Goal: Task Accomplishment & Management: Manage account settings

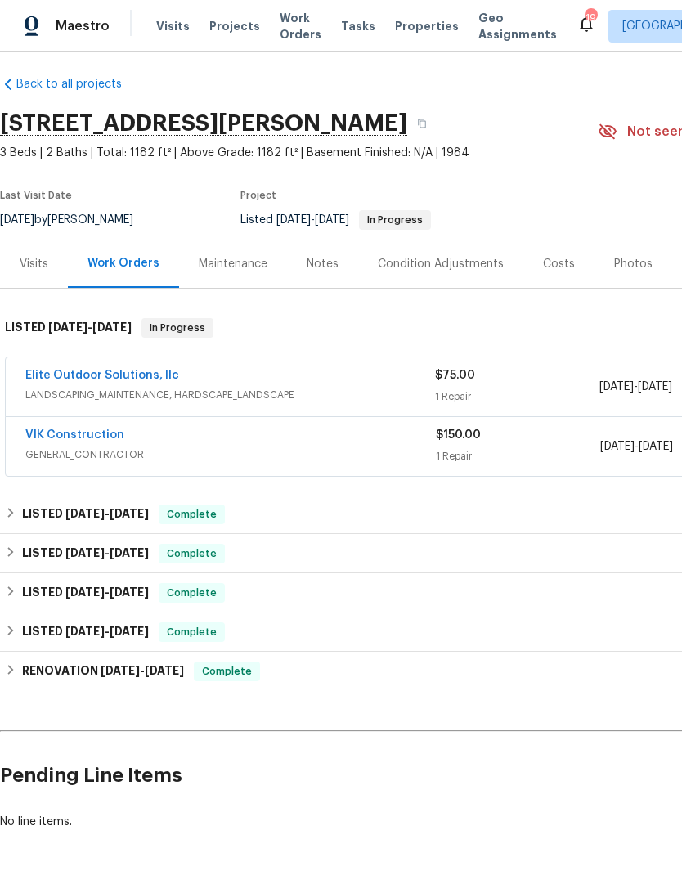
scroll to position [8, 0]
click at [146, 371] on link "Elite Outdoor Solutions, llc" at bounding box center [102, 375] width 154 height 11
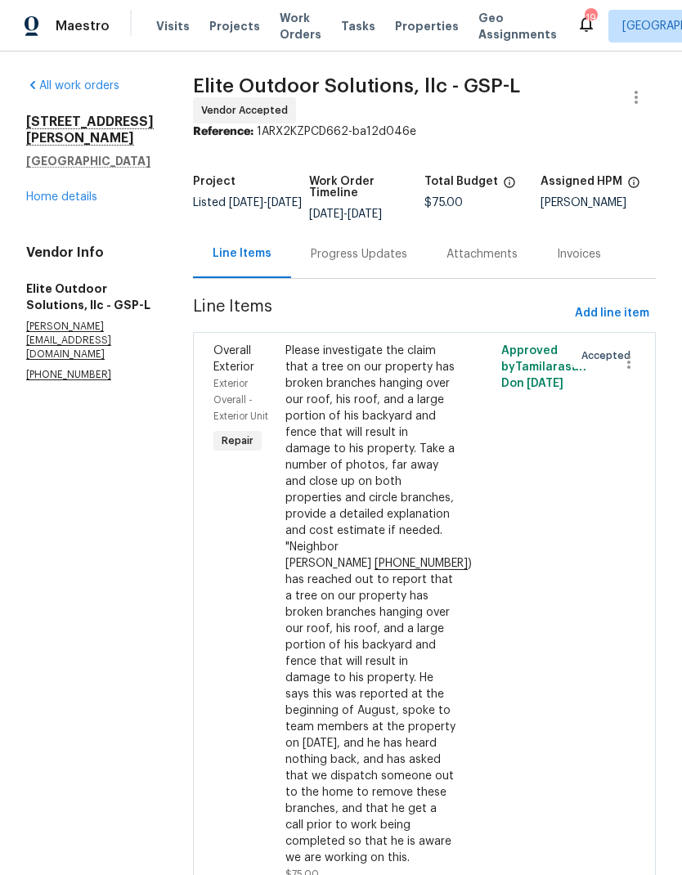
click at [79, 203] on link "Home details" at bounding box center [61, 196] width 71 height 11
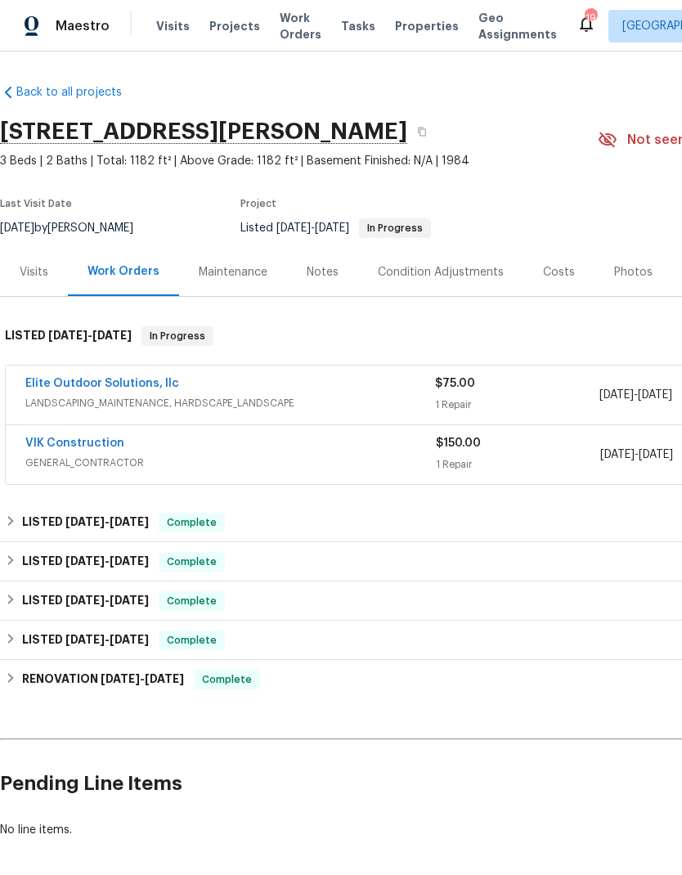
click at [108, 447] on link "VIK Construction" at bounding box center [74, 443] width 99 height 11
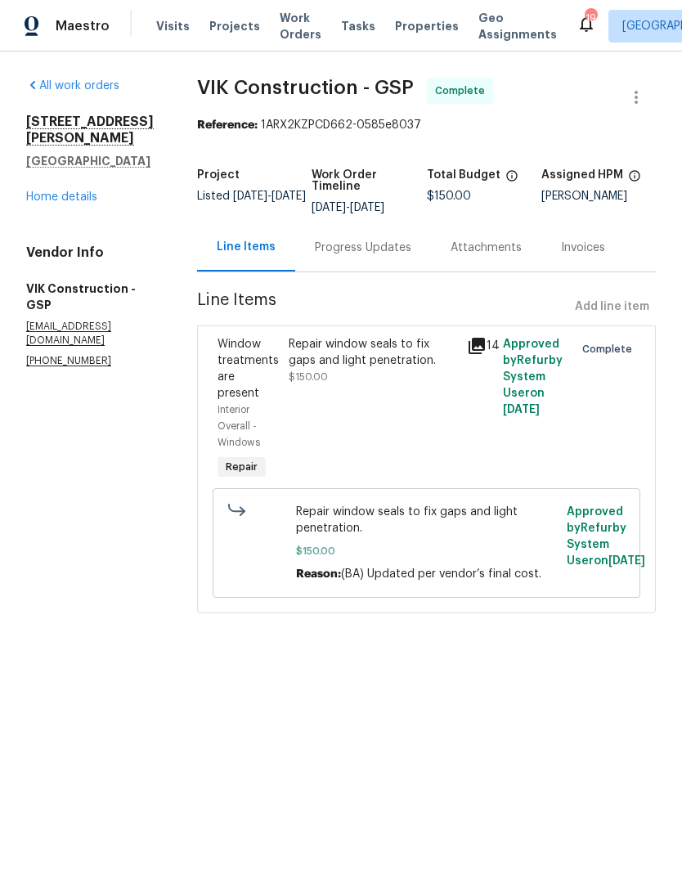
click at [66, 191] on link "Home details" at bounding box center [61, 196] width 71 height 11
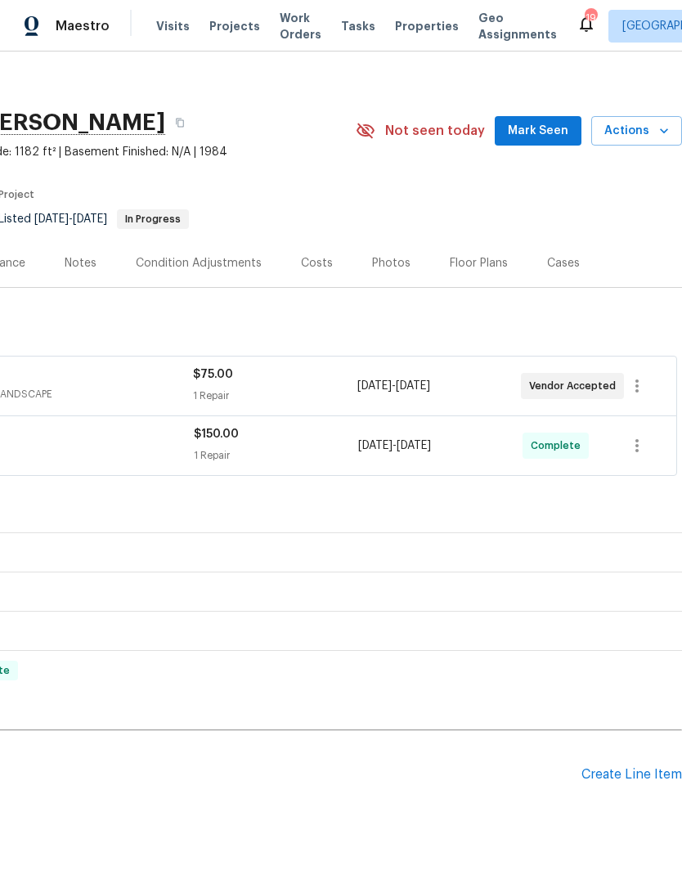
scroll to position [8, 242]
click at [635, 783] on div "Create Line Item" at bounding box center [632, 776] width 101 height 16
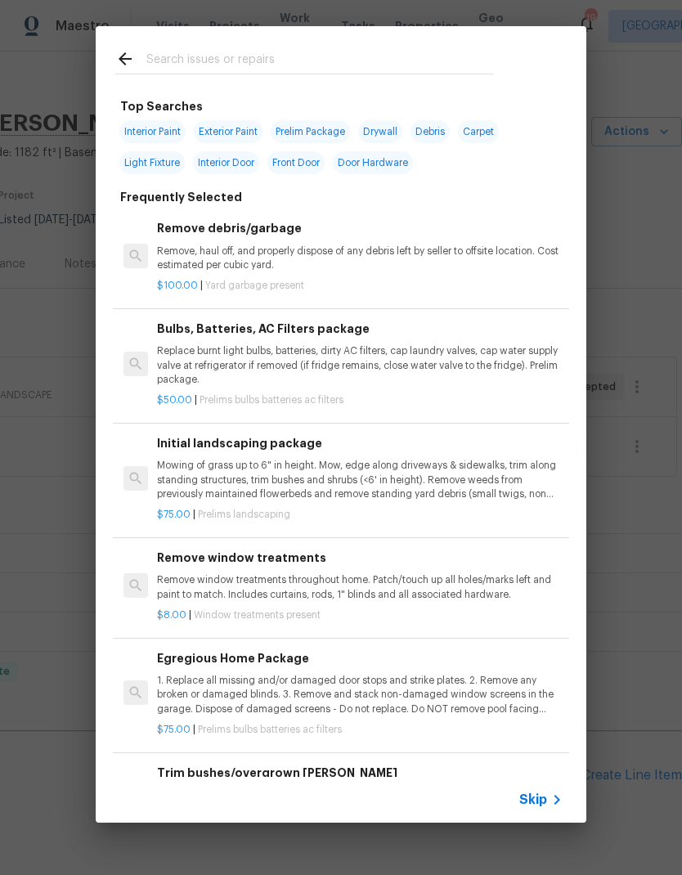
click at [361, 49] on input "text" at bounding box center [319, 61] width 347 height 25
type input "Outlets"
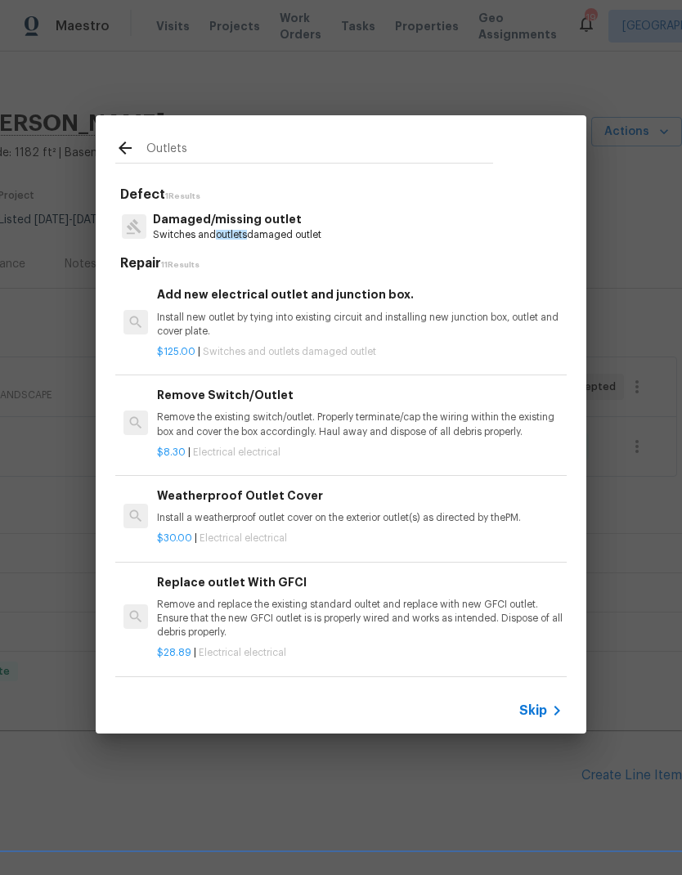
click at [272, 223] on p "Damaged/missing outlet" at bounding box center [237, 219] width 169 height 17
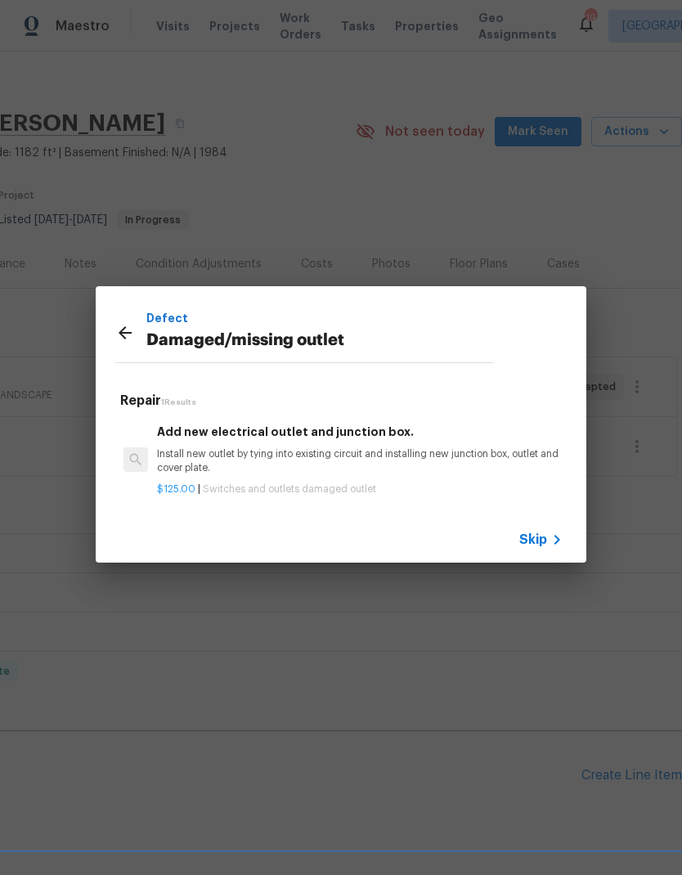
click at [117, 328] on icon at bounding box center [125, 333] width 20 height 20
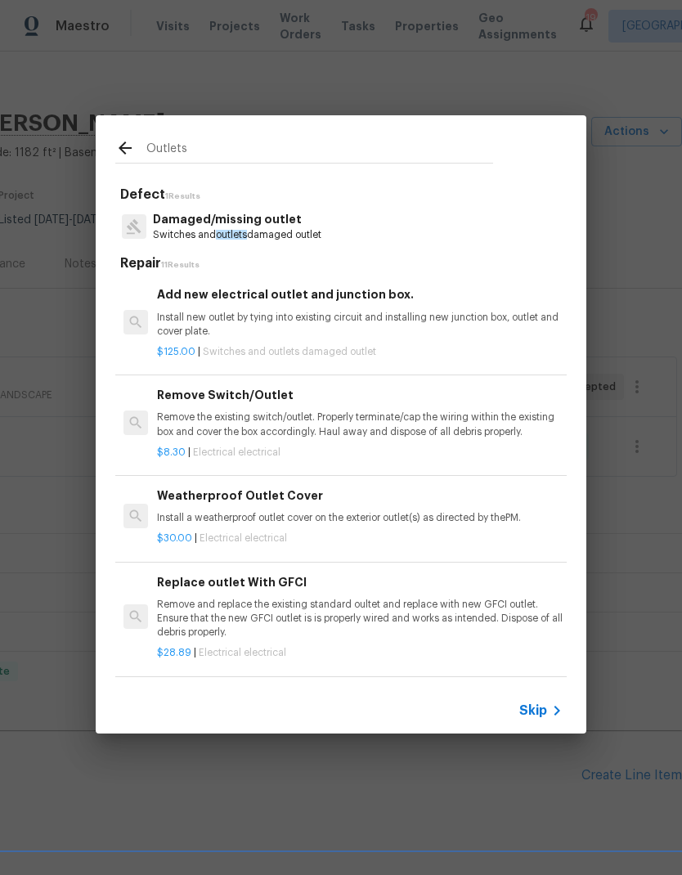
click at [310, 232] on p "Switches and outlets damaged outlet" at bounding box center [237, 235] width 169 height 14
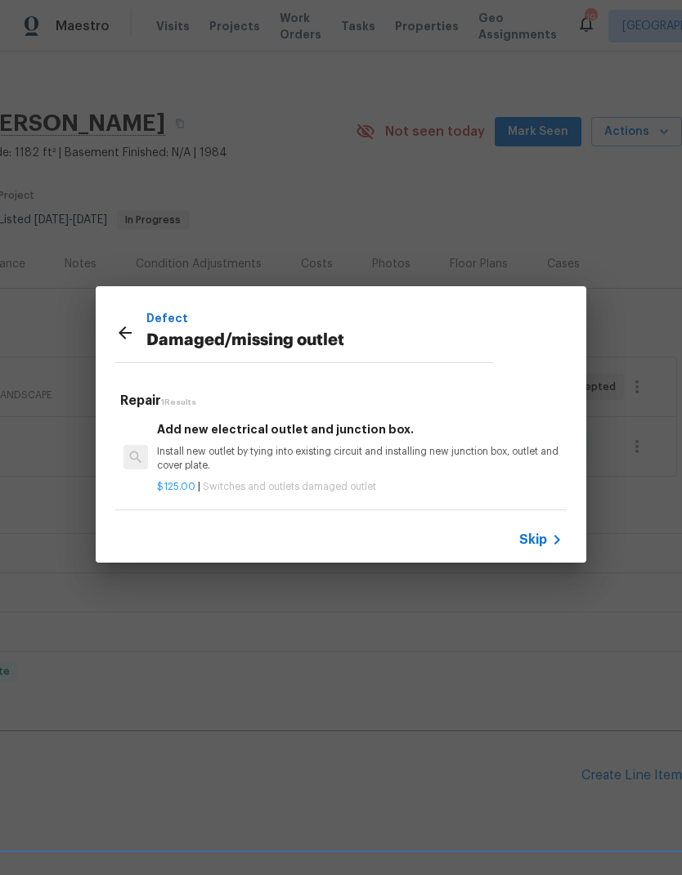
scroll to position [2, 0]
click at [338, 463] on p "Install new outlet by tying into existing circuit and installing new junction b…" at bounding box center [360, 459] width 406 height 28
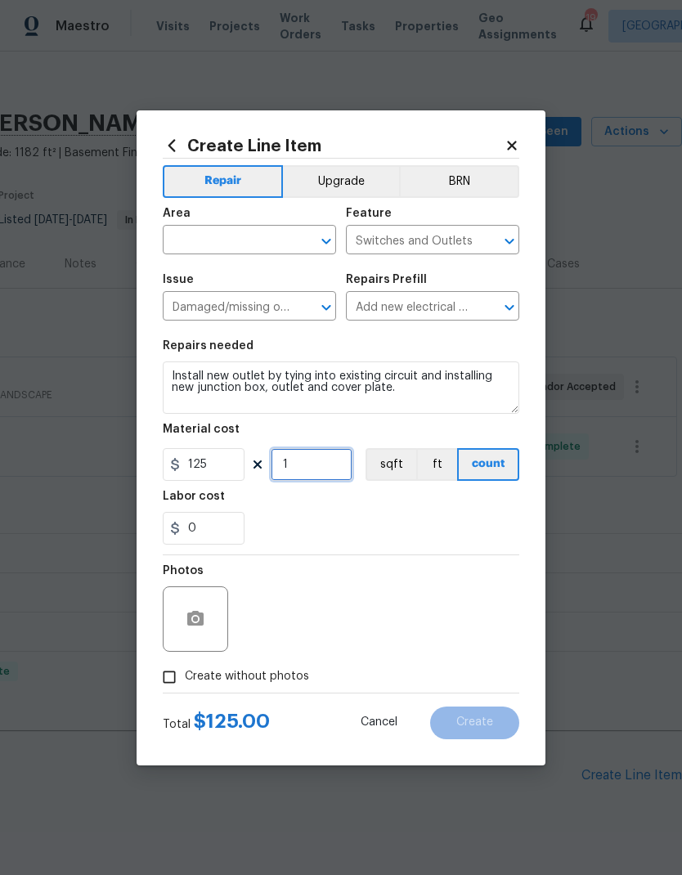
click at [337, 462] on input "1" at bounding box center [312, 464] width 82 height 33
click at [269, 240] on input "text" at bounding box center [227, 241] width 128 height 25
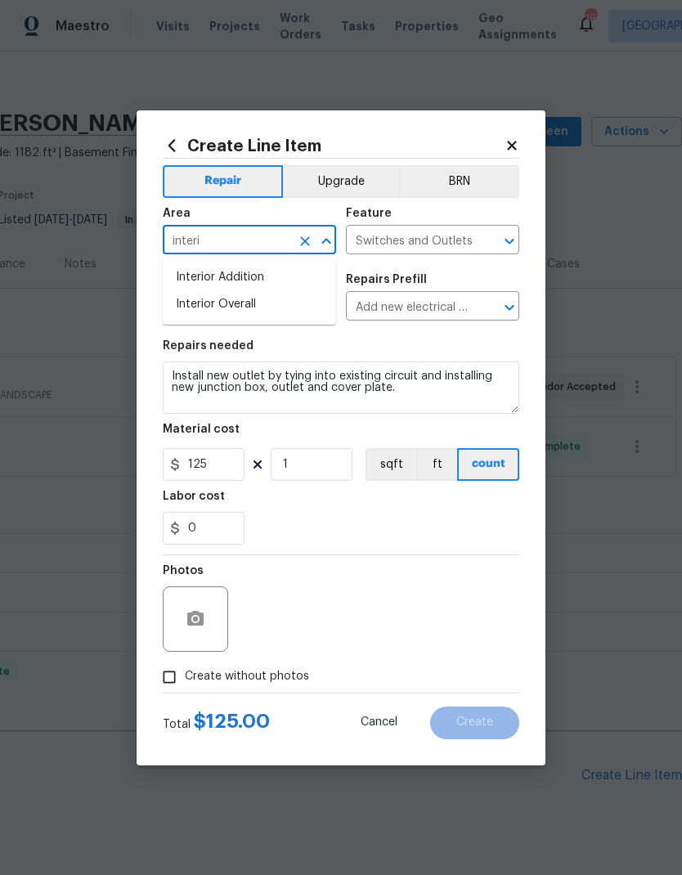
click at [239, 305] on li "Interior Overall" at bounding box center [249, 304] width 173 height 27
type input "Interior Overall"
click at [461, 306] on input "Add new electrical outlet and junction box. $125.00" at bounding box center [410, 307] width 128 height 25
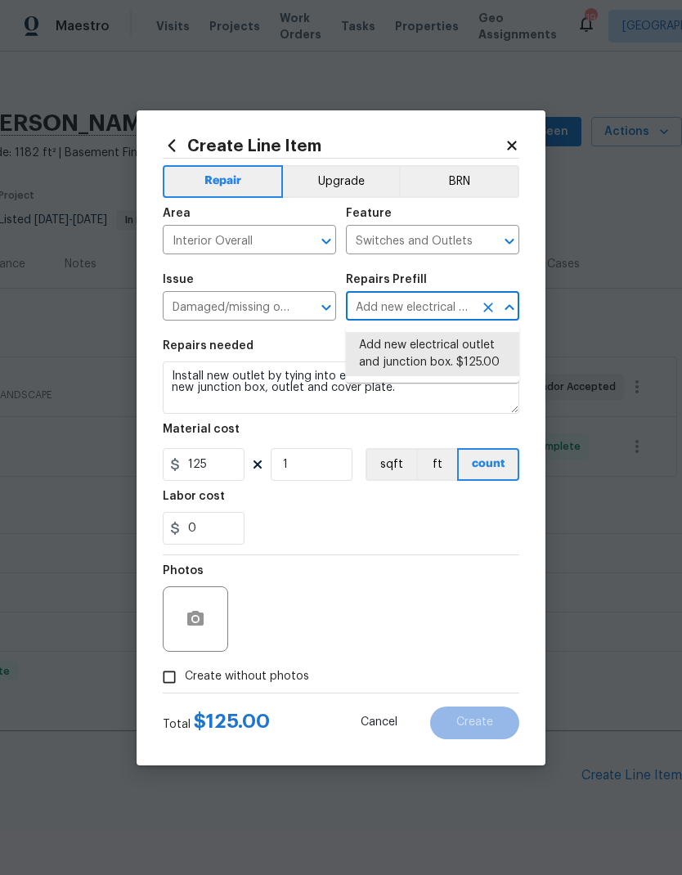
click at [286, 302] on input "Damaged/missing outlet" at bounding box center [227, 307] width 128 height 25
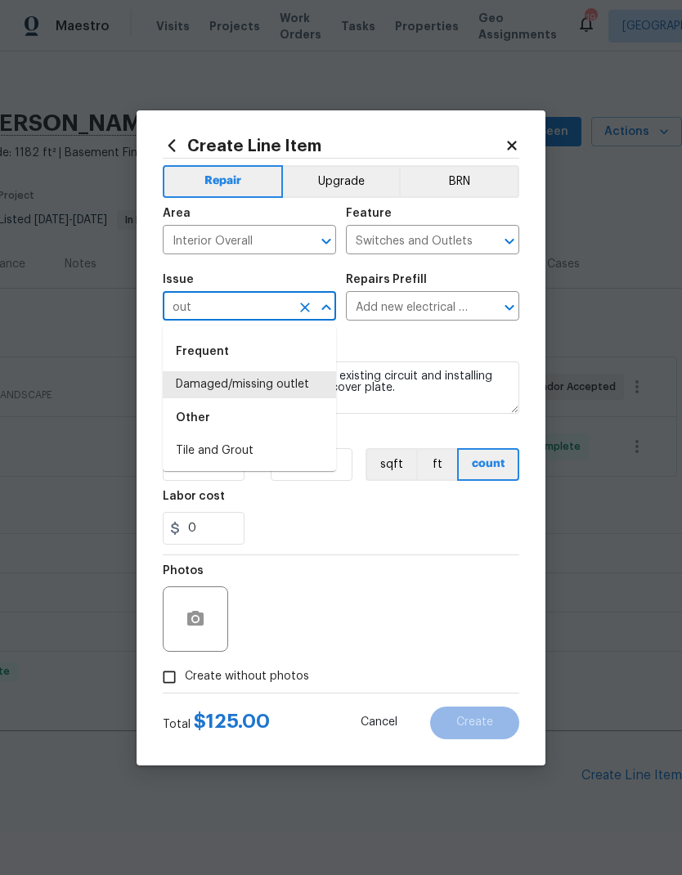
click at [285, 385] on li "Damaged/missing outlet" at bounding box center [249, 384] width 173 height 27
type input "Damaged/missing outlet"
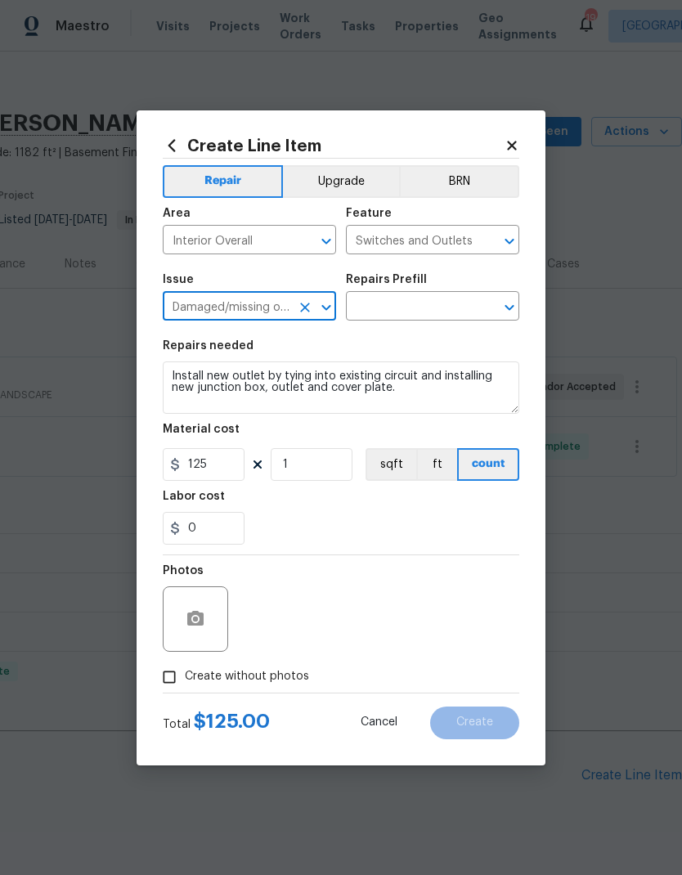
click at [452, 312] on input "text" at bounding box center [410, 307] width 128 height 25
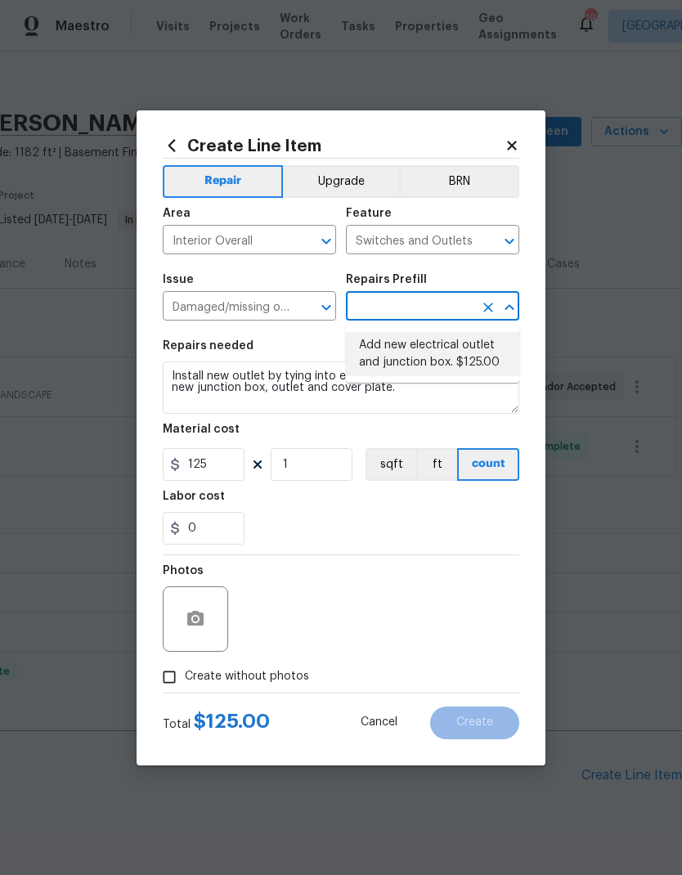
click at [461, 355] on li "Add new electrical outlet and junction box. $125.00" at bounding box center [432, 354] width 173 height 44
type input "Add new electrical outlet and junction box. $125.00"
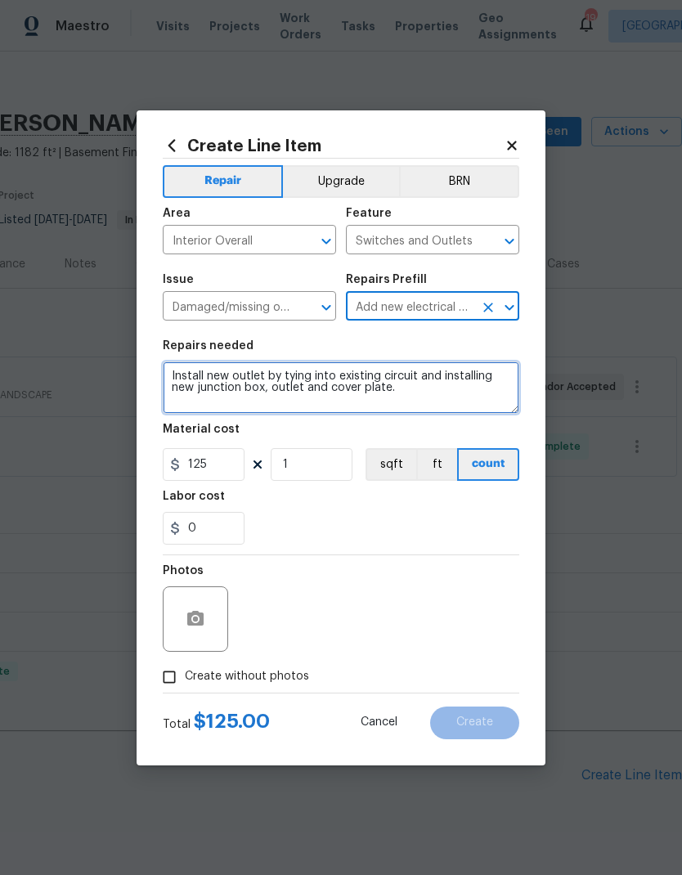
click at [389, 383] on textarea "Install new outlet by tying into existing circuit and installing new junction b…" at bounding box center [341, 388] width 357 height 52
click at [392, 379] on textarea "Install new outlet by tying into existing circuit and installing new junction b…" at bounding box center [341, 388] width 357 height 52
click at [394, 380] on textarea "Install new outlet by tying into existing circuit and installing new junction b…" at bounding box center [341, 388] width 357 height 52
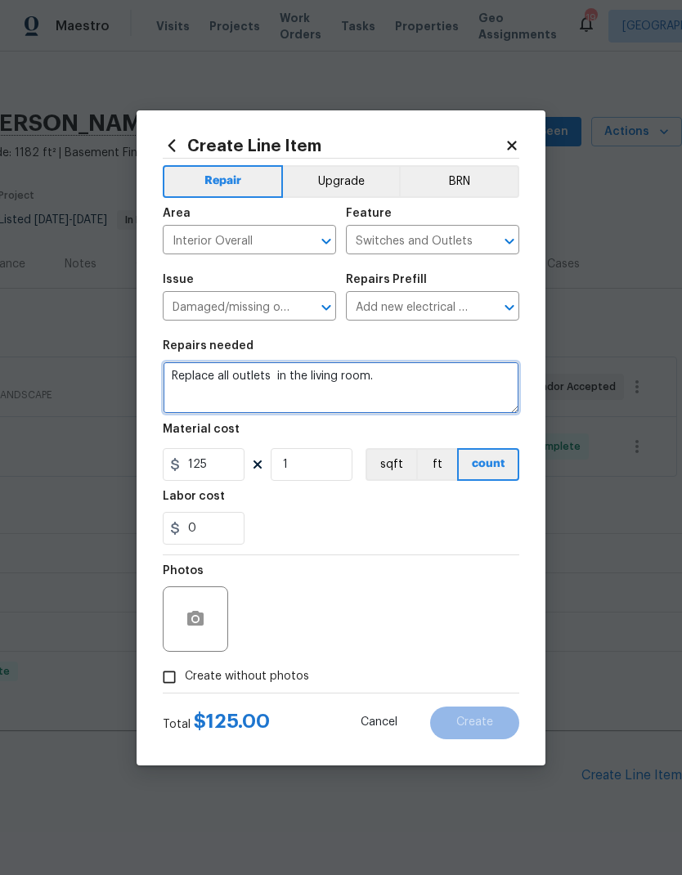
type textarea "Replace all outlets in the living room."
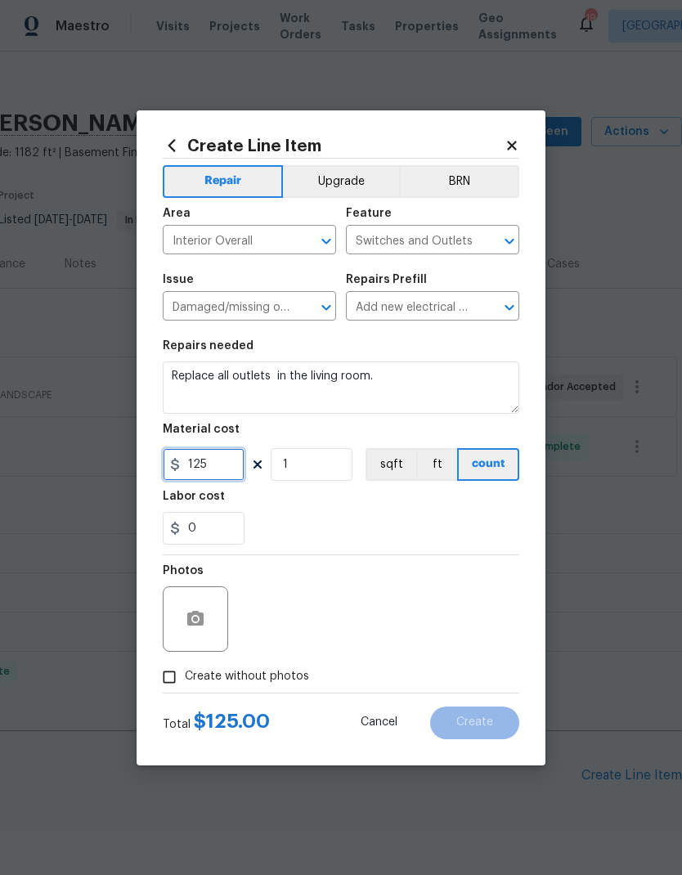
click at [196, 457] on input "125" at bounding box center [204, 464] width 82 height 33
click at [200, 466] on input "125" at bounding box center [204, 464] width 82 height 33
type input "450"
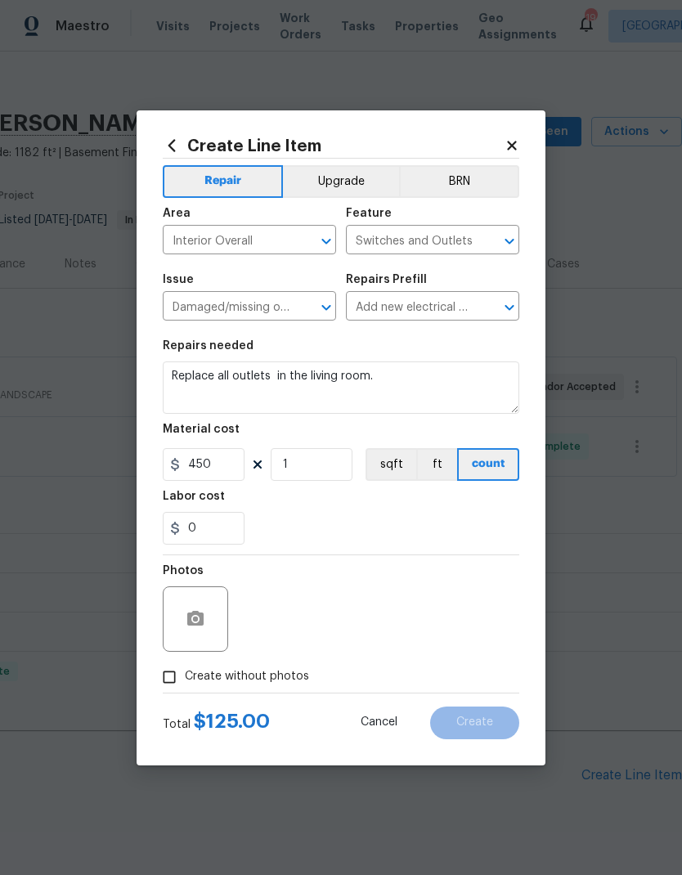
click at [432, 520] on div "0" at bounding box center [341, 528] width 357 height 33
click at [197, 620] on circle "button" at bounding box center [195, 618] width 5 height 5
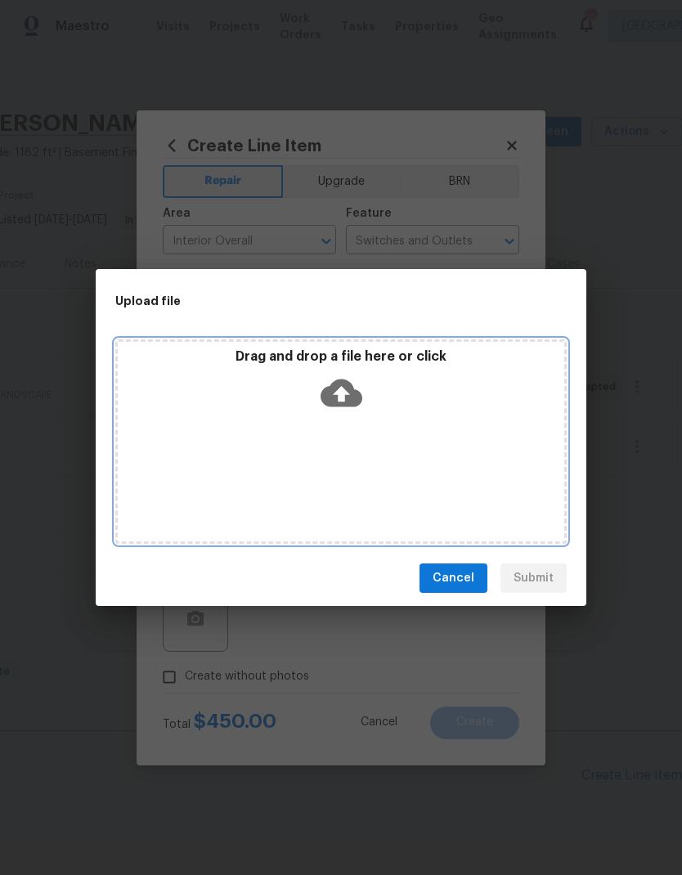
click at [350, 384] on icon at bounding box center [342, 394] width 42 height 28
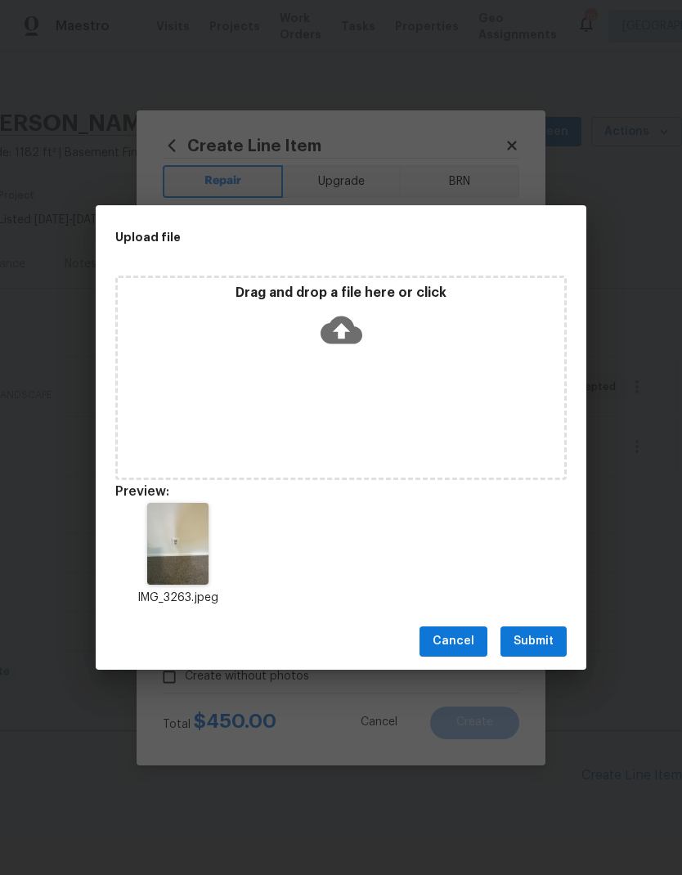
scroll to position [-9, 0]
click at [546, 641] on span "Submit" at bounding box center [534, 642] width 40 height 20
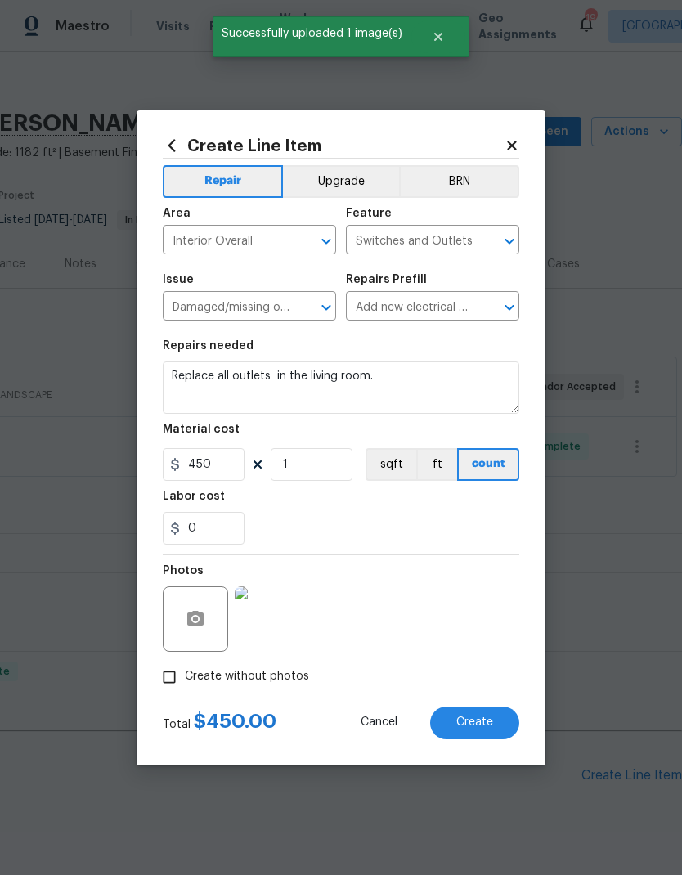
click at [470, 731] on button "Create" at bounding box center [474, 723] width 89 height 33
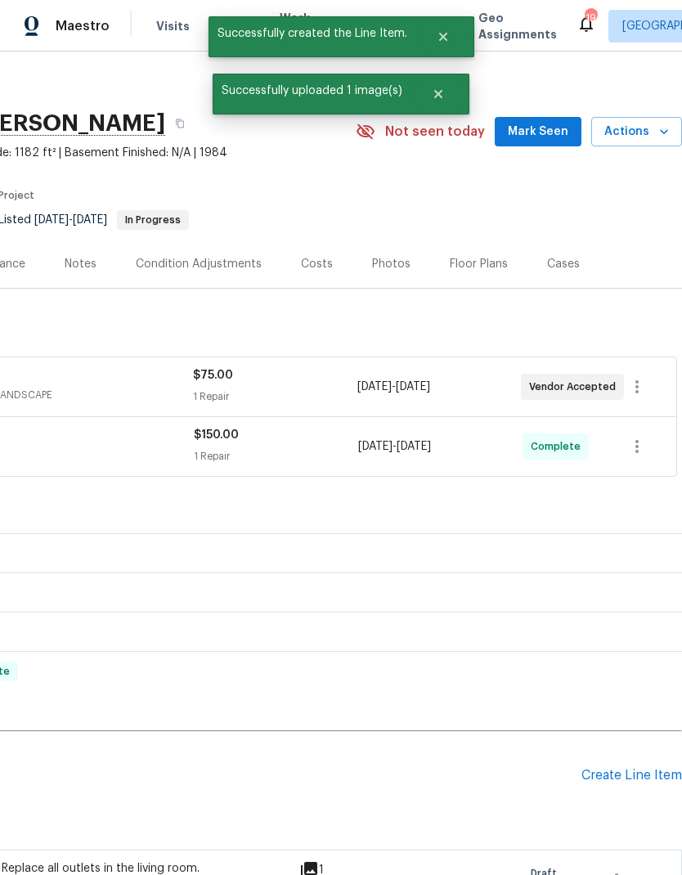
click at [631, 773] on div "Create Line Item" at bounding box center [632, 776] width 101 height 16
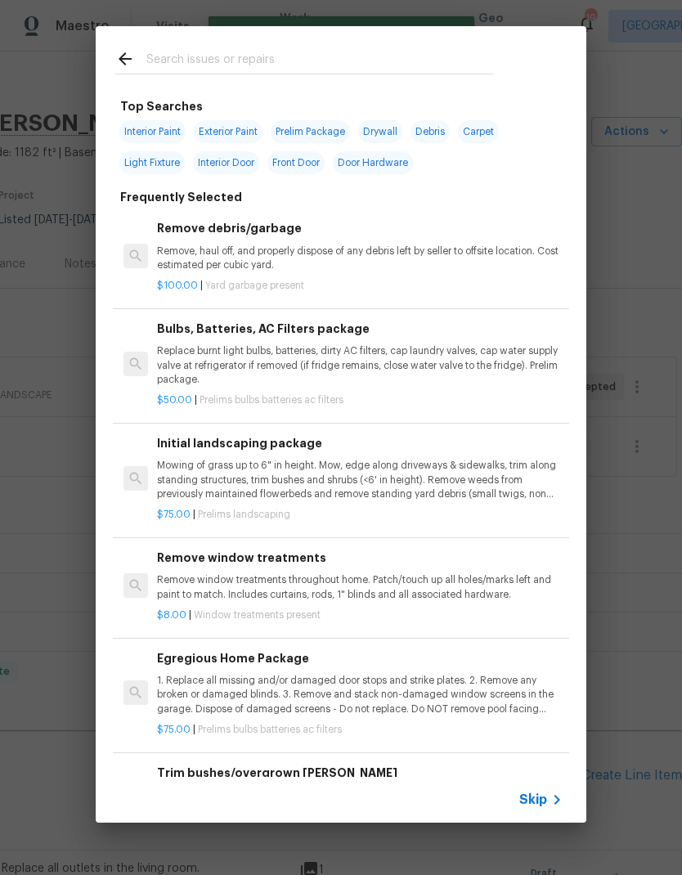
click at [389, 42] on div at bounding box center [304, 58] width 417 height 65
click at [221, 46] on div at bounding box center [304, 58] width 417 height 65
click at [192, 41] on div at bounding box center [304, 58] width 417 height 65
click at [191, 40] on div at bounding box center [304, 58] width 417 height 65
click at [200, 59] on input "text" at bounding box center [319, 61] width 347 height 25
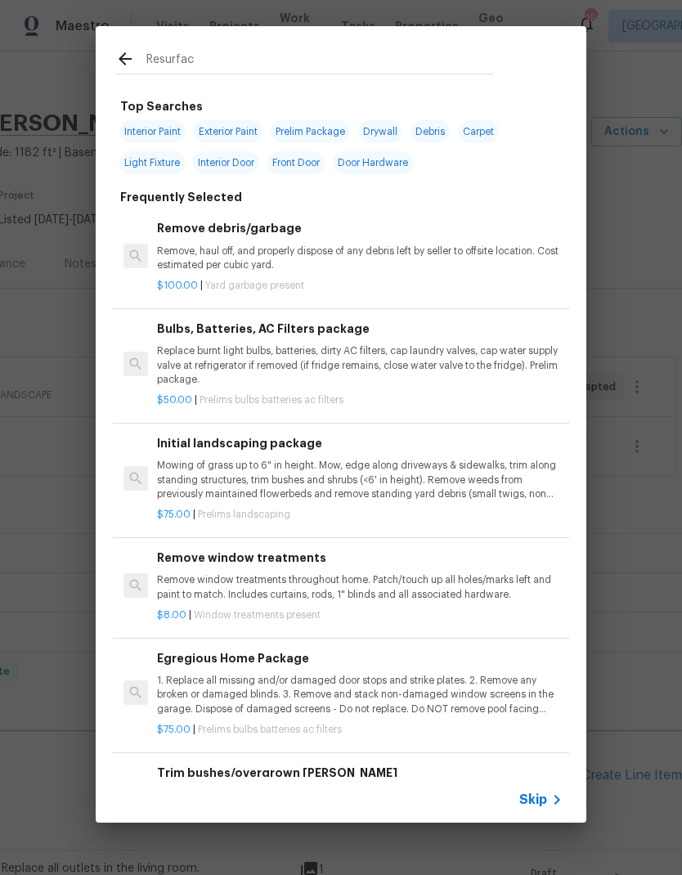
type input "Resurface"
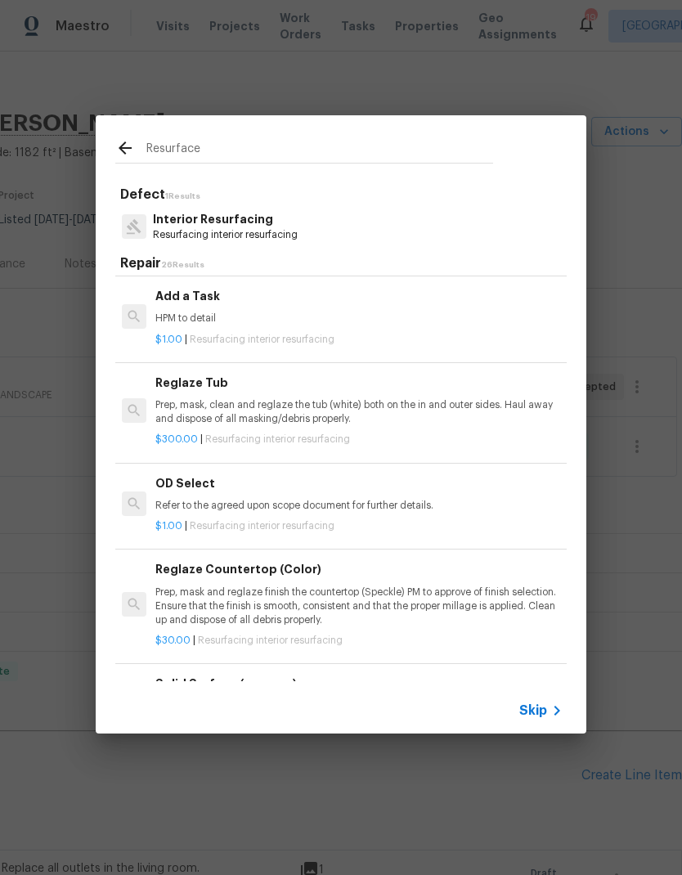
scroll to position [328, 0]
click at [390, 420] on p "Prep, mask, clean and reglaze the tub (white) both on the in and outer sides. H…" at bounding box center [360, 412] width 406 height 28
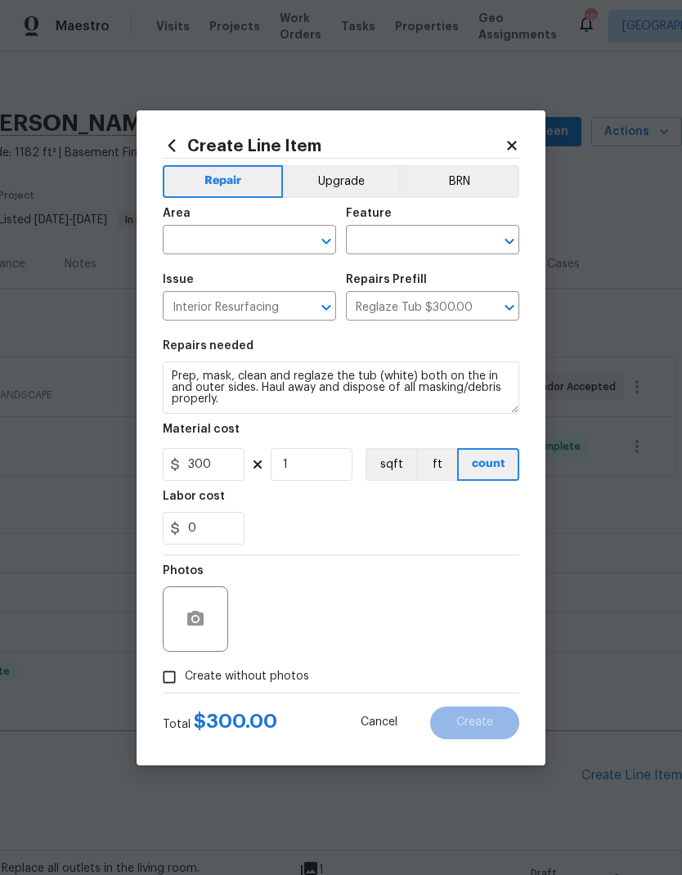
click at [274, 229] on input "text" at bounding box center [227, 241] width 128 height 25
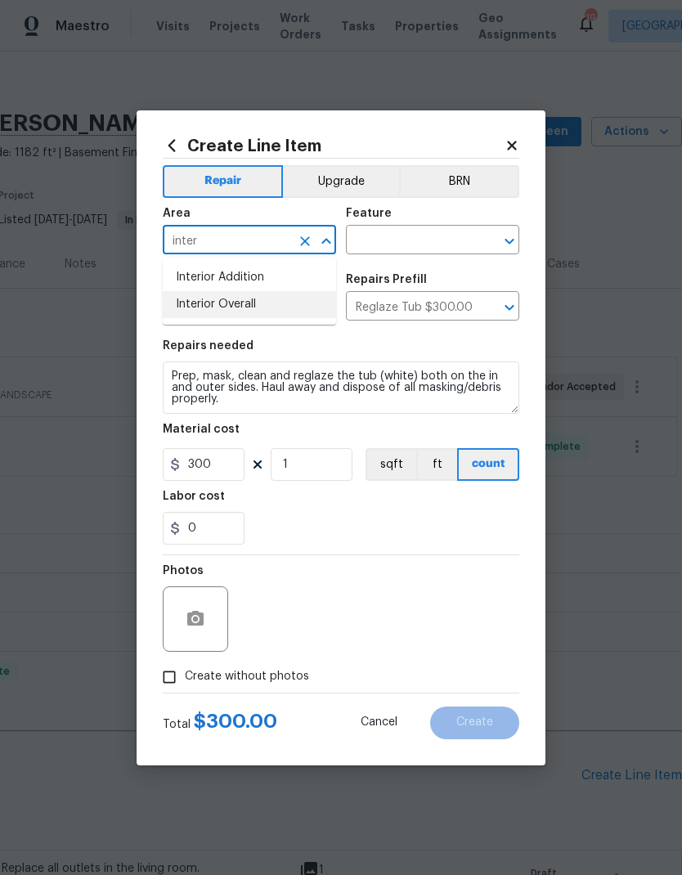
click at [246, 306] on li "Interior Overall" at bounding box center [249, 304] width 173 height 27
type input "Interior Overall"
click at [445, 246] on input "text" at bounding box center [410, 241] width 128 height 25
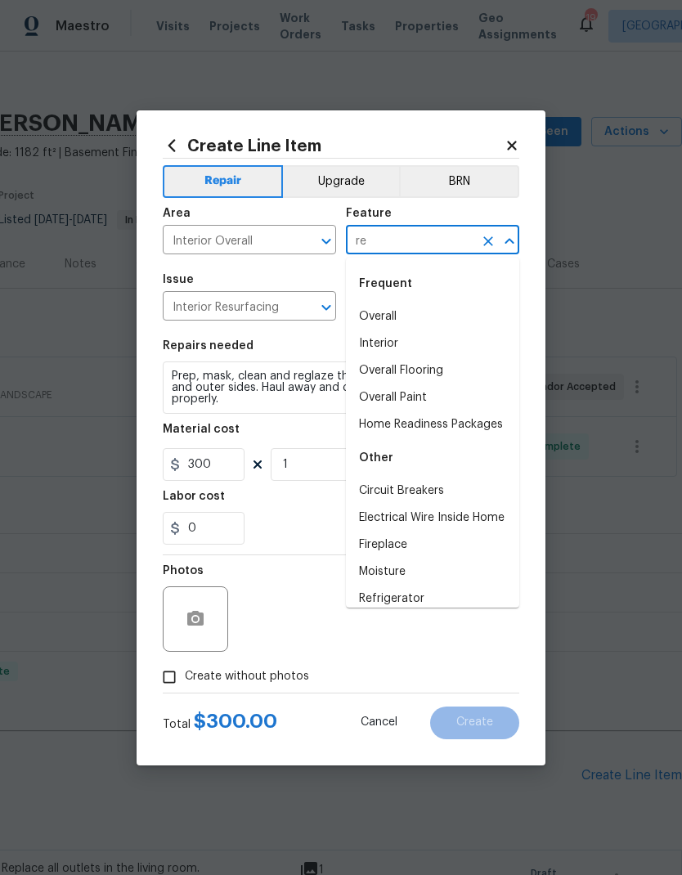
type input "r"
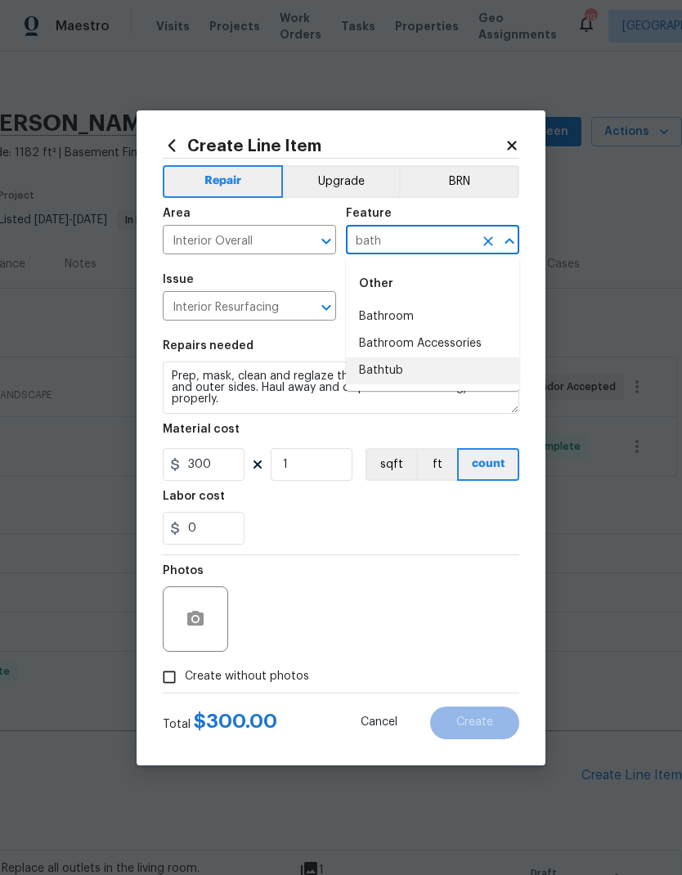
click at [387, 375] on li "Bathtub" at bounding box center [432, 371] width 173 height 27
type input "Bathtub"
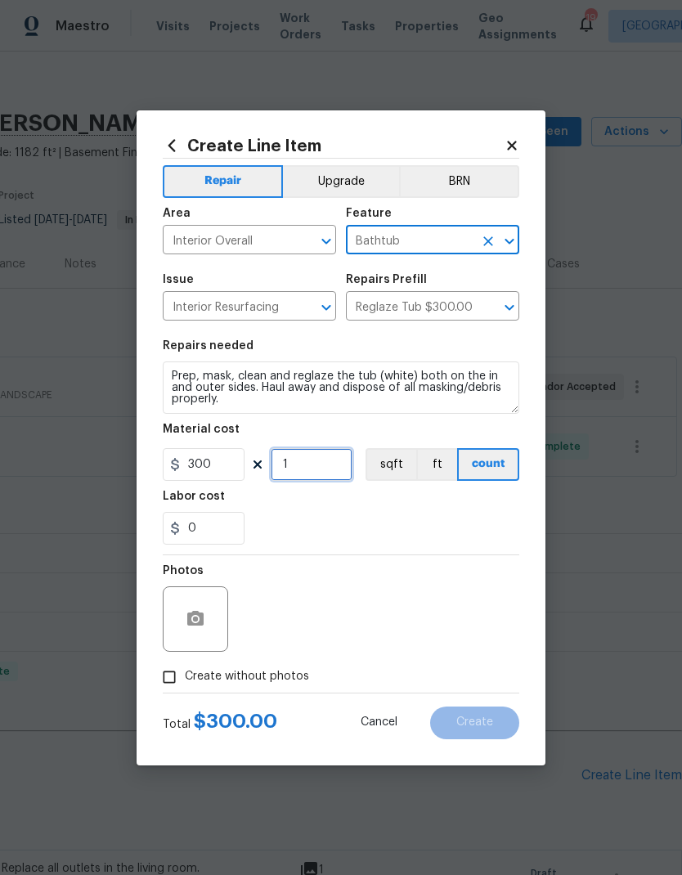
click at [288, 470] on input "1" at bounding box center [312, 464] width 82 height 33
click at [287, 470] on input "1" at bounding box center [312, 464] width 82 height 33
click at [286, 466] on input "1" at bounding box center [312, 464] width 82 height 33
type input "2"
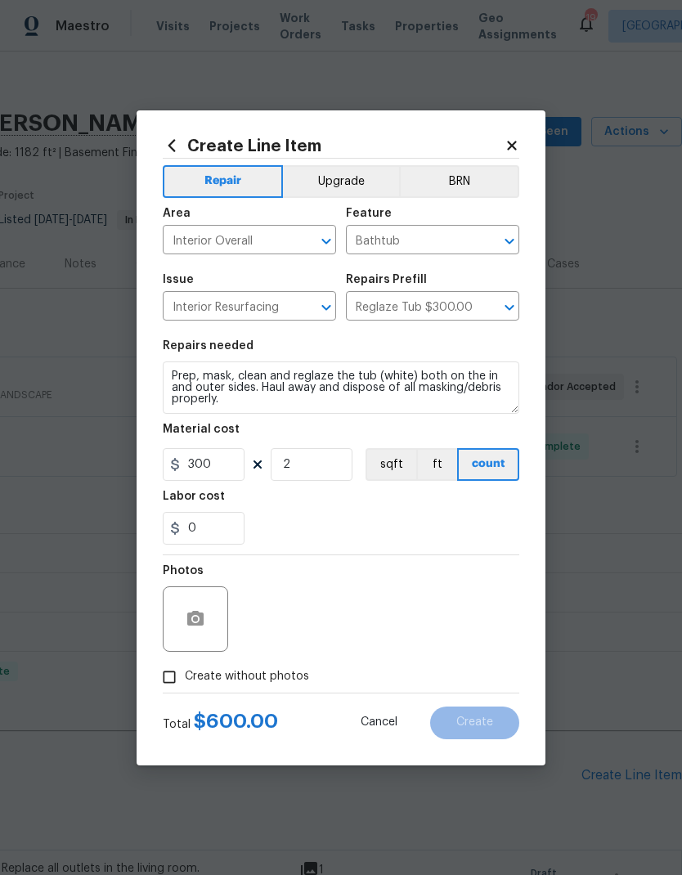
click at [443, 522] on div "0" at bounding box center [341, 528] width 357 height 33
click at [175, 637] on div at bounding box center [195, 619] width 65 height 65
click at [178, 610] on button "button" at bounding box center [195, 619] width 39 height 39
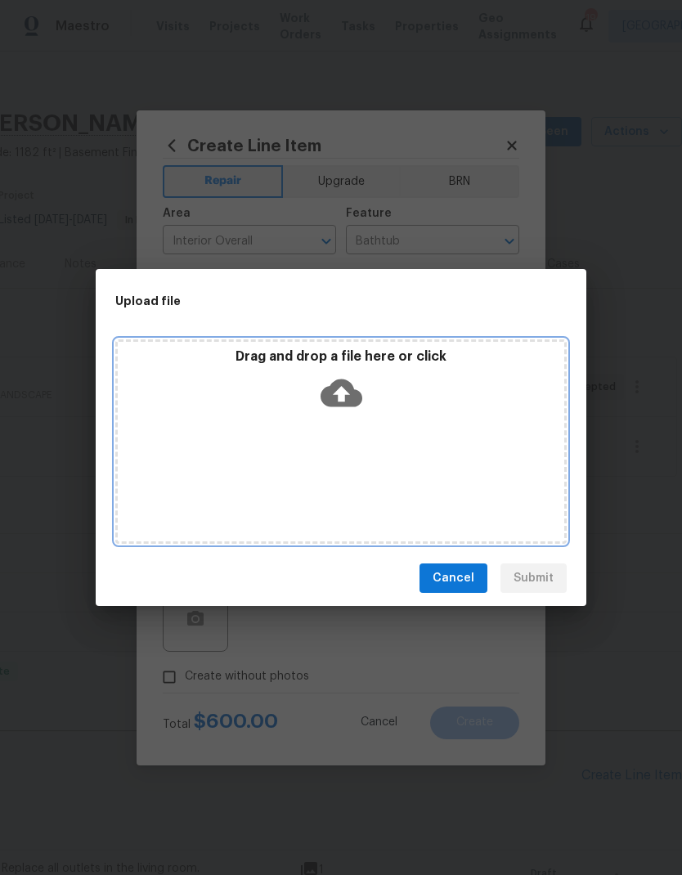
click at [340, 394] on icon at bounding box center [342, 393] width 42 height 42
click at [345, 398] on icon at bounding box center [342, 394] width 42 height 28
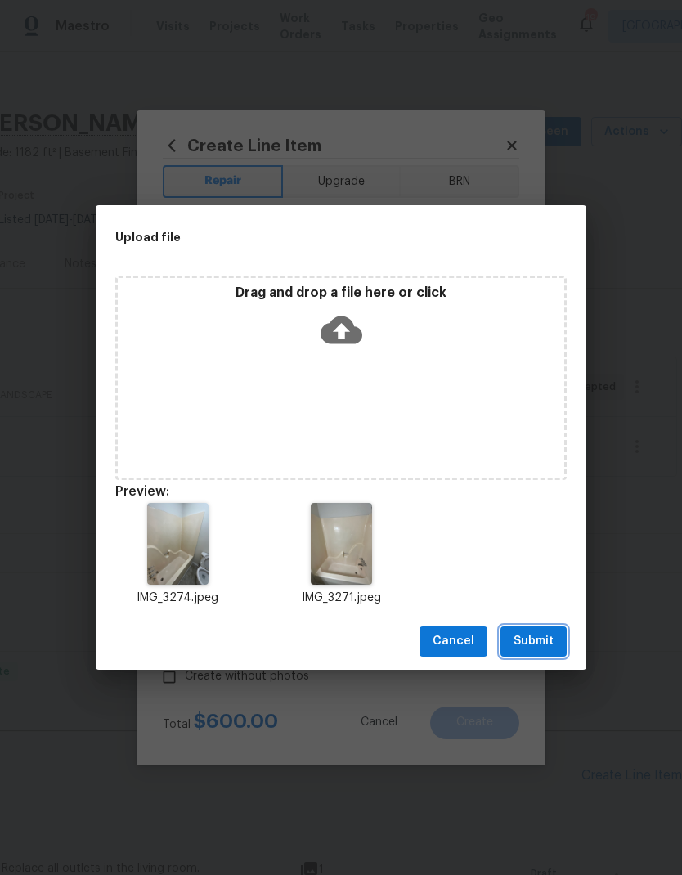
click at [547, 648] on span "Submit" at bounding box center [534, 642] width 40 height 20
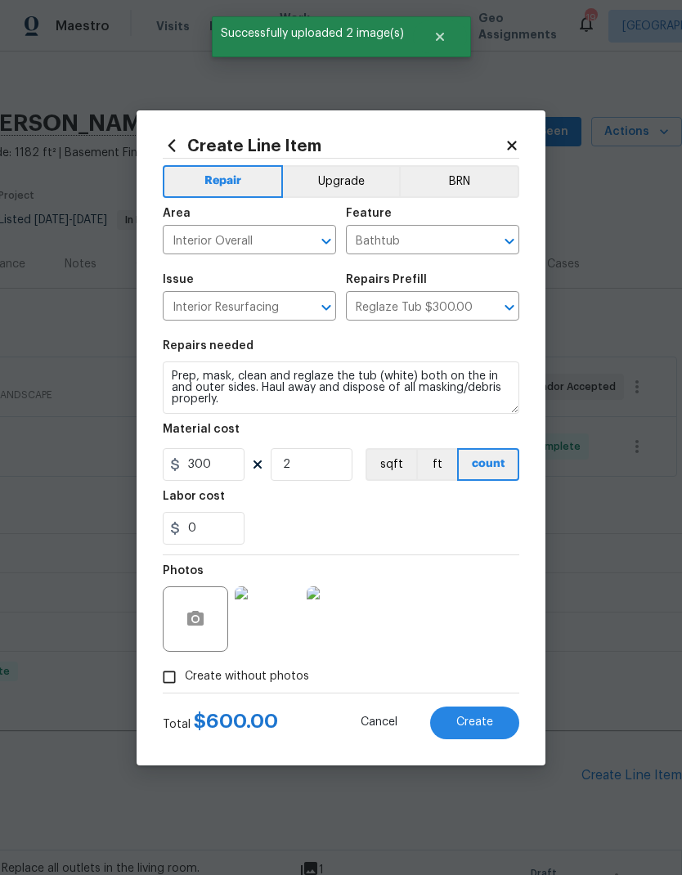
click at [488, 729] on span "Create" at bounding box center [475, 723] width 37 height 12
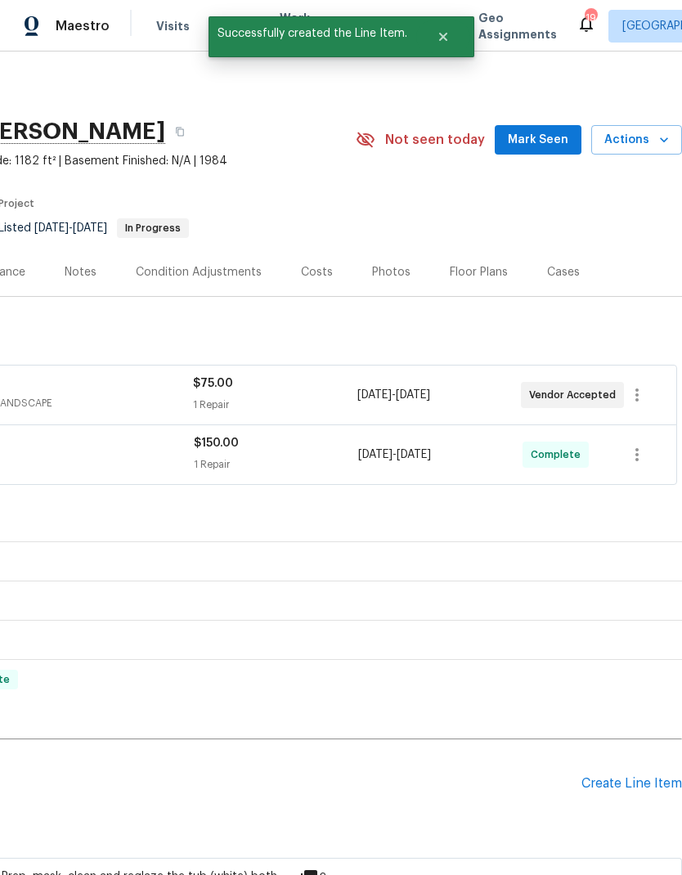
scroll to position [-1, 245]
click at [623, 778] on div "Create Line Item" at bounding box center [632, 784] width 101 height 16
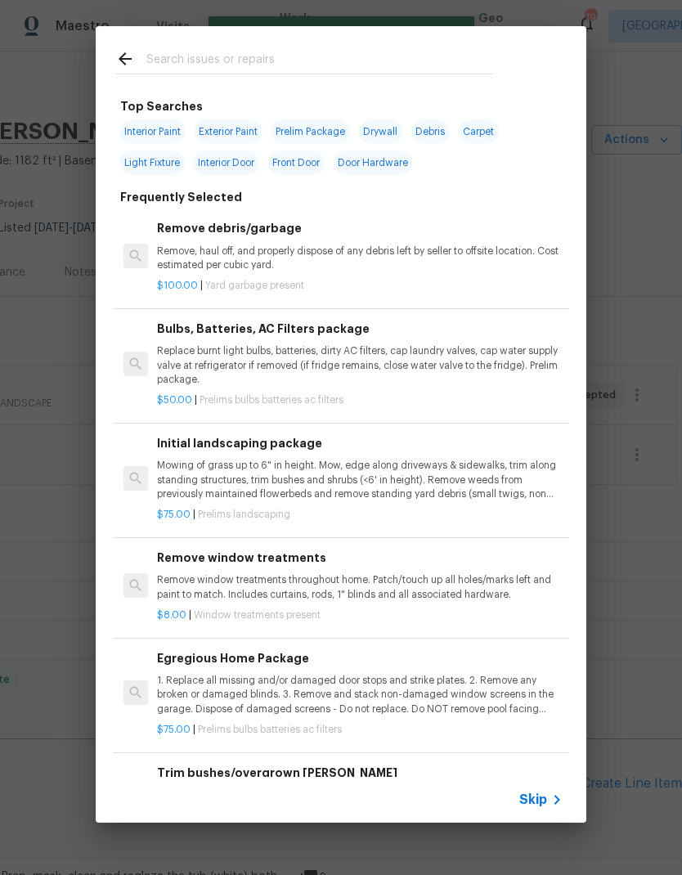
click at [429, 61] on input "text" at bounding box center [319, 61] width 347 height 25
type input "Surround"
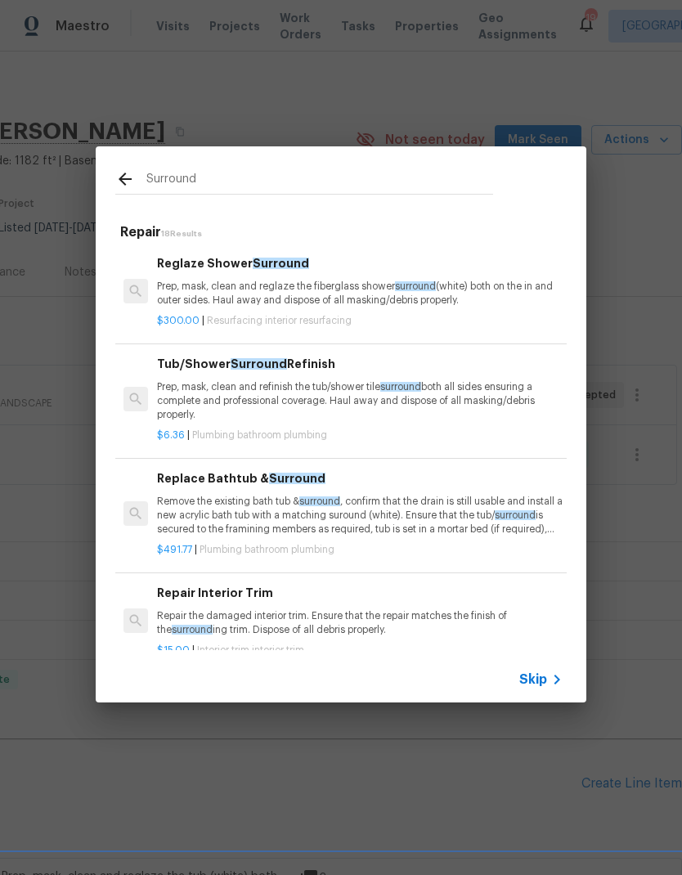
click at [328, 291] on p "Prep, mask, clean and reglaze the fiberglass shower surround (white) both on th…" at bounding box center [360, 294] width 406 height 28
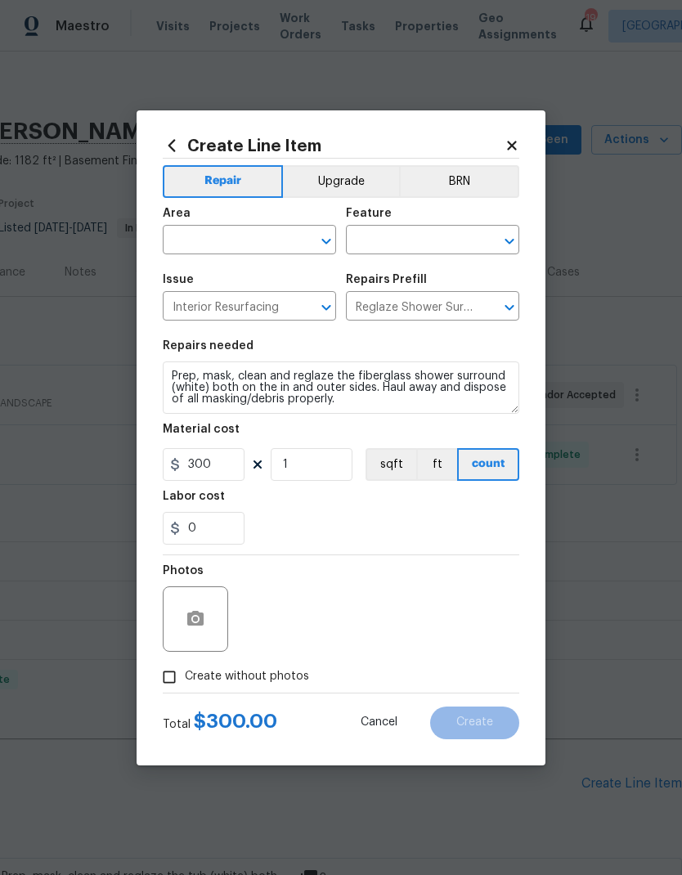
click at [267, 236] on input "text" at bounding box center [227, 241] width 128 height 25
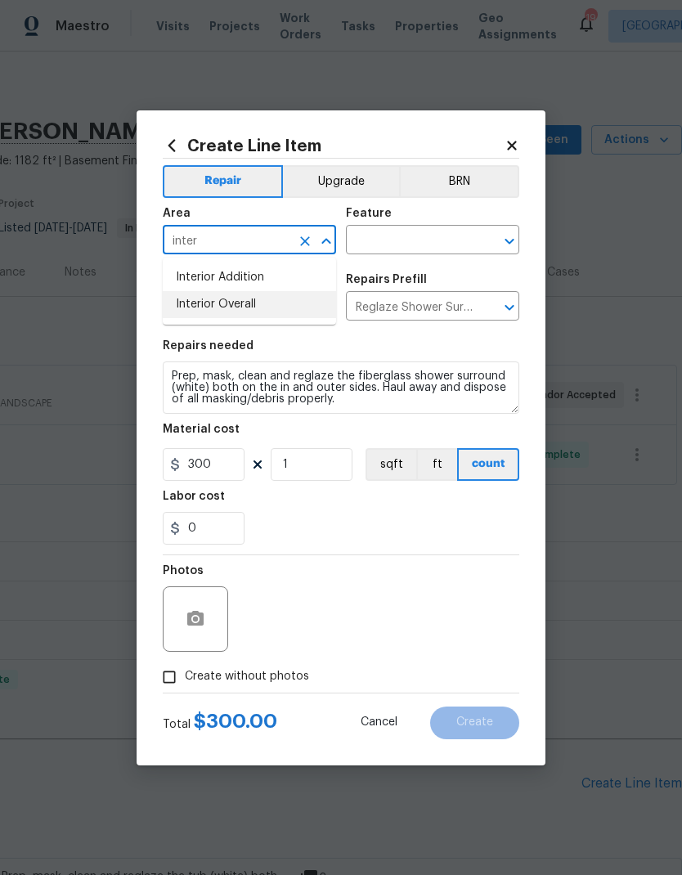
click at [254, 308] on li "Interior Overall" at bounding box center [249, 304] width 173 height 27
type input "Interior Overall"
click at [254, 308] on input "Interior Resurfacing" at bounding box center [227, 307] width 128 height 25
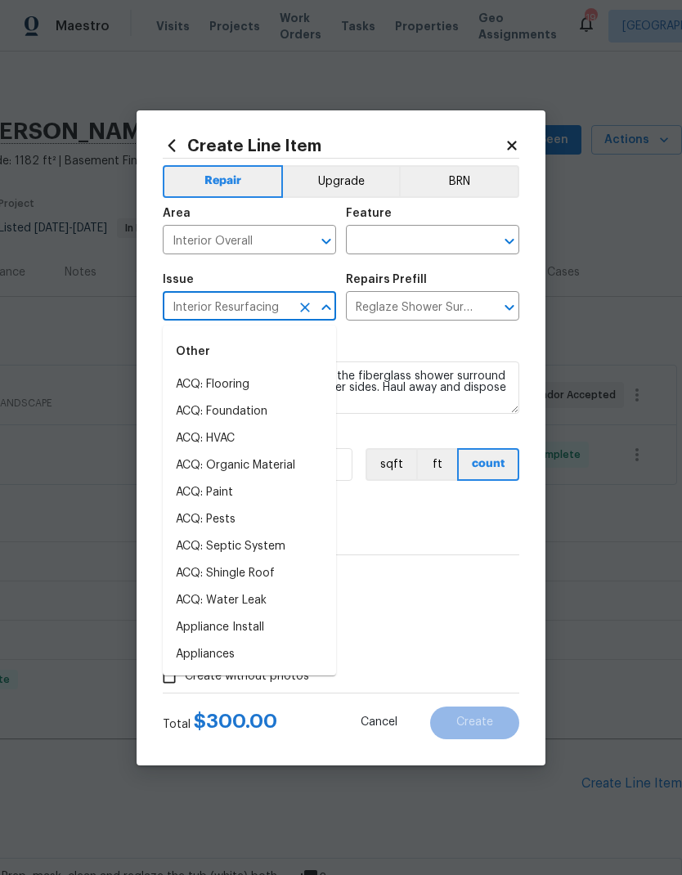
click at [456, 238] on input "text" at bounding box center [410, 241] width 128 height 25
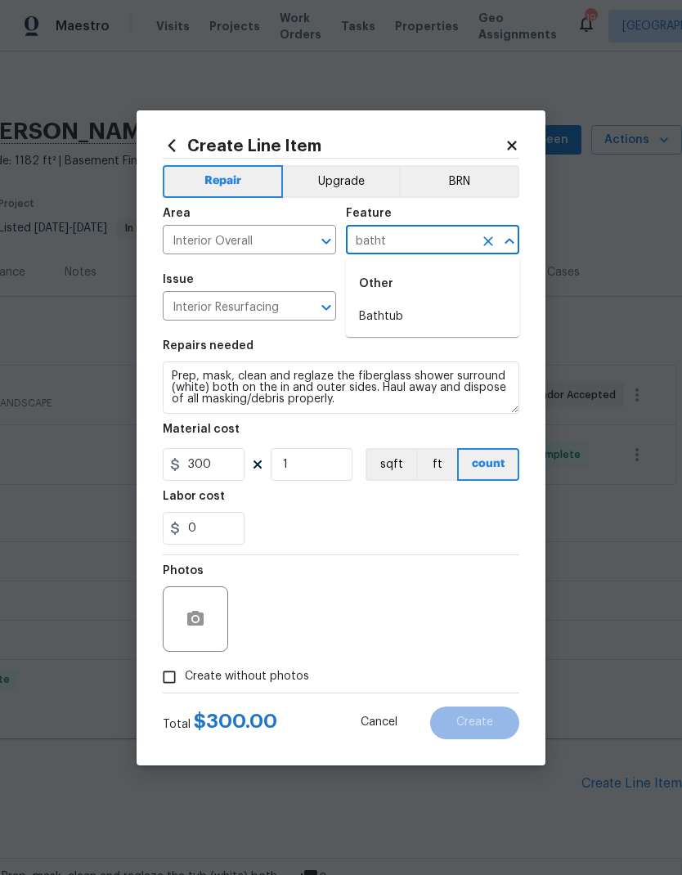
click at [398, 314] on li "Bathtub" at bounding box center [432, 317] width 173 height 27
type input "Bathtub"
click at [388, 314] on input "Reglaze Shower Surround $300.00" at bounding box center [410, 307] width 128 height 25
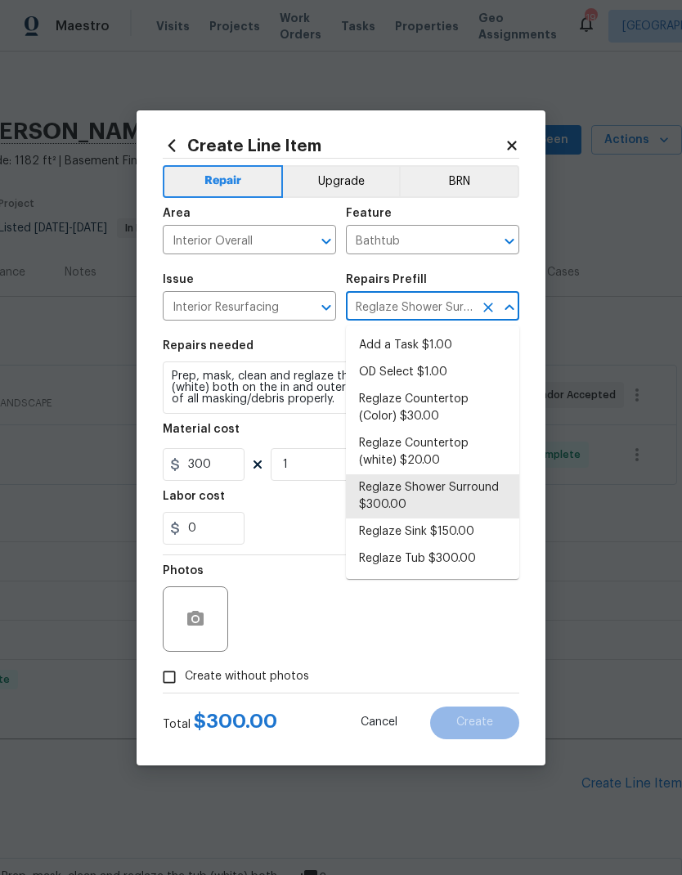
click at [312, 344] on div "Repairs needed" at bounding box center [341, 350] width 357 height 21
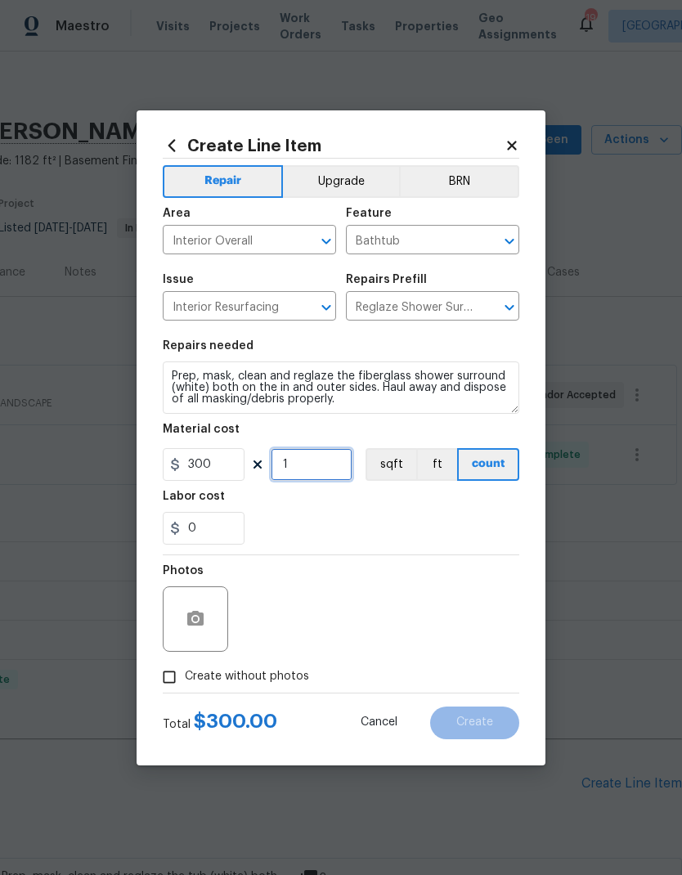
click at [285, 465] on input "1" at bounding box center [312, 464] width 82 height 33
click at [284, 465] on input "1" at bounding box center [312, 464] width 82 height 33
click at [281, 466] on input "1" at bounding box center [312, 464] width 82 height 33
click at [280, 466] on input "1" at bounding box center [312, 464] width 82 height 33
type input "2"
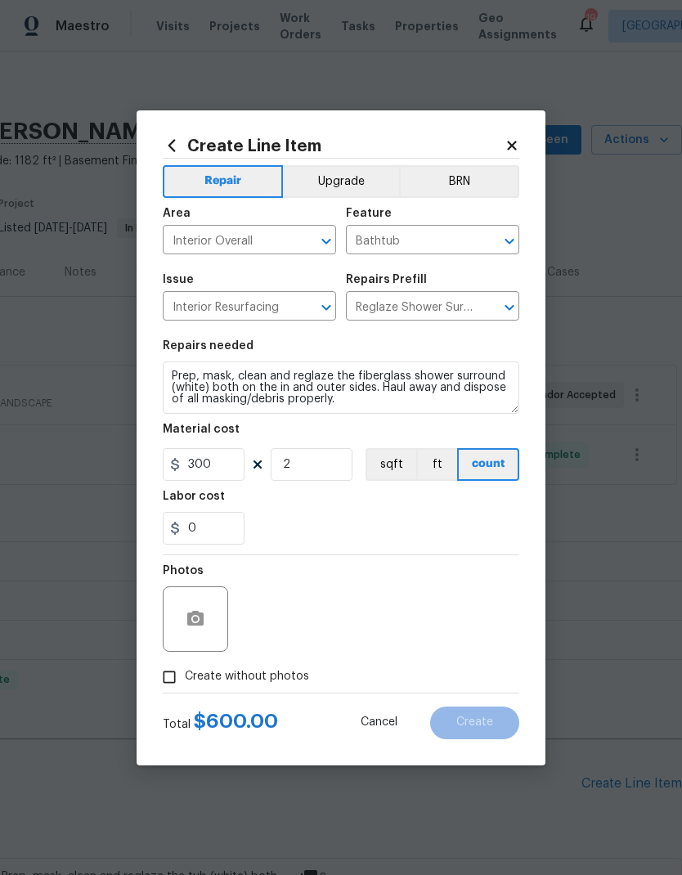
click at [376, 517] on div "0" at bounding box center [341, 528] width 357 height 33
click at [205, 627] on button "button" at bounding box center [195, 619] width 39 height 39
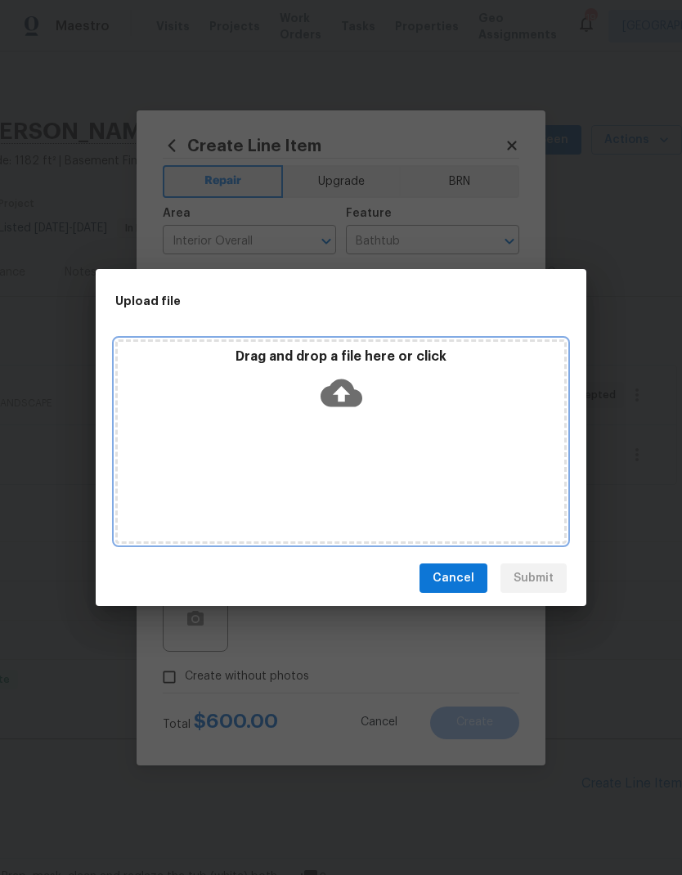
click at [335, 382] on icon at bounding box center [342, 394] width 42 height 28
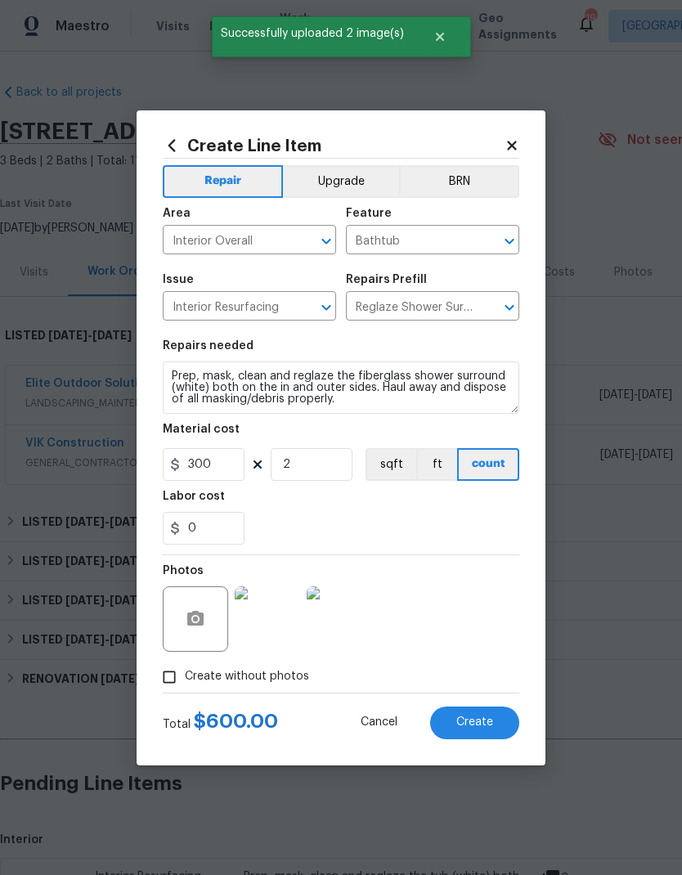
scroll to position [0, 242]
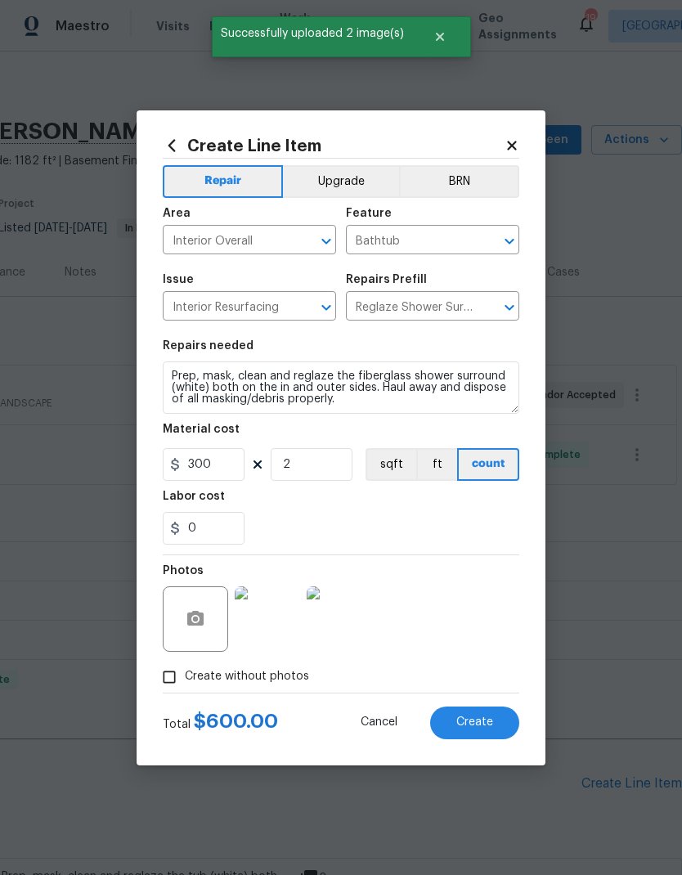
click at [490, 723] on span "Create" at bounding box center [475, 723] width 37 height 12
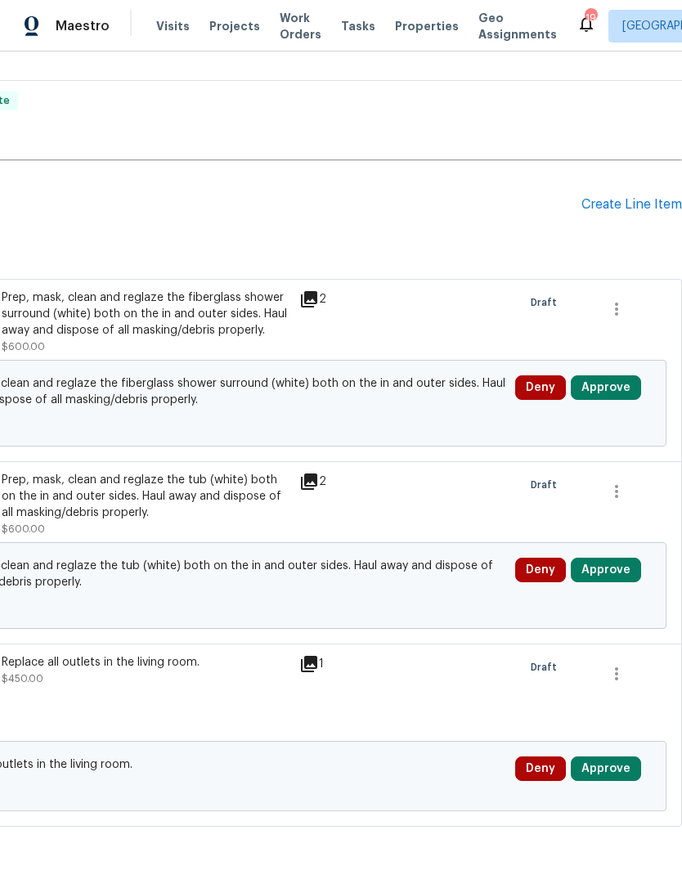
scroll to position [579, 242]
click at [637, 202] on div "Create Line Item" at bounding box center [632, 205] width 101 height 16
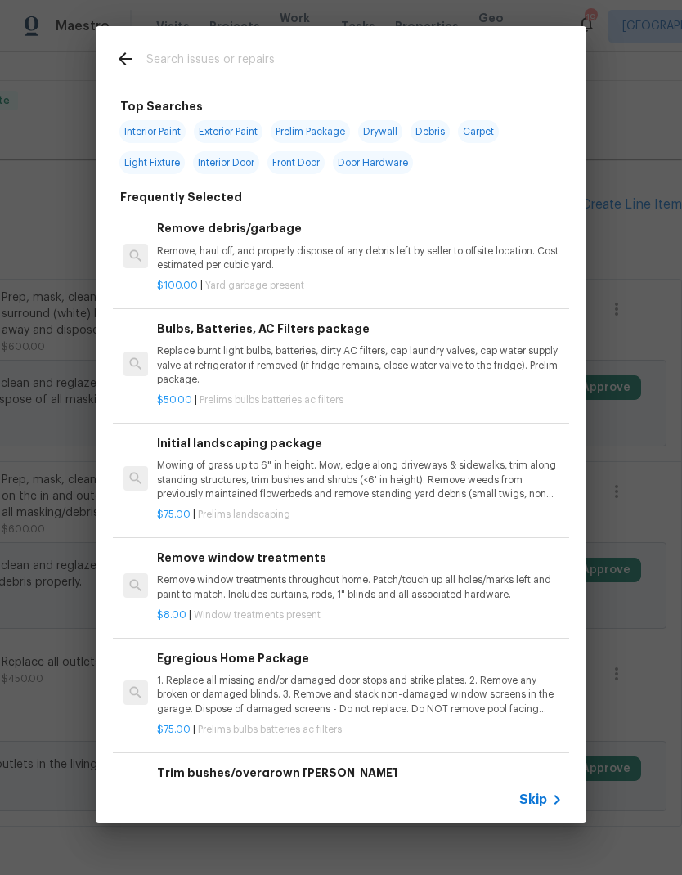
click at [362, 38] on div at bounding box center [304, 58] width 417 height 65
click at [224, 40] on div at bounding box center [304, 58] width 417 height 65
click at [217, 50] on input "text" at bounding box center [319, 61] width 347 height 25
type input "Demo"
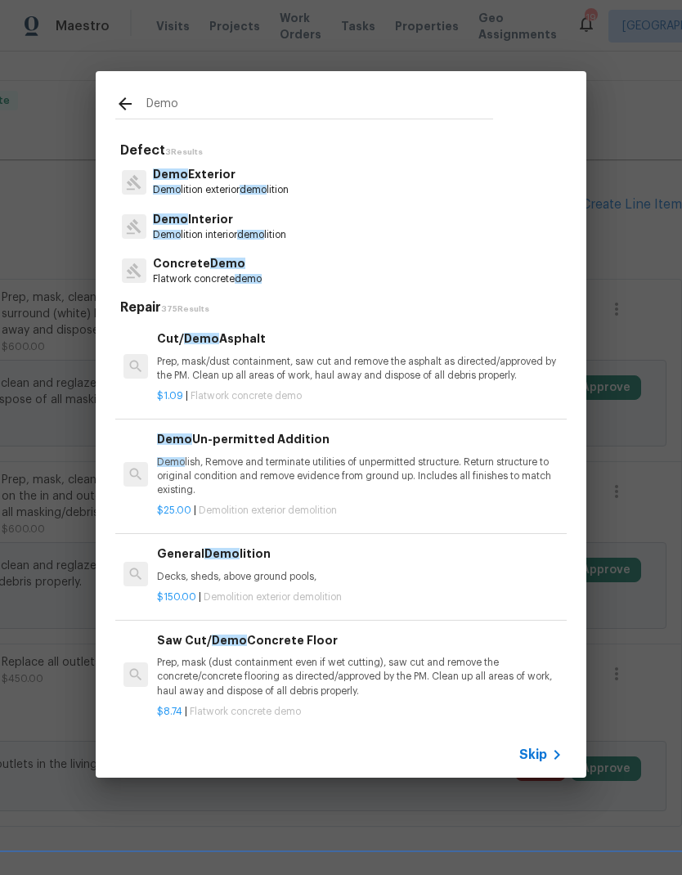
click at [277, 182] on p "Demo Exterior" at bounding box center [221, 174] width 136 height 17
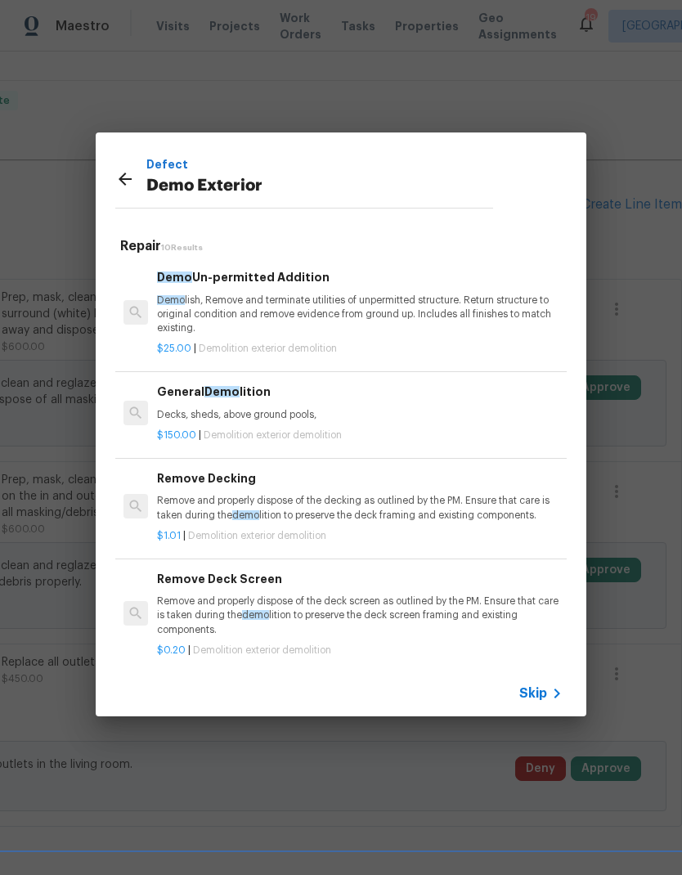
click at [293, 408] on p "Decks, sheds, above ground pools," at bounding box center [360, 415] width 406 height 14
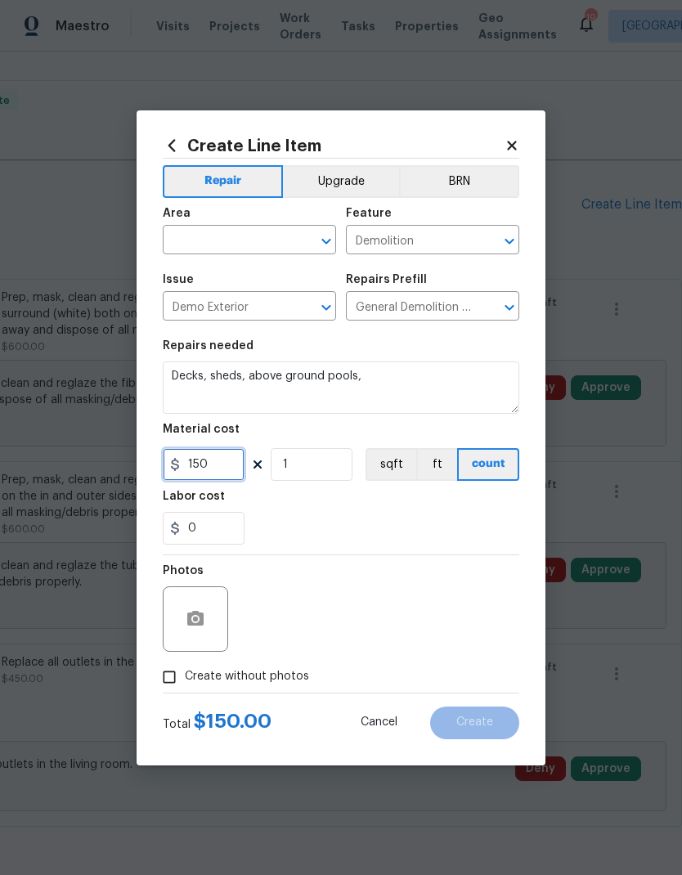
click at [210, 466] on input "150" at bounding box center [204, 464] width 82 height 33
click at [209, 466] on input "150" at bounding box center [204, 464] width 82 height 33
click at [205, 465] on input "150" at bounding box center [204, 464] width 82 height 33
click at [204, 464] on input "150" at bounding box center [204, 464] width 82 height 33
type input "500"
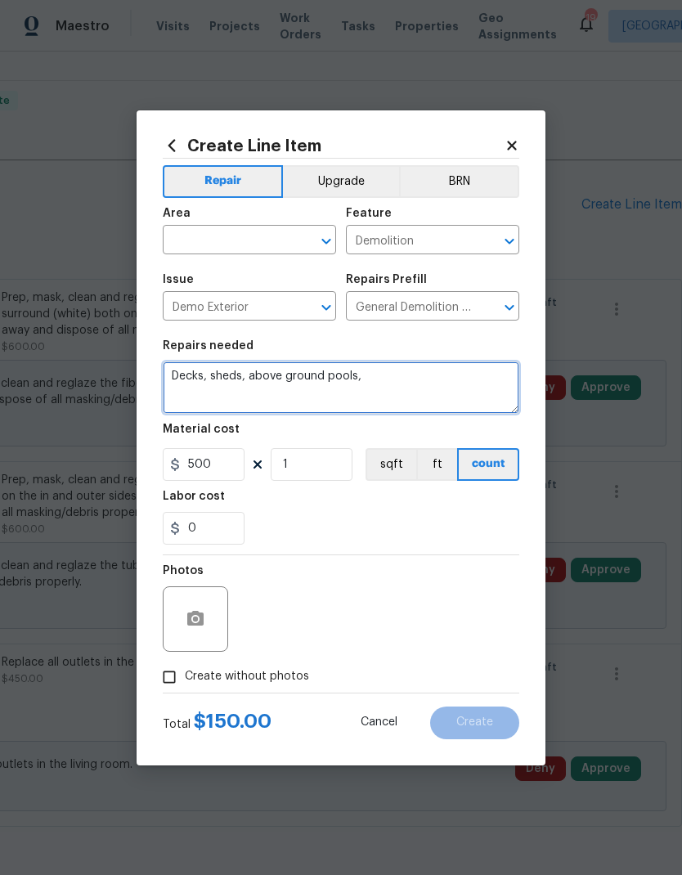
click at [353, 368] on textarea "Decks, sheds, above ground pools," at bounding box center [341, 388] width 357 height 52
click at [353, 367] on textarea "Decks, sheds, above ground pools," at bounding box center [341, 388] width 357 height 52
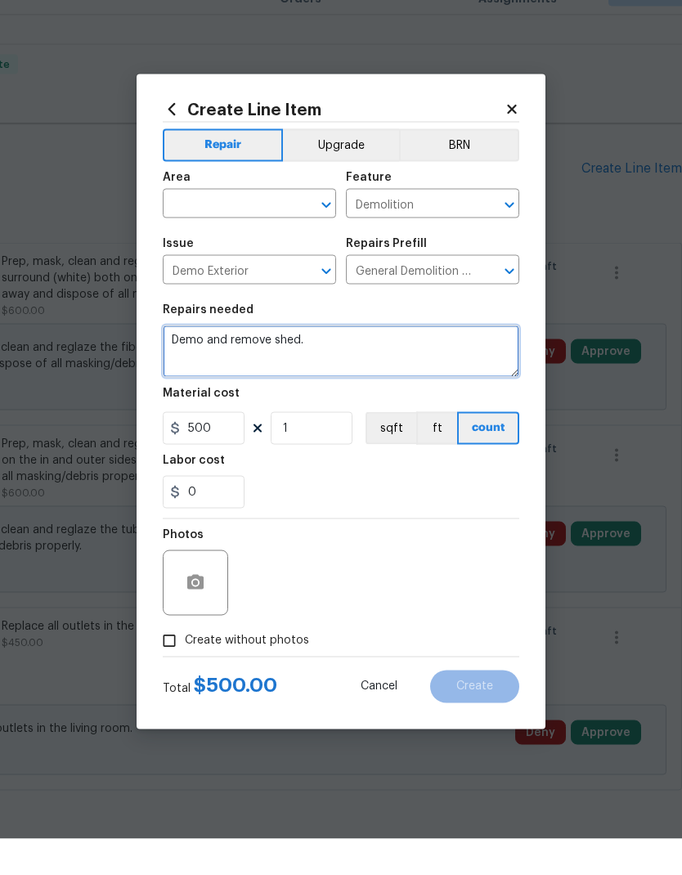
type textarea "Demo and remove shed."
click at [265, 229] on input "text" at bounding box center [227, 241] width 128 height 25
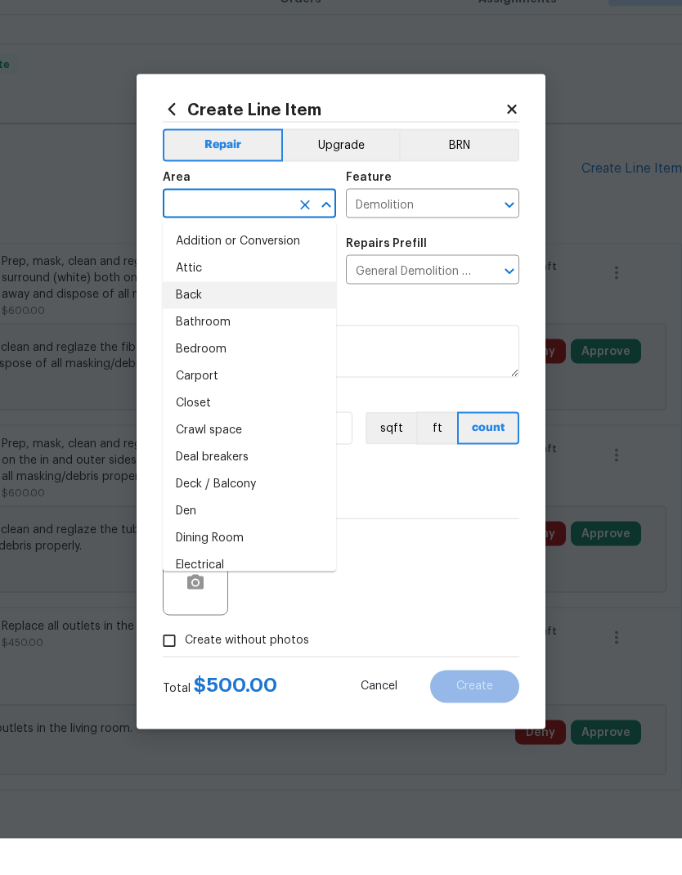
click at [196, 318] on li "Back" at bounding box center [249, 331] width 173 height 27
type input "Back"
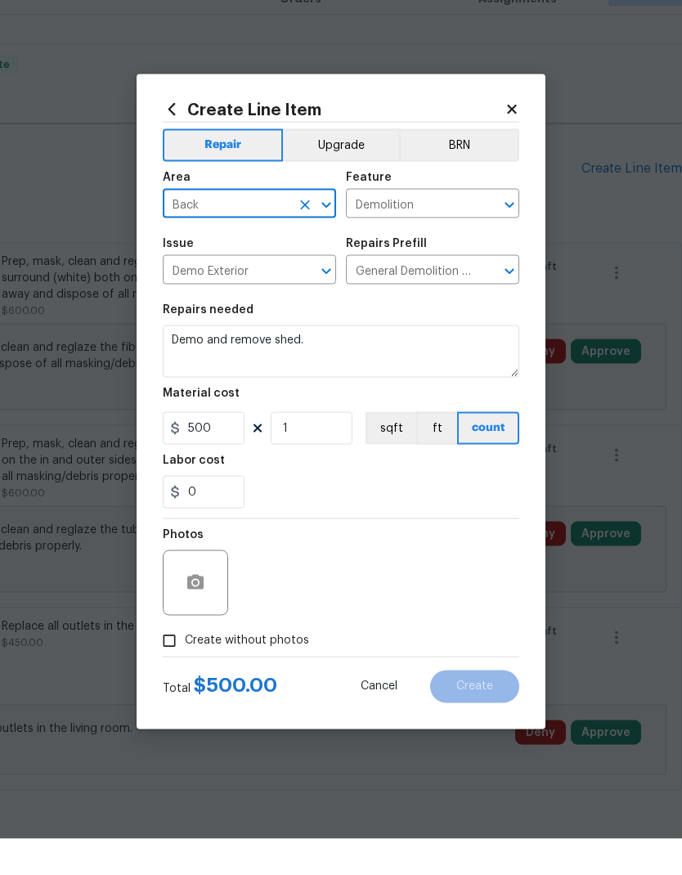
click at [443, 340] on div "Repairs needed" at bounding box center [341, 350] width 357 height 21
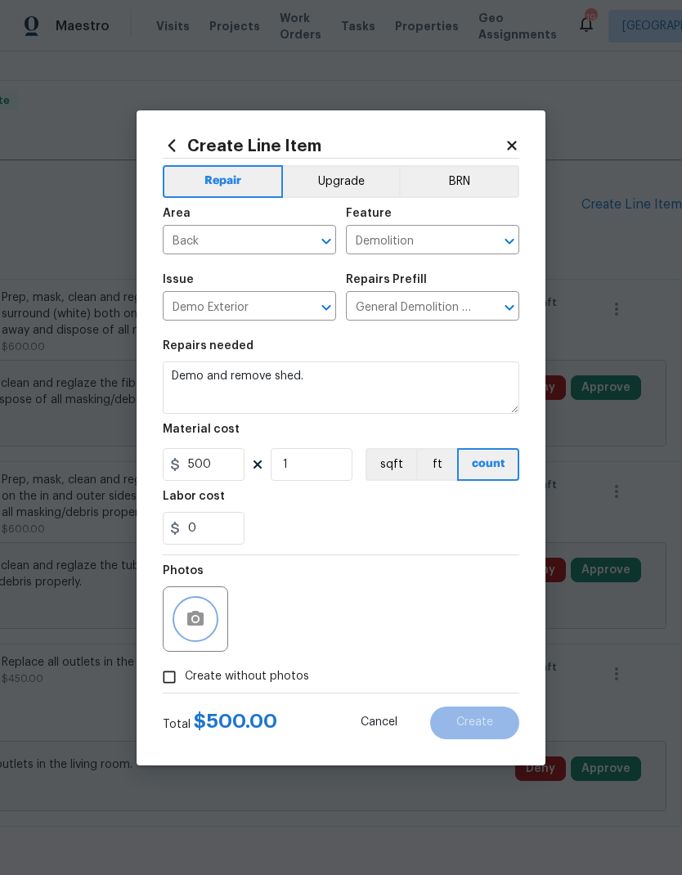
click at [205, 636] on button "button" at bounding box center [195, 619] width 39 height 39
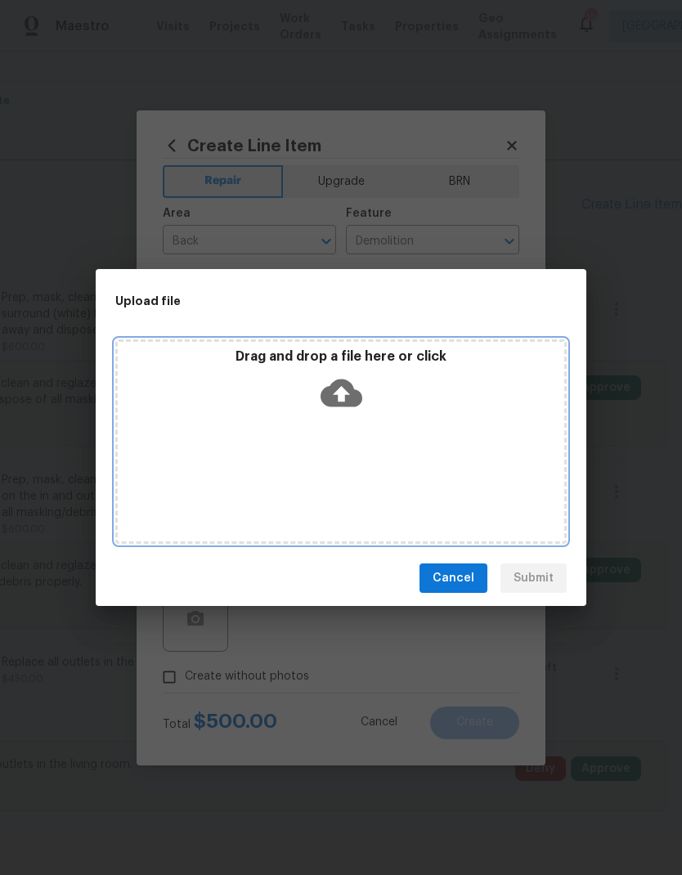
click at [349, 389] on icon at bounding box center [342, 394] width 42 height 28
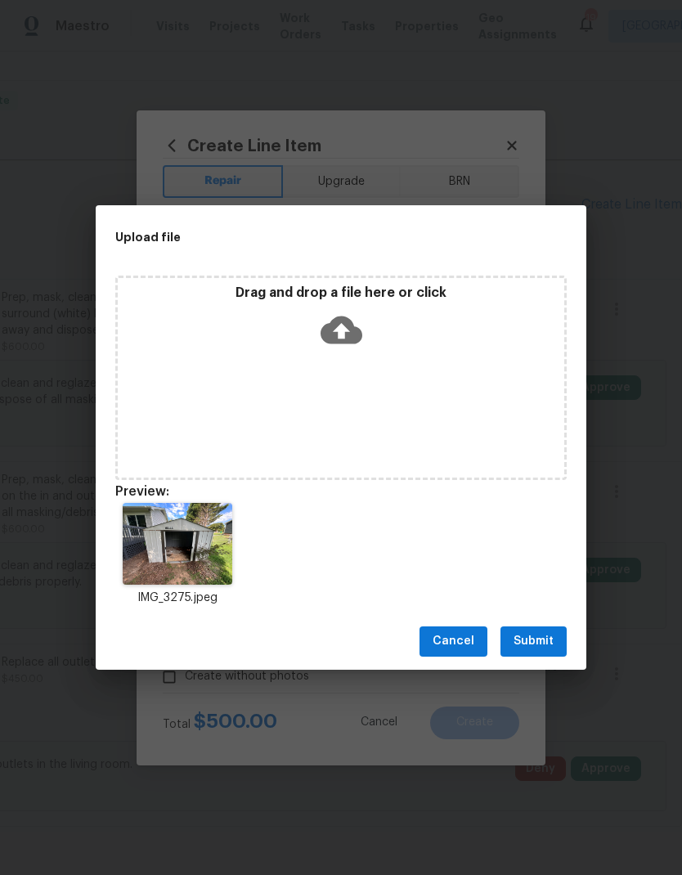
click at [551, 633] on span "Submit" at bounding box center [534, 642] width 40 height 20
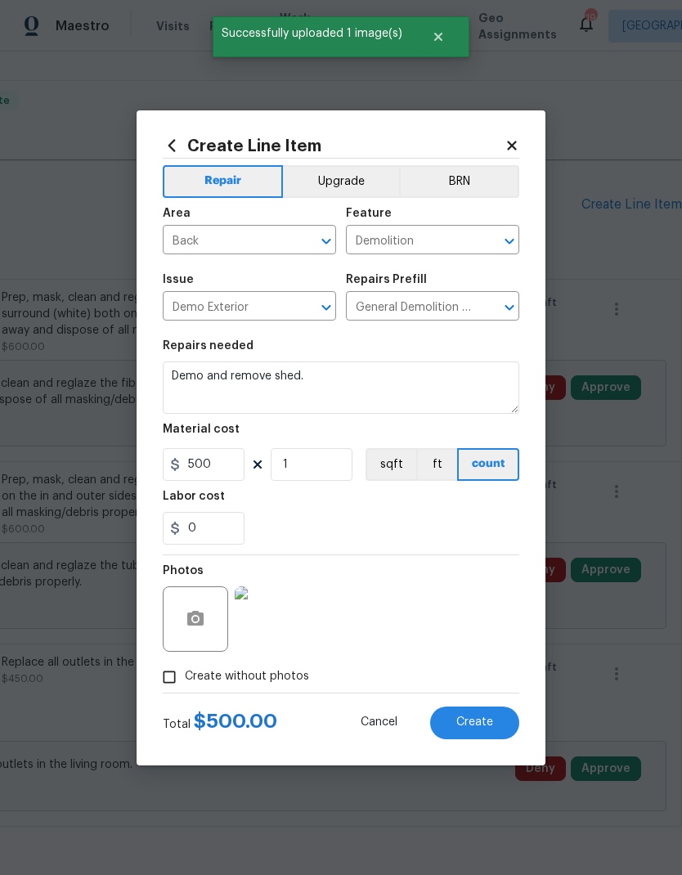
click at [482, 728] on span "Create" at bounding box center [475, 723] width 37 height 12
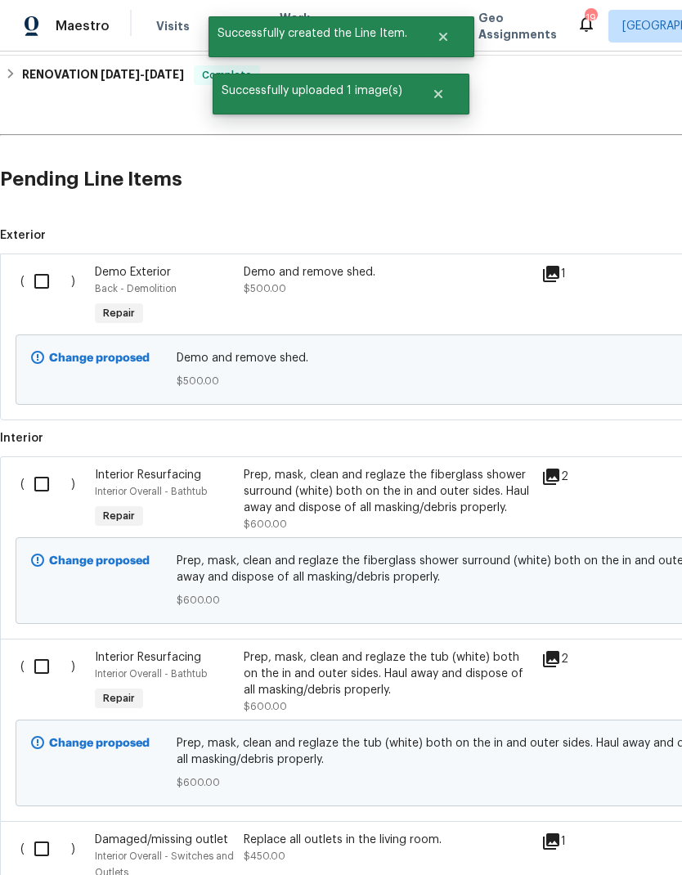
scroll to position [605, 0]
click at [41, 263] on input "checkbox" at bounding box center [48, 280] width 47 height 34
checkbox input "true"
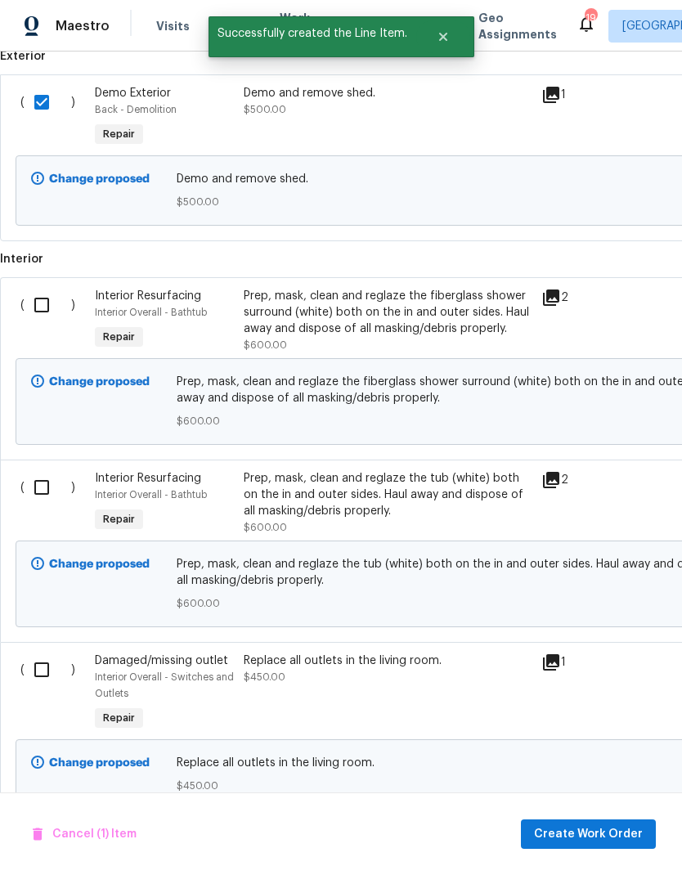
scroll to position [783, 0]
click at [33, 654] on input "checkbox" at bounding box center [48, 671] width 47 height 34
click at [596, 836] on span "Create Work Order" at bounding box center [588, 835] width 109 height 20
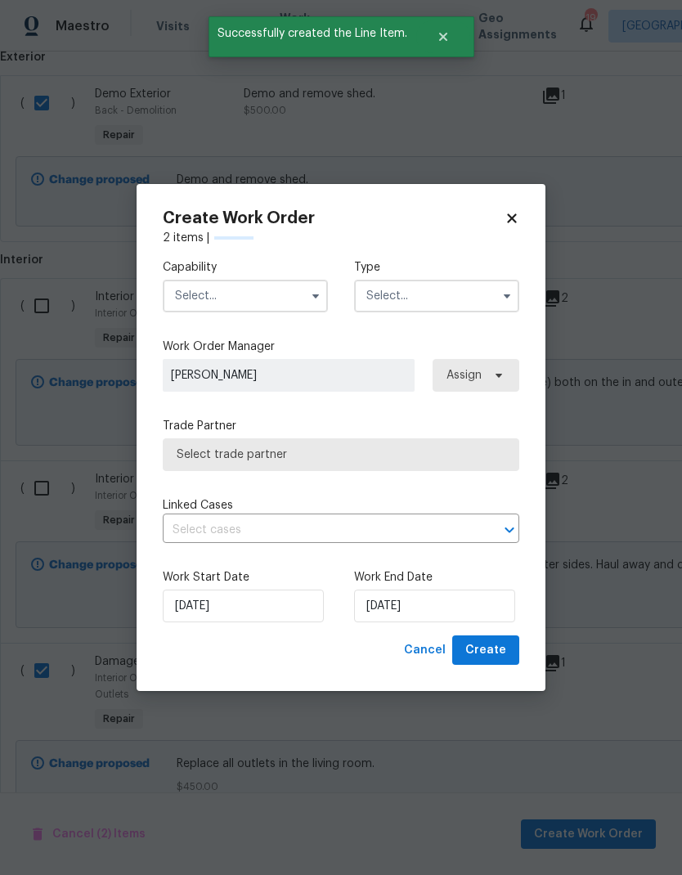
checkbox input "false"
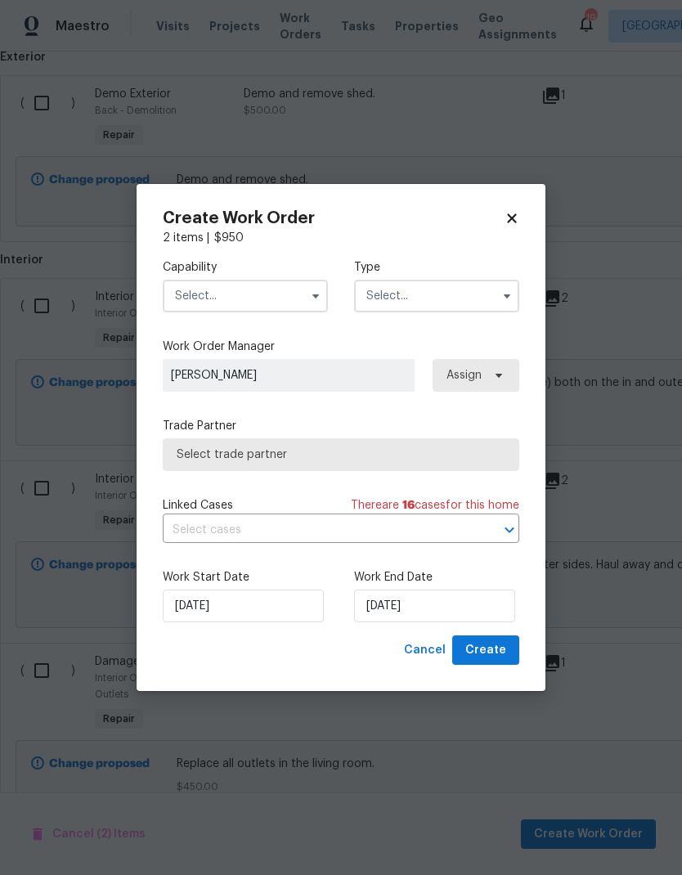
click at [268, 296] on input "text" at bounding box center [245, 296] width 165 height 33
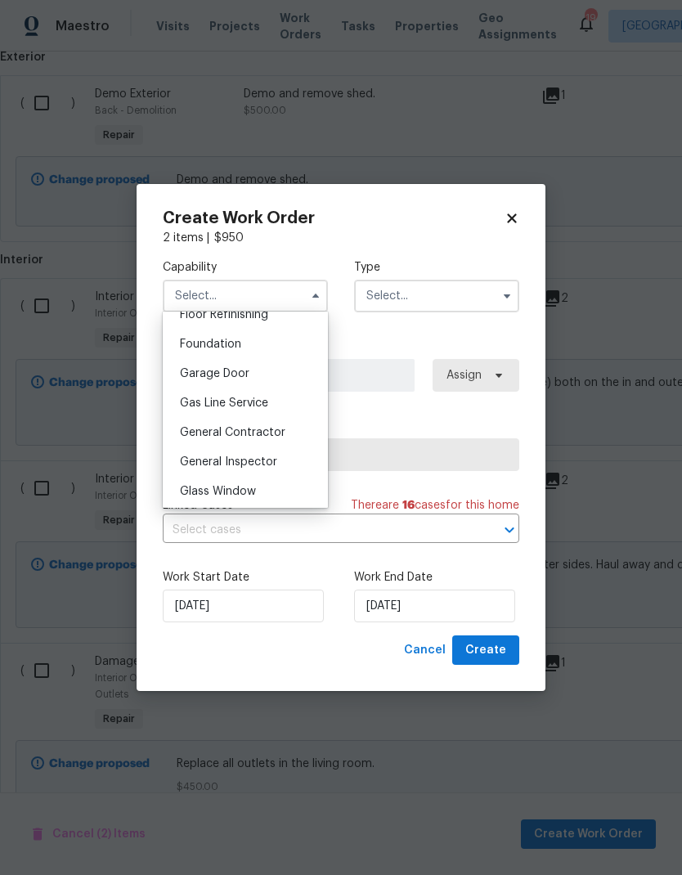
scroll to position [678, 0]
click at [264, 439] on span "General Contractor" at bounding box center [233, 434] width 106 height 11
type input "General Contractor"
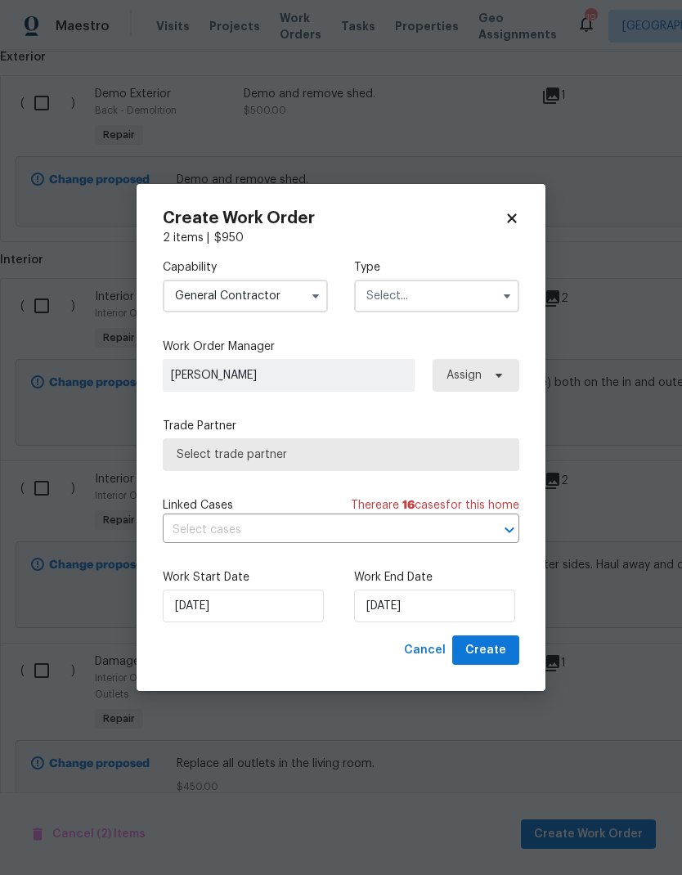
click at [448, 295] on input "text" at bounding box center [436, 296] width 165 height 33
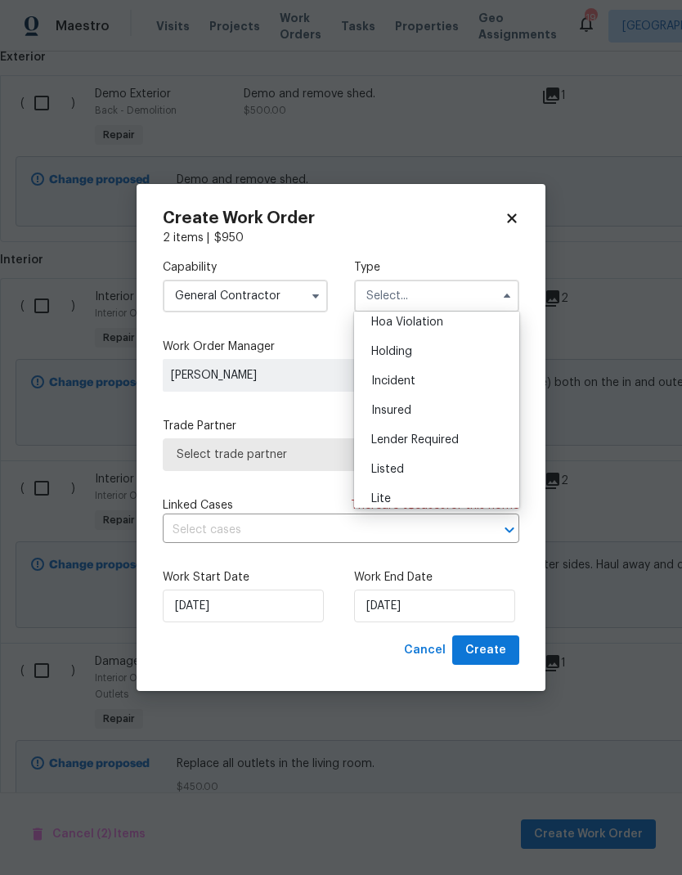
scroll to position [37, 0]
click at [403, 471] on span "Listed" at bounding box center [387, 470] width 33 height 11
type input "Listed"
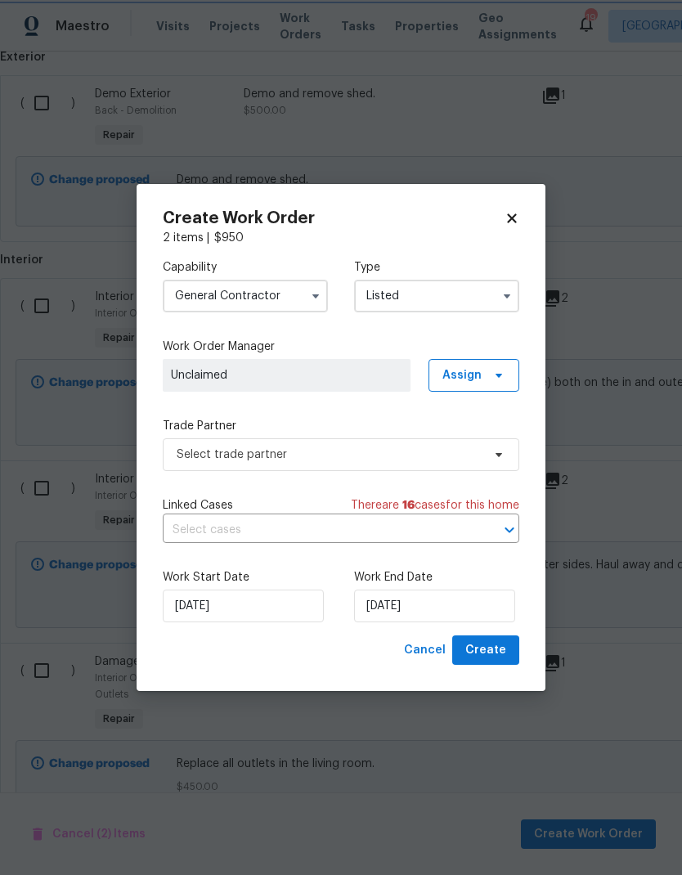
scroll to position [0, 0]
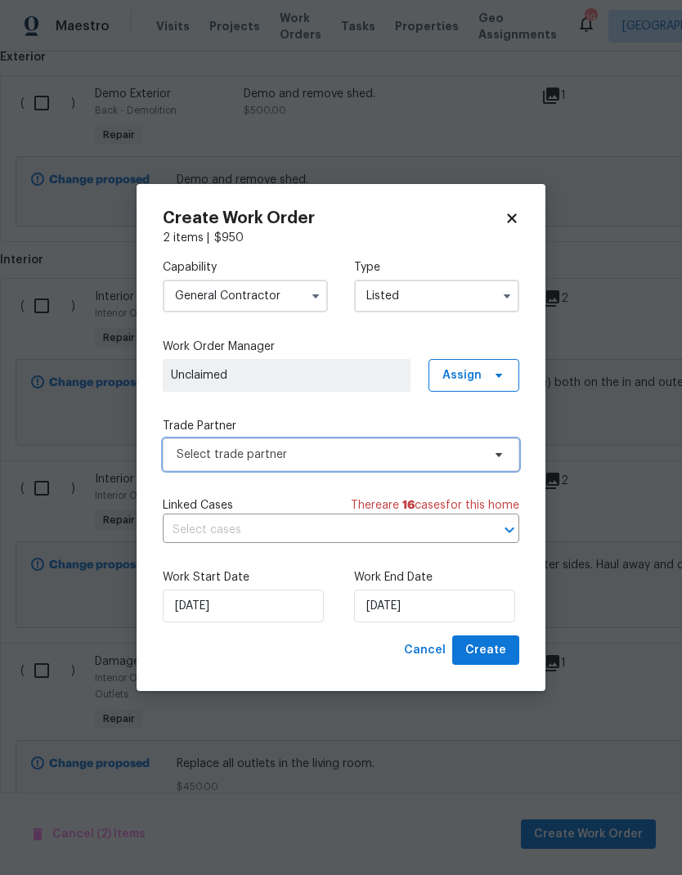
click at [396, 454] on span "Select trade partner" at bounding box center [329, 455] width 305 height 16
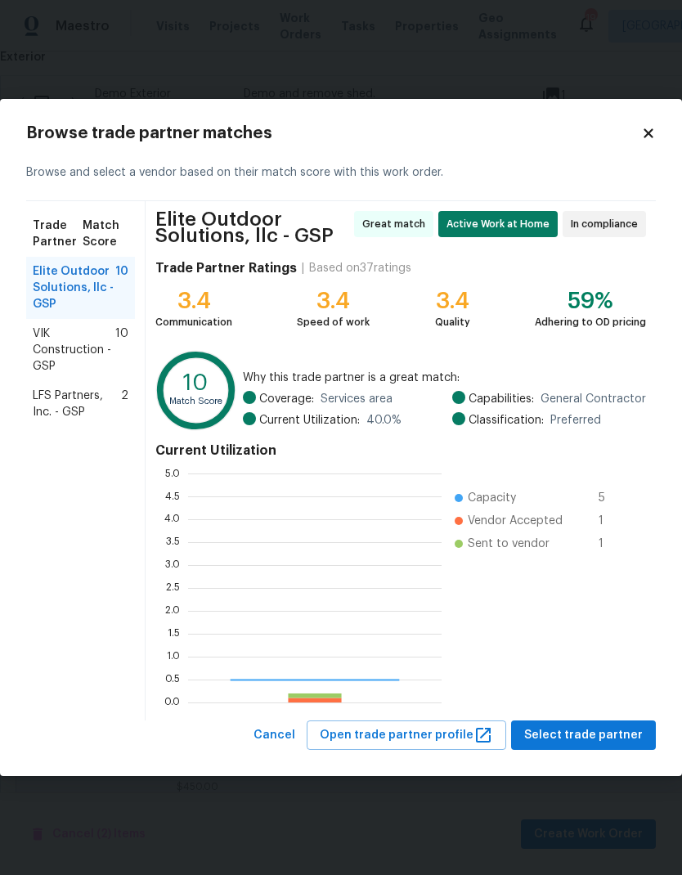
scroll to position [229, 254]
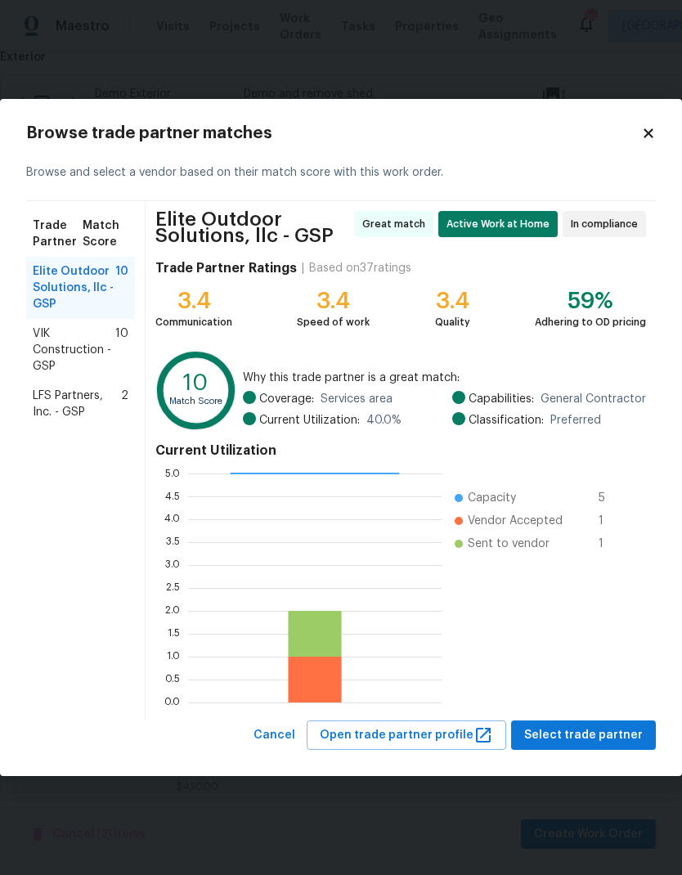
click at [83, 401] on span "LFS Partners, Inc. - GSP" at bounding box center [77, 404] width 88 height 33
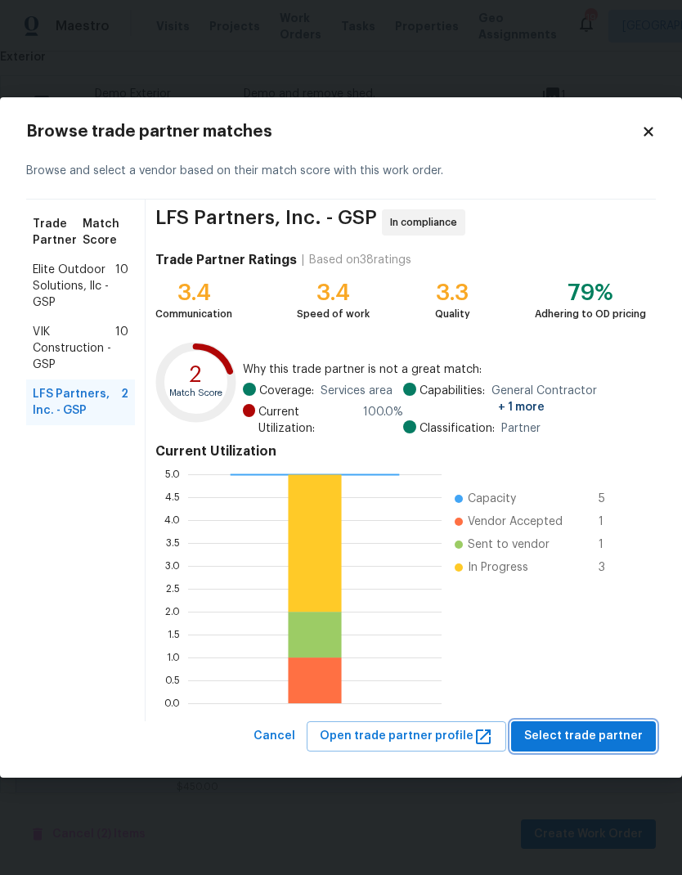
click at [611, 743] on span "Select trade partner" at bounding box center [583, 737] width 119 height 20
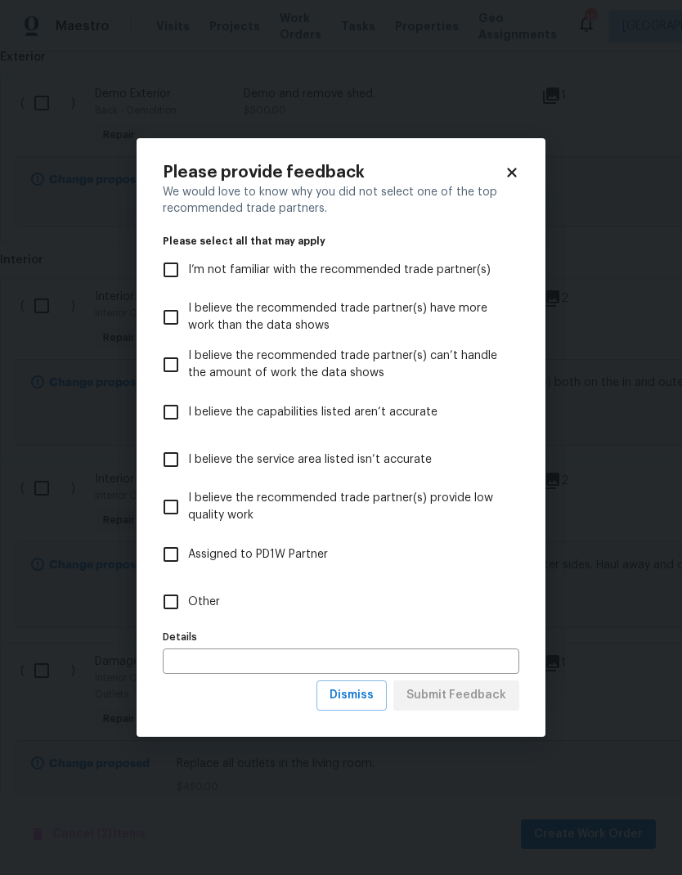
click at [166, 605] on input "Other" at bounding box center [171, 602] width 34 height 34
checkbox input "true"
click at [490, 695] on span "Submit Feedback" at bounding box center [457, 696] width 100 height 20
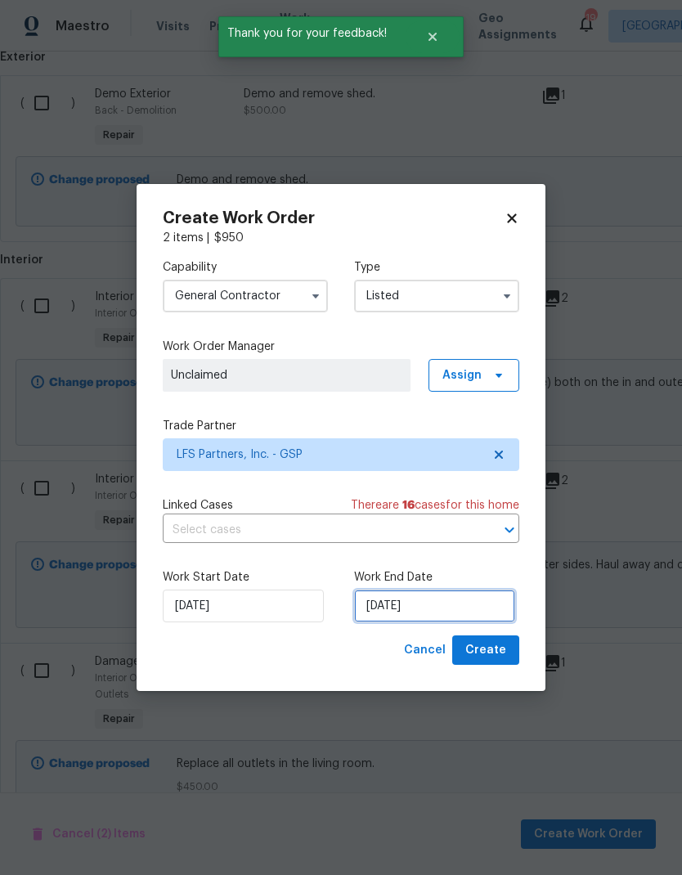
click at [417, 610] on input "[DATE]" at bounding box center [434, 606] width 161 height 33
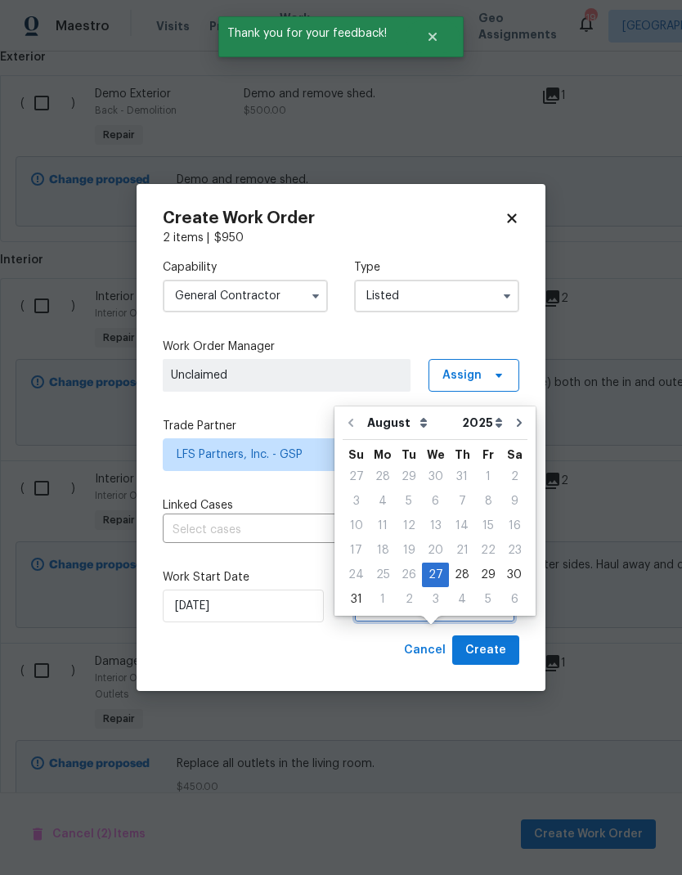
scroll to position [49, 0]
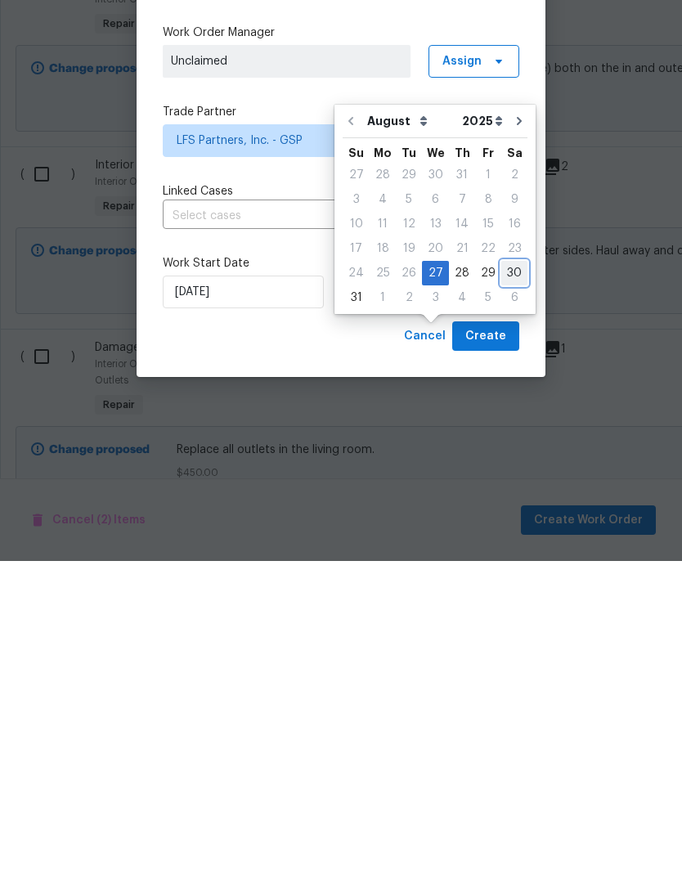
click at [511, 576] on div "30" at bounding box center [515, 587] width 26 height 23
type input "8/30/2025"
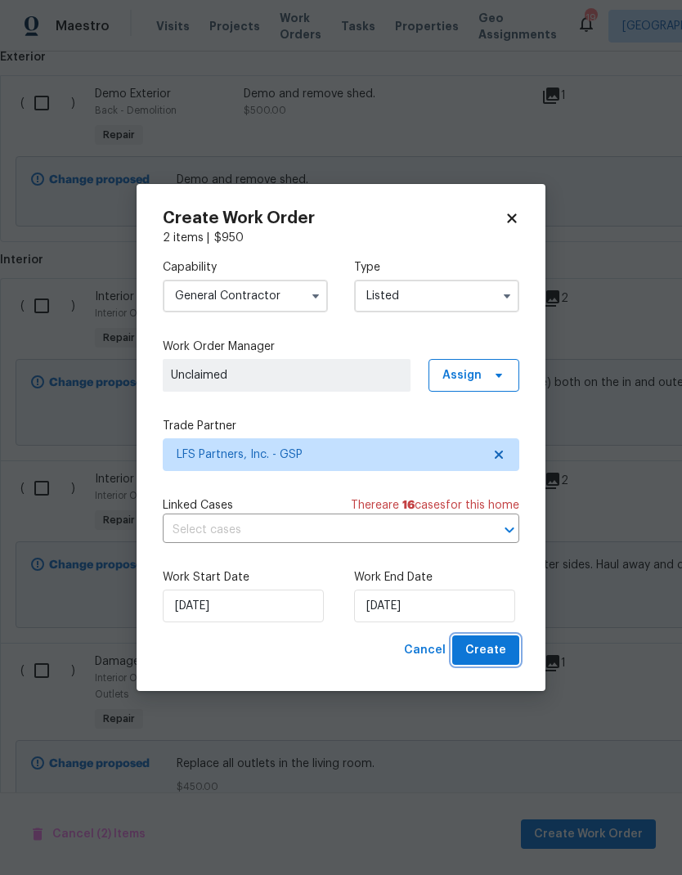
click at [497, 654] on span "Create" at bounding box center [486, 651] width 41 height 20
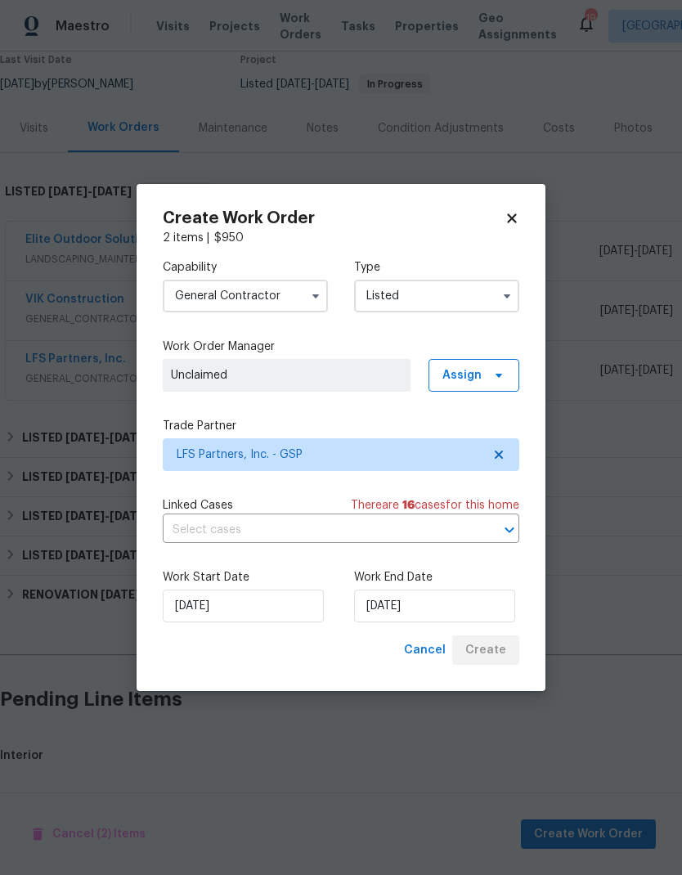
scroll to position [78, 0]
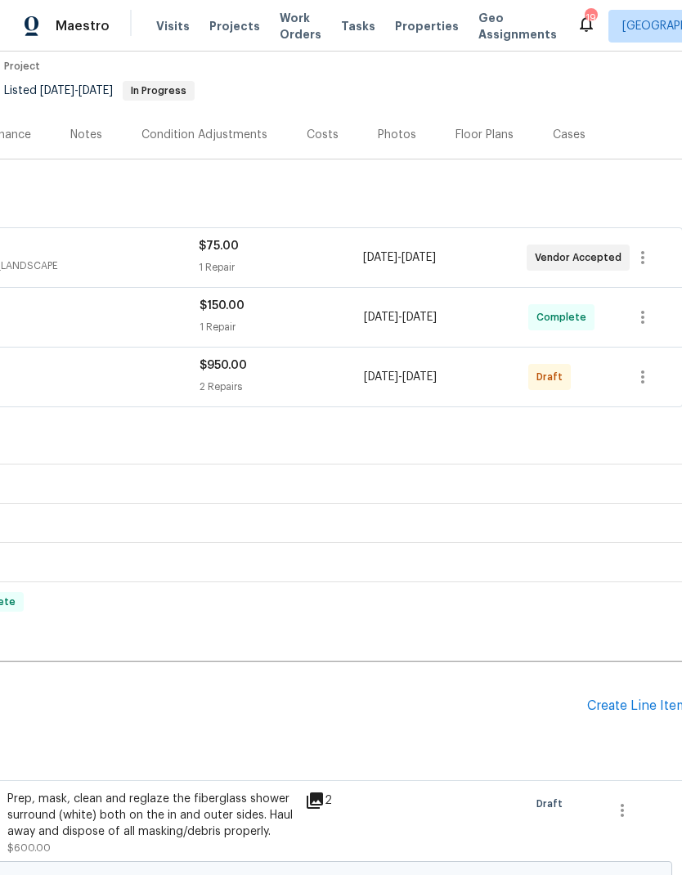
scroll to position [137, 236]
click at [643, 386] on icon "button" at bounding box center [643, 378] width 20 height 20
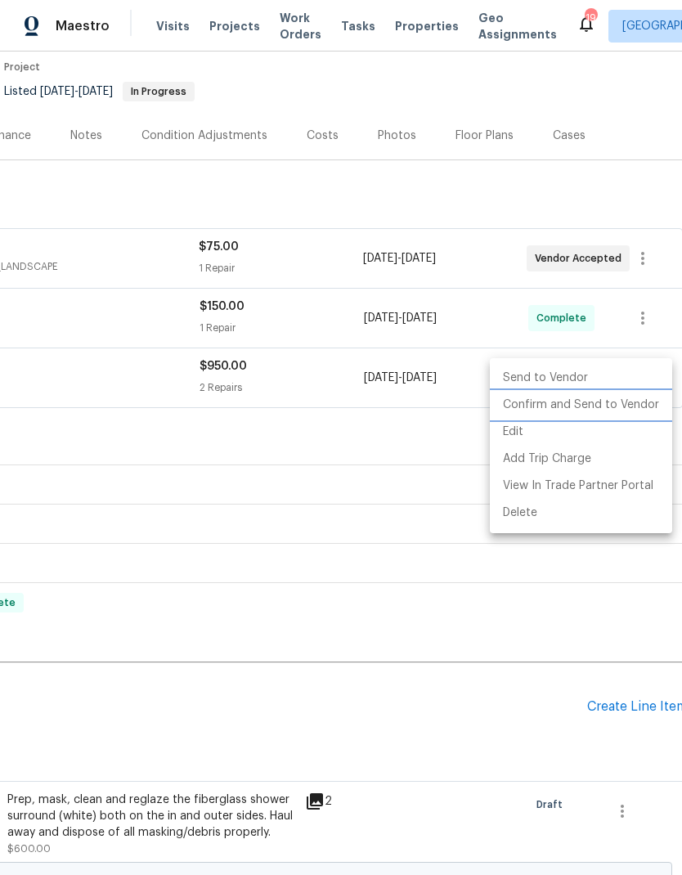
click at [600, 409] on li "Confirm and Send to Vendor" at bounding box center [581, 405] width 182 height 27
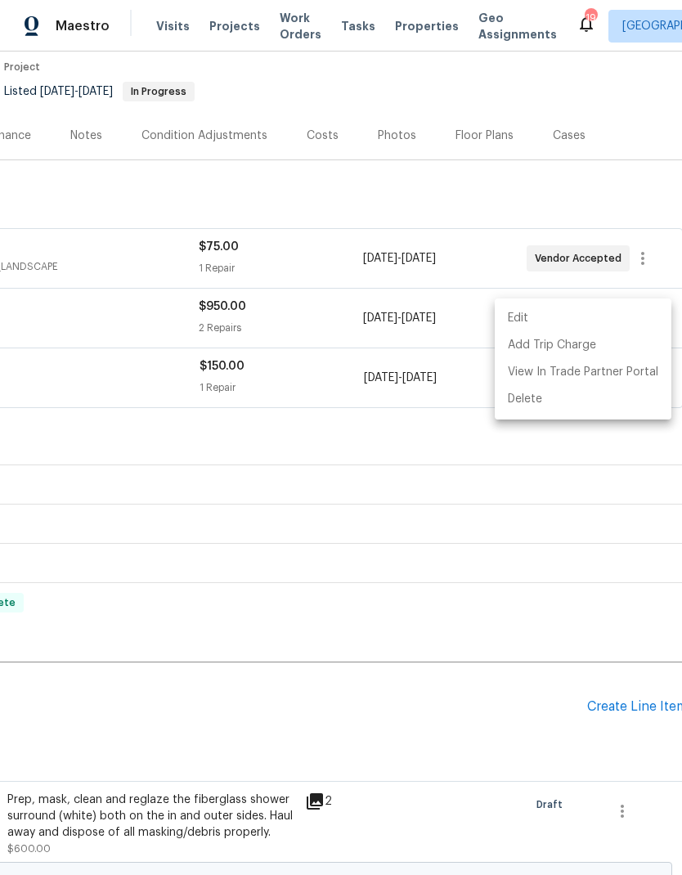
click at [527, 183] on div at bounding box center [341, 437] width 682 height 875
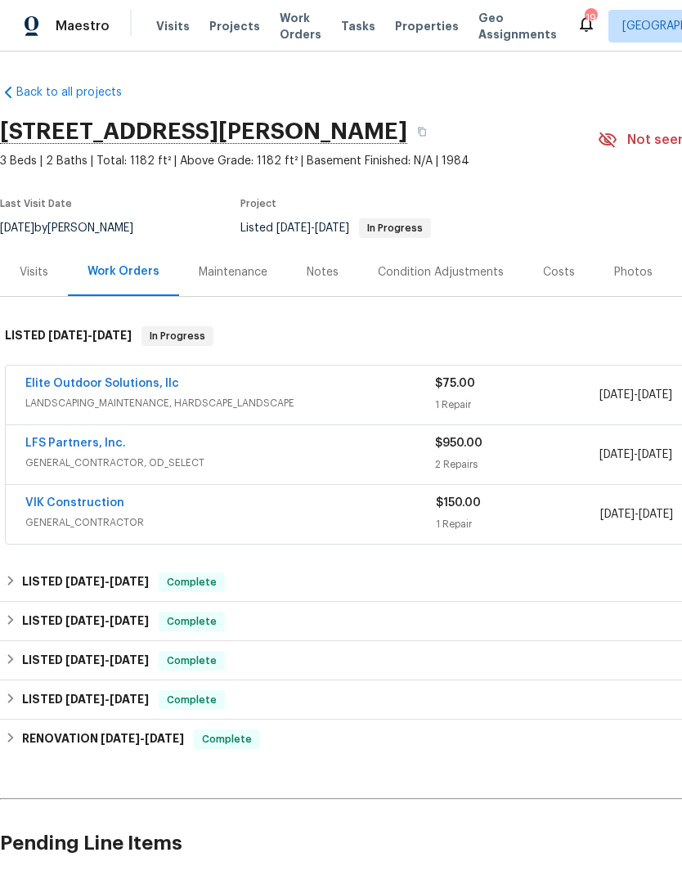
scroll to position [0, 0]
click at [95, 438] on link "LFS Partners, Inc." at bounding box center [75, 443] width 101 height 11
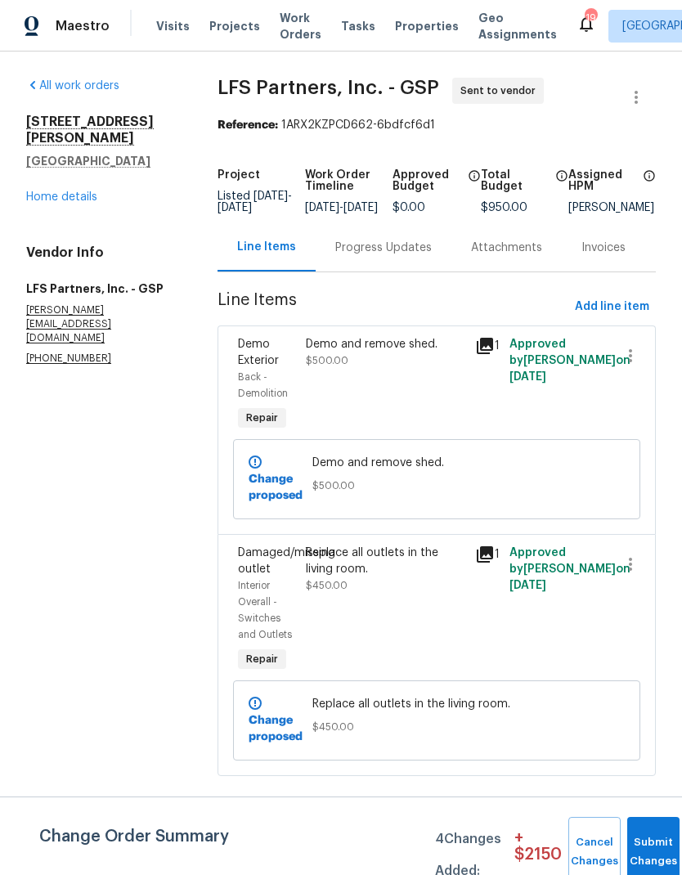
click at [388, 250] on div "Progress Updates" at bounding box center [384, 247] width 136 height 48
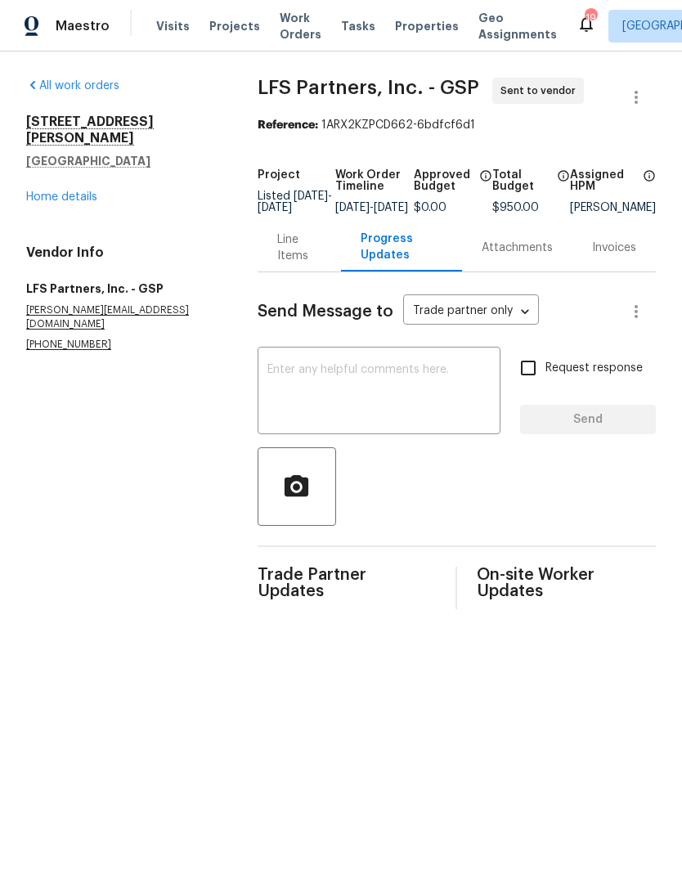
click at [380, 399] on textarea at bounding box center [379, 392] width 223 height 57
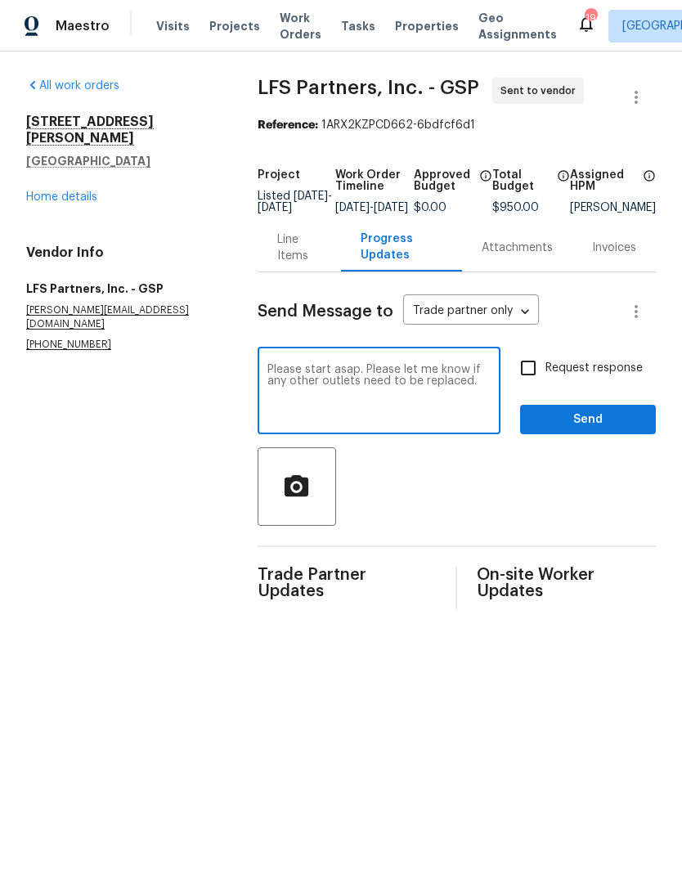
type textarea "Please start asap. Please let me know if any other outlets need to be replaced."
click at [529, 376] on input "Request response" at bounding box center [528, 368] width 34 height 34
checkbox input "true"
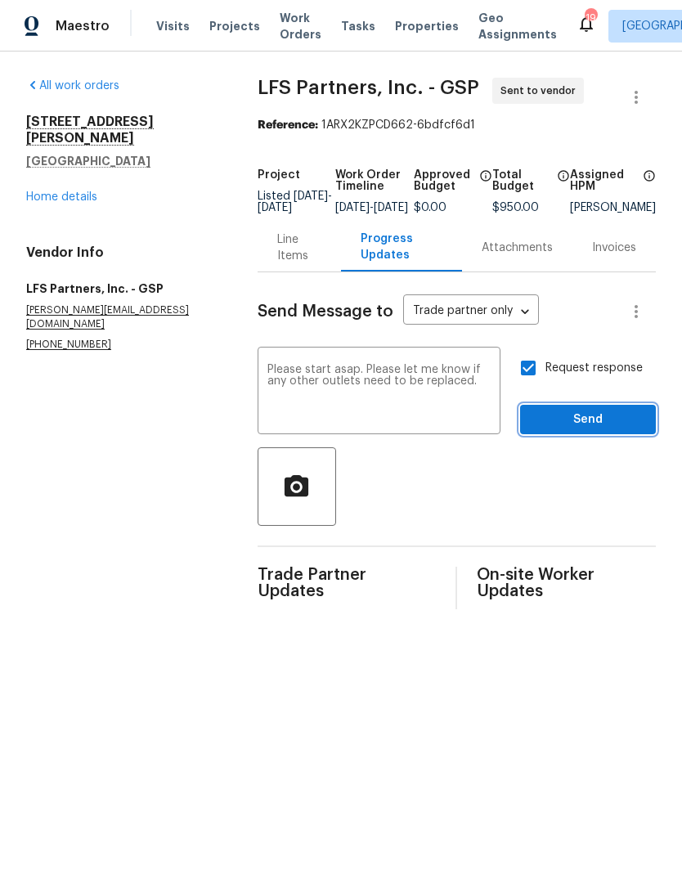
click at [596, 430] on span "Send" at bounding box center [588, 420] width 110 height 20
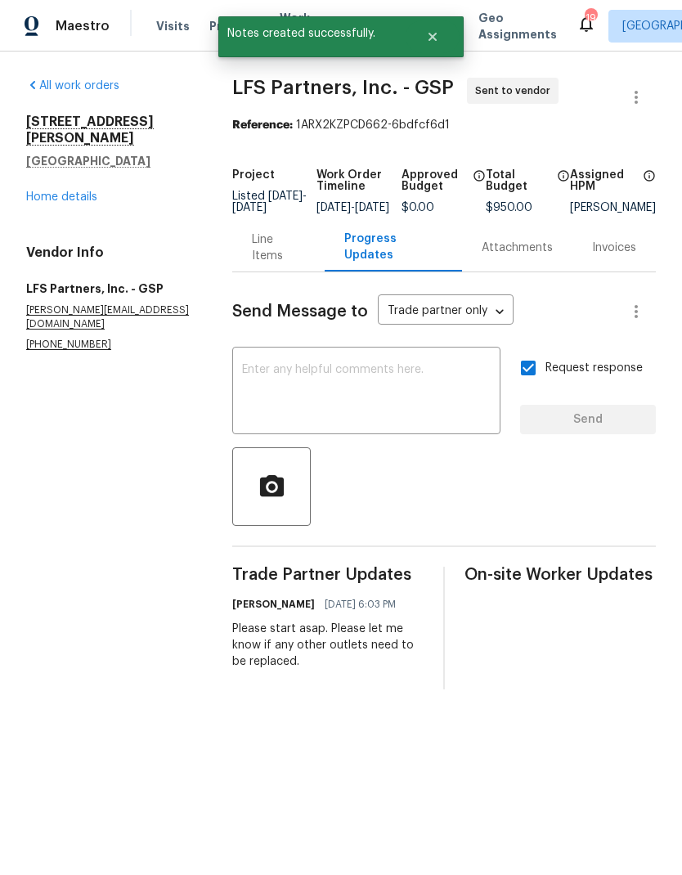
click at [76, 191] on link "Home details" at bounding box center [61, 196] width 71 height 11
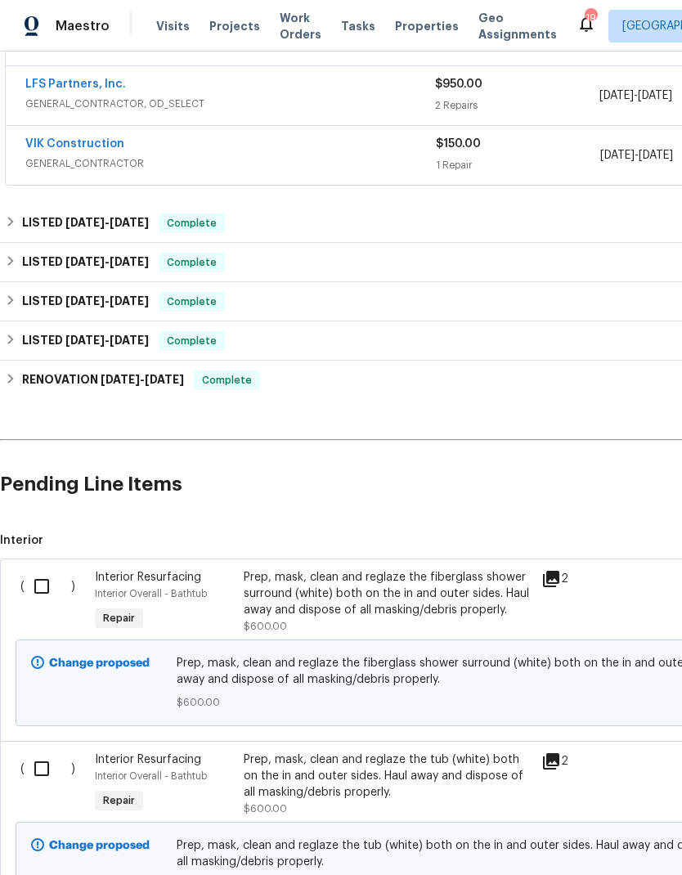
scroll to position [362, 0]
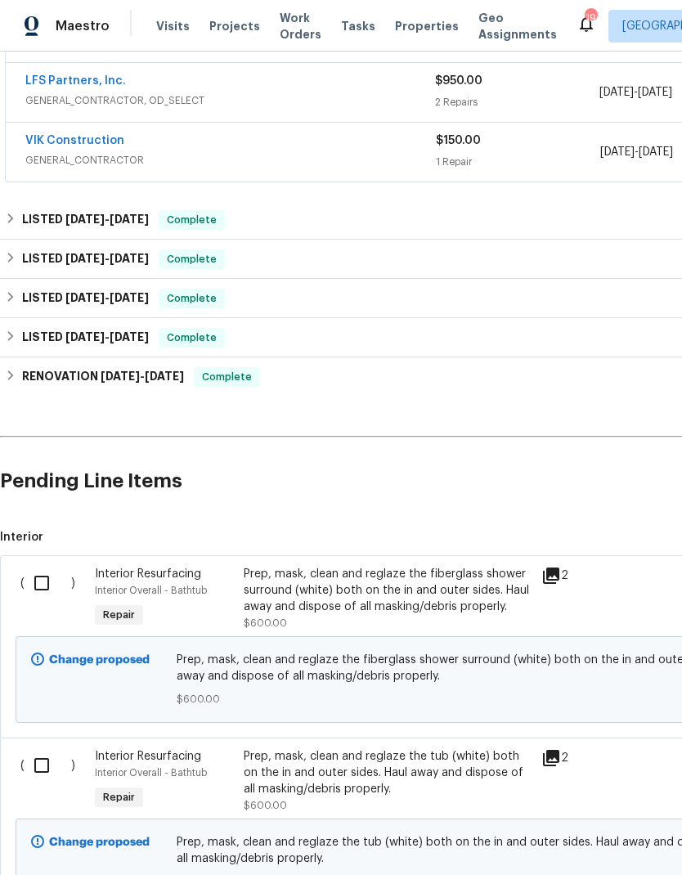
click at [43, 581] on input "checkbox" at bounding box center [48, 583] width 47 height 34
checkbox input "true"
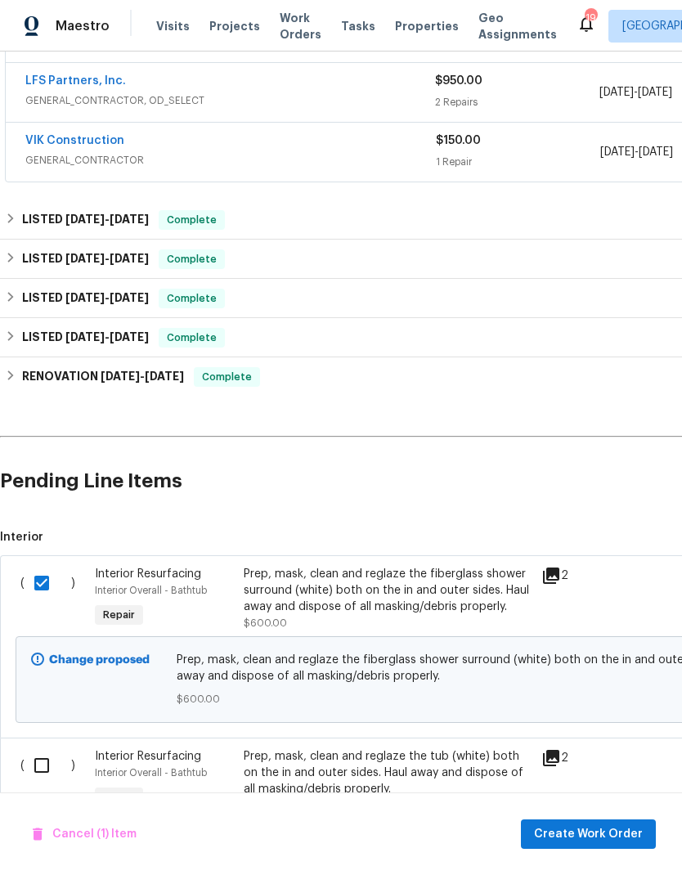
click at [47, 753] on input "checkbox" at bounding box center [48, 766] width 47 height 34
checkbox input "true"
click at [605, 835] on span "Create Work Order" at bounding box center [588, 835] width 109 height 20
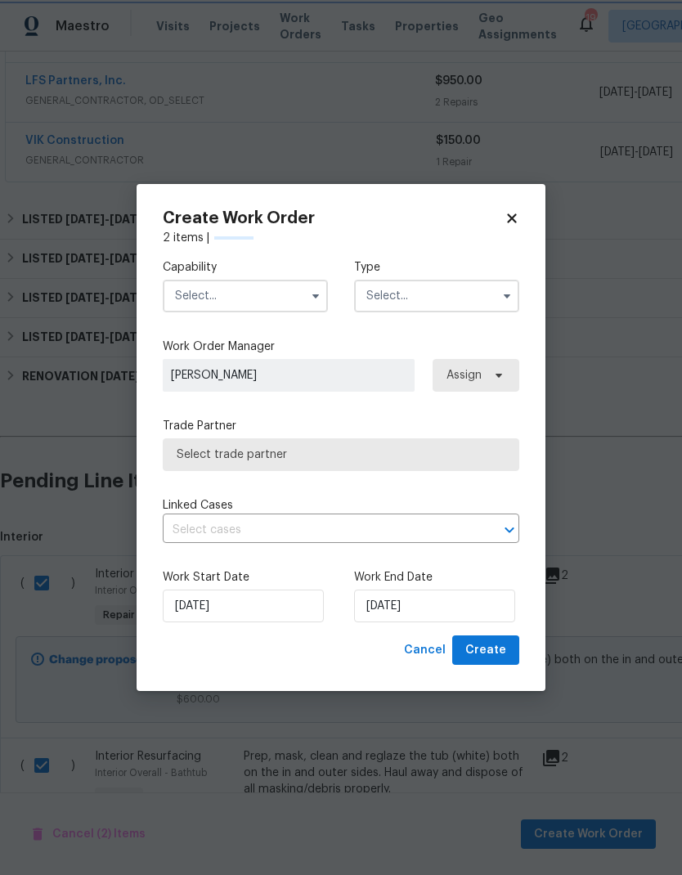
checkbox input "false"
click at [277, 294] on input "text" at bounding box center [245, 296] width 165 height 33
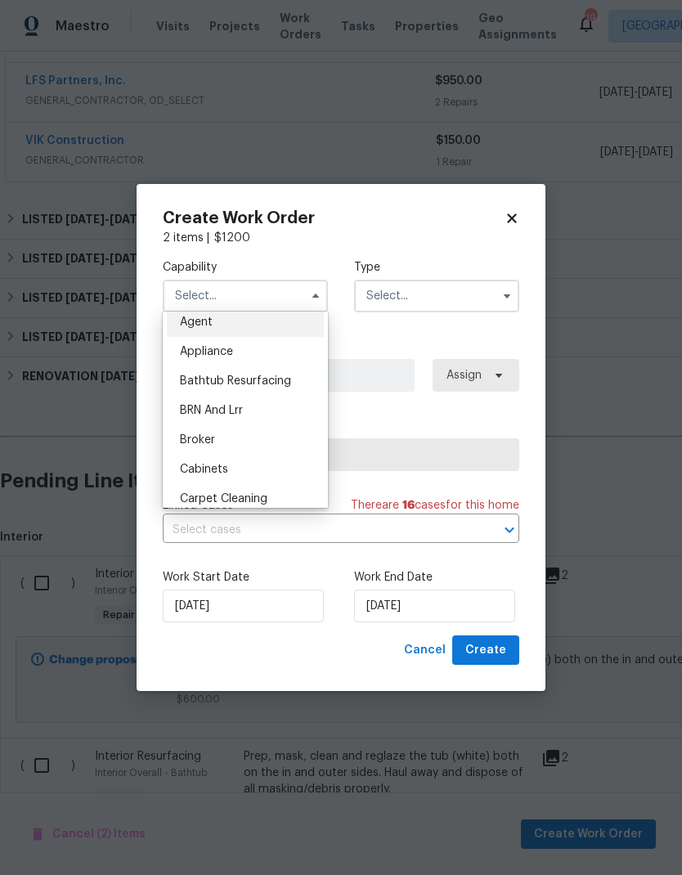
scroll to position [5, 0]
click at [286, 389] on span "Bathtub Resurfacing" at bounding box center [235, 384] width 111 height 11
type input "Bathtub Resurfacing"
click at [449, 290] on input "text" at bounding box center [436, 296] width 165 height 33
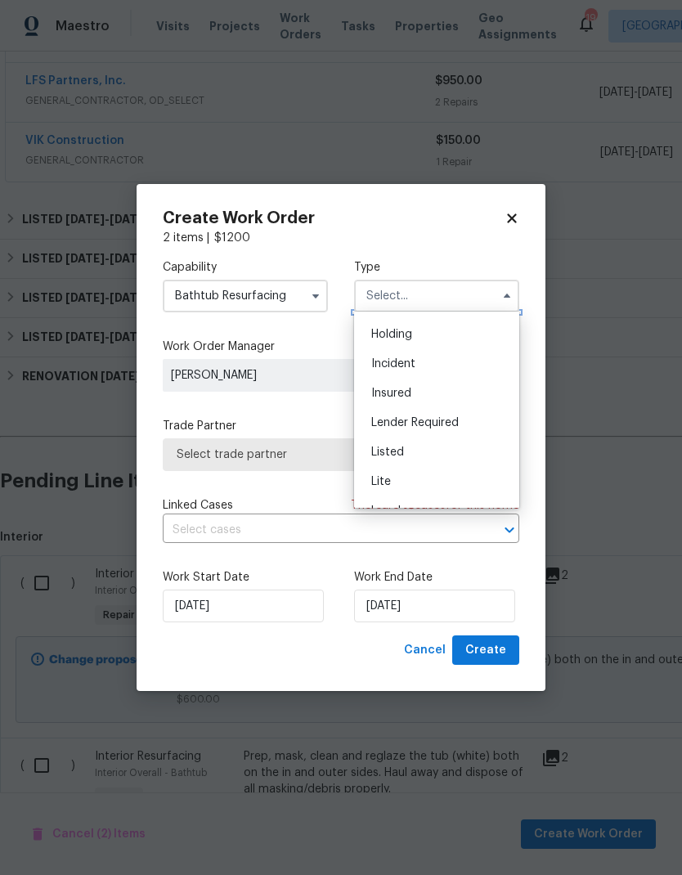
scroll to position [64, 0]
click at [398, 447] on span "Listed" at bounding box center [387, 443] width 33 height 11
type input "Listed"
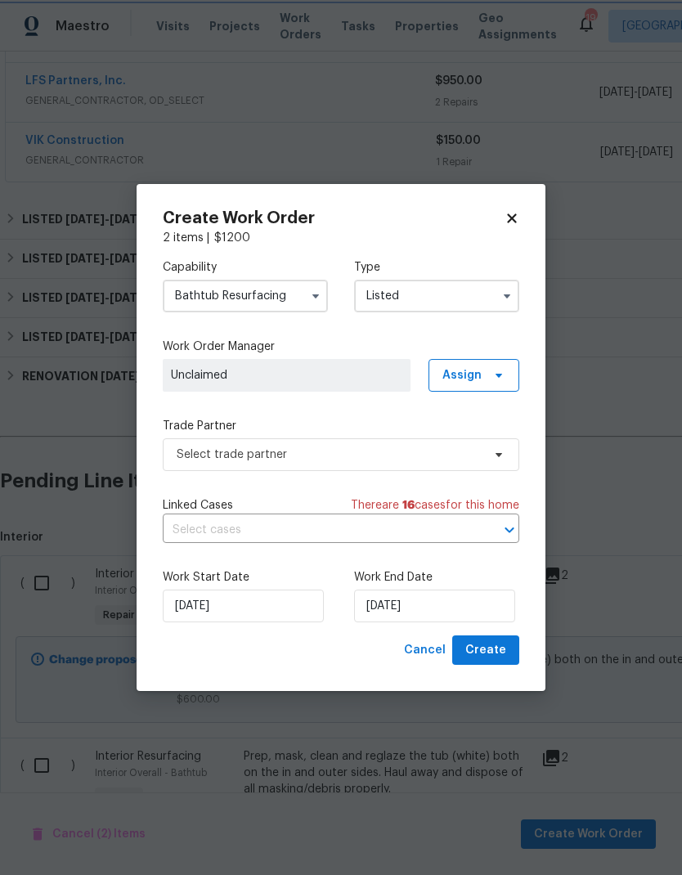
scroll to position [0, 0]
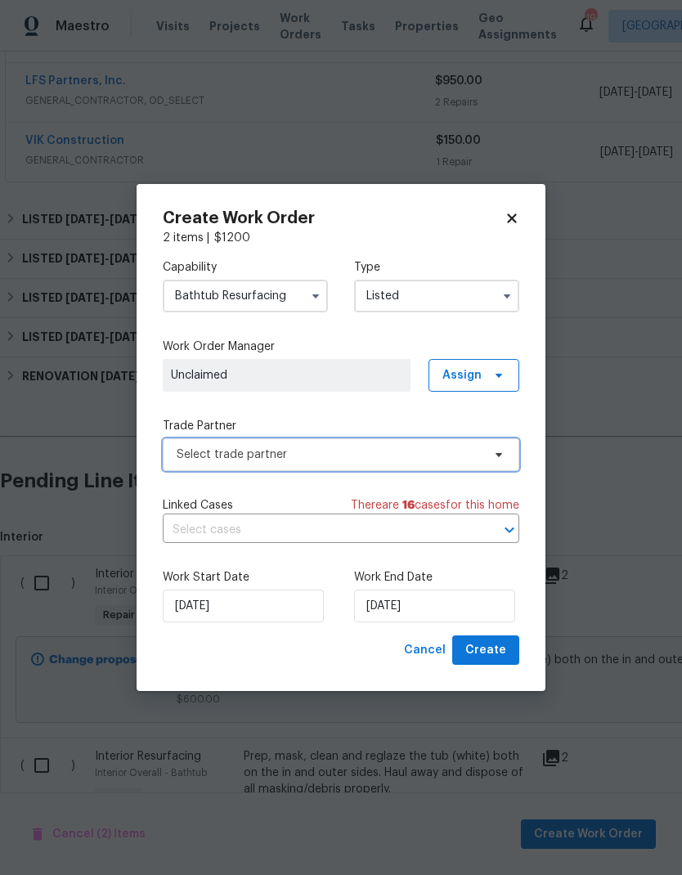
click at [449, 464] on span "Select trade partner" at bounding box center [341, 455] width 357 height 33
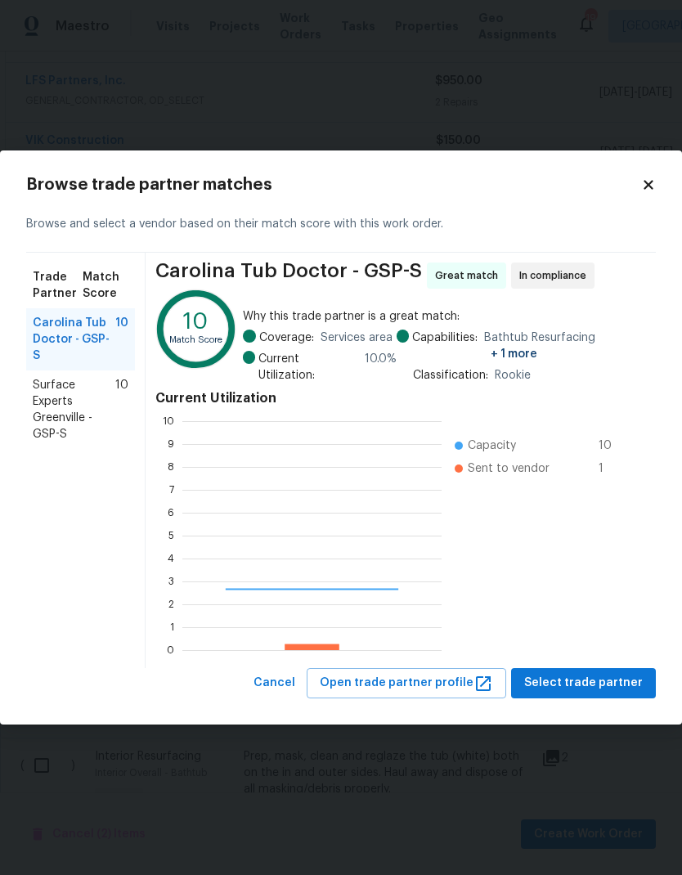
scroll to position [229, 259]
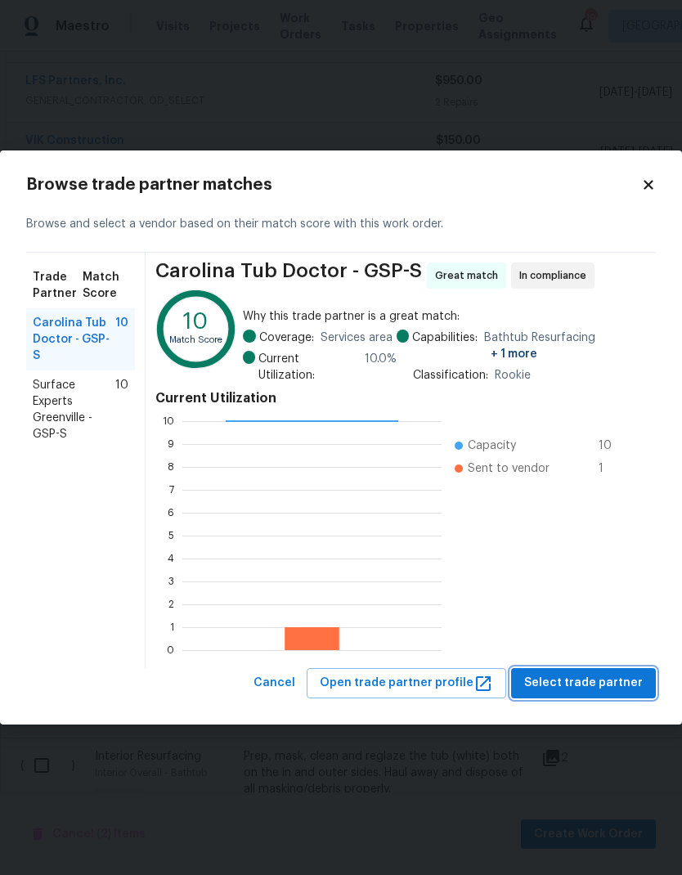
click at [606, 688] on span "Select trade partner" at bounding box center [583, 683] width 119 height 20
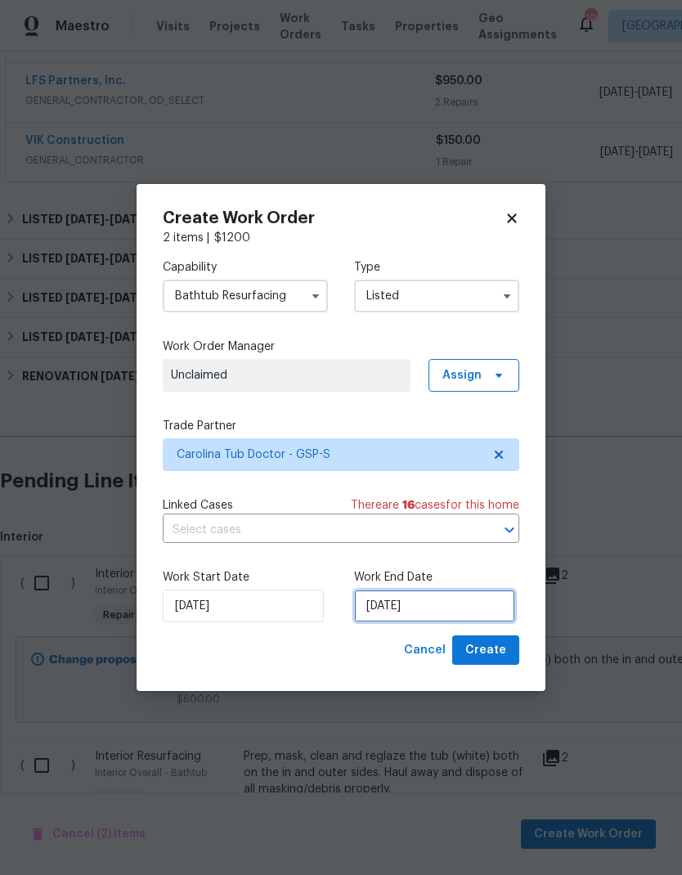
click at [421, 604] on input "8/27/2025" at bounding box center [434, 606] width 161 height 33
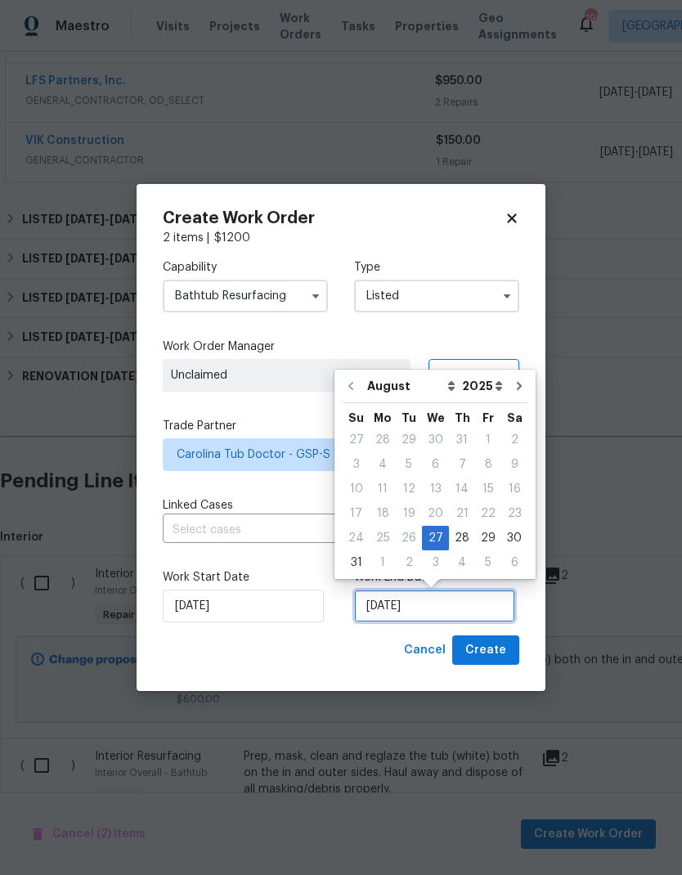
scroll to position [12, 0]
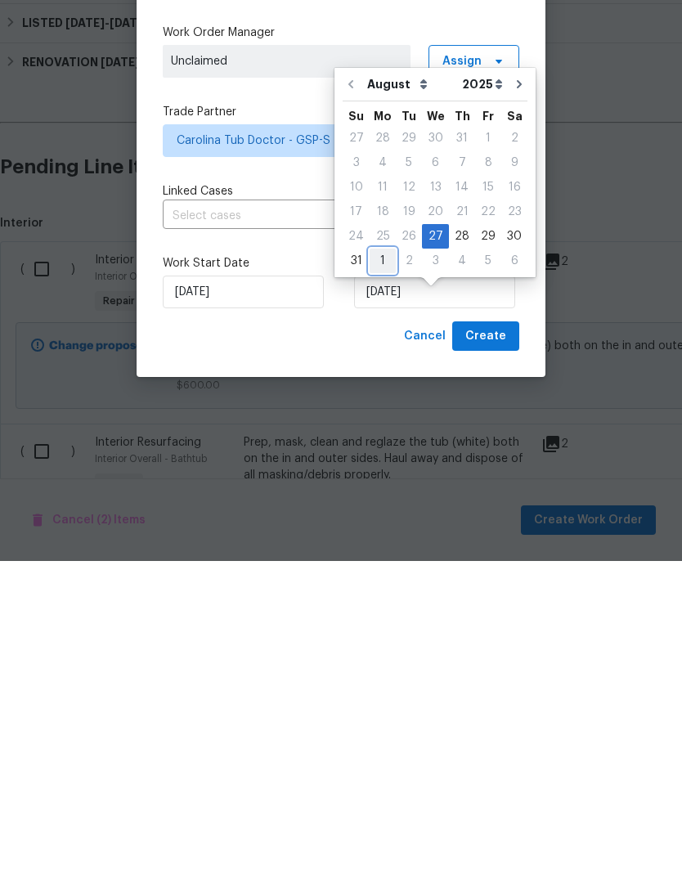
click at [380, 564] on div "1" at bounding box center [383, 575] width 26 height 23
type input "9/1/2025"
select select "8"
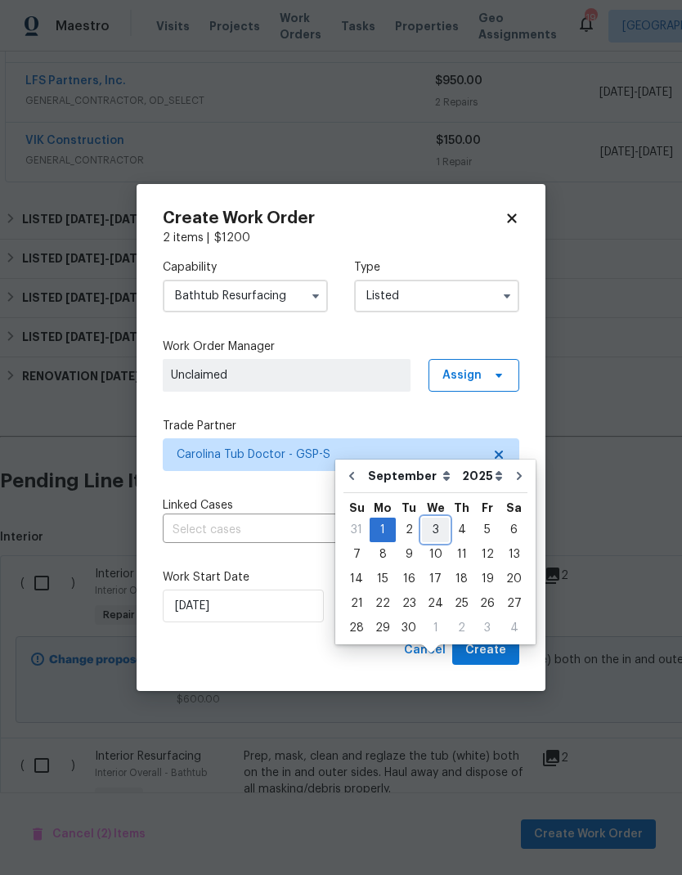
click at [425, 519] on div "3" at bounding box center [435, 530] width 27 height 23
type input "9/3/2025"
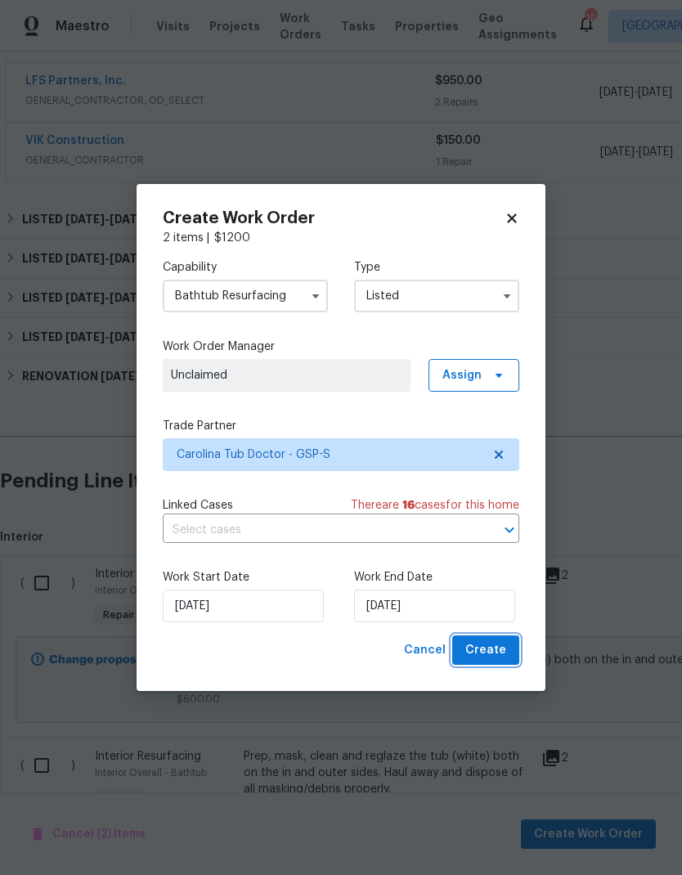
click at [499, 659] on span "Create" at bounding box center [486, 651] width 41 height 20
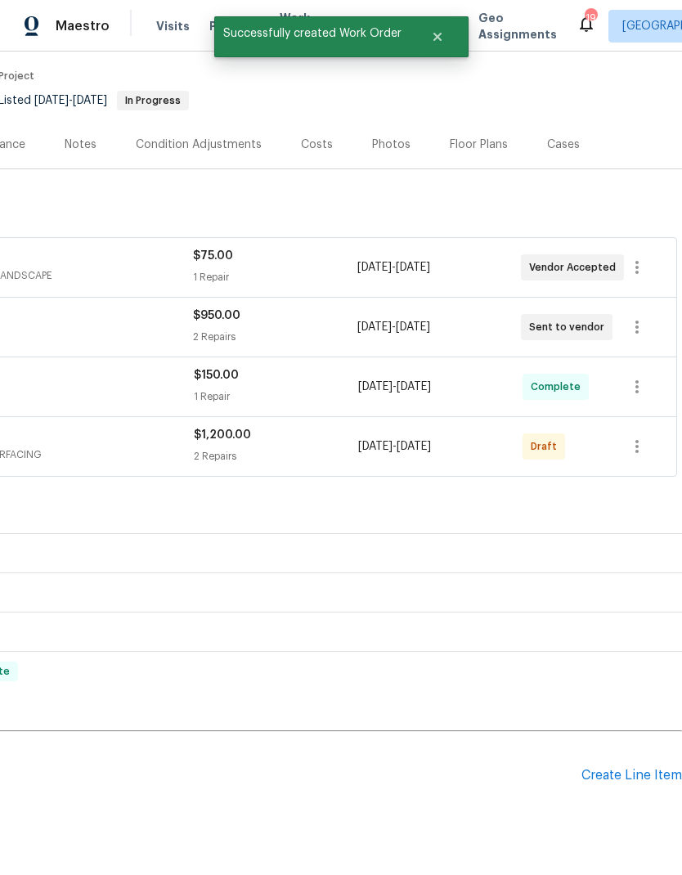
scroll to position [128, 242]
click at [635, 437] on icon "button" at bounding box center [638, 447] width 20 height 20
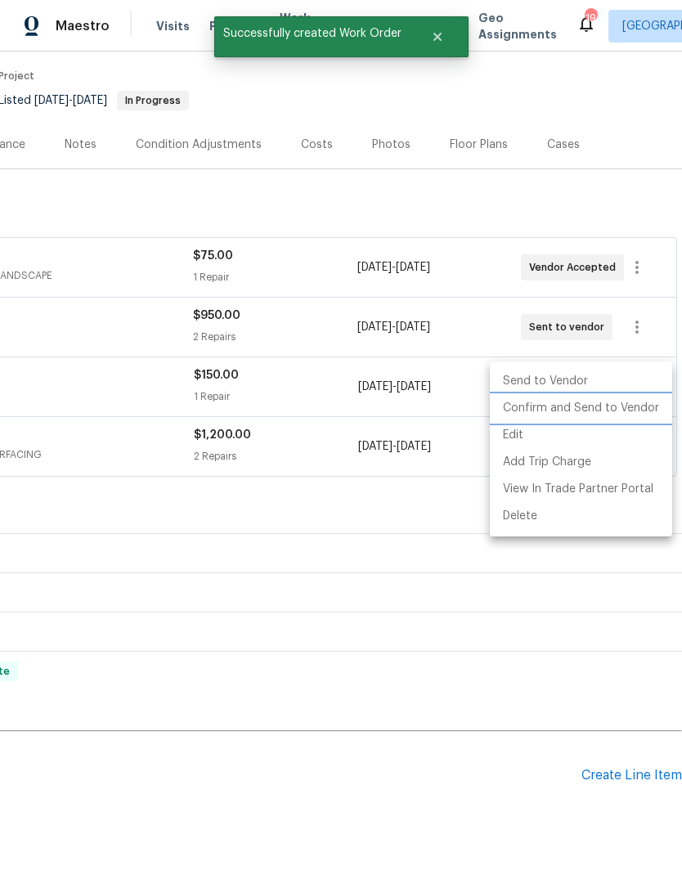
click at [610, 407] on li "Confirm and Send to Vendor" at bounding box center [581, 408] width 182 height 27
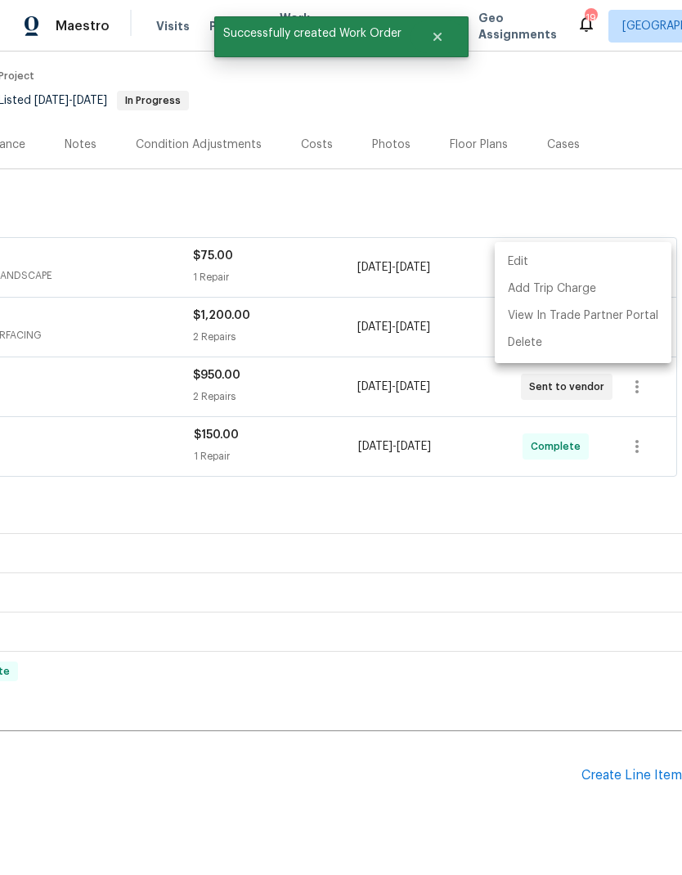
click at [479, 122] on div at bounding box center [341, 437] width 682 height 875
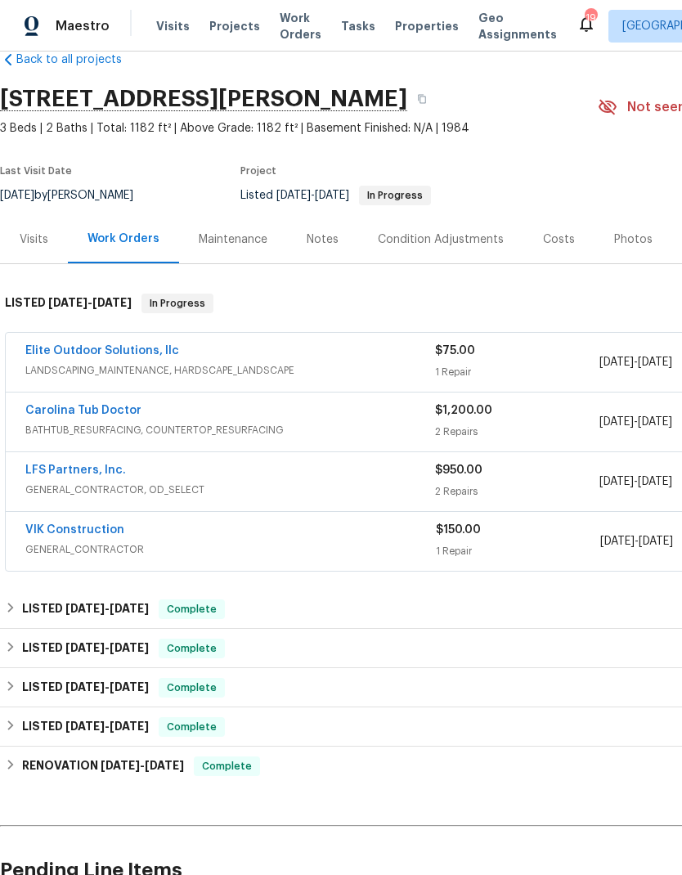
scroll to position [32, 0]
click at [119, 406] on link "Carolina Tub Doctor" at bounding box center [83, 411] width 116 height 11
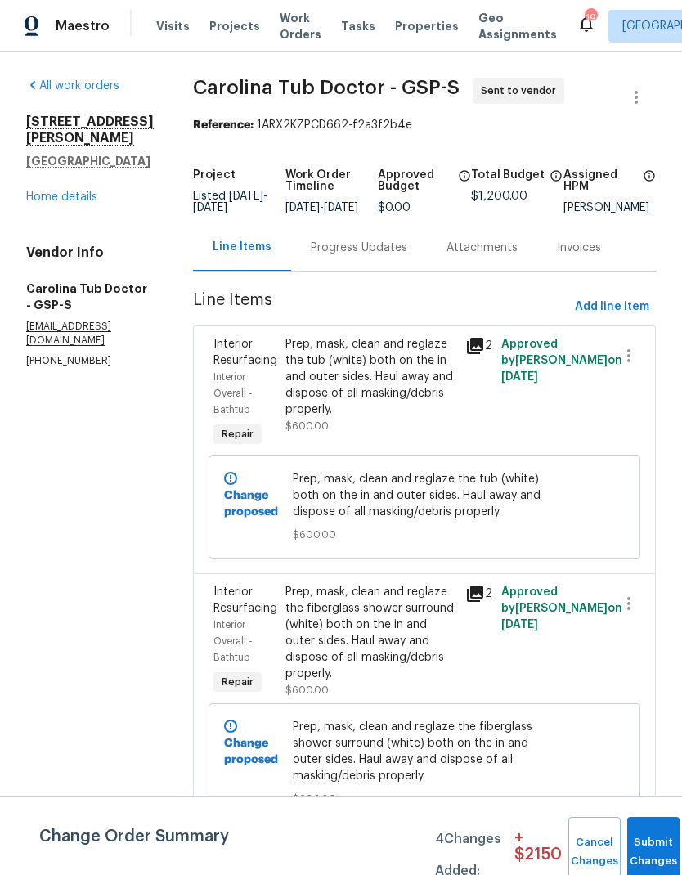
click at [364, 254] on div "Progress Updates" at bounding box center [359, 248] width 97 height 16
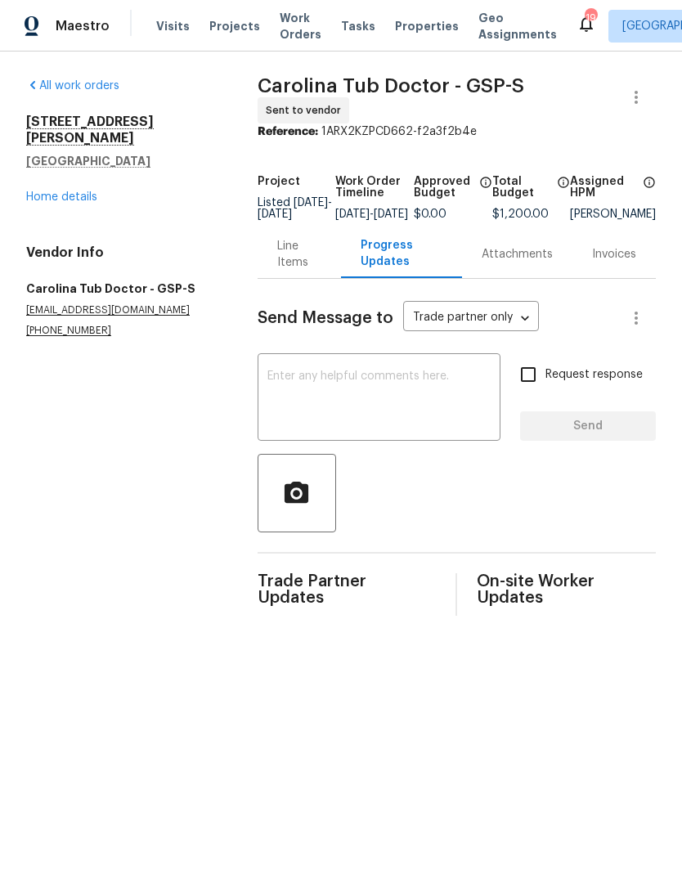
click at [405, 404] on textarea at bounding box center [379, 399] width 223 height 57
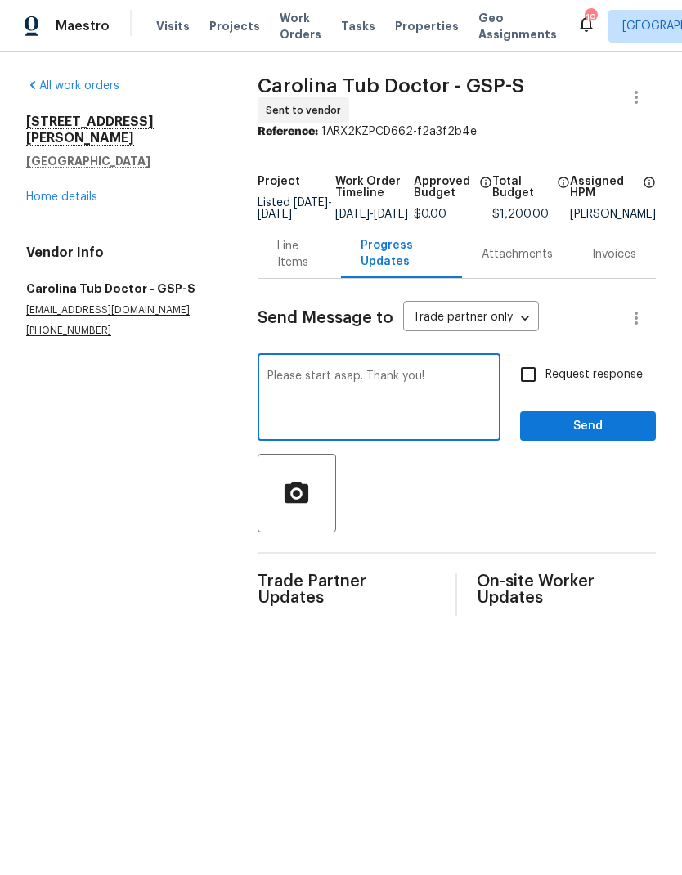
type textarea "Please start asap. Thank you!"
click at [533, 376] on input "Request response" at bounding box center [528, 375] width 34 height 34
checkbox input "true"
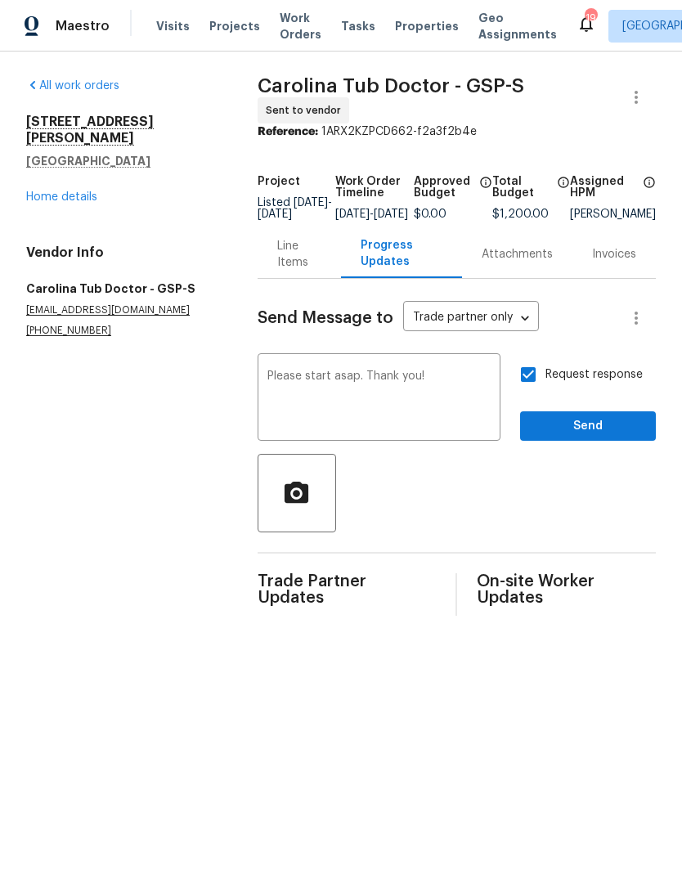
click at [596, 442] on button "Send" at bounding box center [588, 427] width 136 height 30
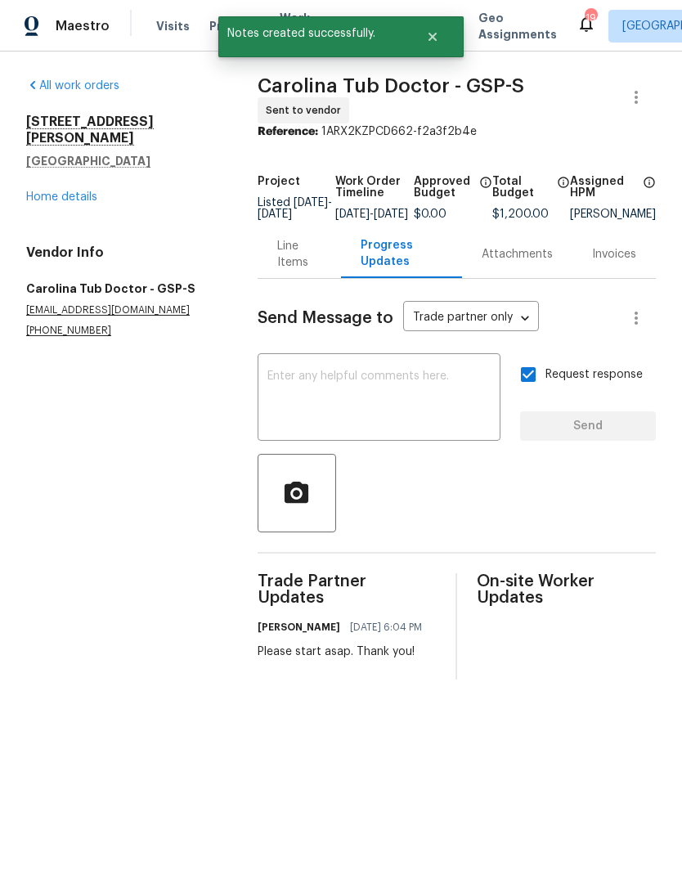
click at [73, 191] on link "Home details" at bounding box center [61, 196] width 71 height 11
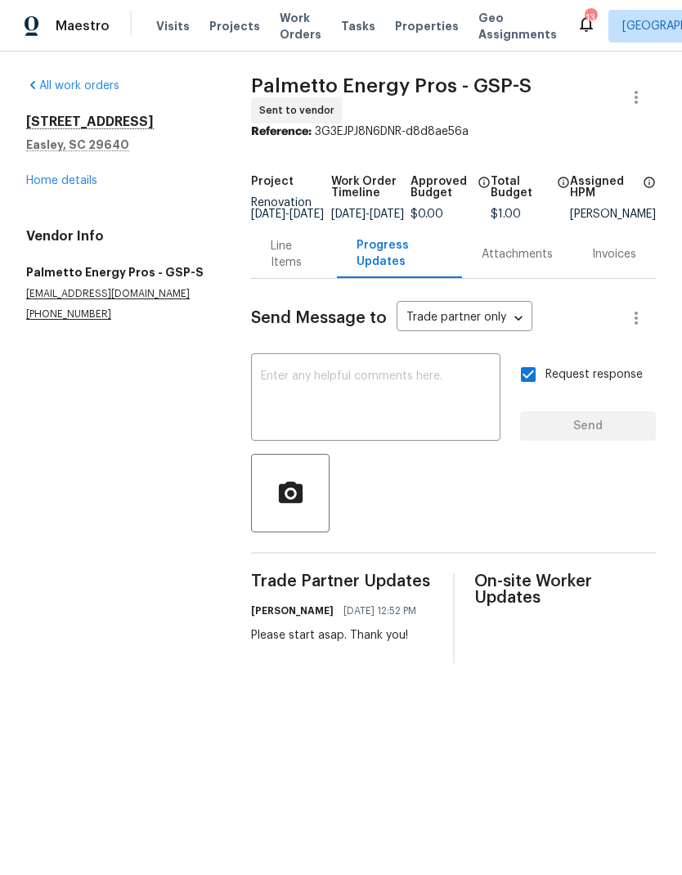
click at [77, 181] on link "Home details" at bounding box center [61, 180] width 71 height 11
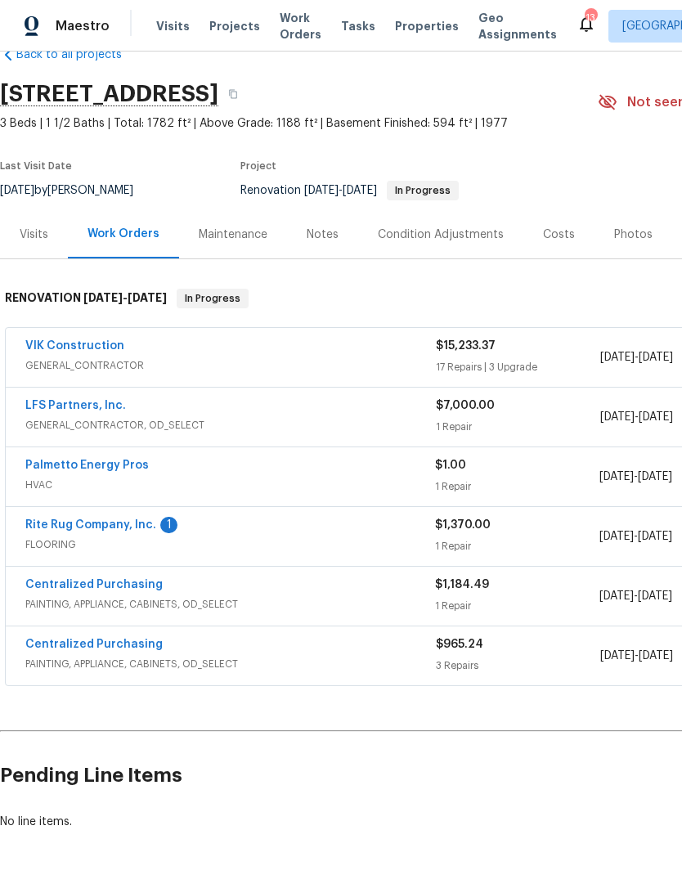
scroll to position [38, 0]
click at [101, 409] on link "LFS Partners, Inc." at bounding box center [75, 405] width 101 height 11
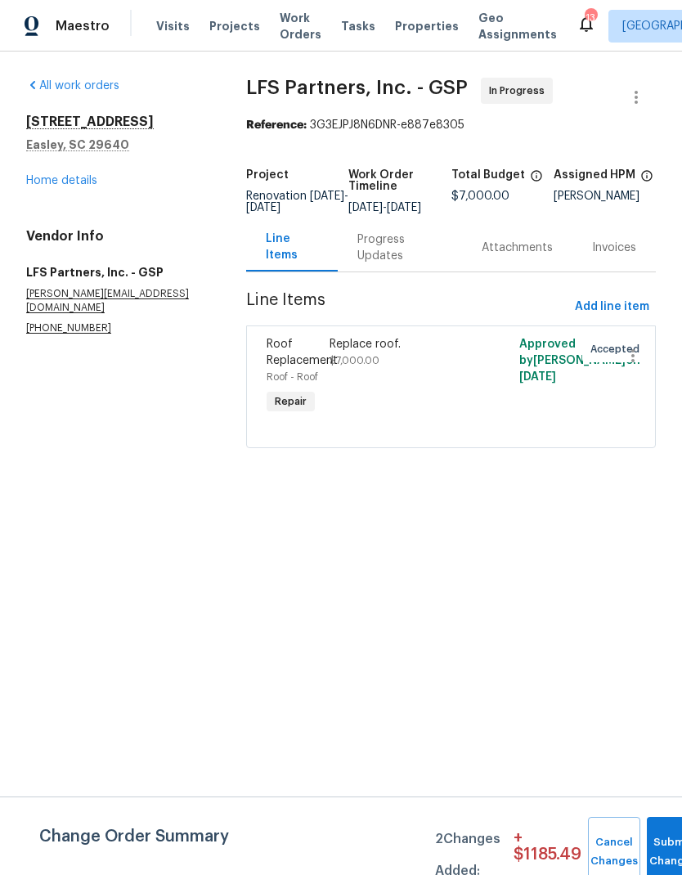
click at [379, 264] on div "Progress Updates" at bounding box center [400, 248] width 85 height 33
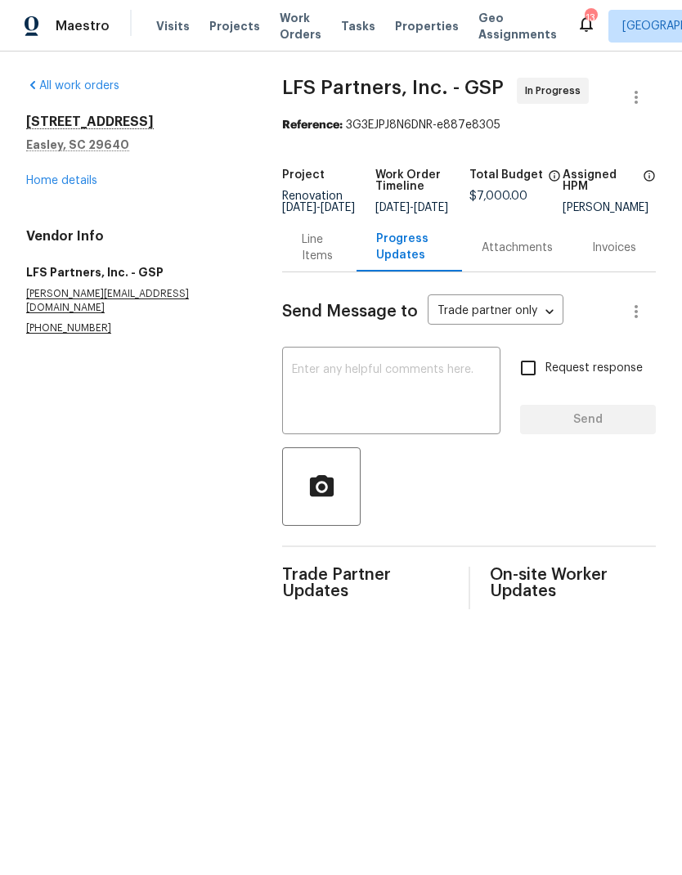
click at [302, 254] on div "Line Items" at bounding box center [319, 248] width 35 height 33
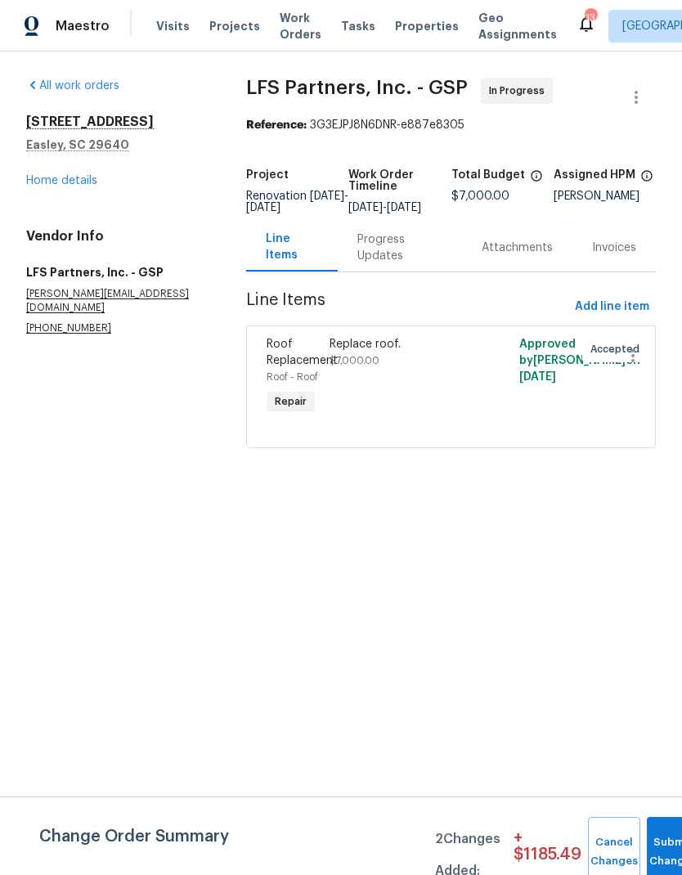
click at [359, 353] on div "Replace roof." at bounding box center [404, 344] width 148 height 16
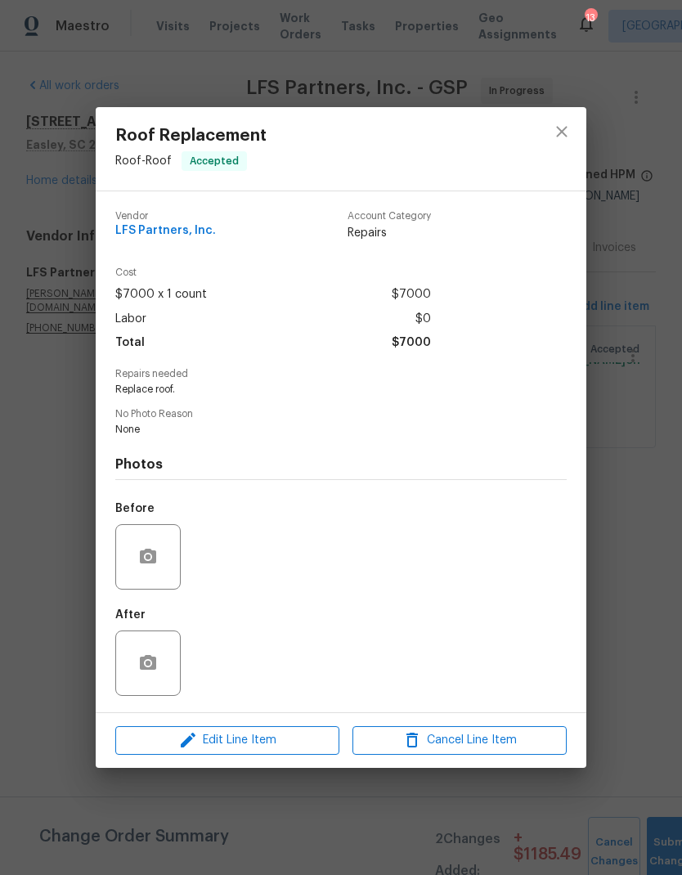
click at [257, 726] on div "Edit Line Item Cancel Line Item" at bounding box center [341, 740] width 491 height 55
click at [214, 749] on span "Edit Line Item" at bounding box center [227, 741] width 214 height 20
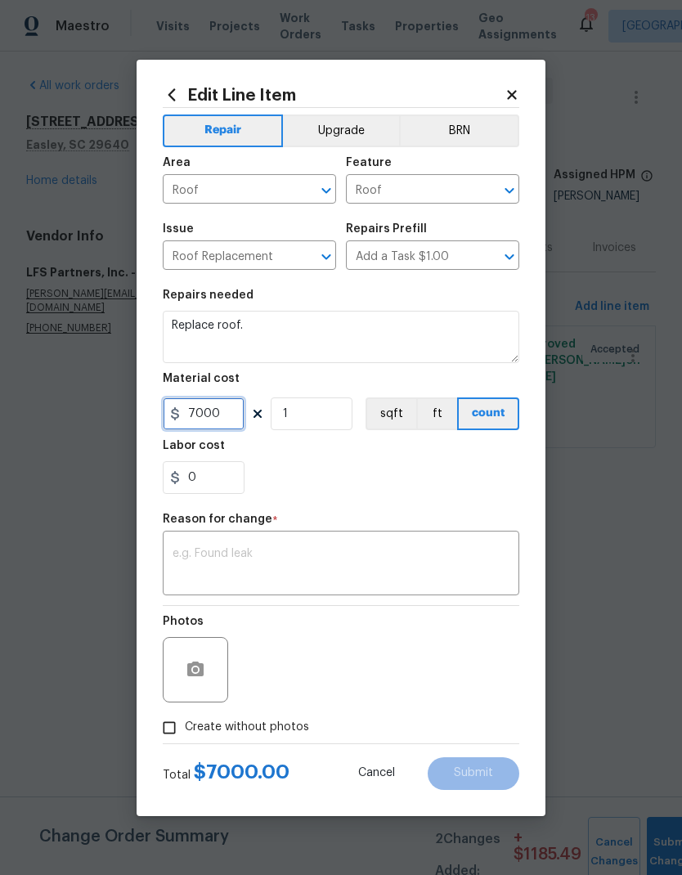
click at [200, 415] on input "7000" at bounding box center [204, 414] width 82 height 33
click at [199, 414] on input "7000" at bounding box center [204, 414] width 82 height 33
click at [206, 416] on input "7000" at bounding box center [204, 414] width 82 height 33
click at [205, 416] on input "7000" at bounding box center [204, 414] width 82 height 33
type input "8773.05"
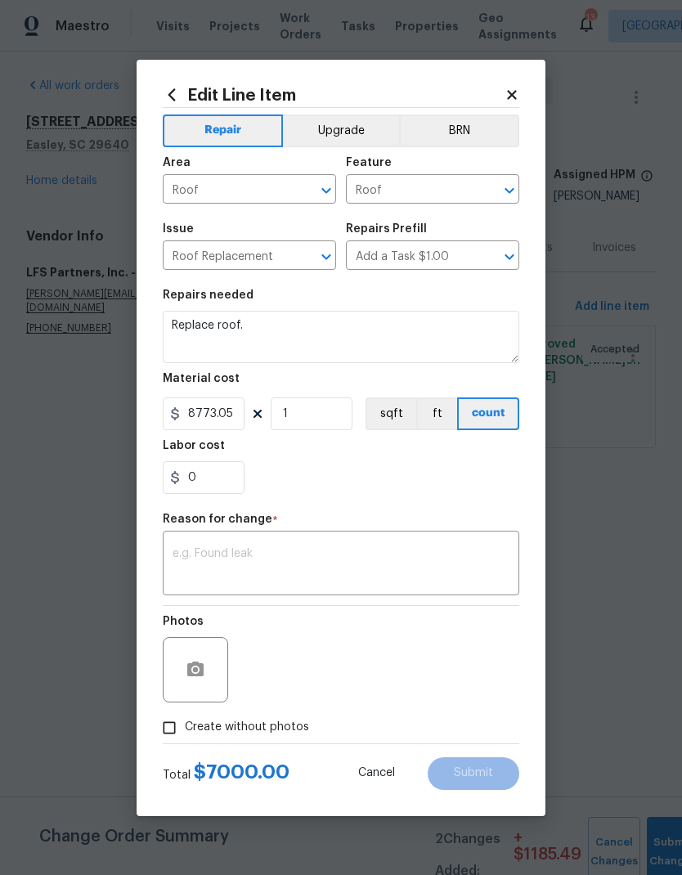
click at [318, 490] on div "0" at bounding box center [341, 477] width 357 height 33
click at [228, 560] on textarea at bounding box center [341, 565] width 337 height 34
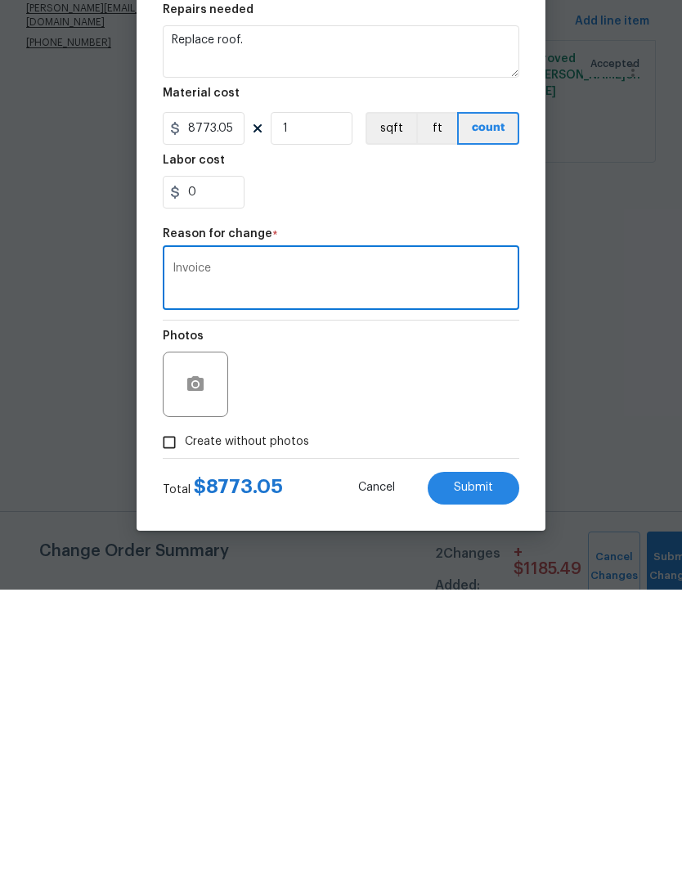
type textarea "Invoice"
click at [479, 767] on span "Submit" at bounding box center [473, 773] width 39 height 12
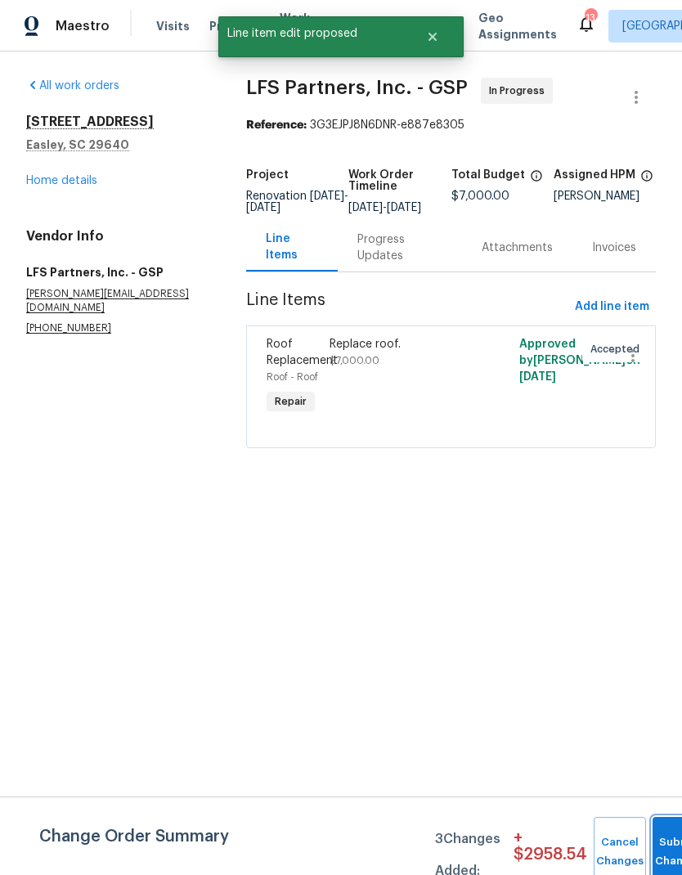
click at [660, 846] on button "Submit Changes" at bounding box center [679, 852] width 52 height 70
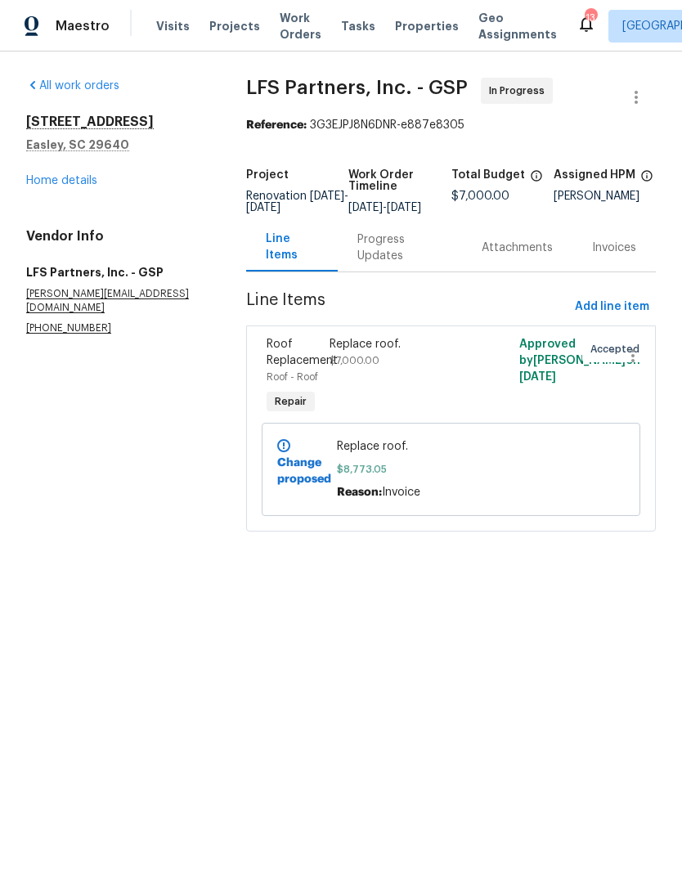
click at [387, 388] on div "Replace roof. $7,000.00" at bounding box center [404, 377] width 158 height 92
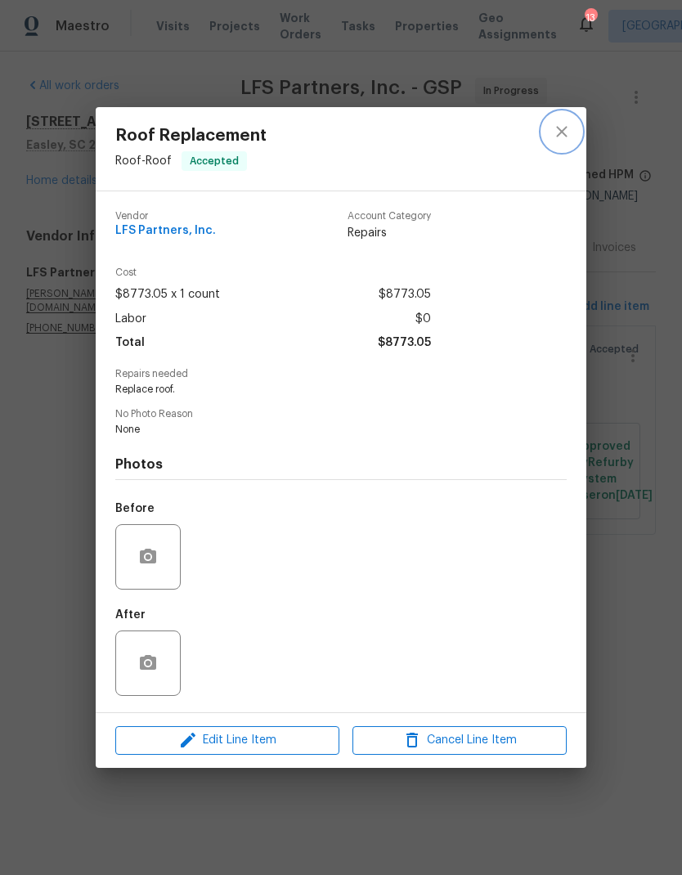
click at [562, 139] on icon "close" at bounding box center [562, 132] width 20 height 20
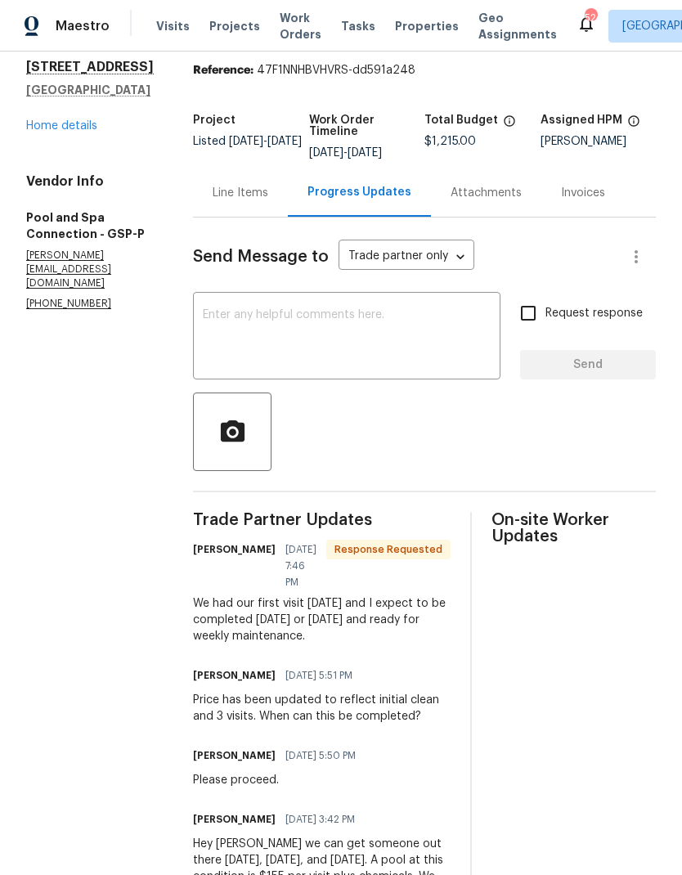
scroll to position [61, 0]
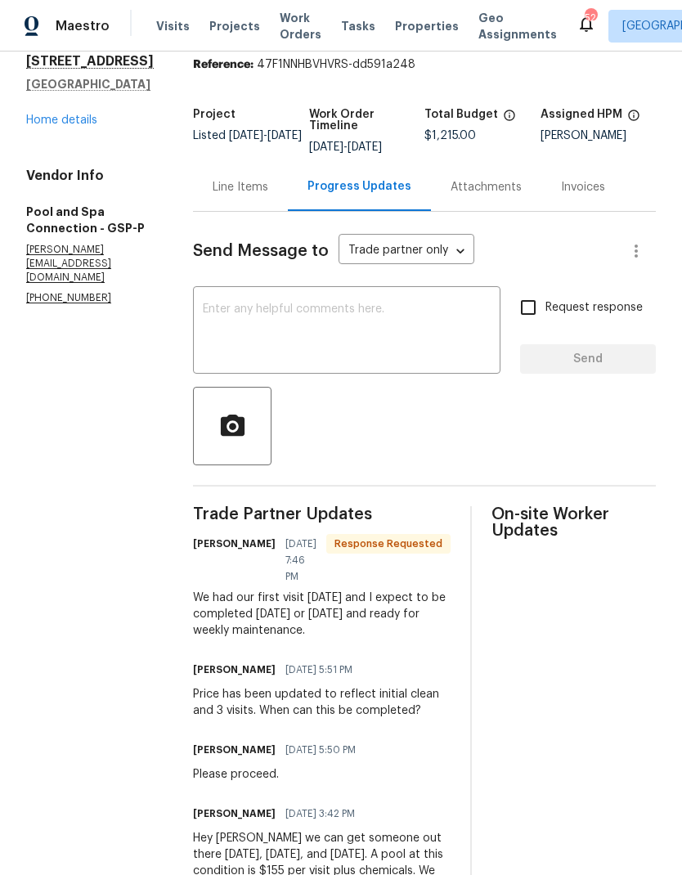
click at [361, 357] on textarea at bounding box center [347, 332] width 288 height 57
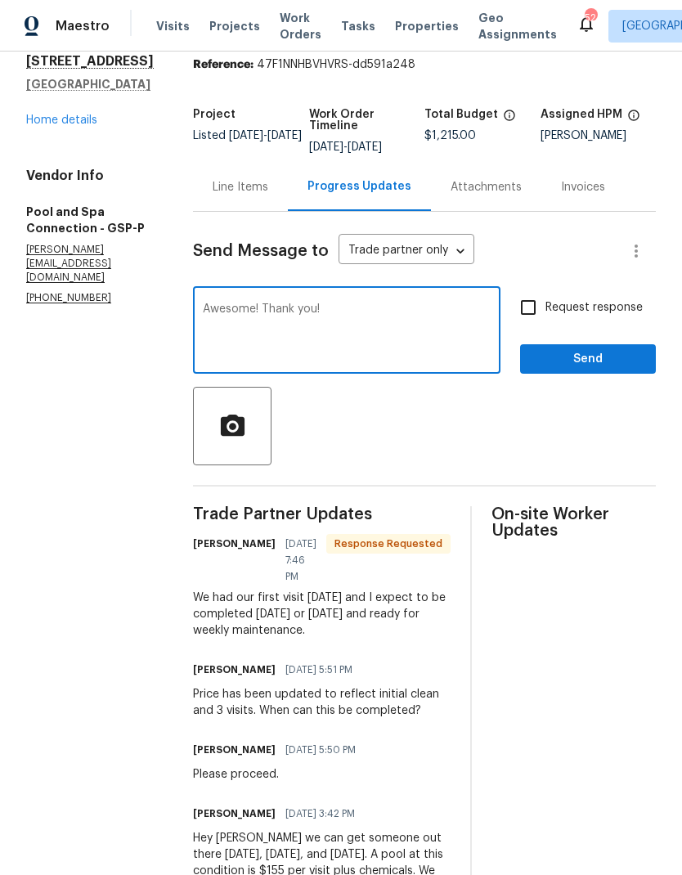
type textarea "Awesome! Thank you!"
click at [523, 325] on input "Request response" at bounding box center [528, 307] width 34 height 34
checkbox input "true"
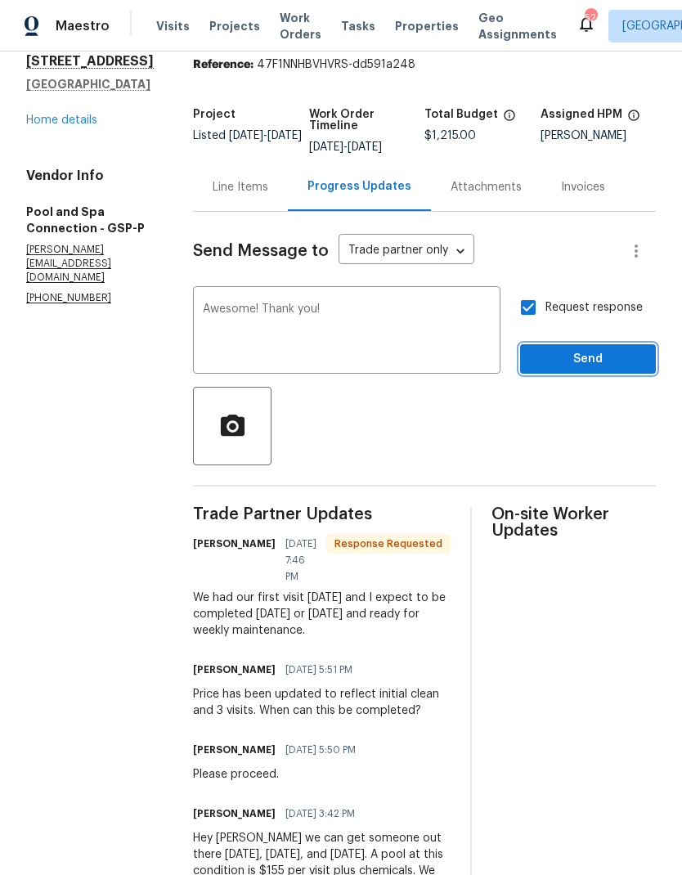
click at [617, 370] on span "Send" at bounding box center [588, 359] width 110 height 20
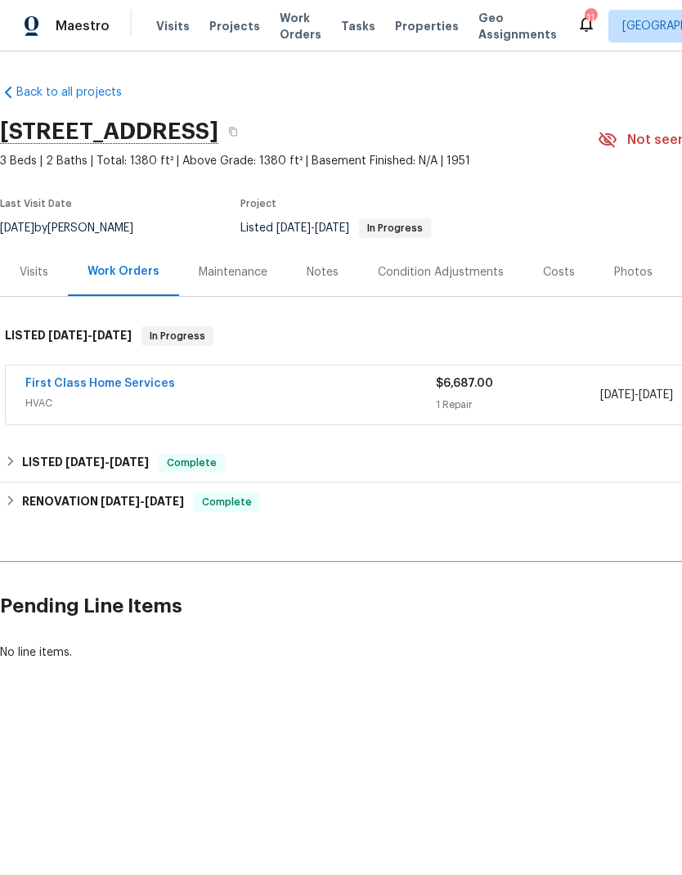
click at [147, 387] on link "First Class Home Services" at bounding box center [100, 383] width 150 height 11
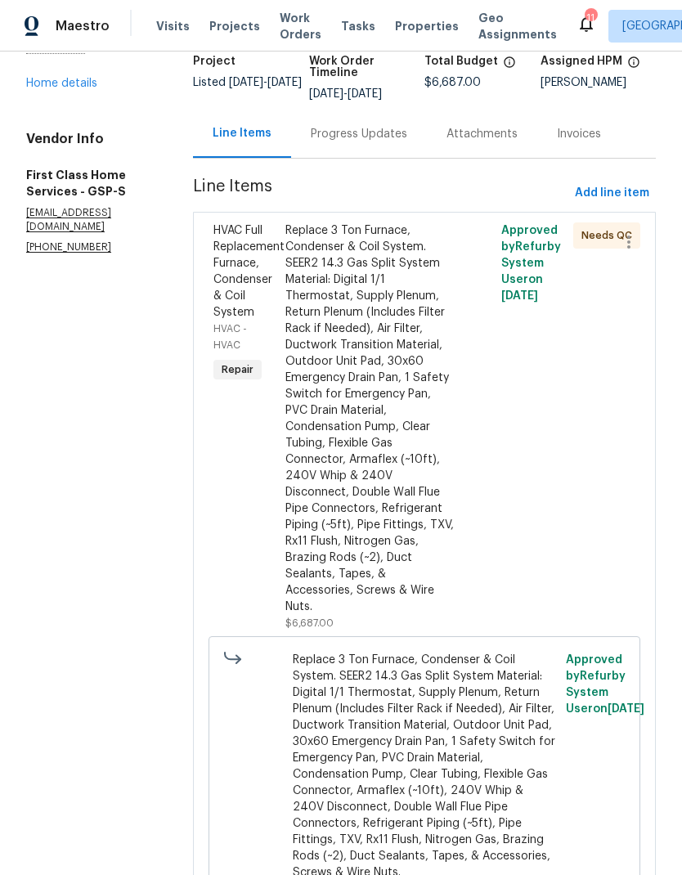
scroll to position [113, 0]
click at [337, 356] on div "Replace 3 Ton Furnace, Condenser & Coil System. SEER2 14.3 Gas Split System Mat…" at bounding box center [371, 419] width 170 height 393
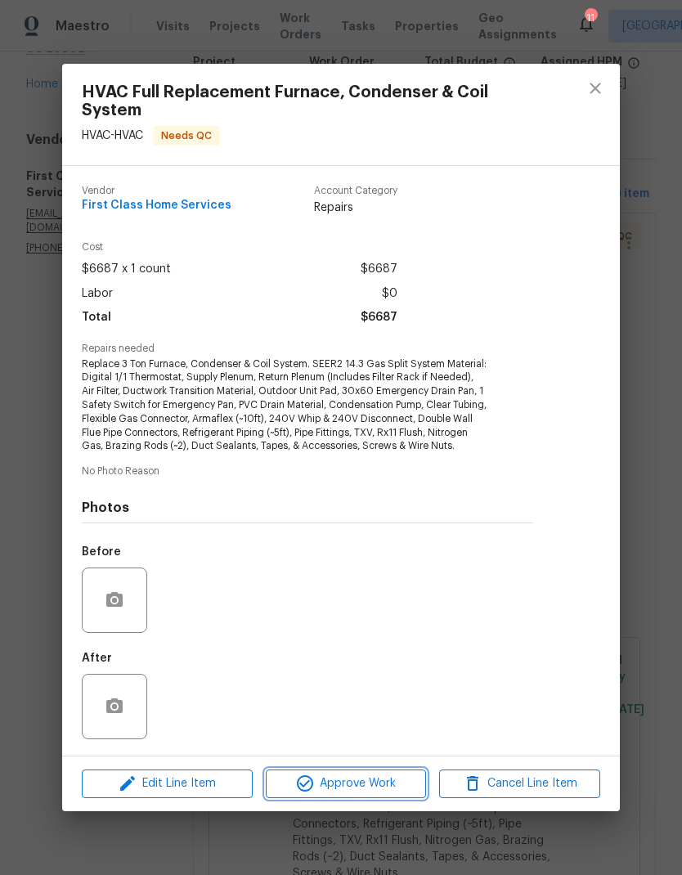
click at [382, 787] on span "Approve Work" at bounding box center [346, 784] width 151 height 20
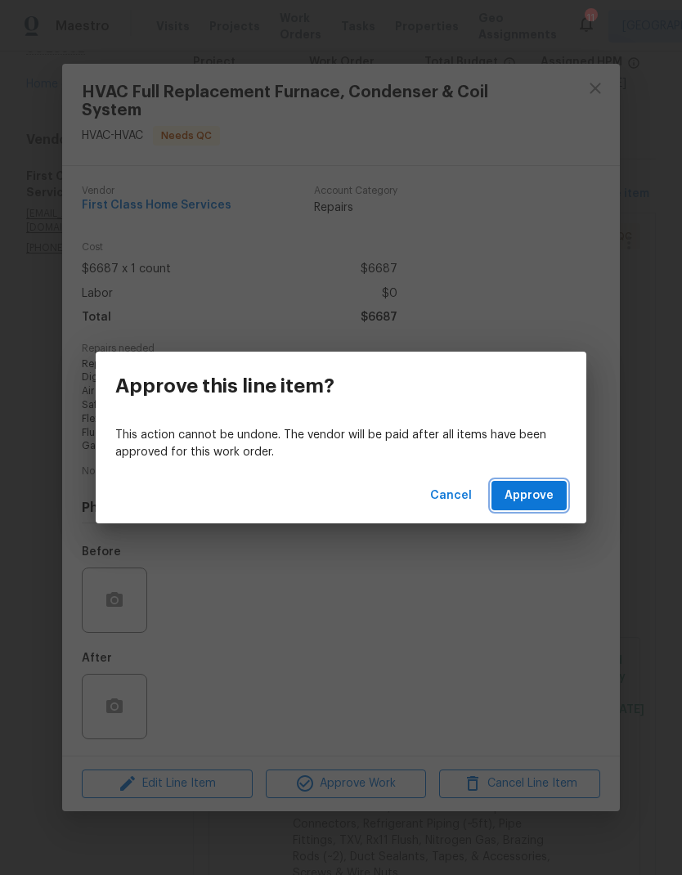
click at [531, 496] on span "Approve" at bounding box center [529, 496] width 49 height 20
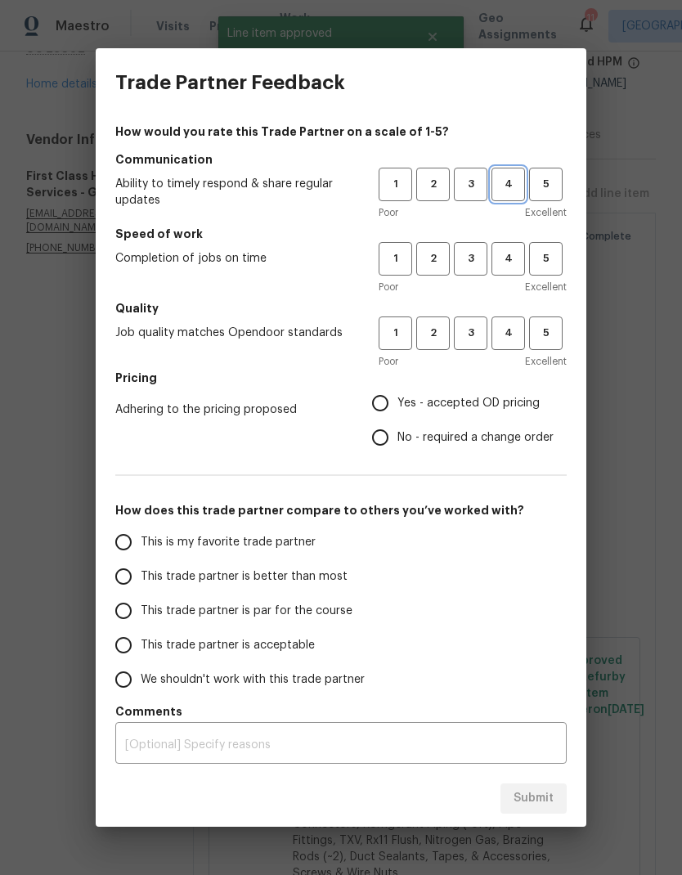
click at [508, 182] on span "4" at bounding box center [508, 184] width 30 height 19
click at [510, 262] on span "4" at bounding box center [508, 259] width 30 height 19
click at [515, 319] on button "4" at bounding box center [509, 334] width 34 height 34
click at [380, 416] on input "Yes - accepted OD pricing" at bounding box center [380, 403] width 34 height 34
radio input "true"
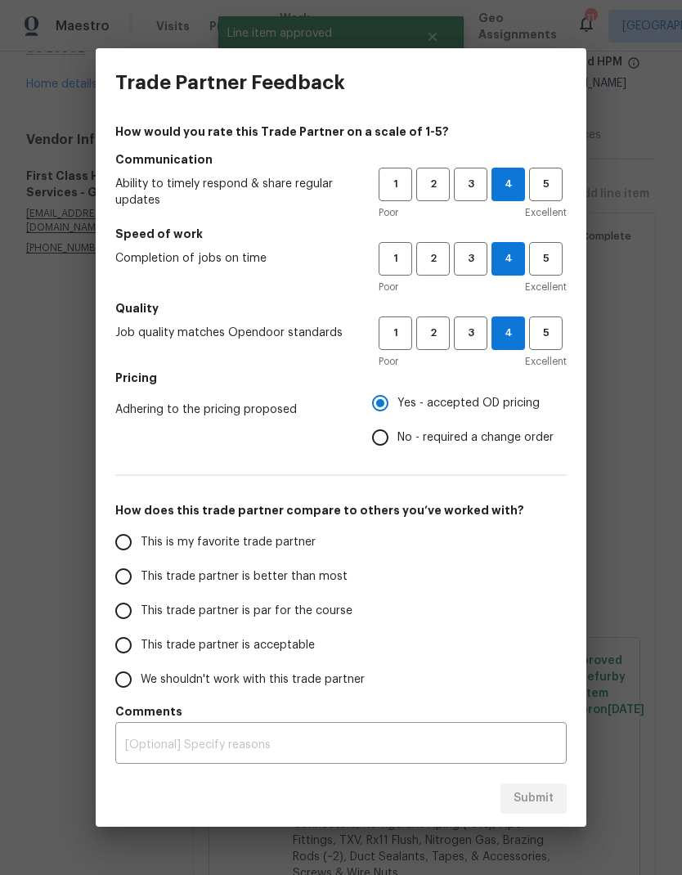
click at [118, 577] on input "This trade partner is better than most" at bounding box center [123, 577] width 34 height 34
click at [529, 796] on span "Submit" at bounding box center [534, 799] width 40 height 20
radio input "true"
radio input "false"
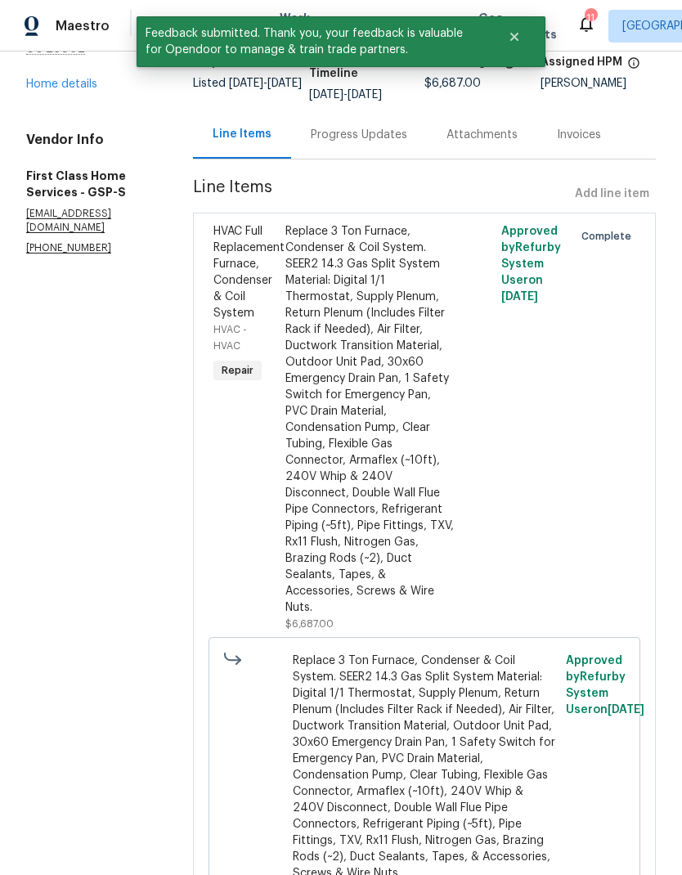
click at [82, 85] on link "Home details" at bounding box center [61, 84] width 71 height 11
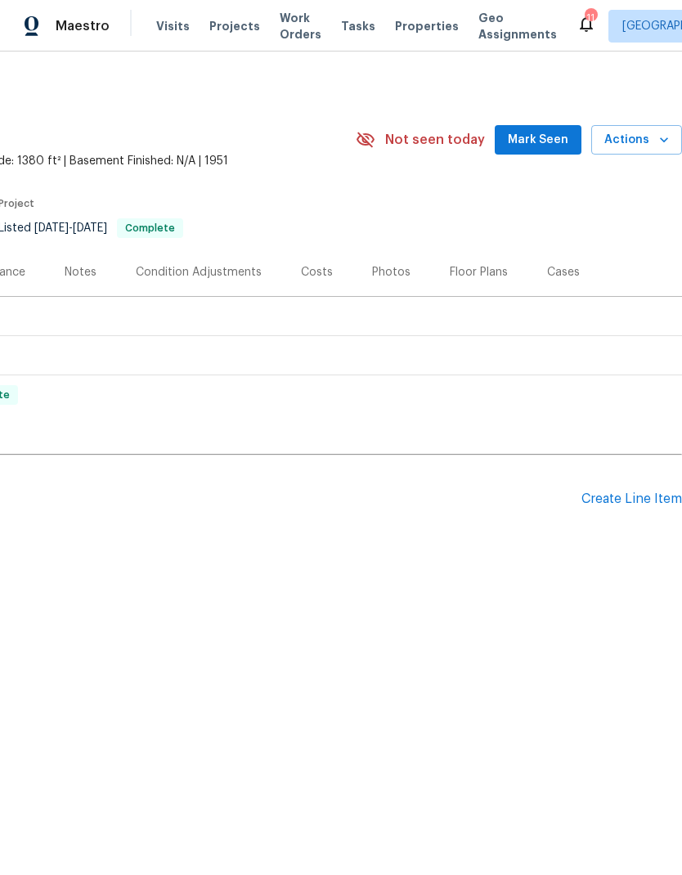
scroll to position [0, 242]
click at [599, 495] on div "Create Line Item" at bounding box center [632, 500] width 101 height 16
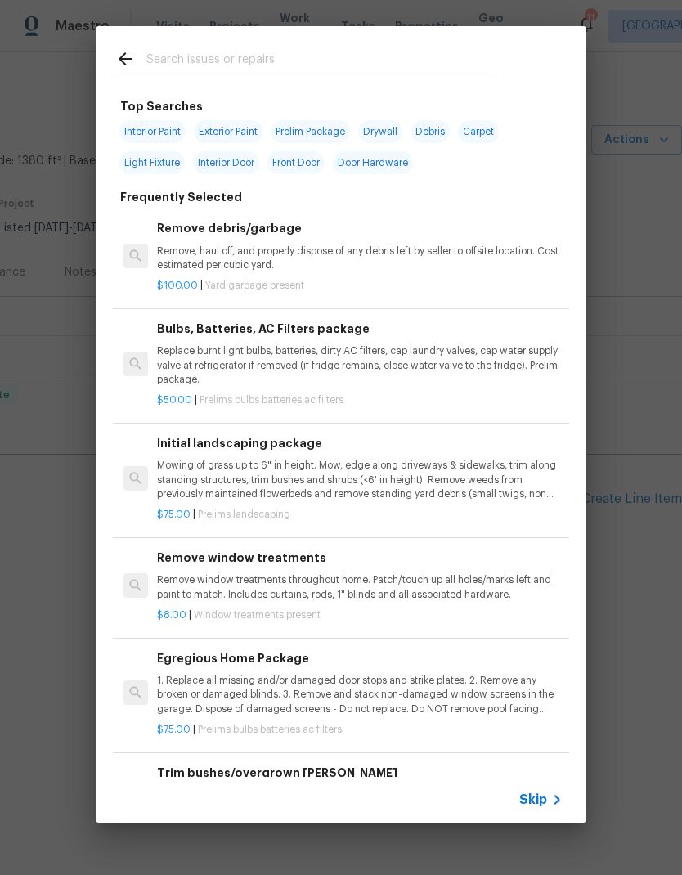
click at [193, 57] on input "text" at bounding box center [319, 61] width 347 height 25
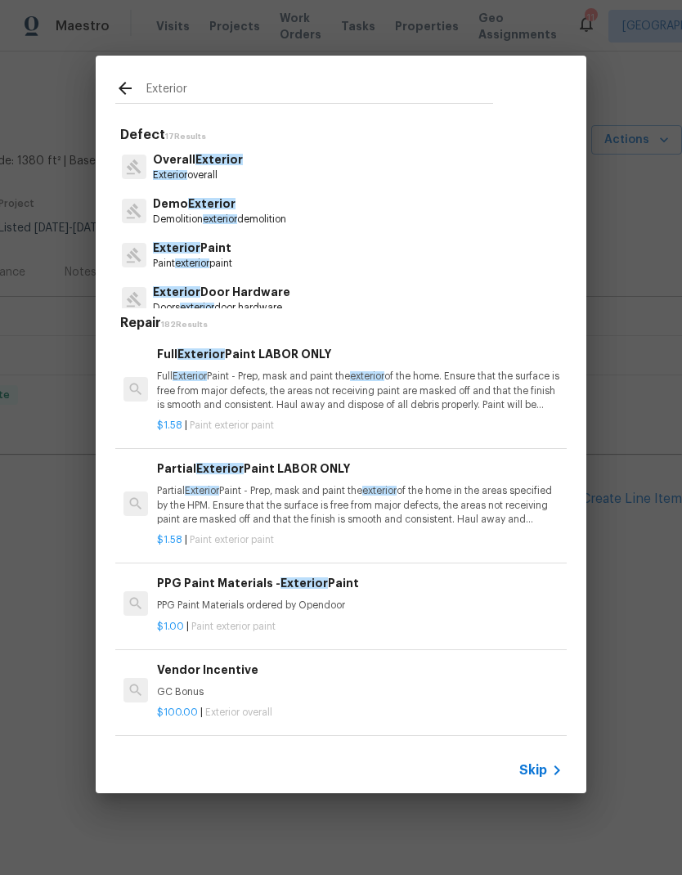
type input "Exterior d"
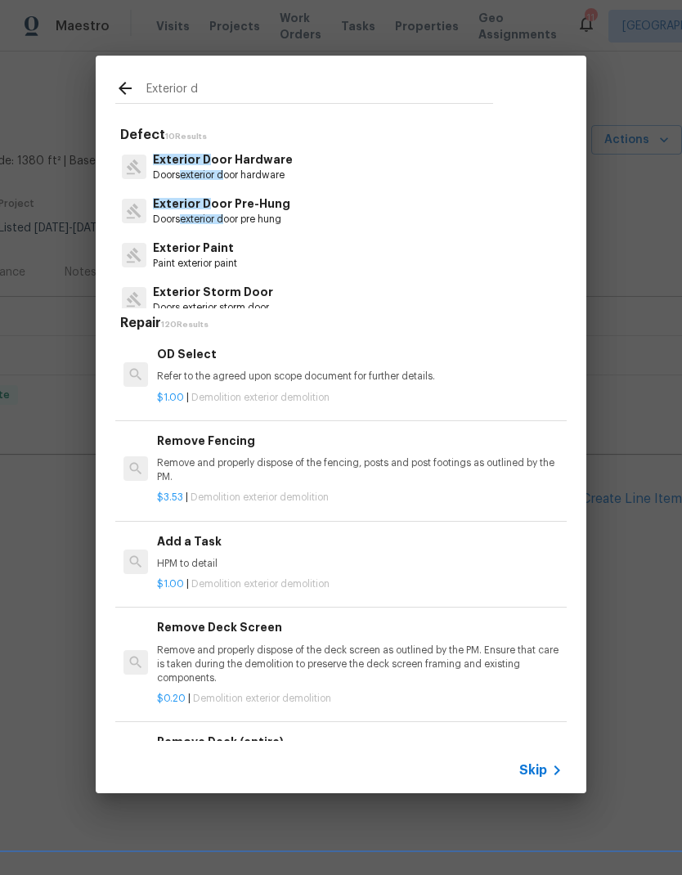
click at [184, 209] on span "Exterior D" at bounding box center [182, 203] width 58 height 11
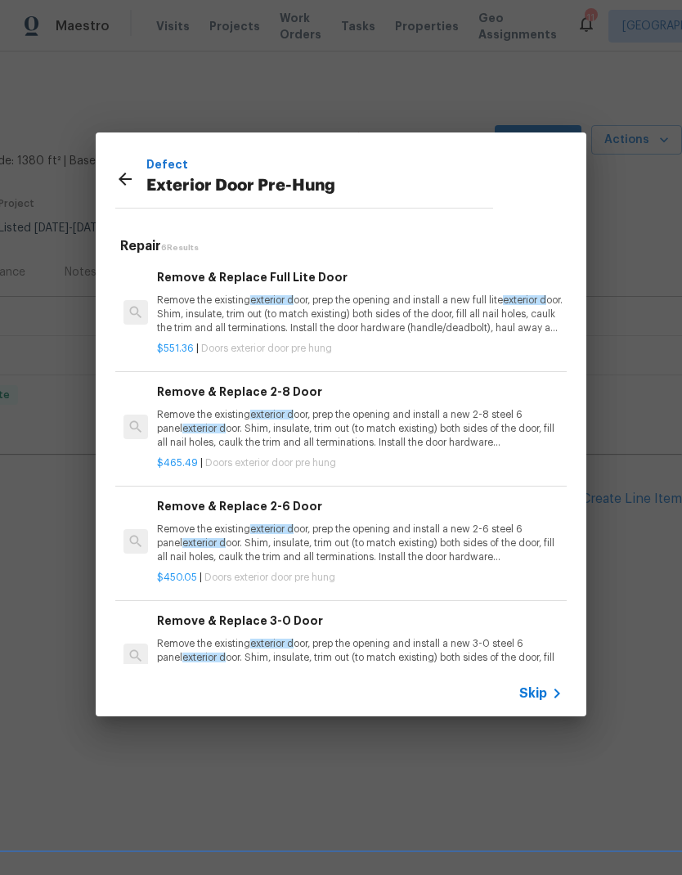
click at [205, 414] on p "Remove the existing exterior d oor, prep the opening and install a new 2-8 stee…" at bounding box center [360, 429] width 406 height 42
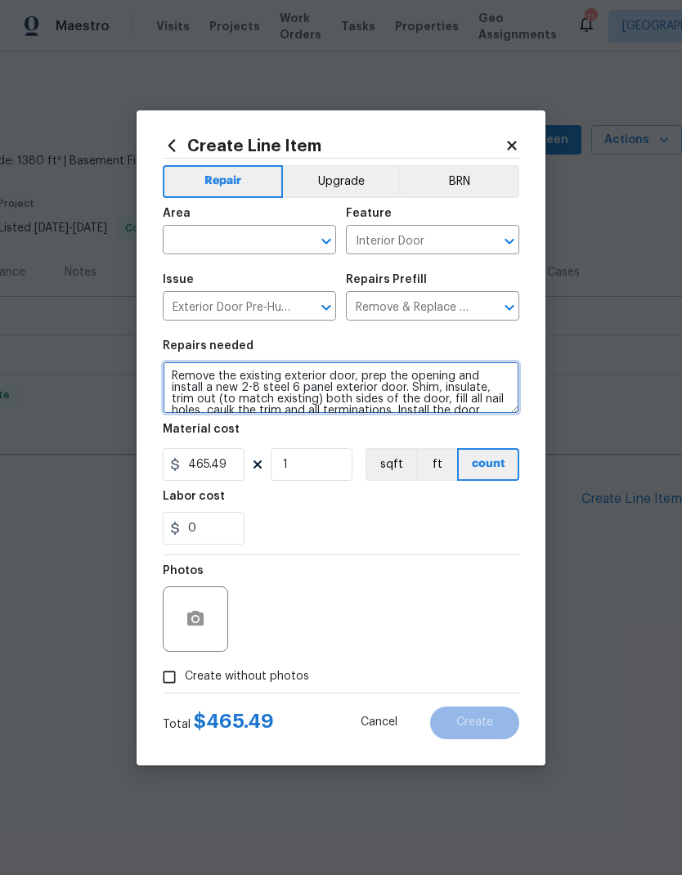
click at [231, 389] on textarea "Remove the existing exterior door, prep the opening and install a new 2-8 steel…" at bounding box center [341, 388] width 357 height 52
click at [230, 389] on textarea "Remove the existing exterior door, prep the opening and install a new 2-8 steel…" at bounding box center [341, 388] width 357 height 52
click at [224, 385] on textarea "Remove the existing exterior door, prep the opening and install a new 2-8 steel…" at bounding box center [341, 388] width 357 height 52
click at [223, 384] on textarea "Remove the existing exterior door, prep the opening and install a new 2-8 steel…" at bounding box center [341, 388] width 357 height 52
click at [219, 381] on textarea "Remove the existing exterior door, prep the opening and install a new 2-8 steel…" at bounding box center [341, 388] width 357 height 52
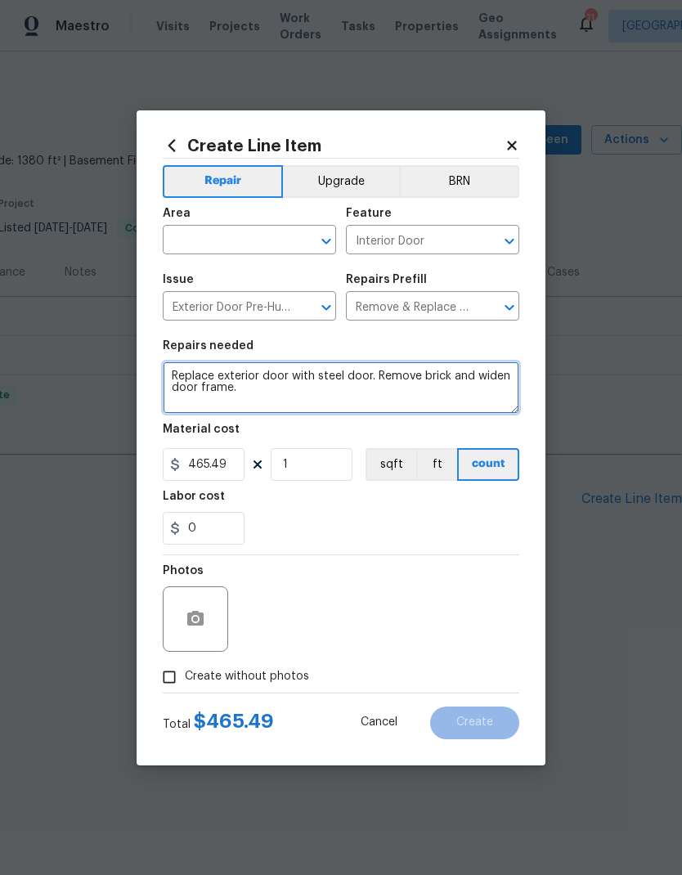
type textarea "Replace exterior door with steel door. Remove brick and widen door frame."
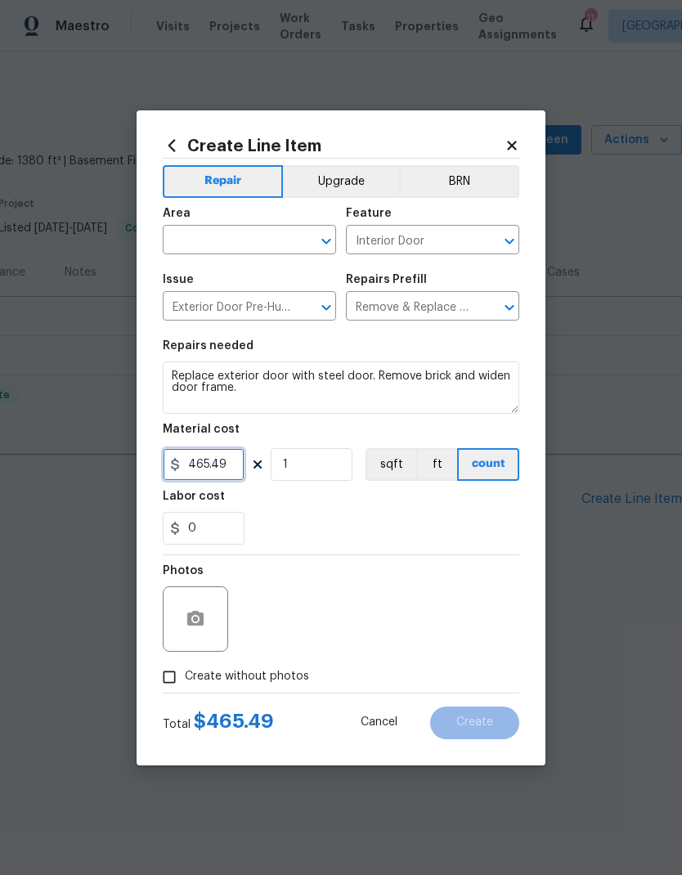
click at [200, 469] on input "465.49" at bounding box center [204, 464] width 82 height 33
click at [196, 466] on input "465.49" at bounding box center [204, 464] width 82 height 33
type input "825"
click at [412, 535] on div "0" at bounding box center [341, 528] width 357 height 33
click at [201, 241] on input "text" at bounding box center [227, 241] width 128 height 25
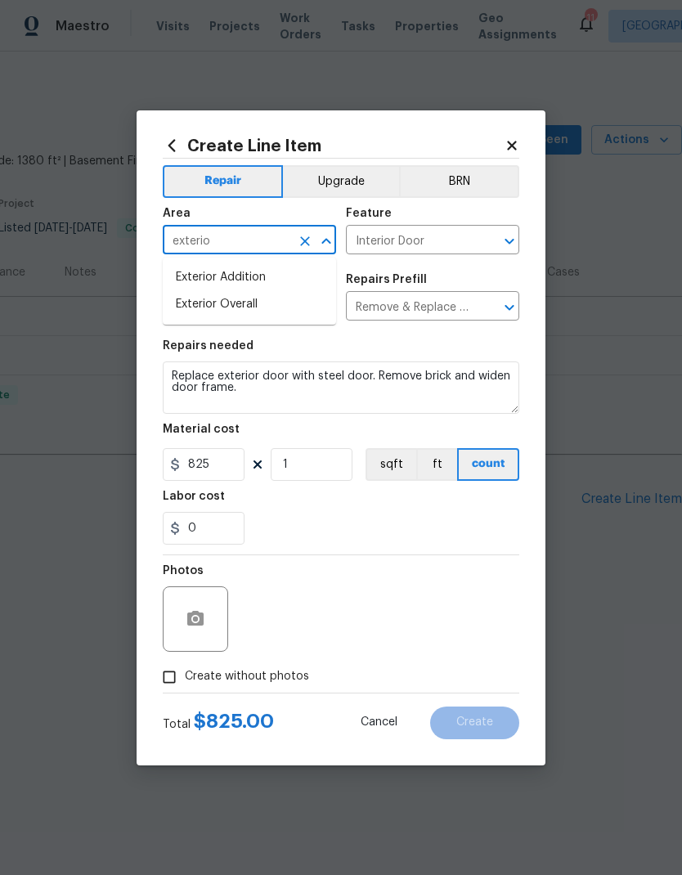
click at [222, 310] on li "Exterior Overall" at bounding box center [249, 304] width 173 height 27
type input "Exterior Overall"
click at [448, 232] on input "Interior Door" at bounding box center [410, 241] width 128 height 25
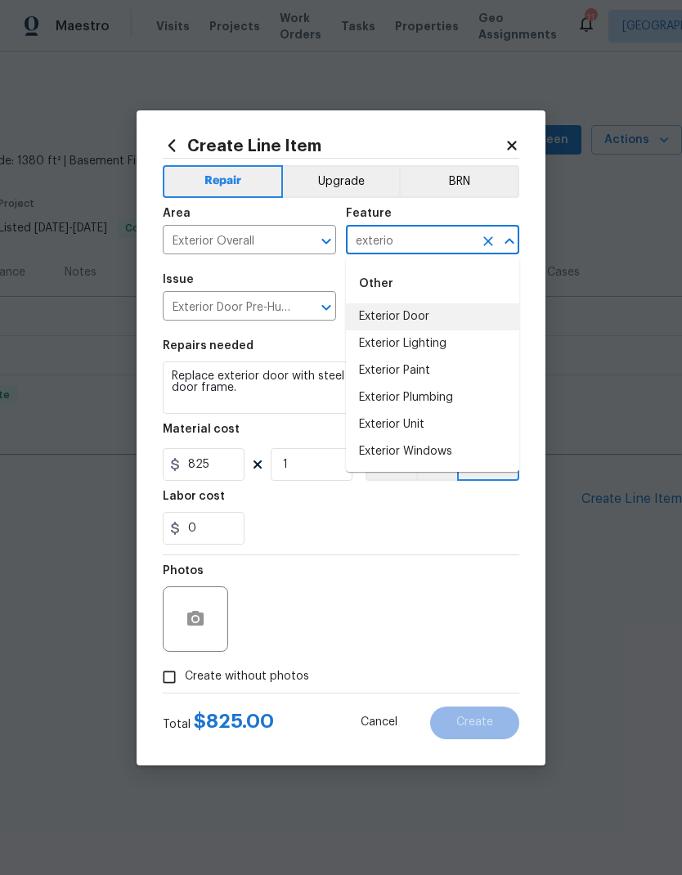
click at [415, 308] on li "Exterior Door" at bounding box center [432, 317] width 173 height 27
type input "Exterior Door"
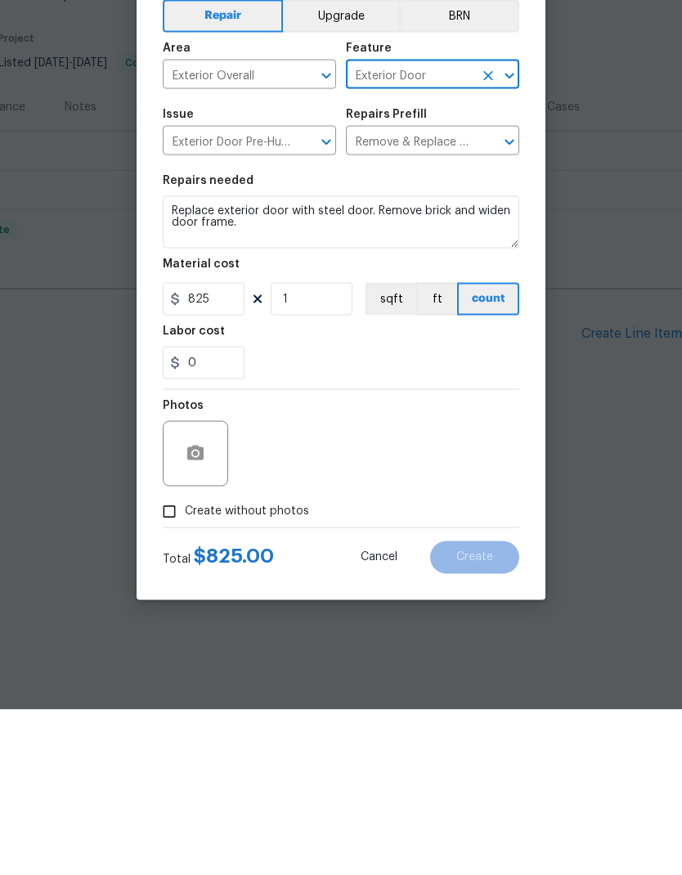
click at [176, 662] on input "Create without photos" at bounding box center [169, 677] width 31 height 31
checkbox input "true"
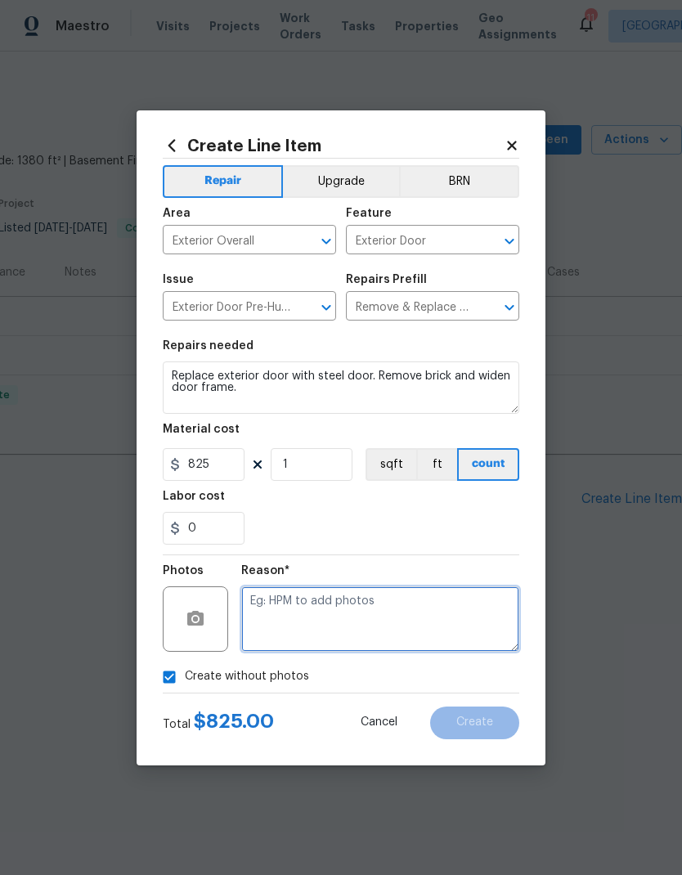
click at [309, 612] on textarea at bounding box center [380, 619] width 278 height 65
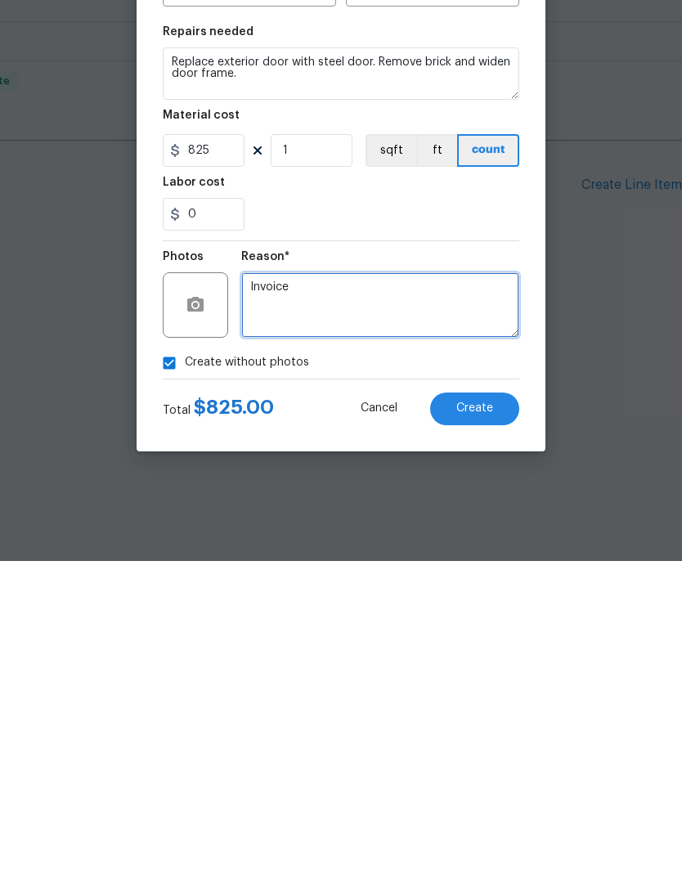
type textarea "Invoice"
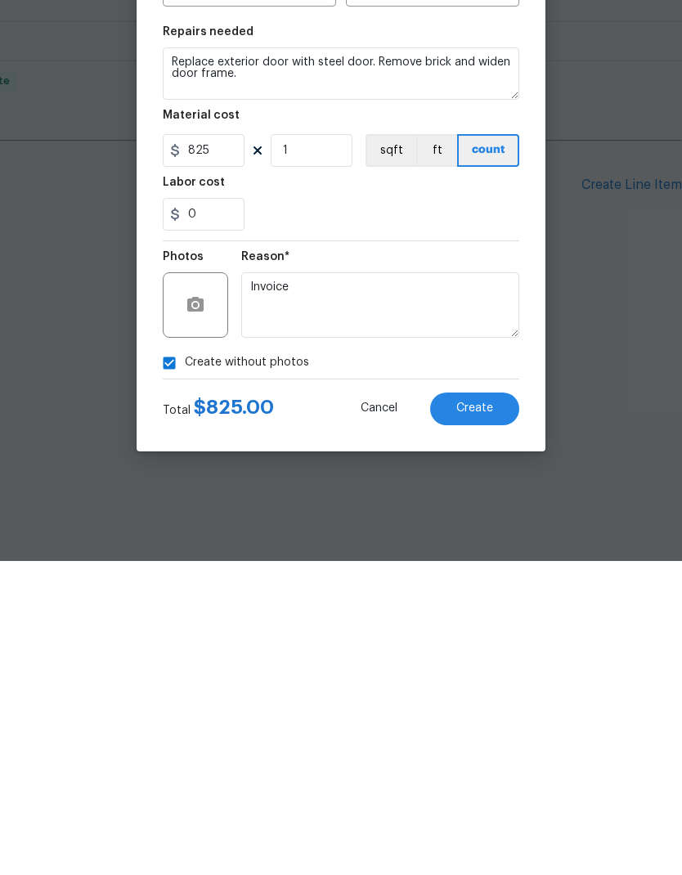
click at [484, 707] on button "Create" at bounding box center [474, 723] width 89 height 33
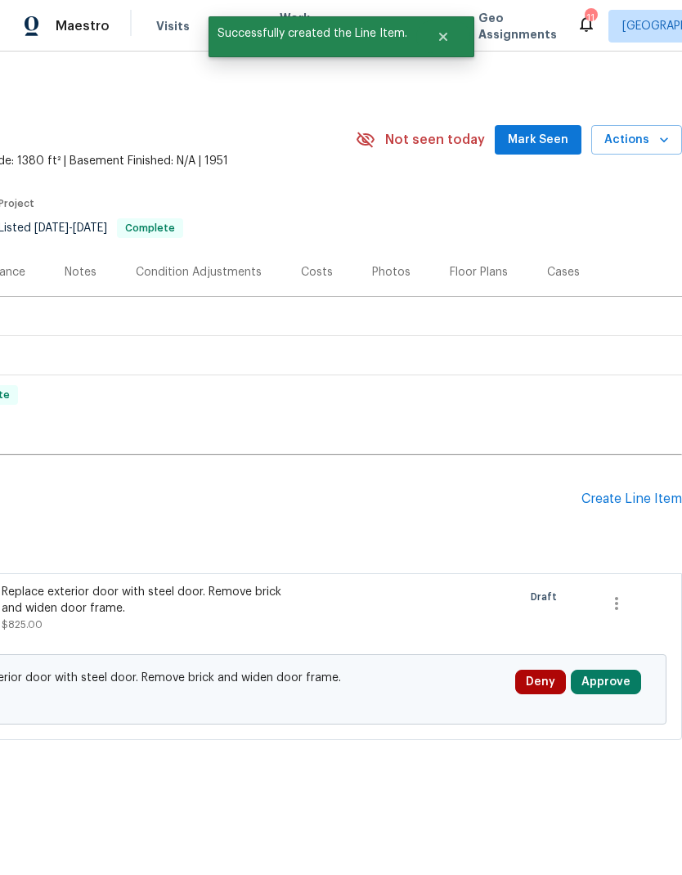
click at [596, 695] on button "Approve" at bounding box center [606, 682] width 70 height 25
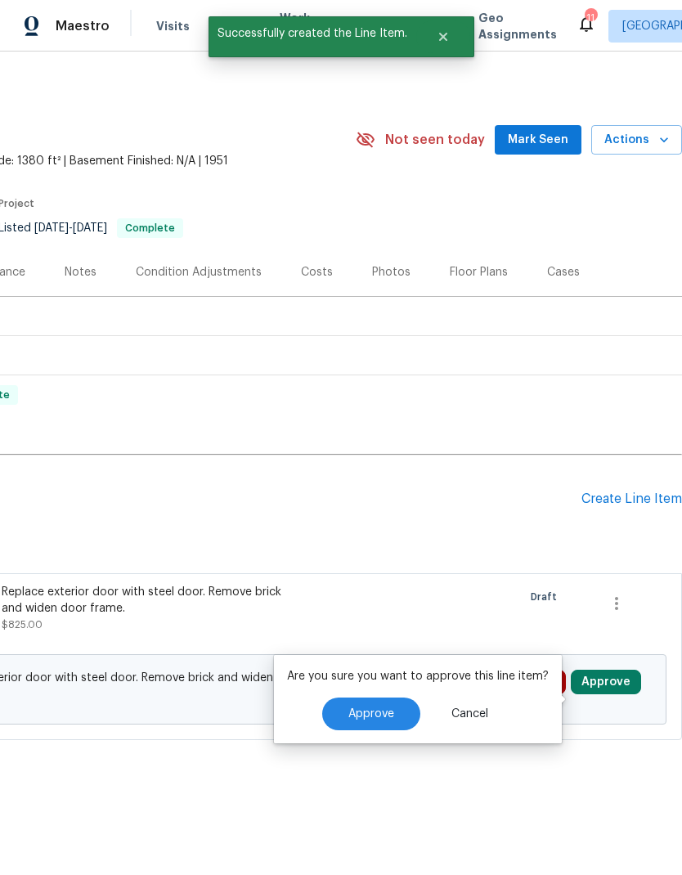
click at [374, 711] on span "Approve" at bounding box center [372, 715] width 46 height 12
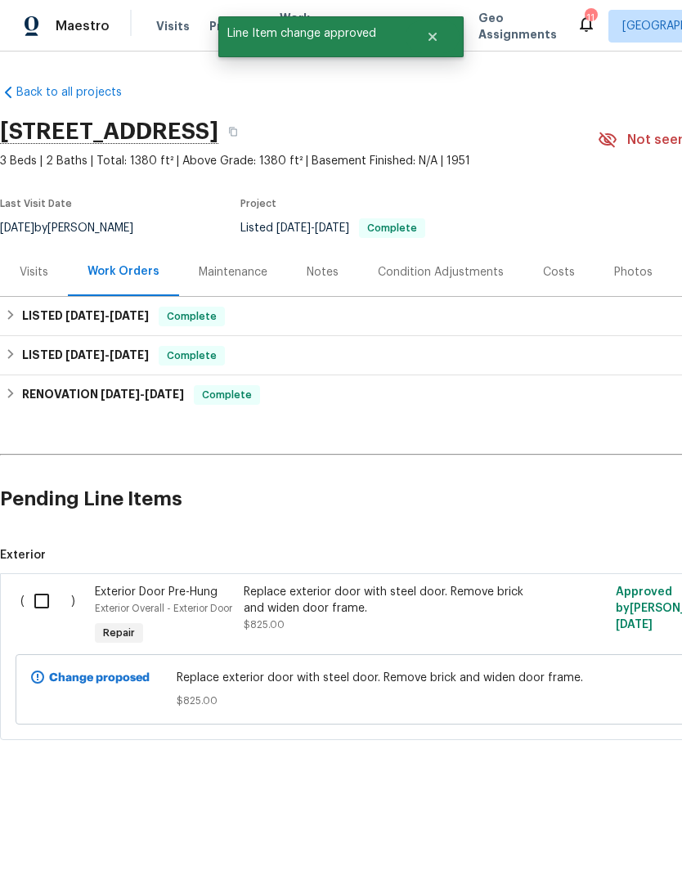
scroll to position [0, 0]
click at [43, 596] on input "checkbox" at bounding box center [48, 601] width 47 height 34
checkbox input "true"
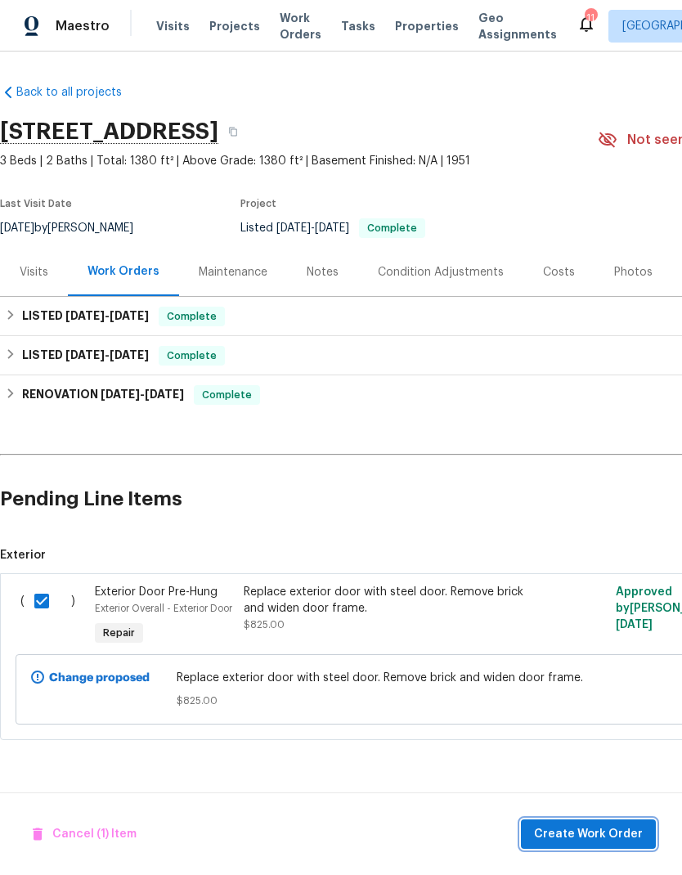
click at [580, 832] on span "Create Work Order" at bounding box center [588, 835] width 109 height 20
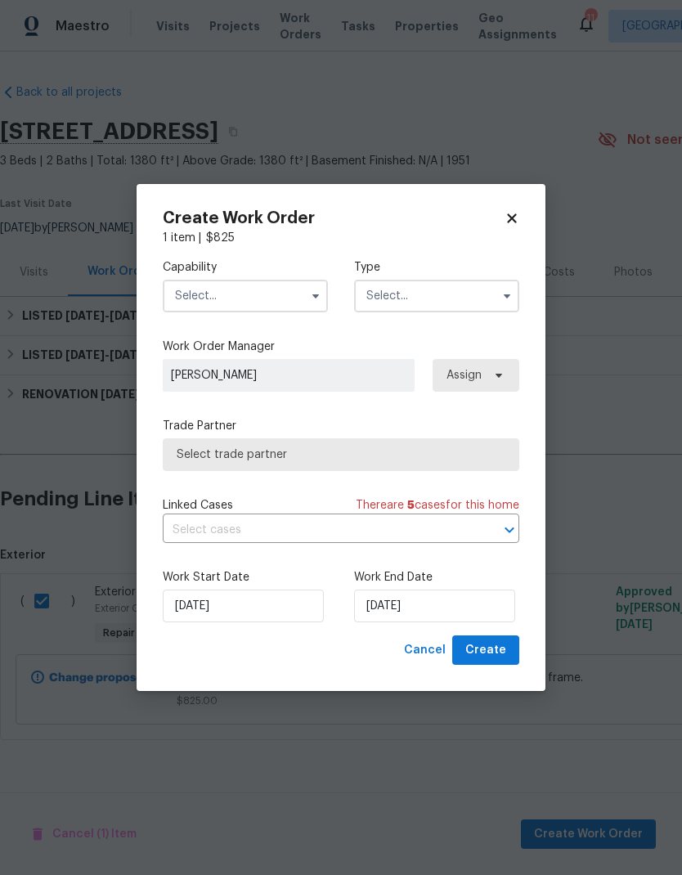
click at [206, 290] on input "text" at bounding box center [245, 296] width 165 height 33
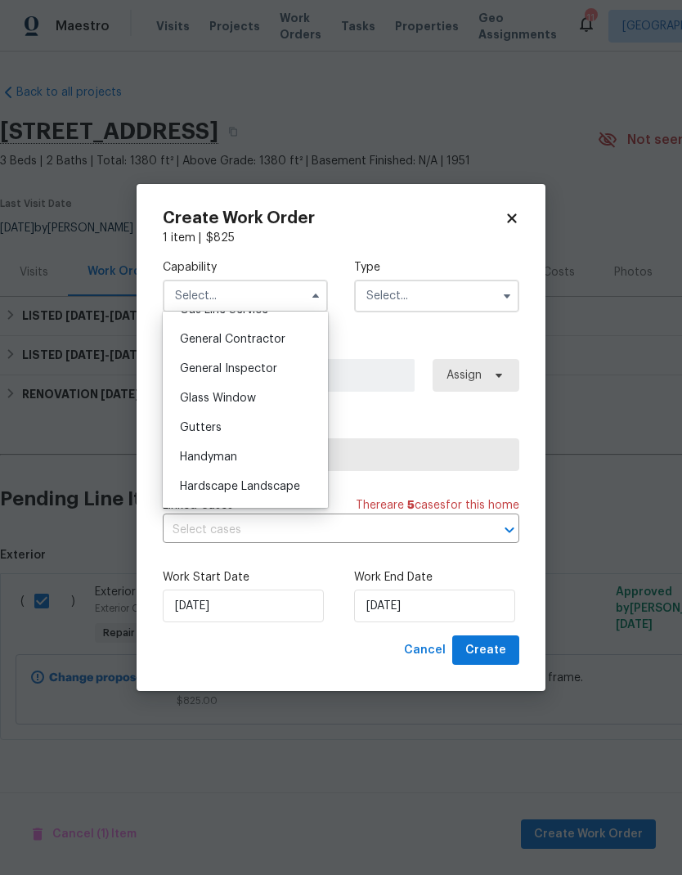
scroll to position [772, 0]
click at [206, 343] on span "General Contractor" at bounding box center [233, 340] width 106 height 11
type input "General Contractor"
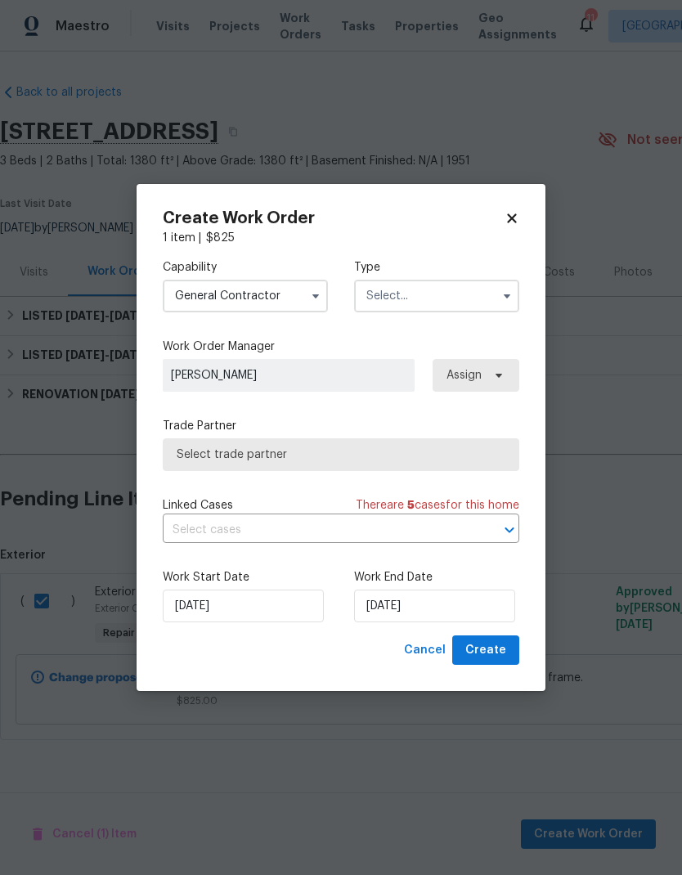
click at [422, 300] on input "text" at bounding box center [436, 296] width 165 height 33
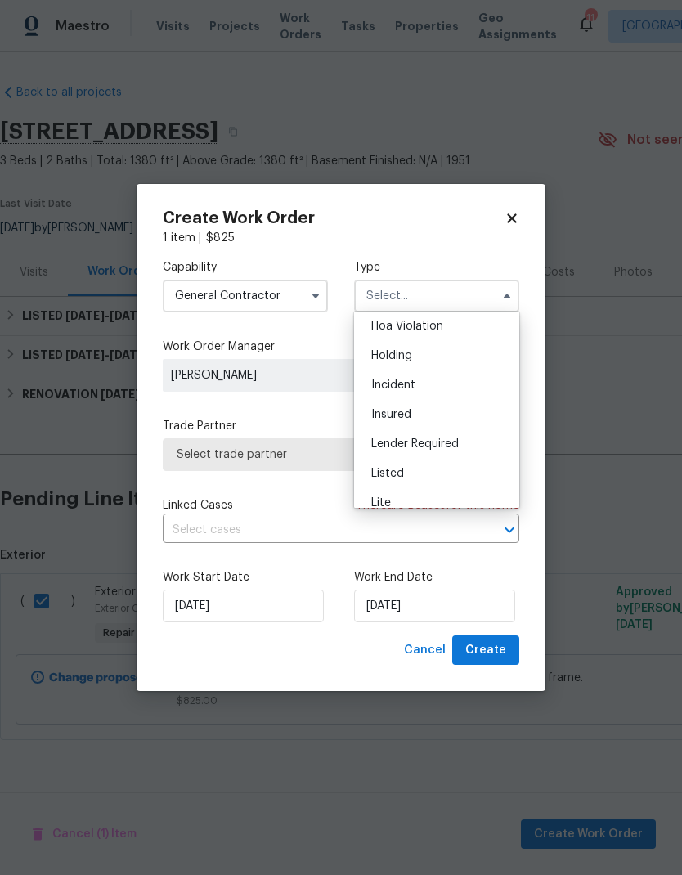
scroll to position [78, 0]
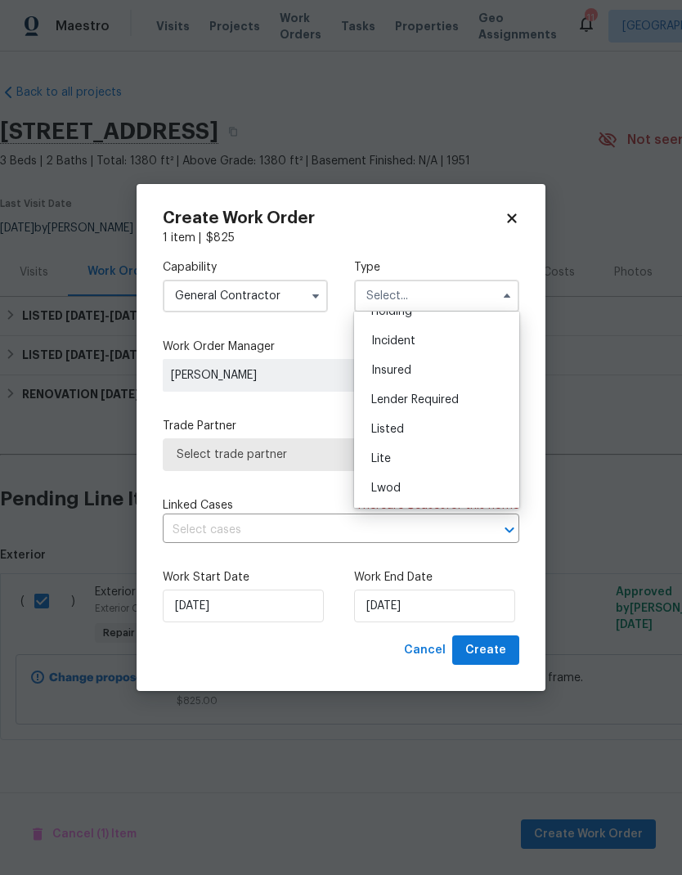
click at [379, 426] on span "Listed" at bounding box center [387, 429] width 33 height 11
type input "Listed"
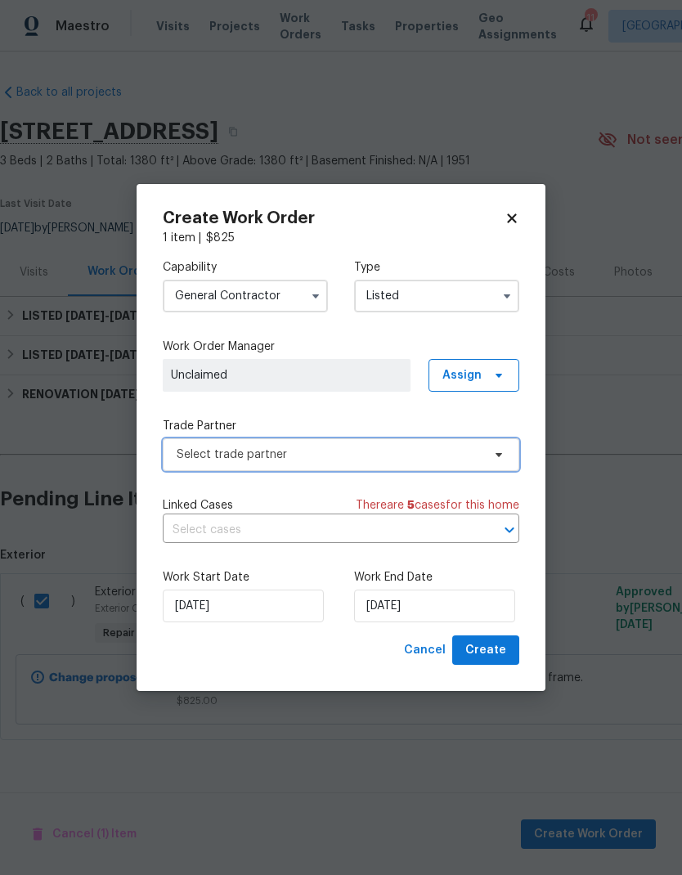
click at [245, 462] on span "Select trade partner" at bounding box center [341, 455] width 357 height 33
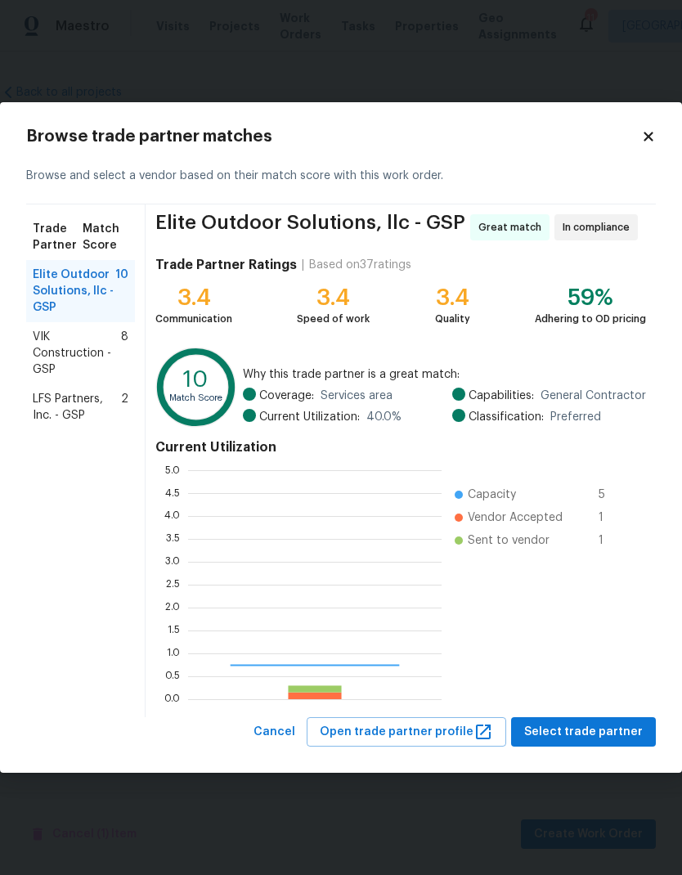
scroll to position [229, 254]
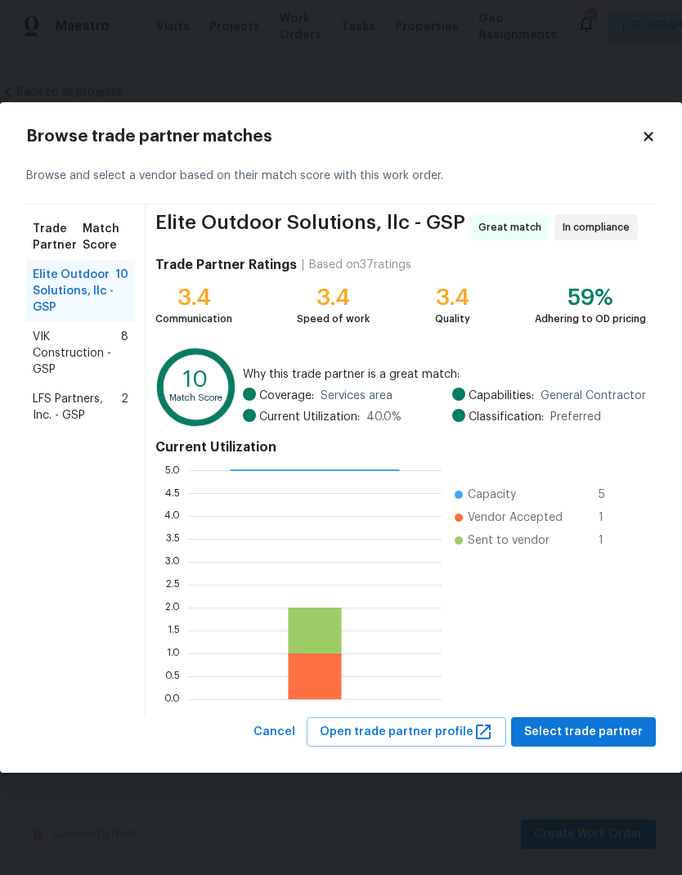
click at [70, 402] on span "LFS Partners, Inc. - GSP" at bounding box center [77, 407] width 88 height 33
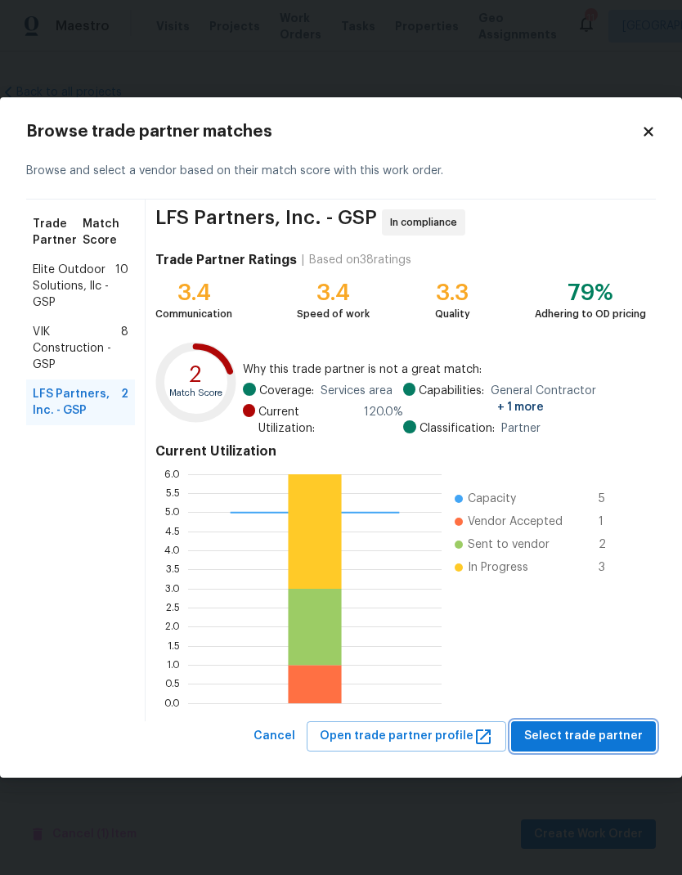
click at [571, 738] on span "Select trade partner" at bounding box center [583, 737] width 119 height 20
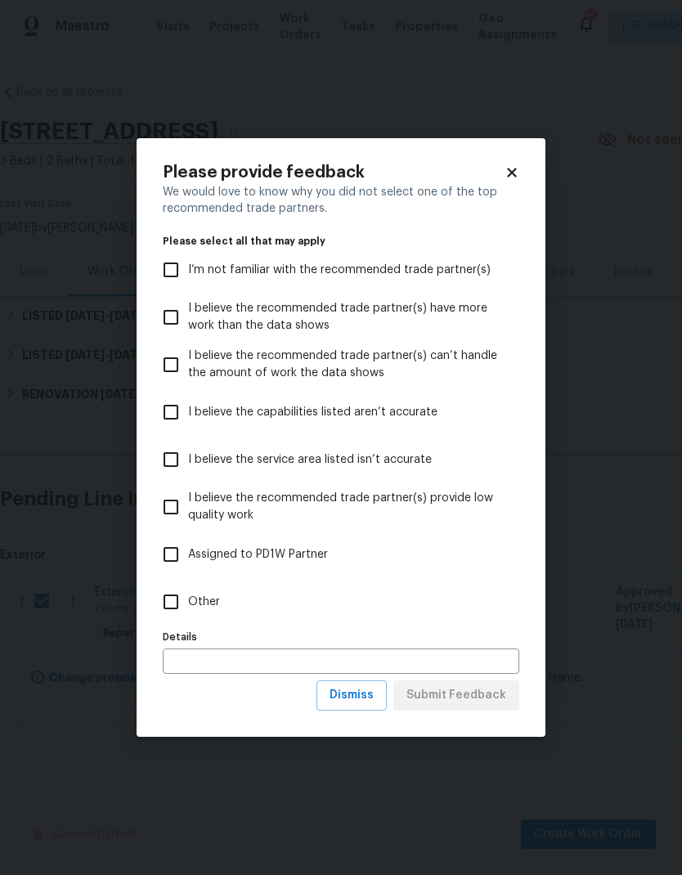
click at [173, 601] on input "Other" at bounding box center [171, 602] width 34 height 34
checkbox input "true"
click at [452, 697] on span "Submit Feedback" at bounding box center [457, 696] width 100 height 20
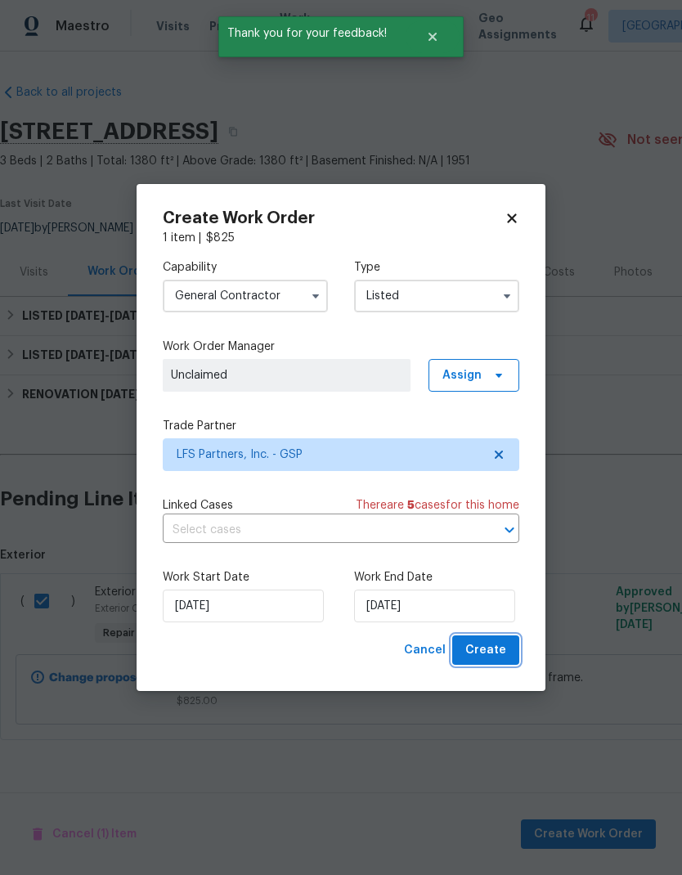
click at [489, 640] on button "Create" at bounding box center [485, 651] width 67 height 30
checkbox input "false"
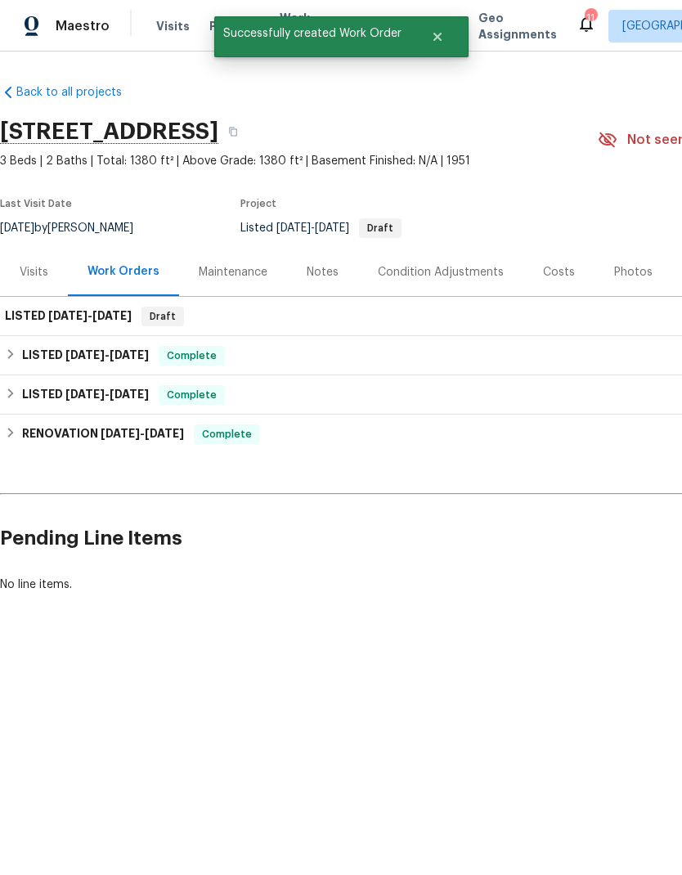
scroll to position [0, -1]
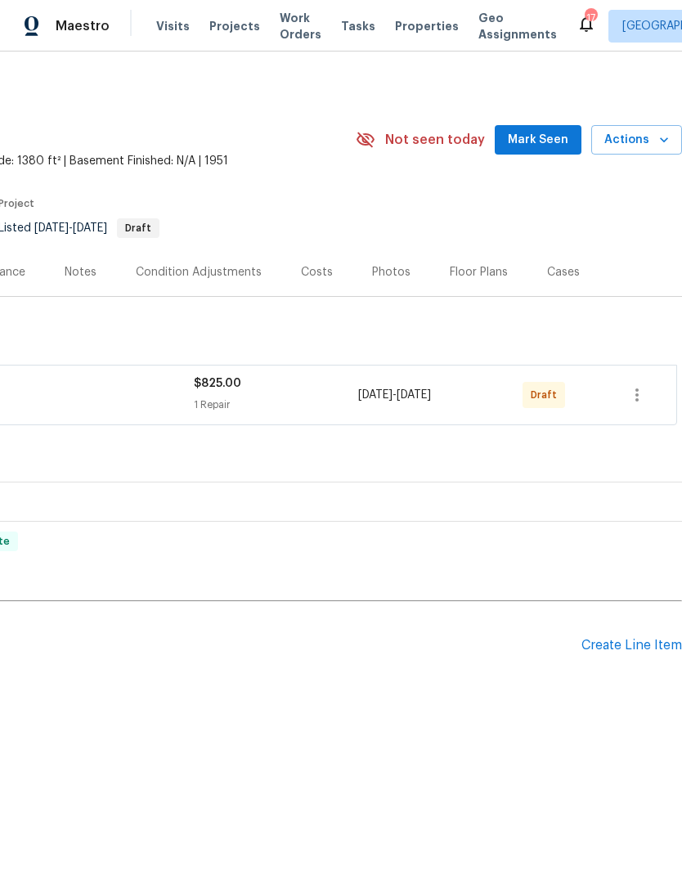
scroll to position [0, 242]
click at [642, 393] on icon "button" at bounding box center [638, 395] width 20 height 20
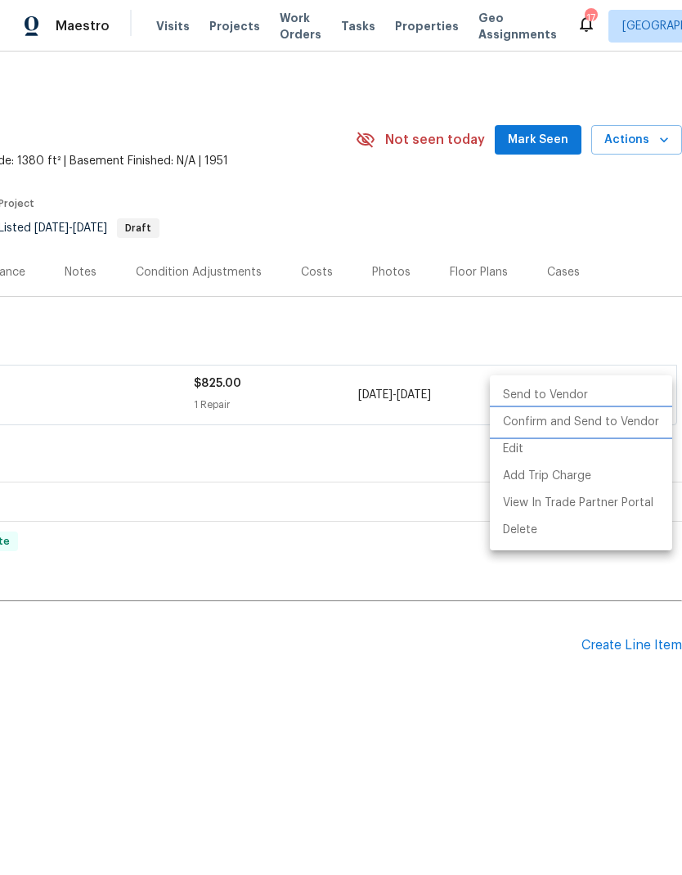
click at [614, 425] on li "Confirm and Send to Vendor" at bounding box center [581, 422] width 182 height 27
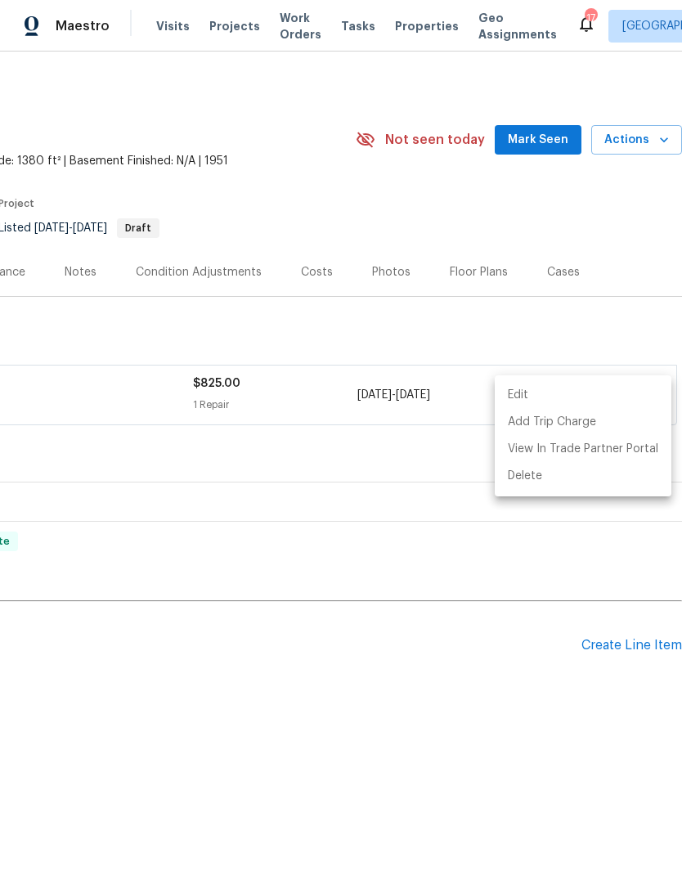
click at [447, 323] on div at bounding box center [341, 437] width 682 height 875
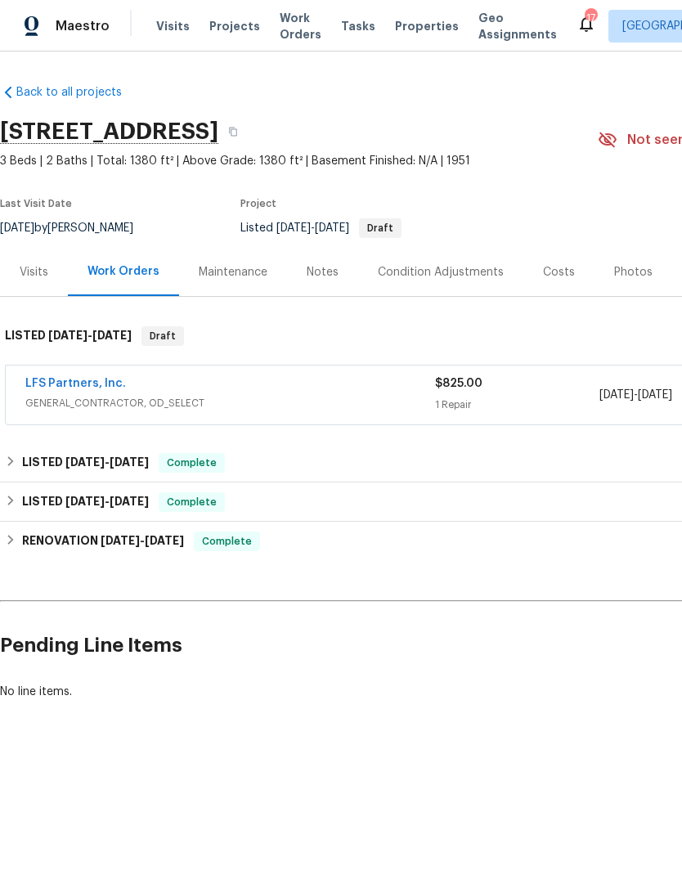
scroll to position [0, 0]
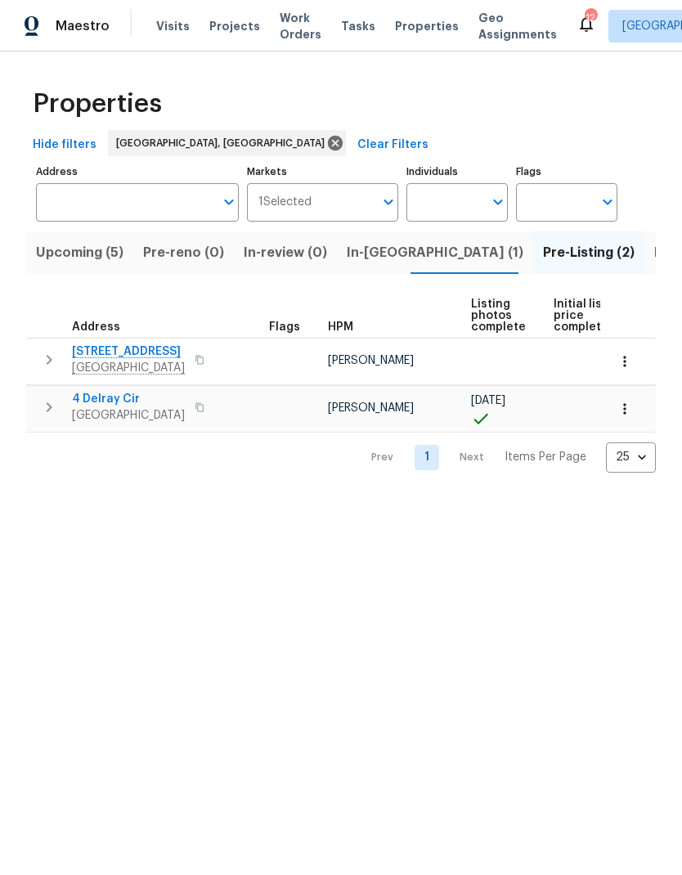
click at [113, 351] on span "[STREET_ADDRESS]" at bounding box center [128, 352] width 113 height 16
click at [381, 252] on span "In-[GEOGRAPHIC_DATA] (1)" at bounding box center [435, 252] width 177 height 23
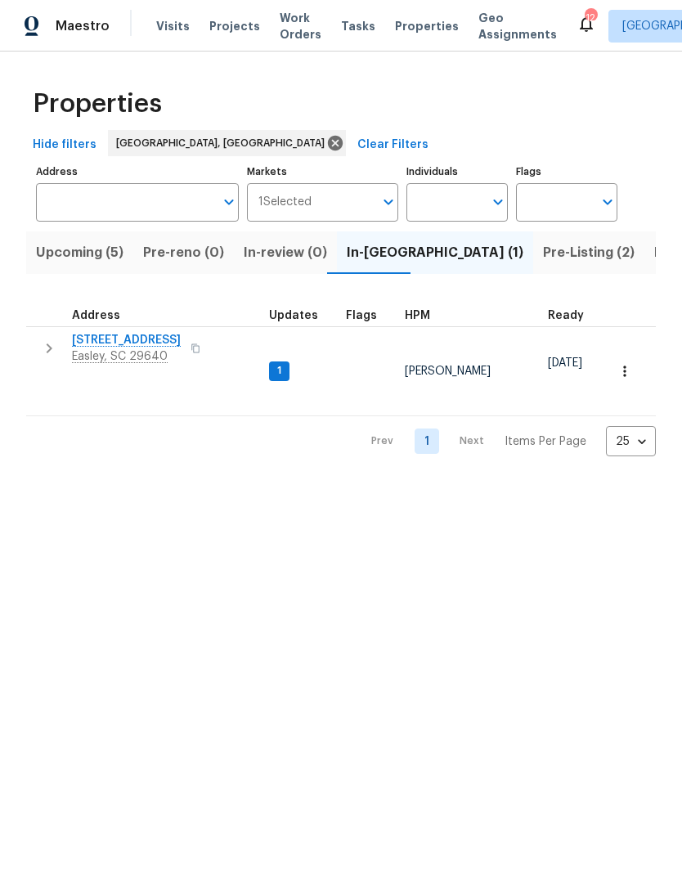
click at [151, 338] on span "[STREET_ADDRESS]" at bounding box center [126, 340] width 109 height 16
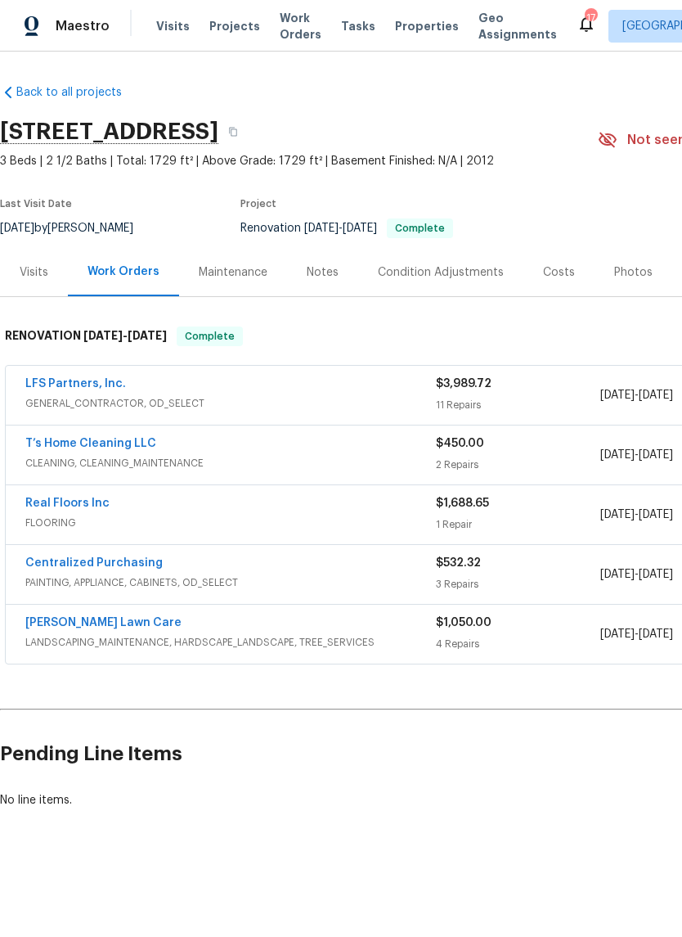
click at [57, 389] on link "LFS Partners, Inc." at bounding box center [75, 383] width 101 height 11
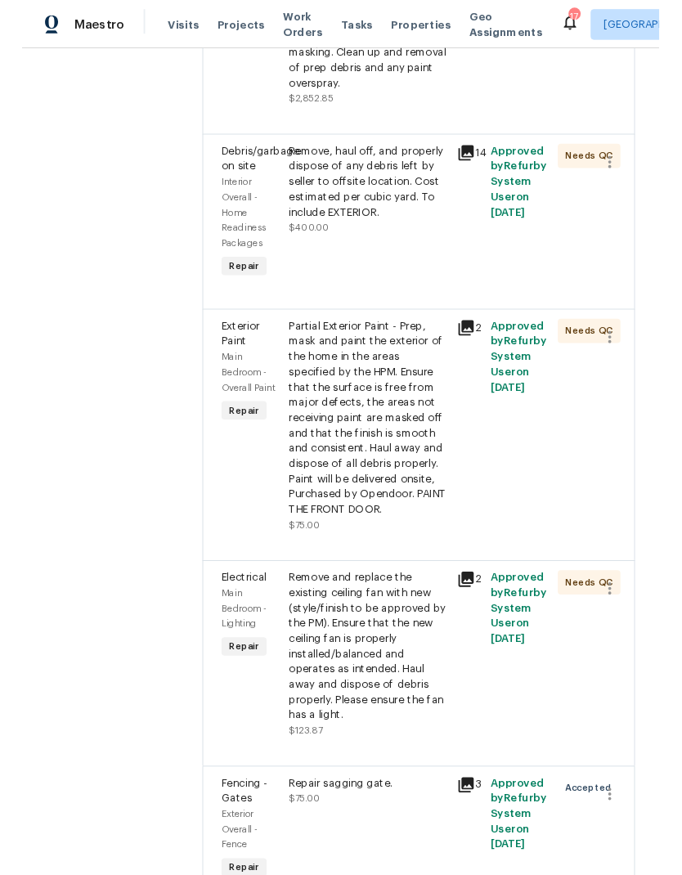
scroll to position [1949, 0]
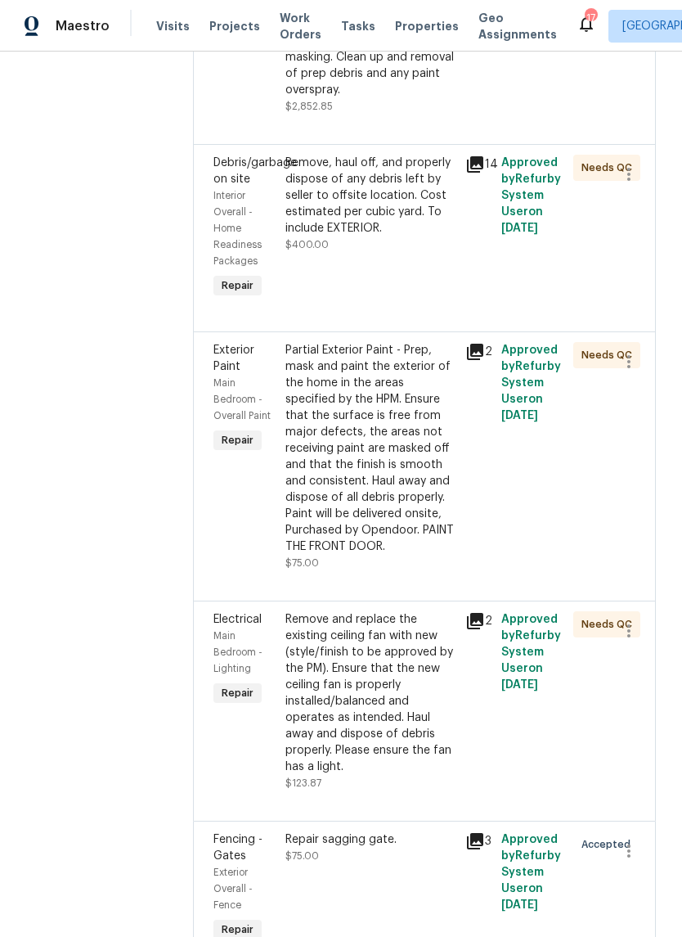
click at [384, 826] on div "Repair sagging gate. $75.00" at bounding box center [371, 888] width 180 height 124
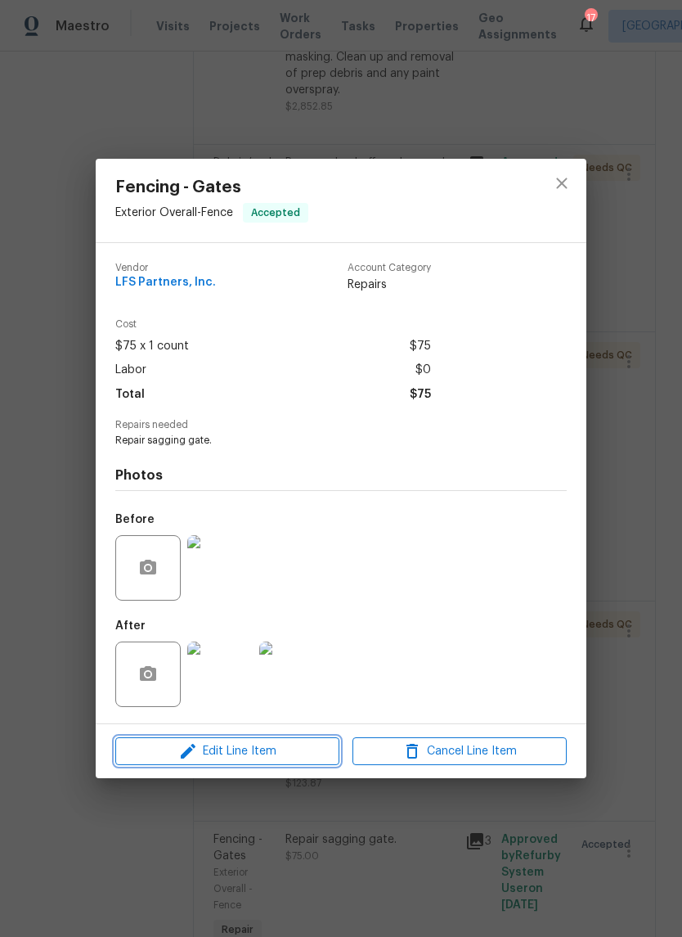
click at [300, 754] on span "Edit Line Item" at bounding box center [227, 751] width 214 height 20
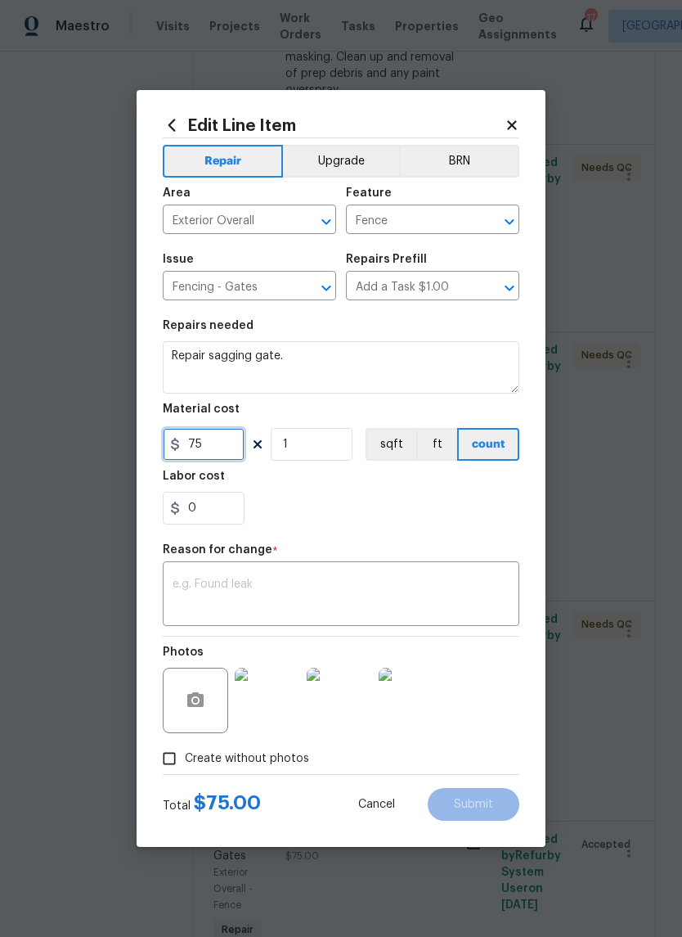
click at [187, 449] on input "75" at bounding box center [204, 444] width 82 height 33
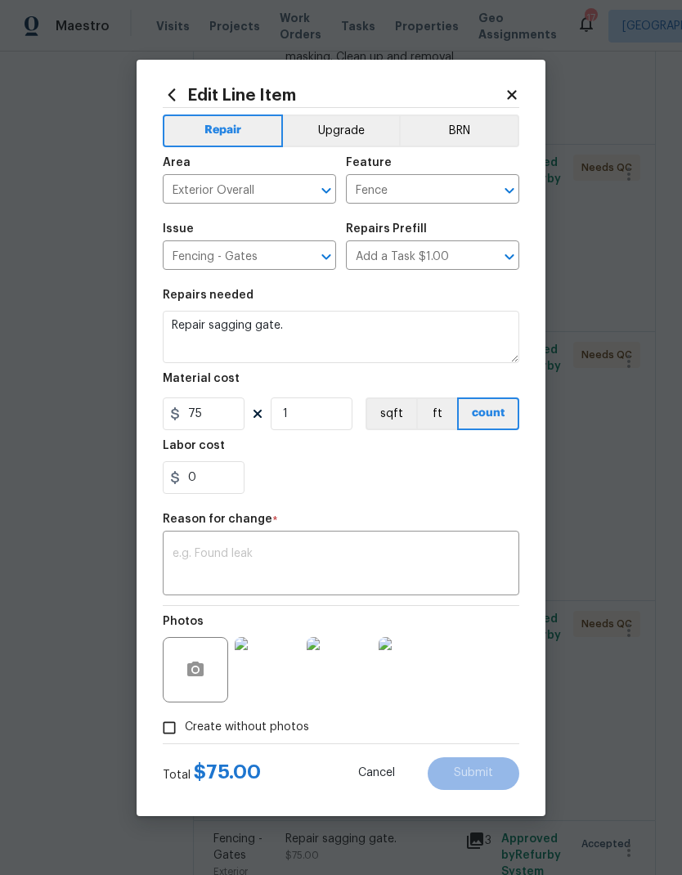
click at [186, 448] on h5 "Labor cost" at bounding box center [194, 445] width 62 height 11
click at [187, 448] on h5 "Labor cost" at bounding box center [194, 445] width 62 height 11
click at [193, 413] on input "75" at bounding box center [204, 414] width 82 height 33
type input "385"
click at [301, 480] on div "0" at bounding box center [341, 477] width 357 height 33
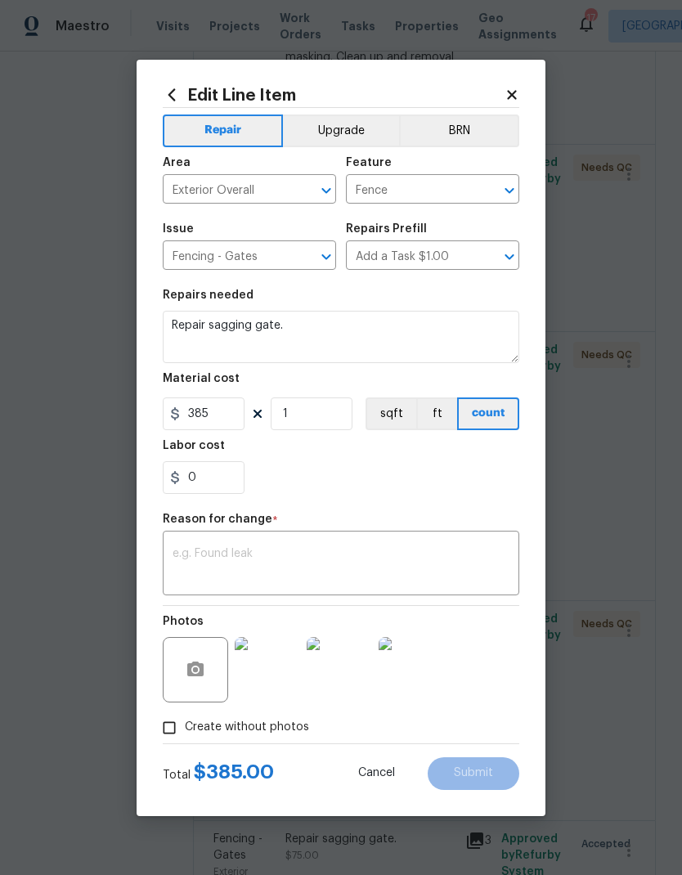
click at [336, 579] on textarea at bounding box center [341, 565] width 337 height 34
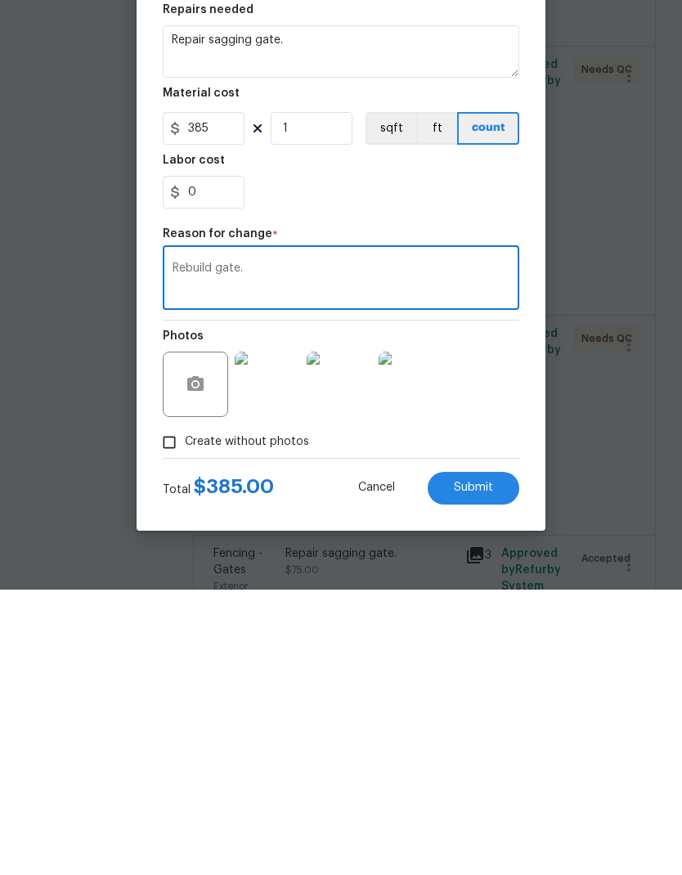
type textarea "Rebuild gate."
click at [487, 767] on span "Submit" at bounding box center [473, 773] width 39 height 12
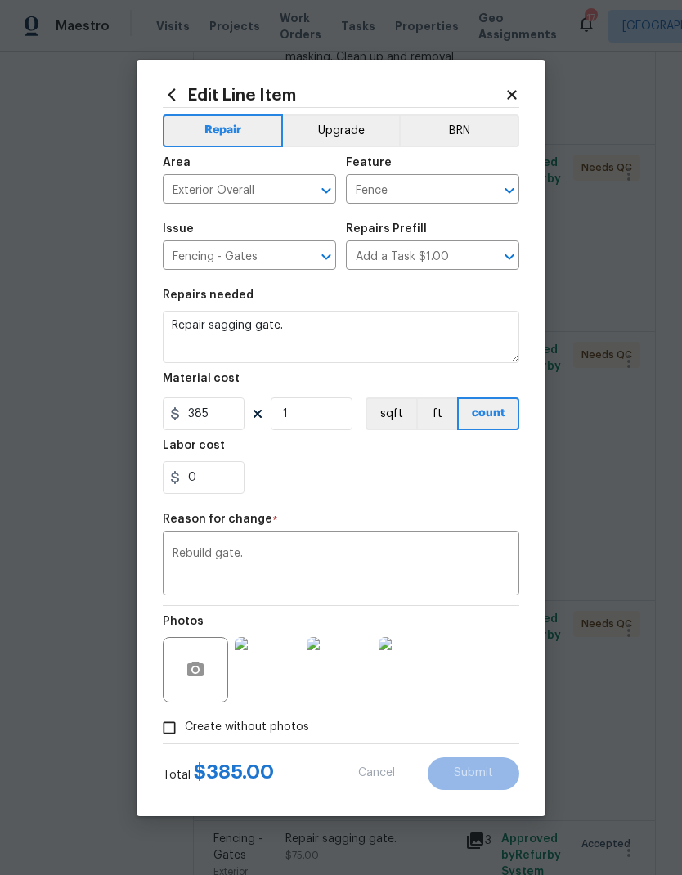
type input "75"
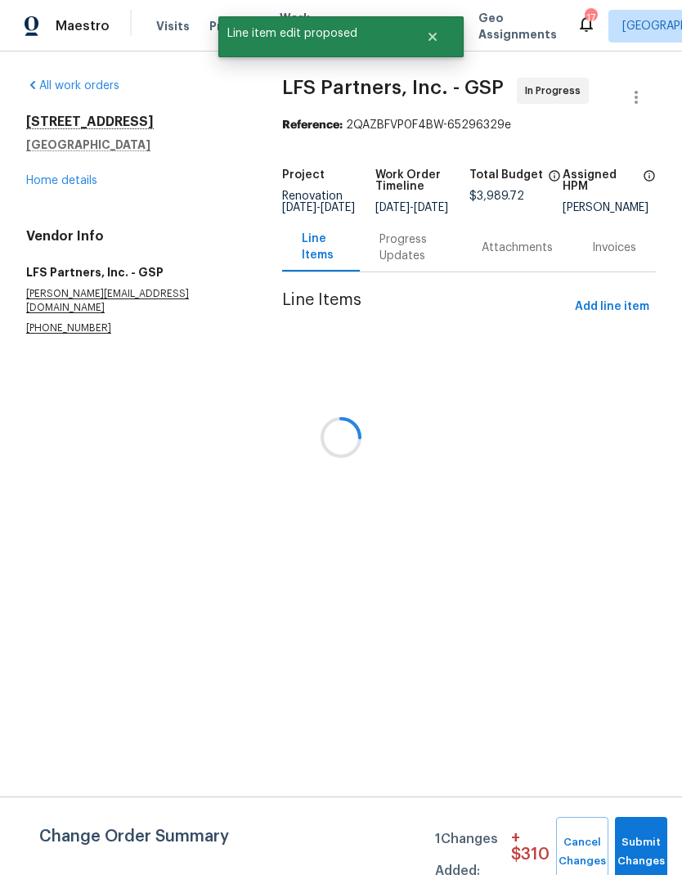
scroll to position [0, 0]
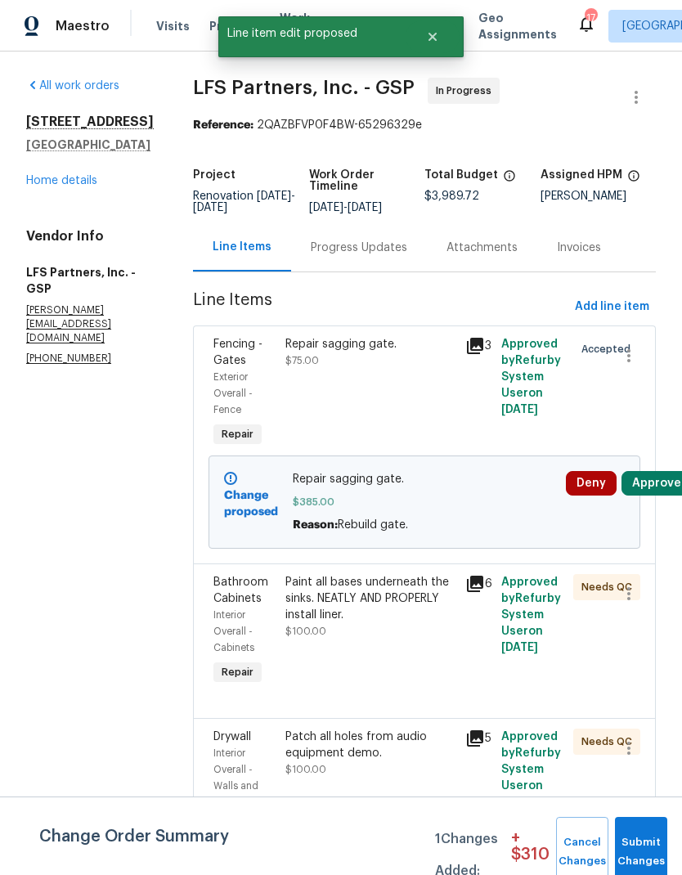
click at [670, 485] on button "Approve" at bounding box center [657, 483] width 70 height 25
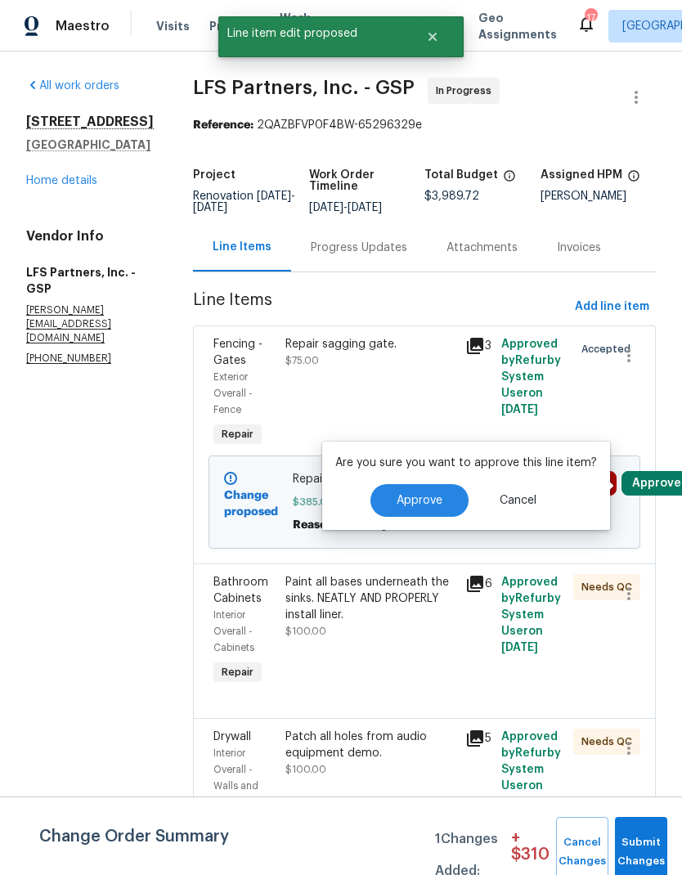
click at [443, 488] on button "Approve" at bounding box center [420, 500] width 98 height 33
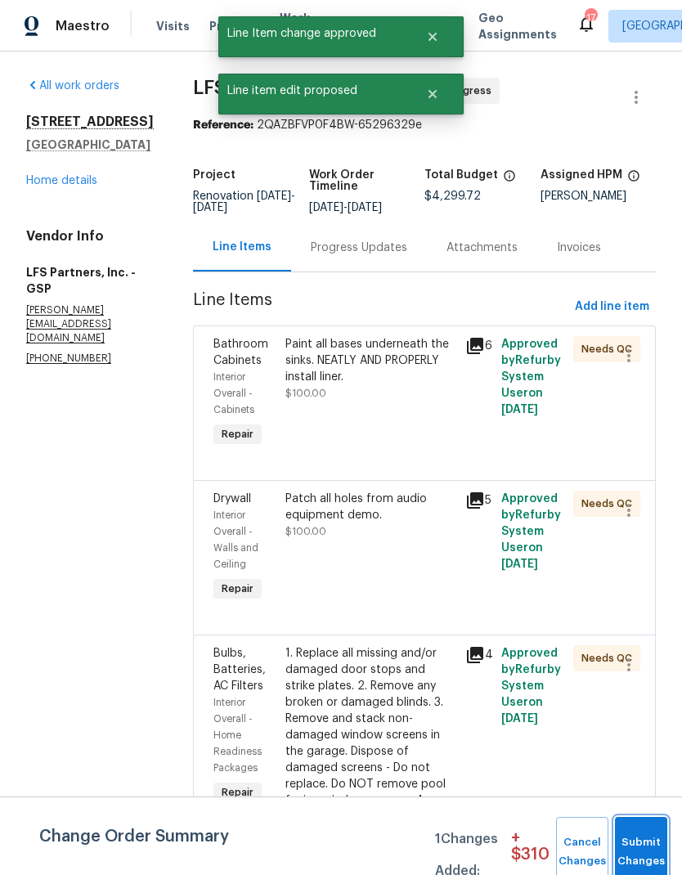
click at [650, 854] on span "Submit Changes" at bounding box center [641, 853] width 36 height 38
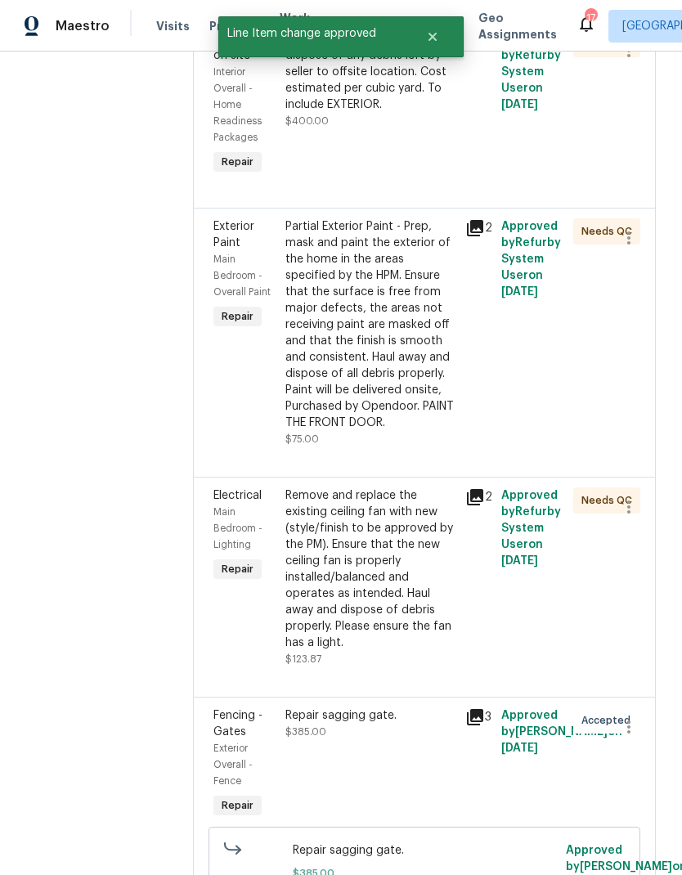
scroll to position [2072, 0]
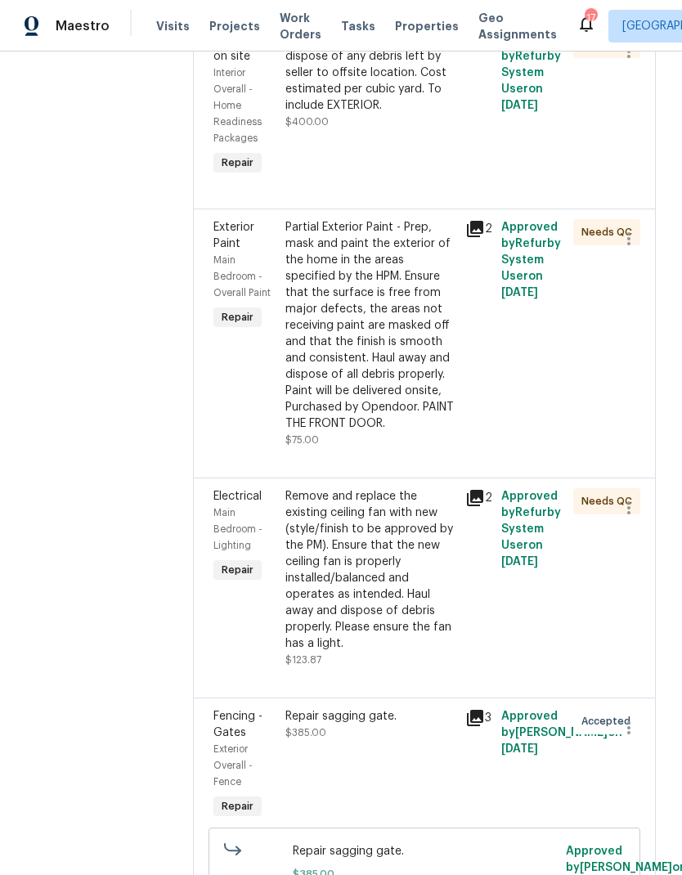
click at [335, 529] on div "Remove and replace the existing ceiling fan with new (style/finish to be approv…" at bounding box center [371, 570] width 170 height 164
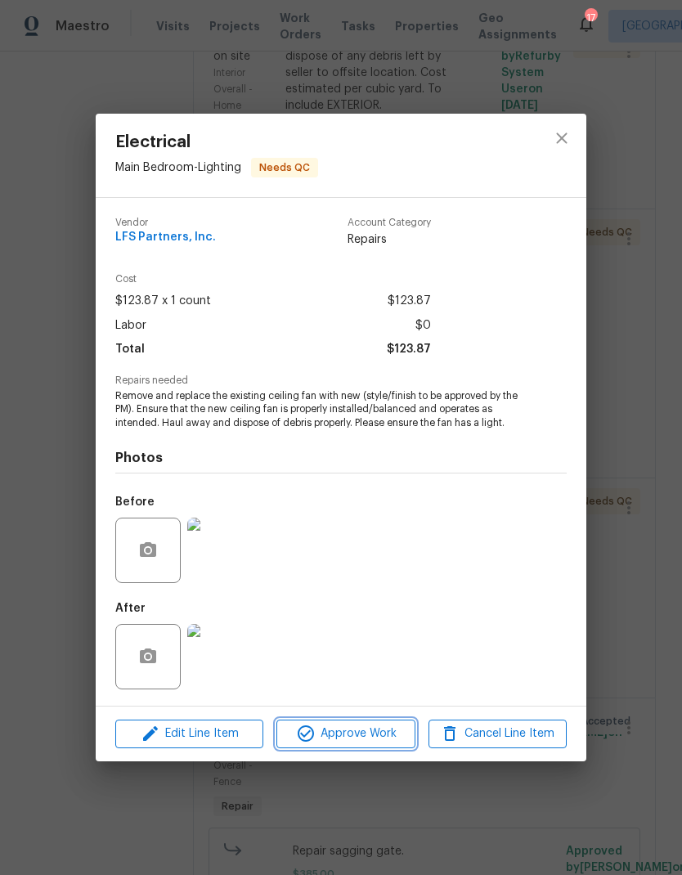
click at [386, 731] on span "Approve Work" at bounding box center [345, 734] width 128 height 20
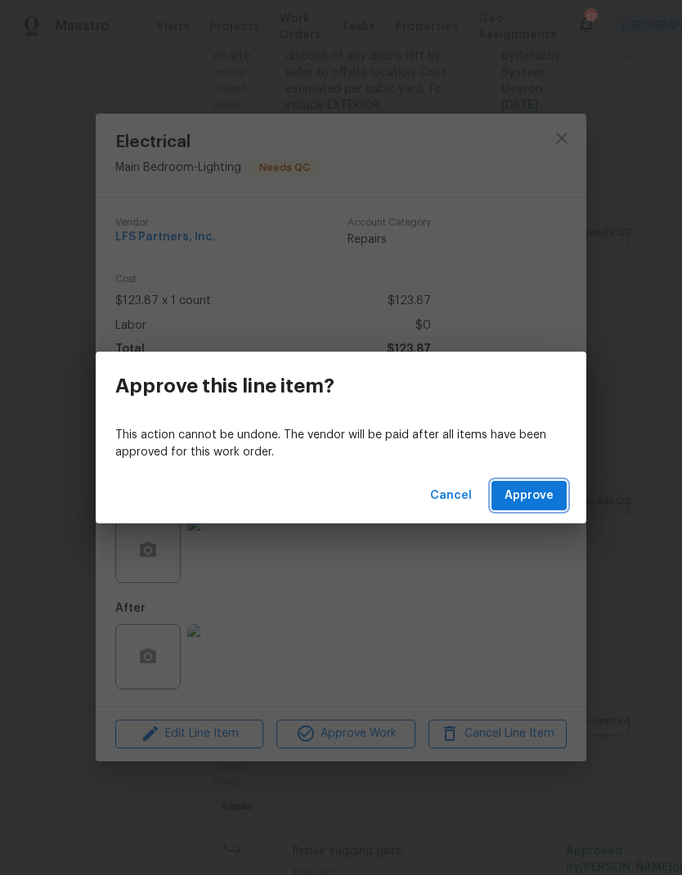
click at [545, 494] on span "Approve" at bounding box center [529, 496] width 49 height 20
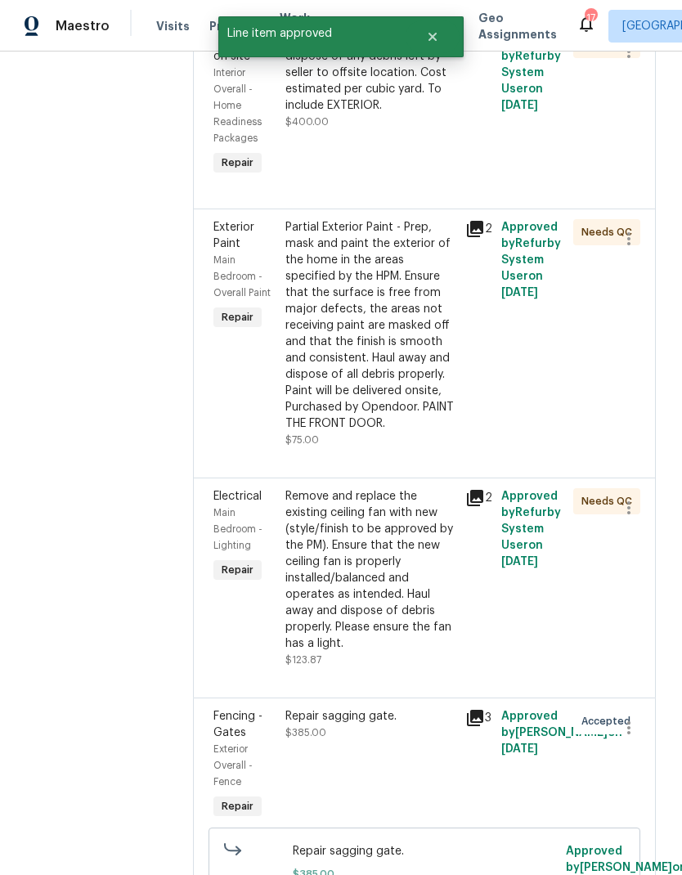
scroll to position [0, 0]
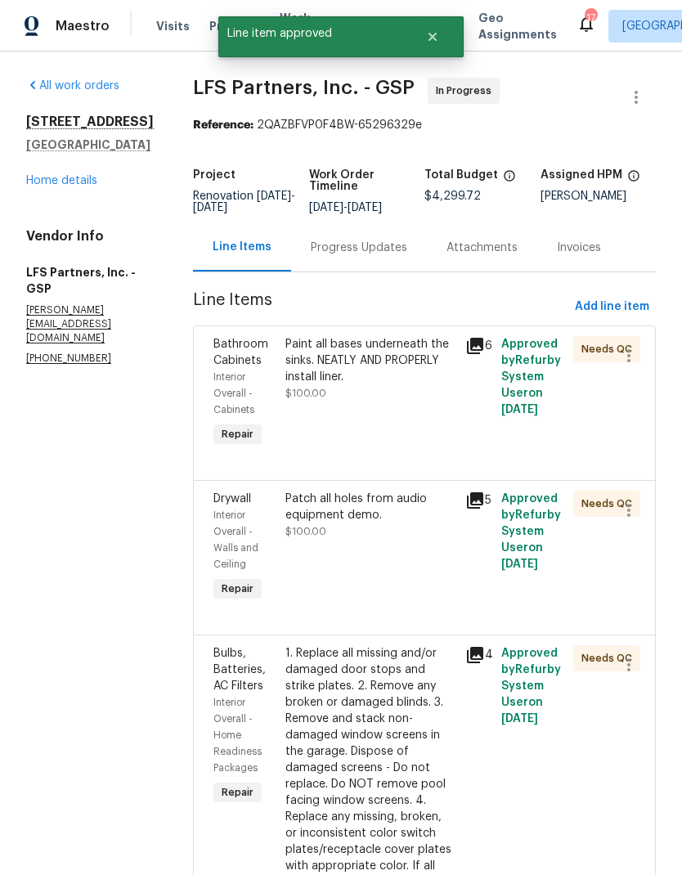
click at [379, 402] on div "Paint all bases underneath the sinks. NEATLY AND PROPERLY install liner. $100.00" at bounding box center [371, 368] width 170 height 65
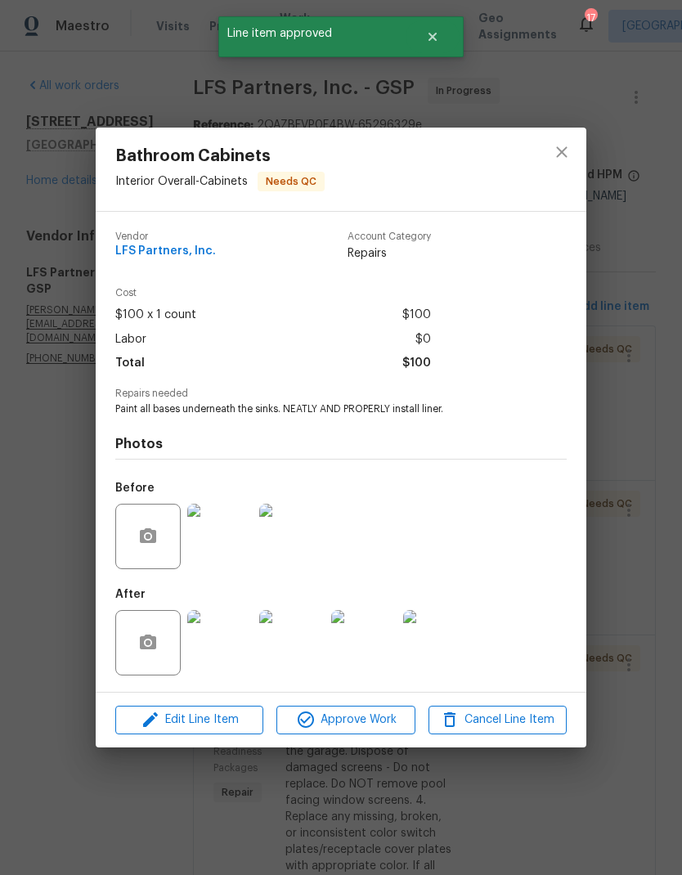
click at [371, 704] on div "Edit Line Item Approve Work Cancel Line Item" at bounding box center [341, 720] width 491 height 55
click at [381, 735] on button "Approve Work" at bounding box center [346, 720] width 138 height 29
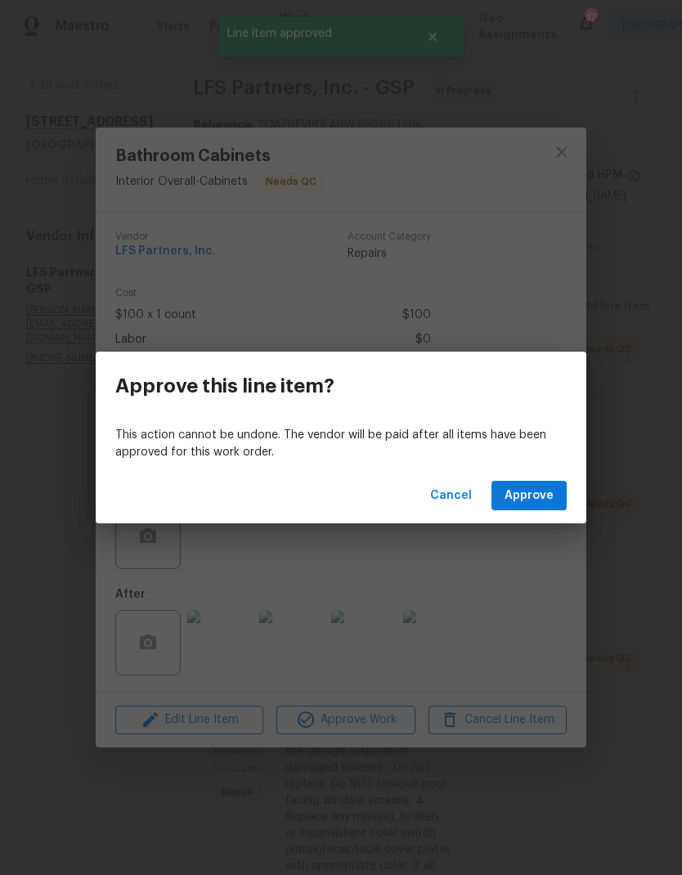
click at [547, 475] on div "Cancel Approve" at bounding box center [341, 496] width 491 height 56
click at [535, 499] on span "Approve" at bounding box center [529, 496] width 49 height 20
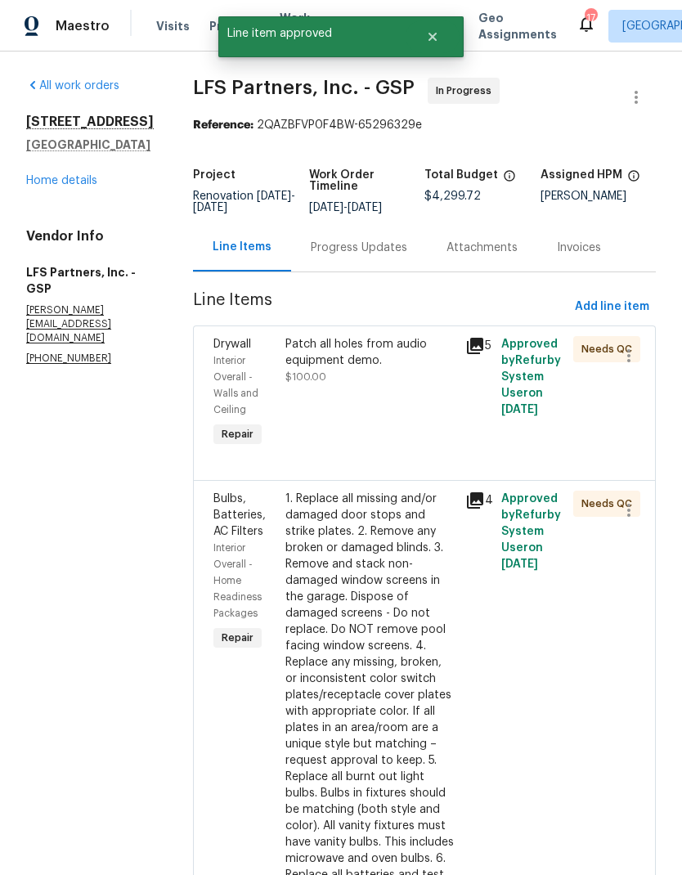
click at [354, 382] on div "Patch all holes from audio equipment demo. $100.00" at bounding box center [371, 360] width 170 height 49
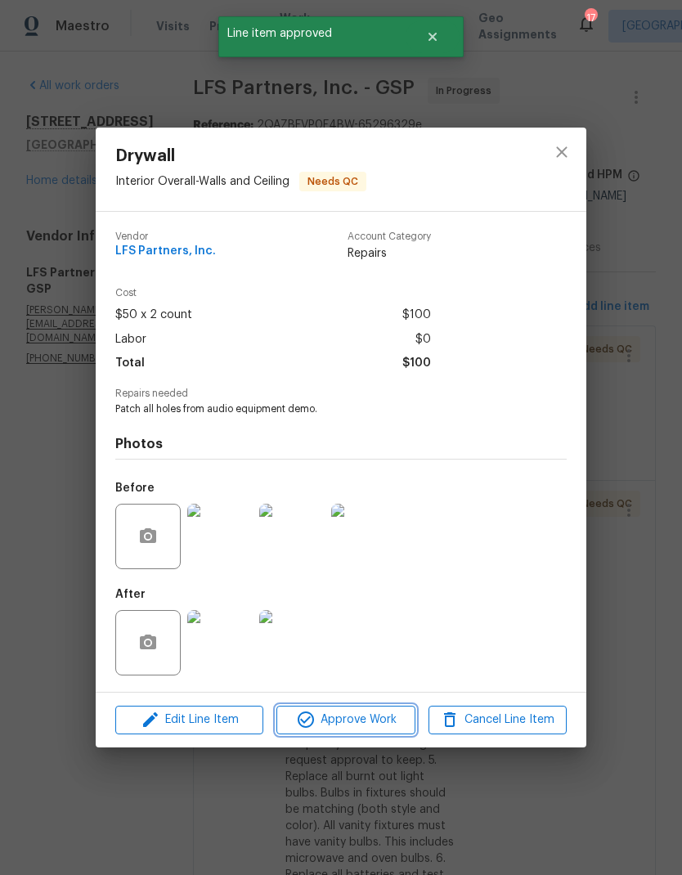
click at [375, 734] on button "Approve Work" at bounding box center [346, 720] width 138 height 29
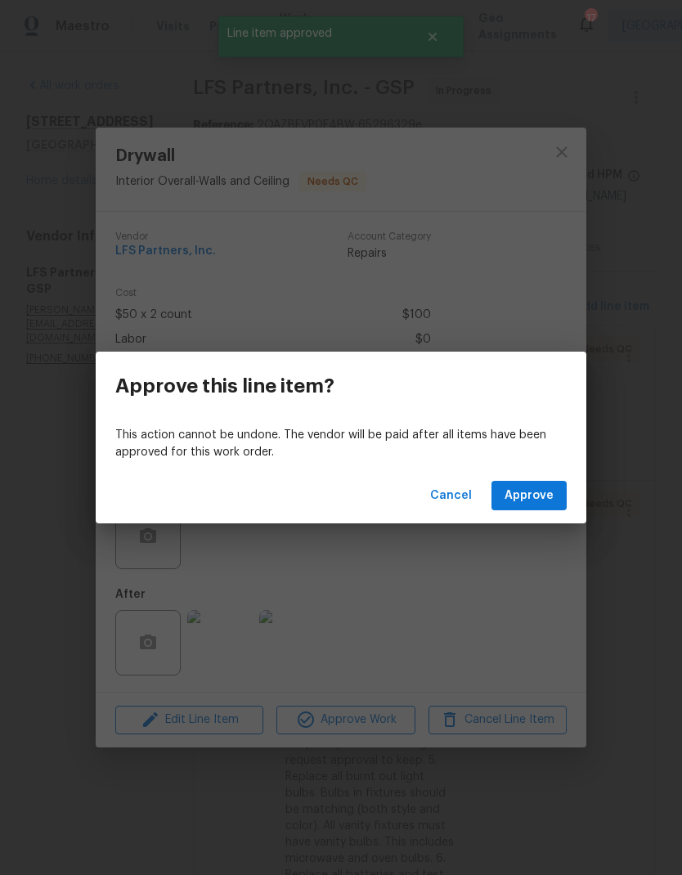
click at [542, 493] on span "Approve" at bounding box center [529, 496] width 49 height 20
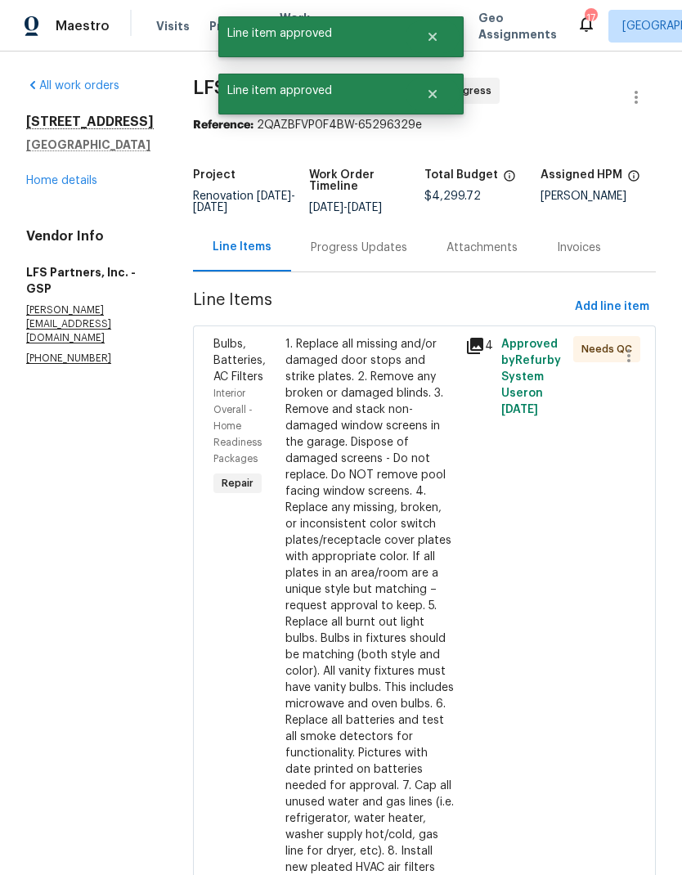
click at [379, 387] on div "1. Replace all missing and/or damaged door stops and strike plates. 2. Remove a…" at bounding box center [371, 606] width 170 height 540
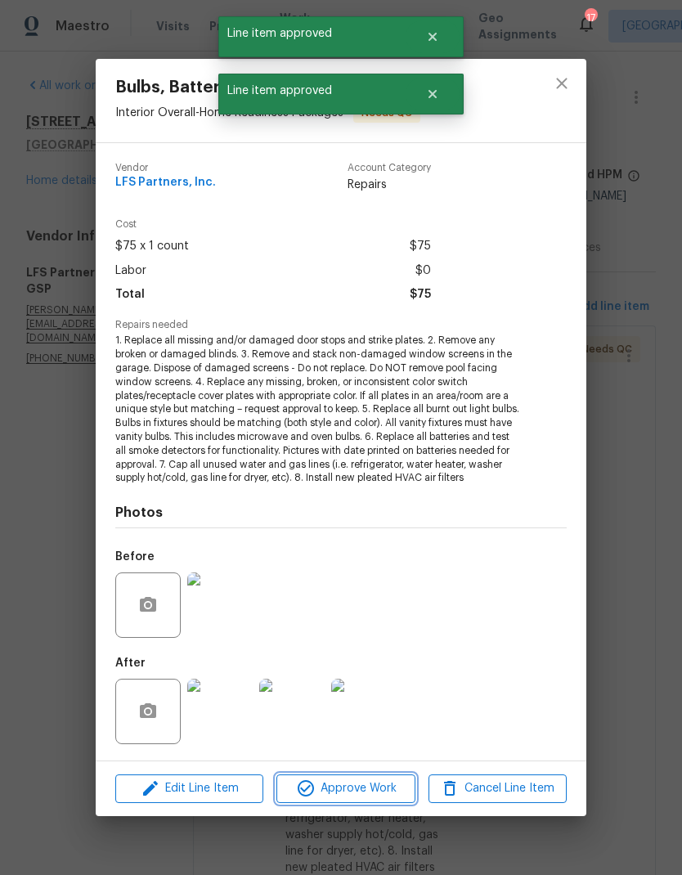
click at [381, 793] on span "Approve Work" at bounding box center [345, 789] width 128 height 20
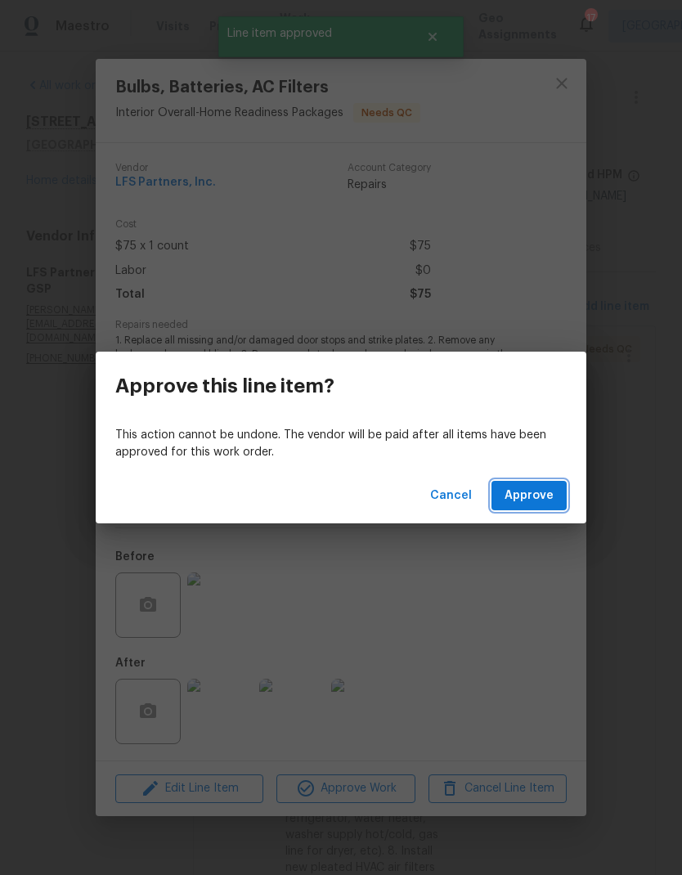
click at [540, 494] on span "Approve" at bounding box center [529, 496] width 49 height 20
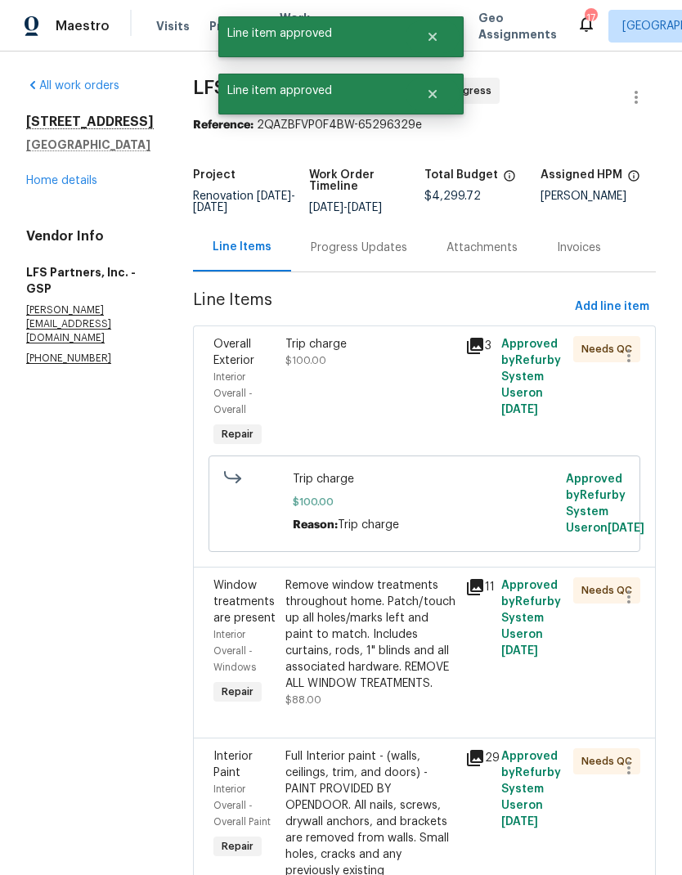
click at [354, 385] on div "Trip charge $100.00" at bounding box center [371, 393] width 180 height 124
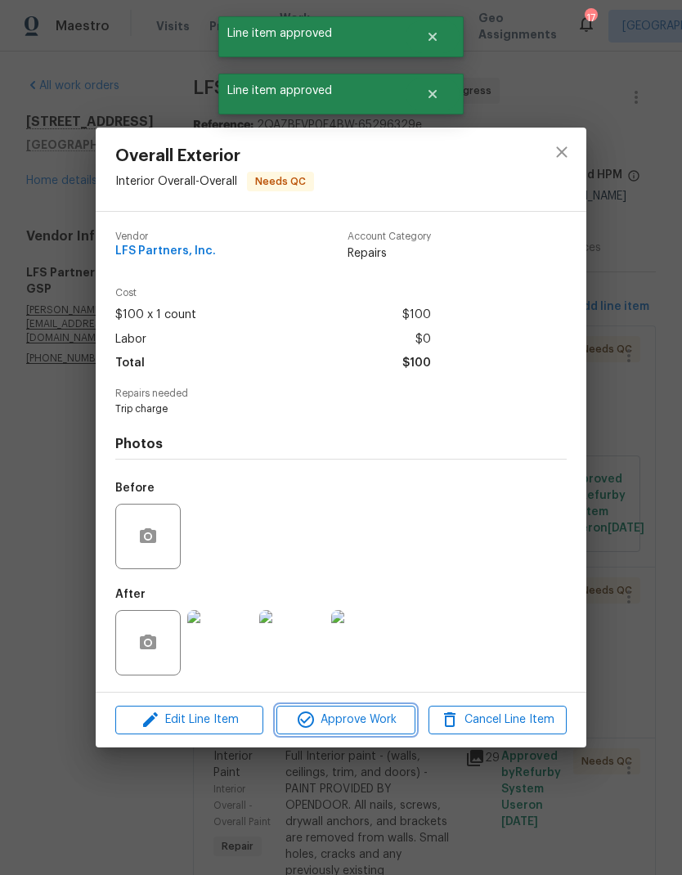
click at [386, 724] on span "Approve Work" at bounding box center [345, 720] width 128 height 20
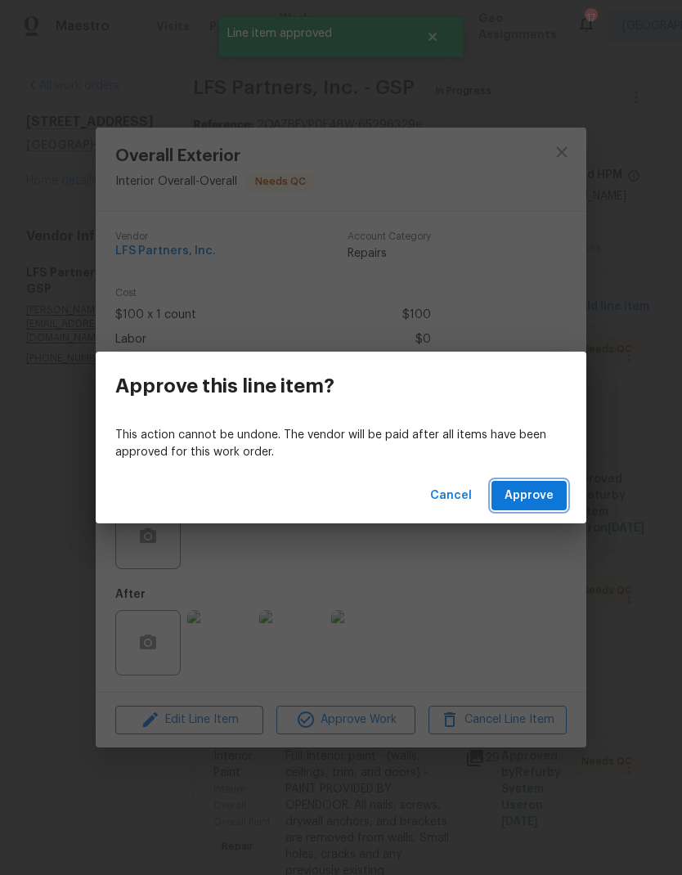
click at [533, 503] on span "Approve" at bounding box center [529, 496] width 49 height 20
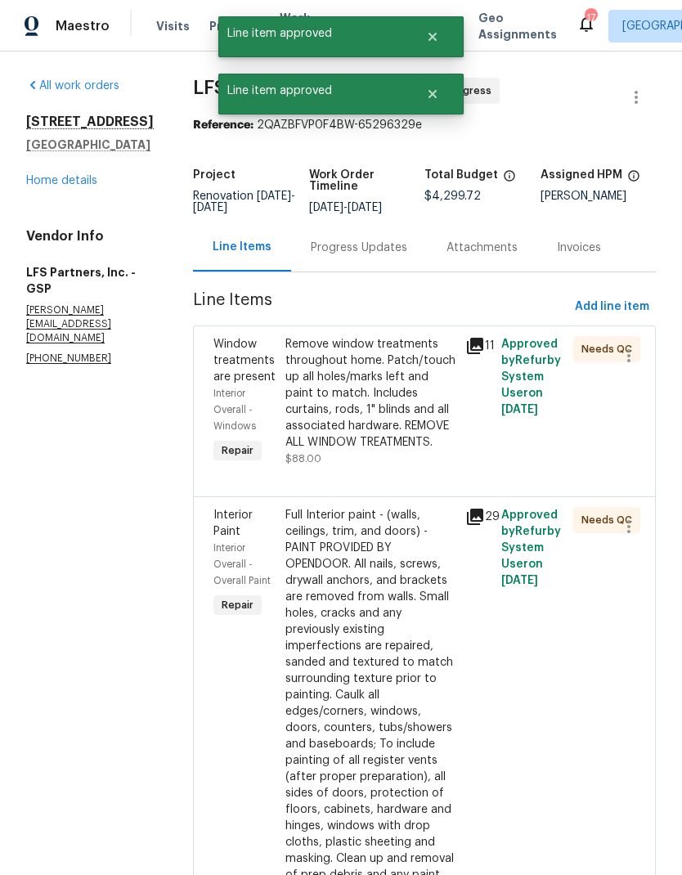
click at [346, 388] on div "Remove window treatments throughout home. Patch/touch up all holes/marks left a…" at bounding box center [371, 393] width 170 height 115
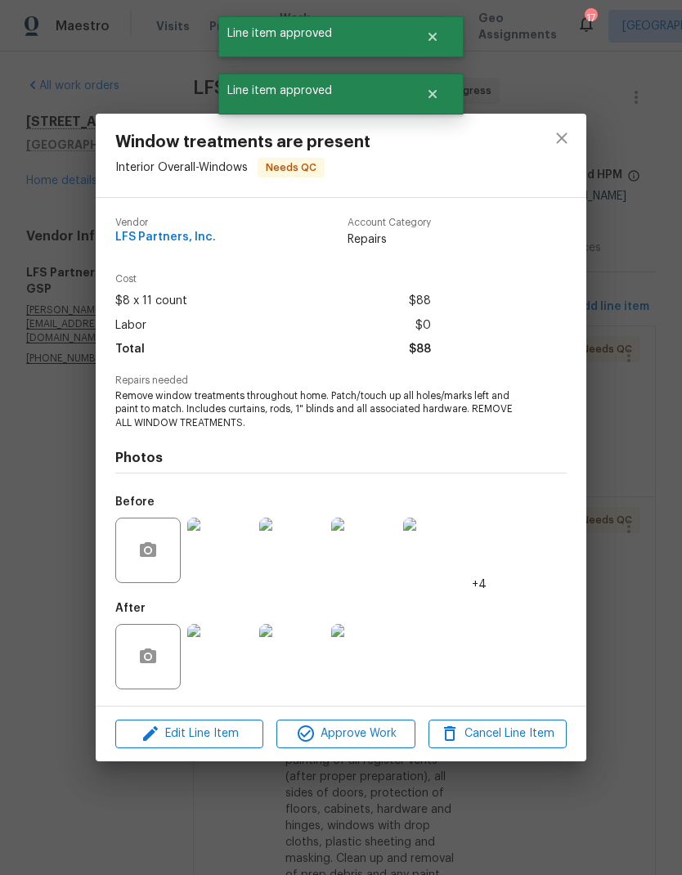
click at [385, 725] on button "Approve Work" at bounding box center [346, 734] width 138 height 29
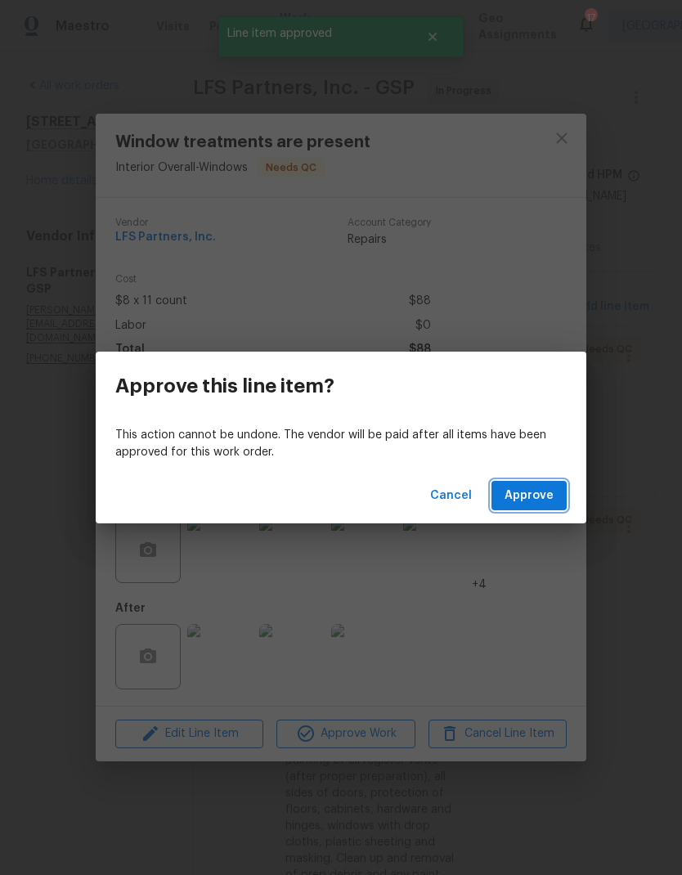
click at [541, 497] on span "Approve" at bounding box center [529, 496] width 49 height 20
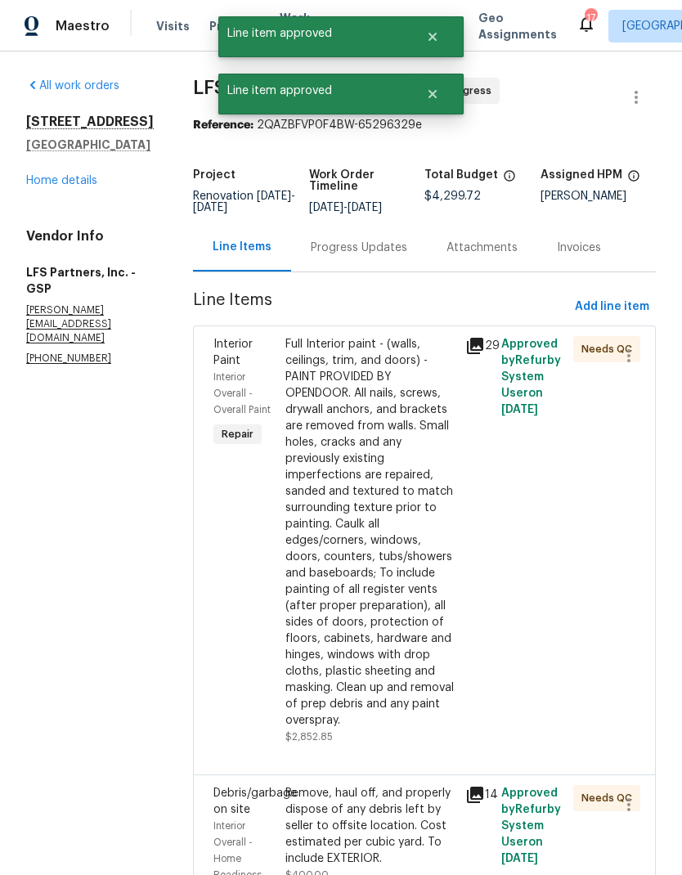
click at [382, 527] on div "Full Interior paint - (walls, ceilings, trim, and doors) - PAINT PROVIDED BY OP…" at bounding box center [371, 532] width 170 height 393
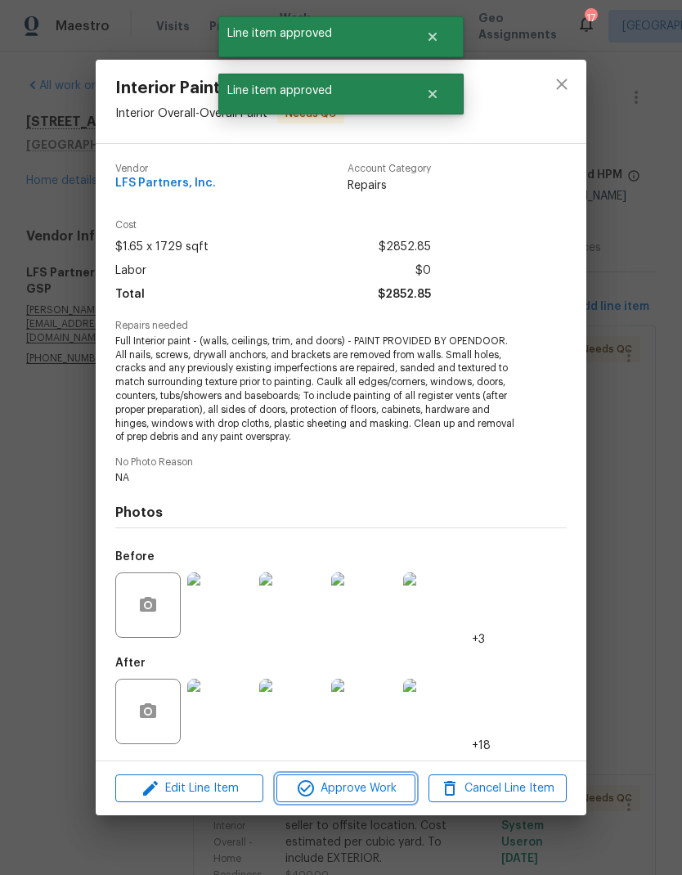
click at [377, 782] on span "Approve Work" at bounding box center [345, 789] width 128 height 20
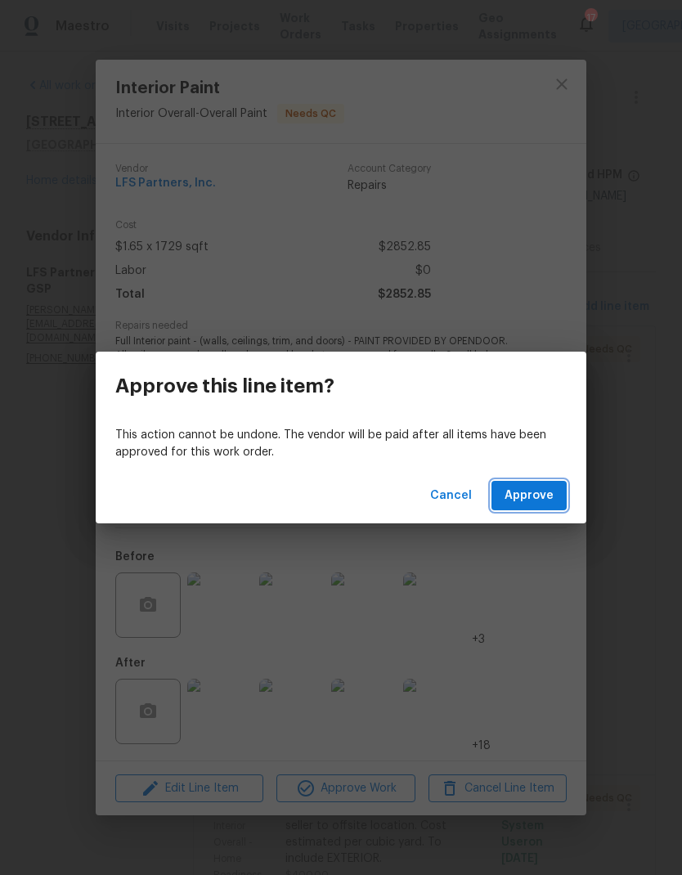
click at [539, 493] on span "Approve" at bounding box center [529, 496] width 49 height 20
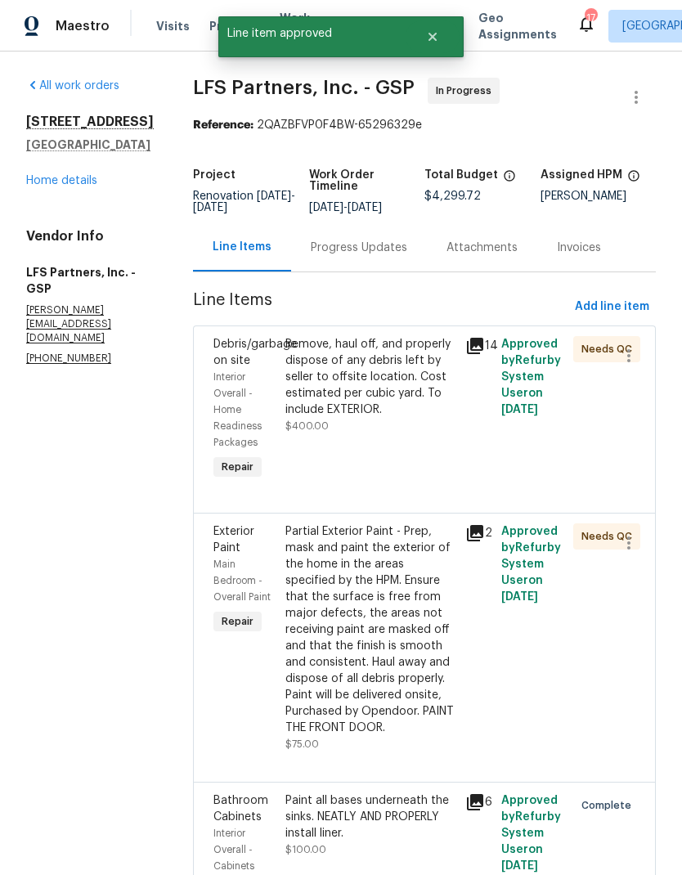
click at [294, 439] on div "Remove, haul off, and properly dispose of any debris left by seller to offsite …" at bounding box center [371, 409] width 180 height 157
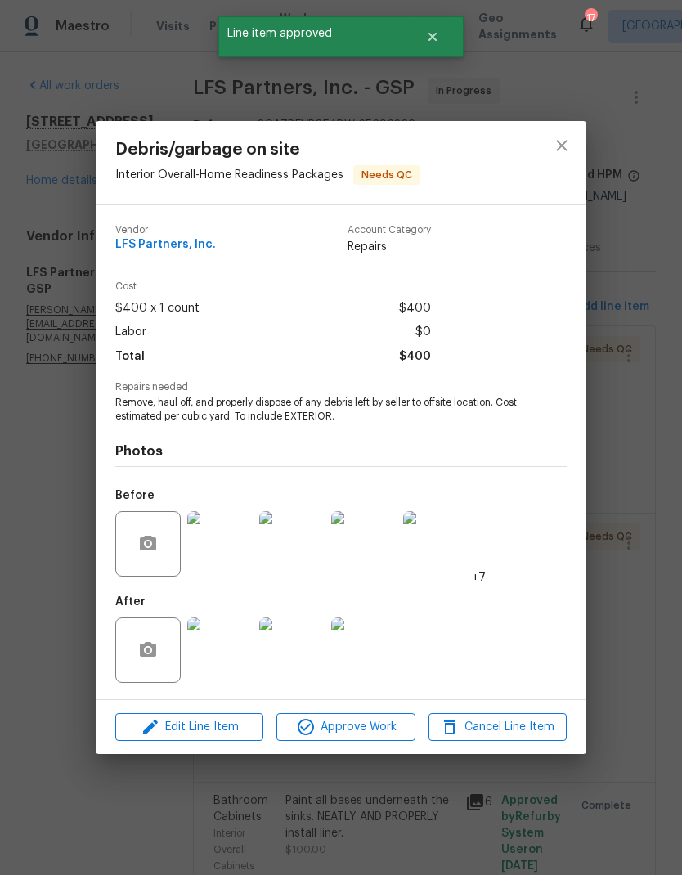
click at [358, 726] on span "Approve Work" at bounding box center [345, 728] width 128 height 20
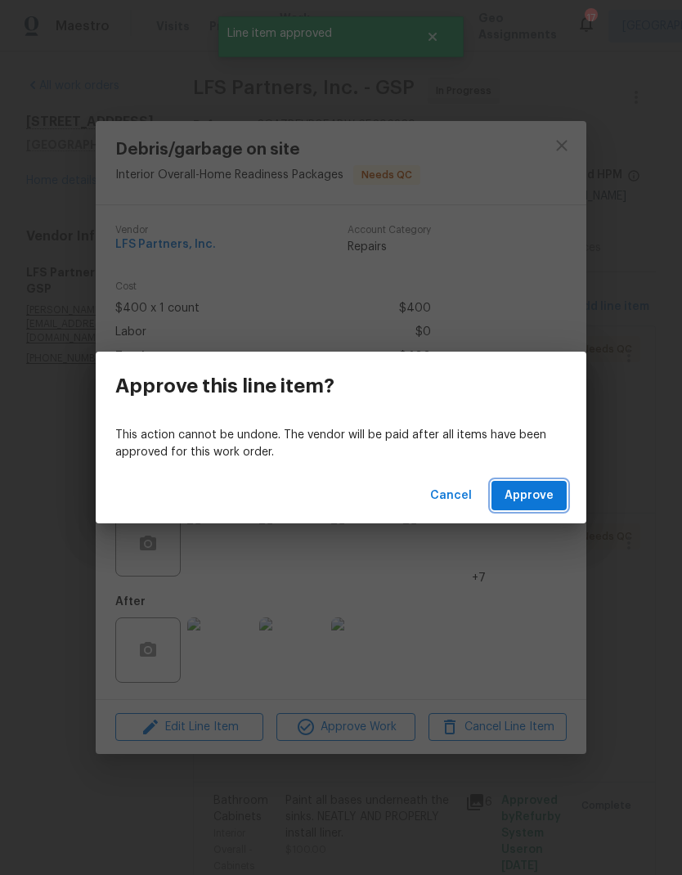
click at [552, 502] on span "Approve" at bounding box center [529, 496] width 49 height 20
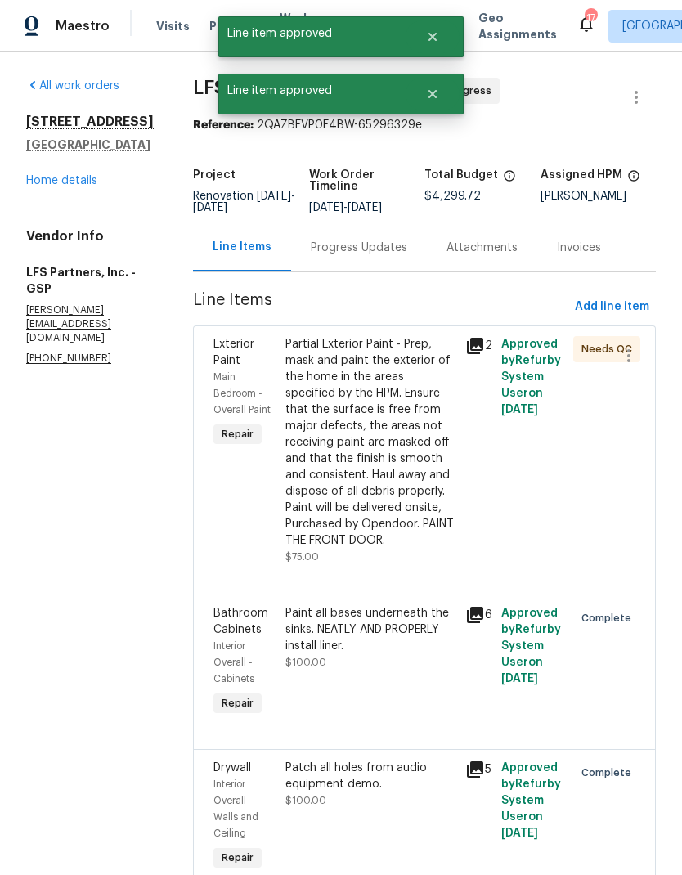
click at [371, 379] on div "Partial Exterior Paint - Prep, mask and paint the exterior of the home in the a…" at bounding box center [371, 442] width 170 height 213
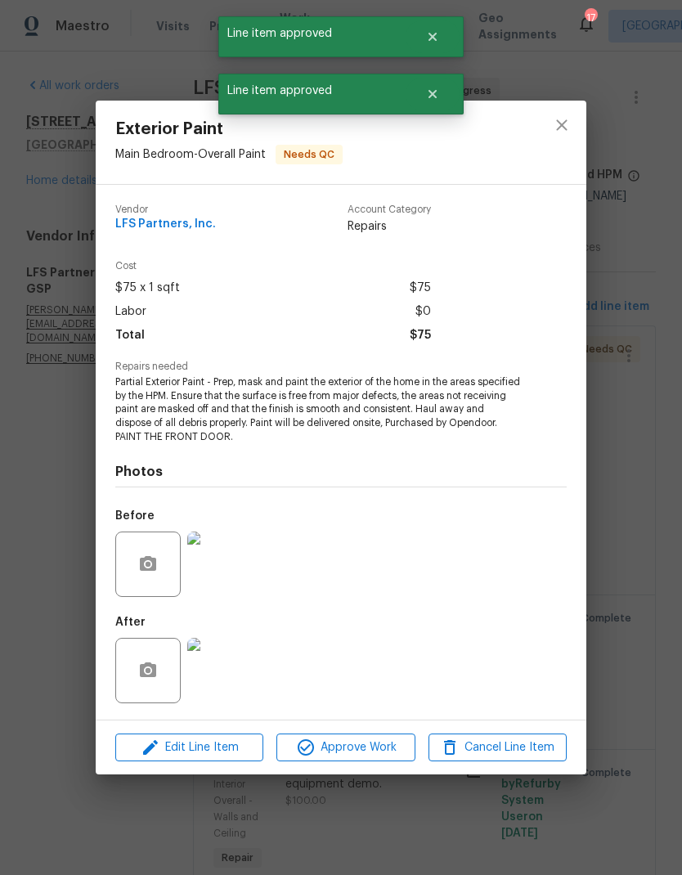
click at [365, 746] on span "Approve Work" at bounding box center [345, 748] width 128 height 20
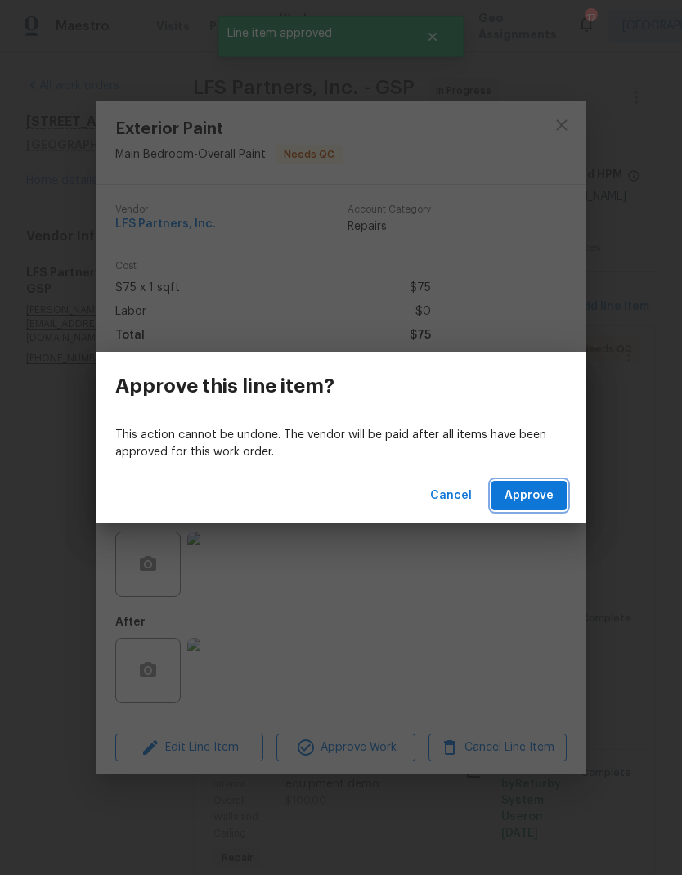
click at [542, 488] on span "Approve" at bounding box center [529, 496] width 49 height 20
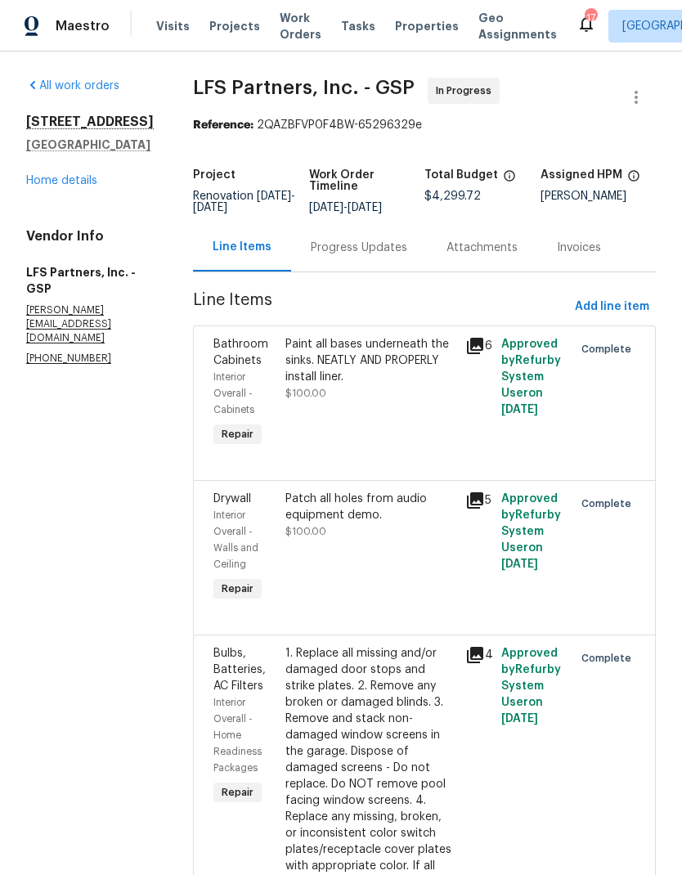
click at [281, 31] on span "Work Orders" at bounding box center [301, 26] width 42 height 33
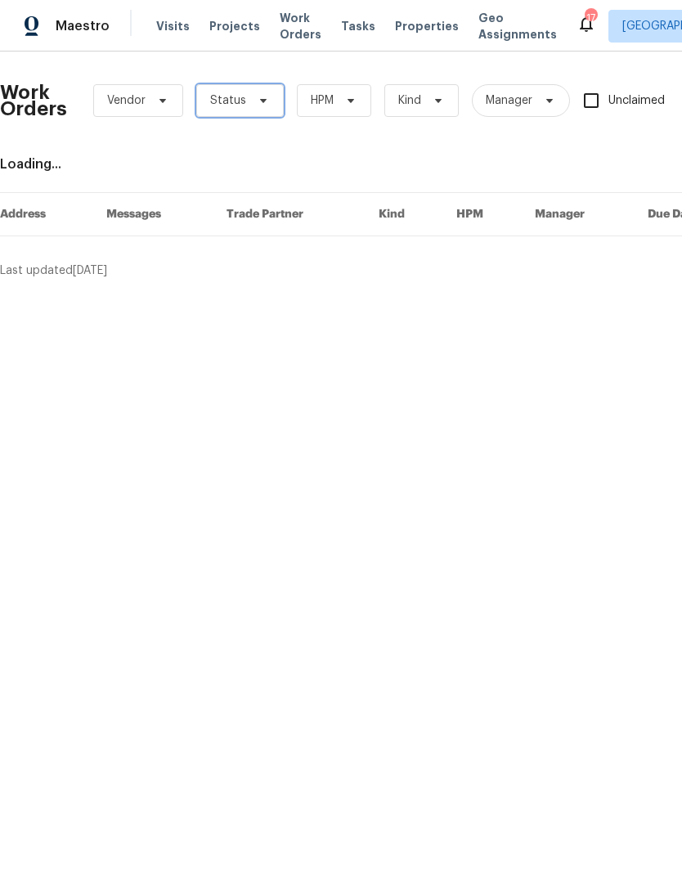
click at [263, 107] on span "Status" at bounding box center [240, 100] width 88 height 33
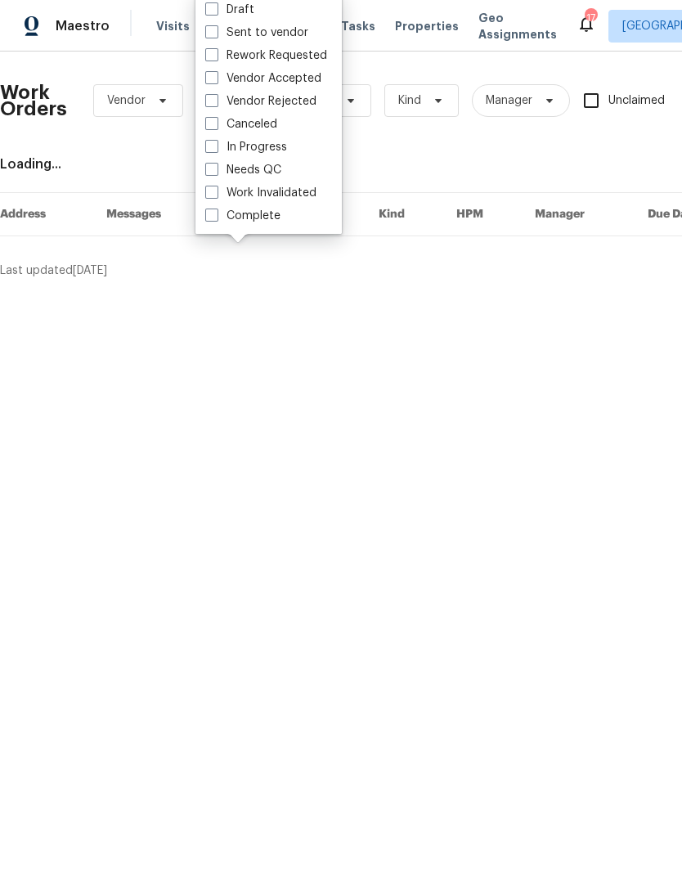
click at [217, 172] on span at bounding box center [211, 169] width 13 height 13
click at [216, 172] on input "Needs QC" at bounding box center [210, 167] width 11 height 11
checkbox input "true"
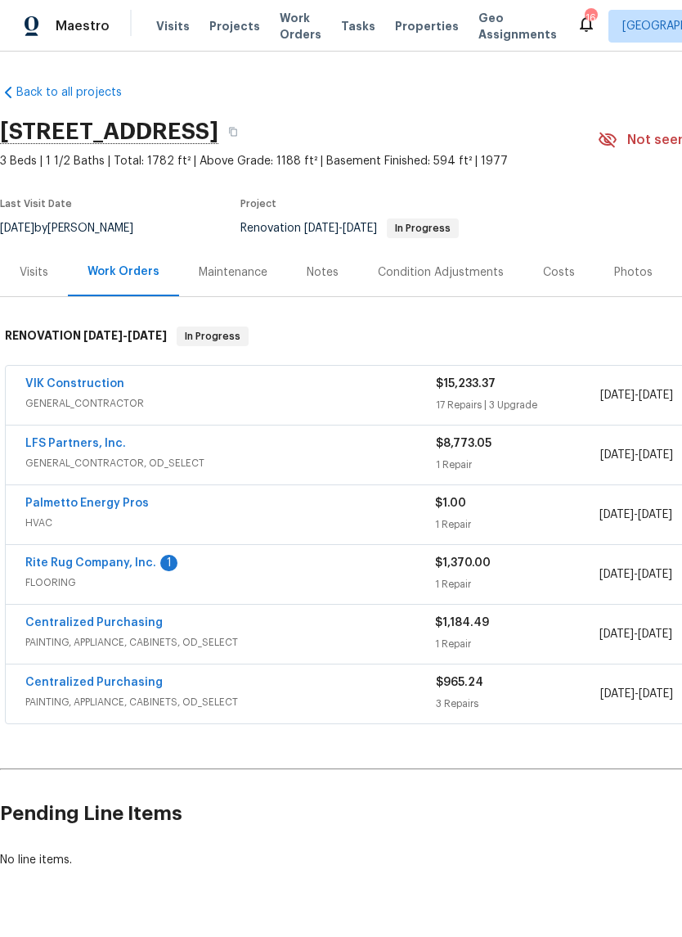
click at [92, 381] on link "VIK Construction" at bounding box center [74, 383] width 99 height 11
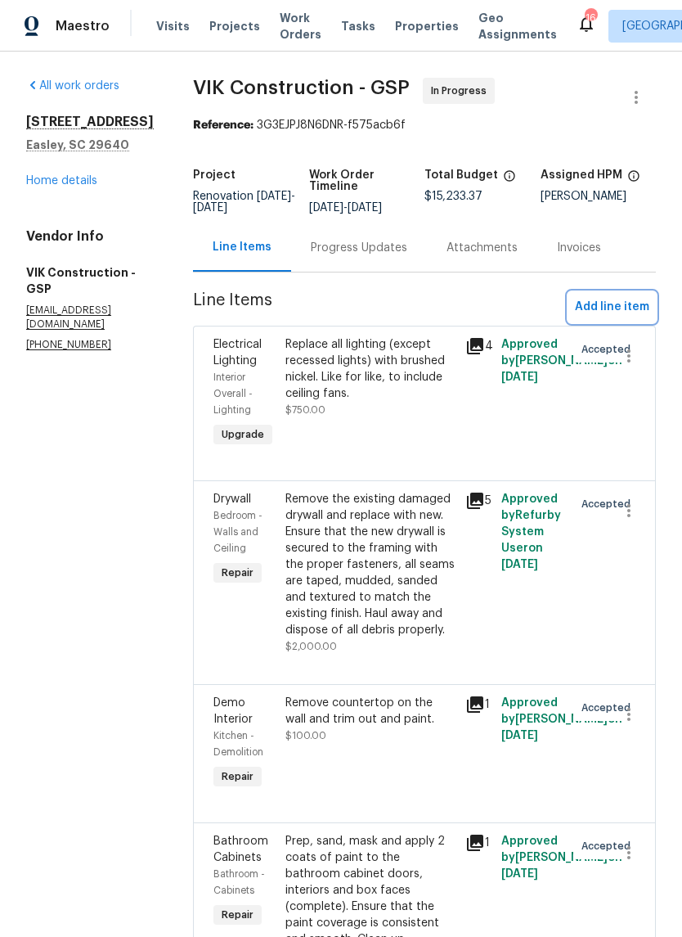
click at [615, 316] on span "Add line item" at bounding box center [612, 307] width 74 height 20
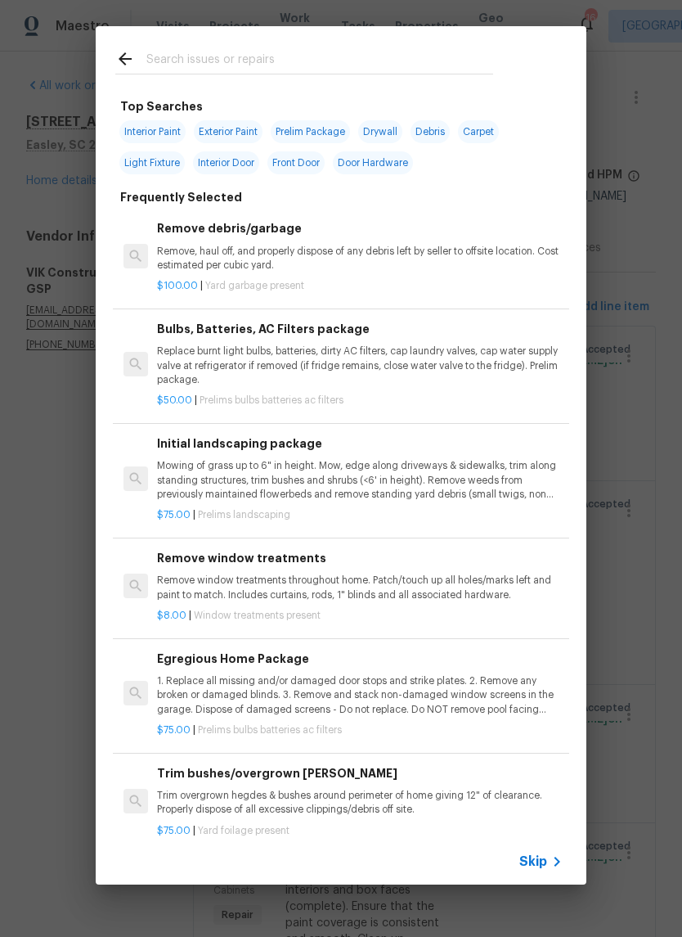
click at [344, 54] on input "text" at bounding box center [319, 61] width 347 height 25
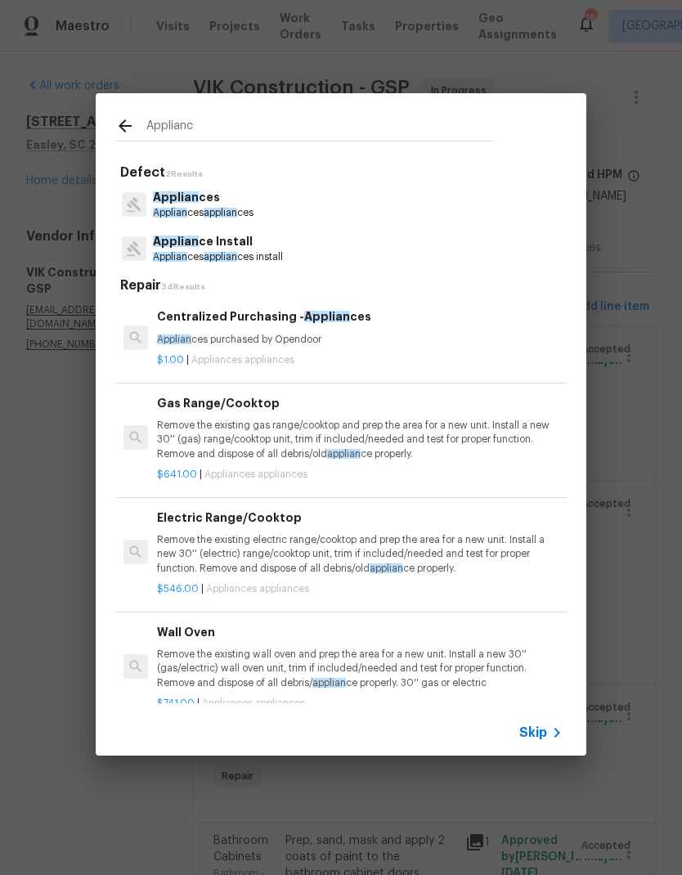
type input "Appliance"
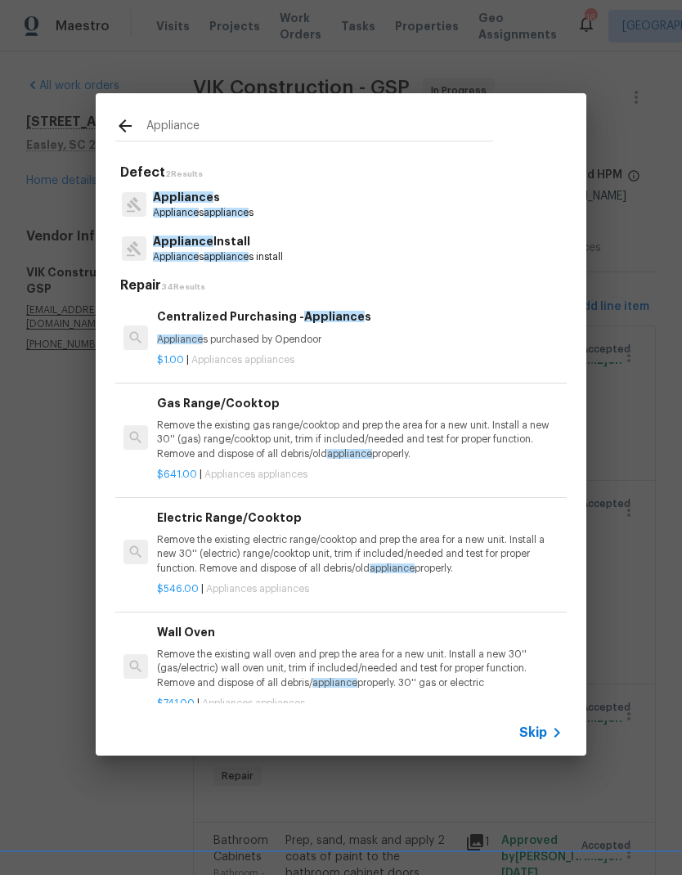
click at [250, 246] on p "Appliance Install" at bounding box center [218, 241] width 130 height 17
click at [250, 277] on h5 "Repair 34 Results" at bounding box center [343, 285] width 447 height 17
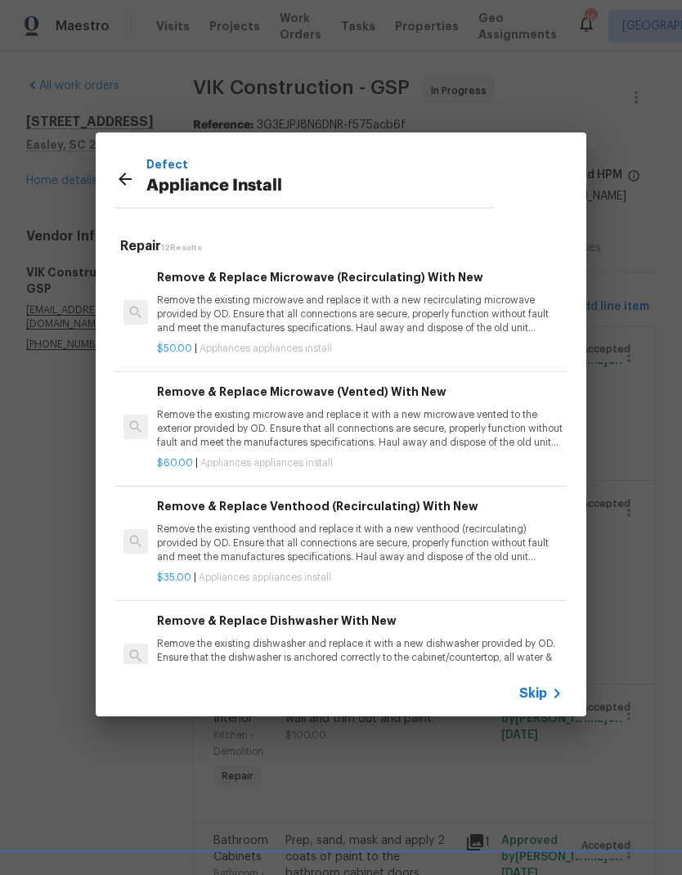
click at [375, 317] on p "Remove the existing microwave and replace it with a new recirculating microwave…" at bounding box center [360, 315] width 406 height 42
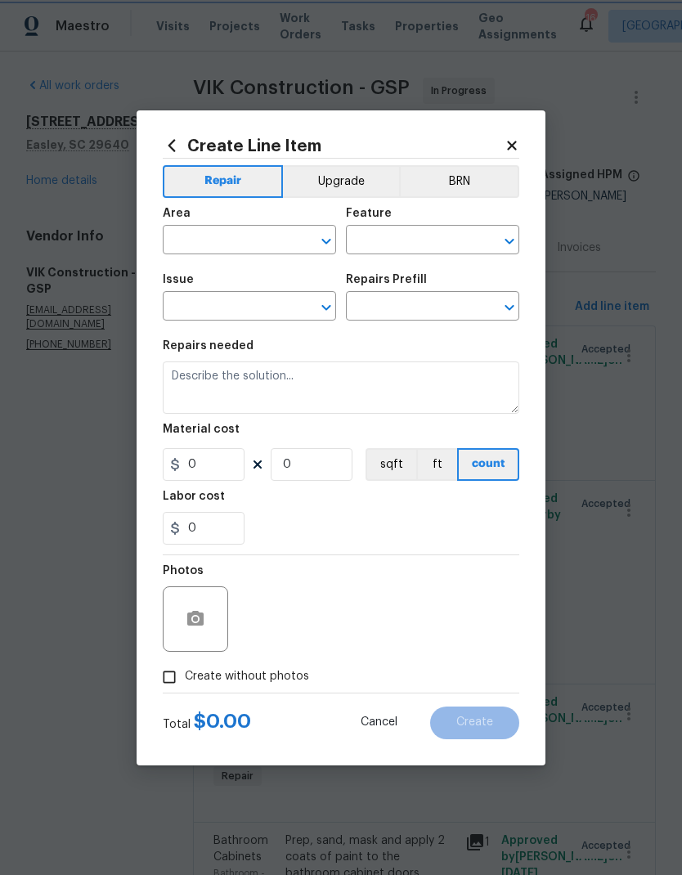
type input "Appliances"
type input "Appliance Install"
type input "Remove & Replace Microwave (Recirculating) With New $50.00"
type textarea "Remove the existing microwave and replace it with a new recirculating microwave…"
type input "50"
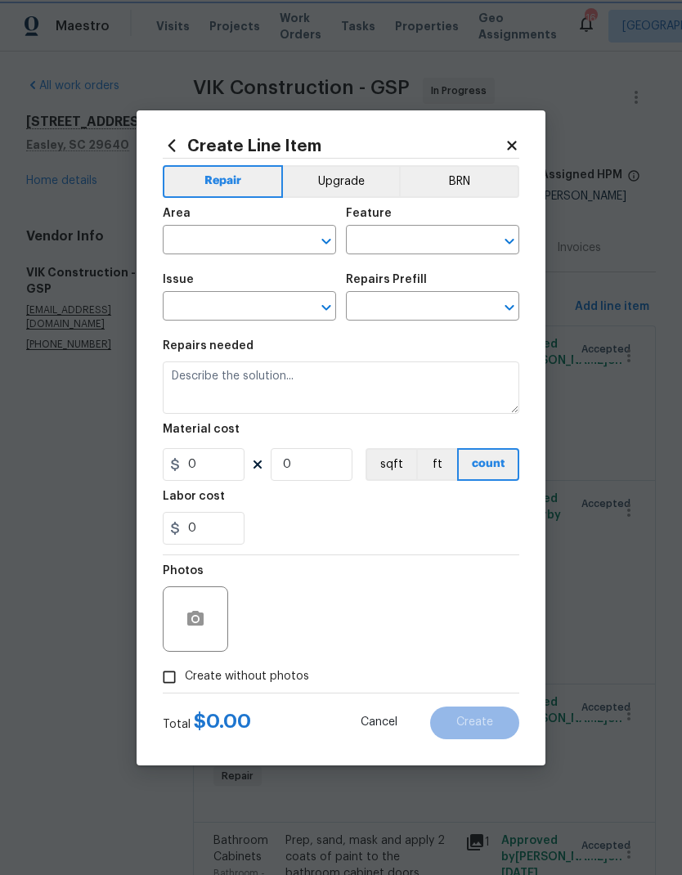
type input "1"
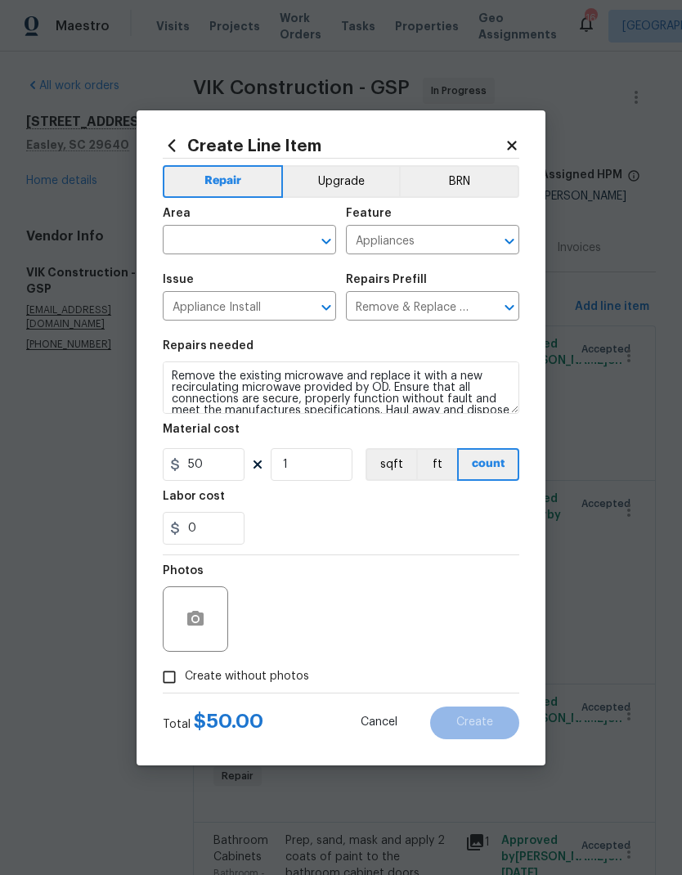
click at [279, 236] on input "text" at bounding box center [227, 241] width 128 height 25
click at [260, 278] on li "Kitchen" at bounding box center [249, 277] width 173 height 27
type input "Kitchen"
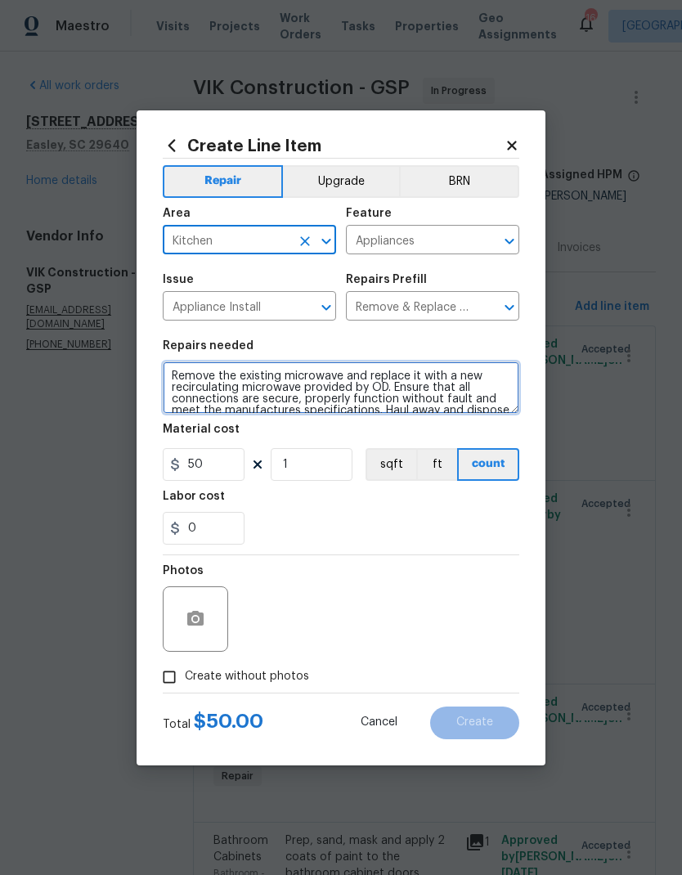
click at [314, 386] on textarea "Remove the existing microwave and replace it with a new recirculating microwave…" at bounding box center [341, 388] width 357 height 52
click at [313, 386] on textarea "Remove the existing microwave and replace it with a new recirculating microwave…" at bounding box center [341, 388] width 357 height 52
click at [320, 381] on textarea "Remove the existing microwave and replace it with a new recirculating microwave…" at bounding box center [341, 388] width 357 height 52
click at [325, 384] on textarea "Remove the existing microwave and replace it with a new recirculating microwave…" at bounding box center [341, 388] width 357 height 52
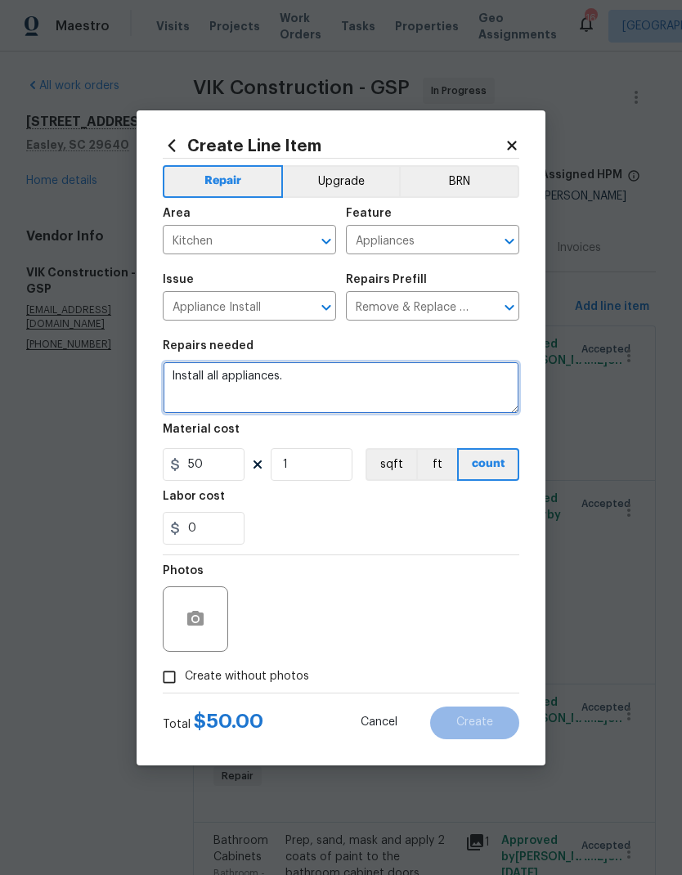
type textarea "Install all appliances."
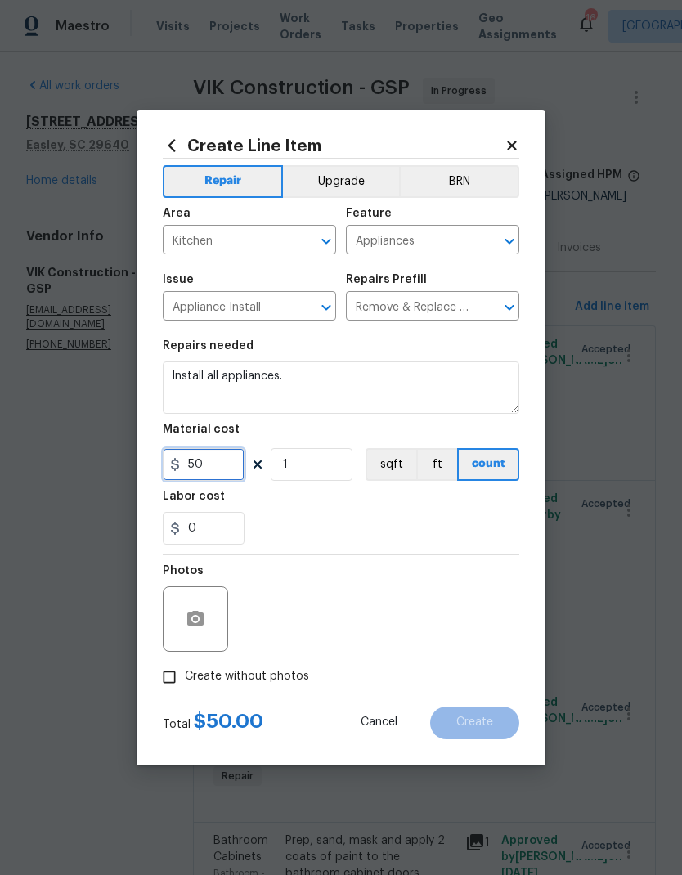
click at [209, 466] on input "50" at bounding box center [204, 464] width 82 height 33
click at [210, 463] on input "50" at bounding box center [204, 464] width 82 height 33
click at [209, 462] on input "50" at bounding box center [204, 464] width 82 height 33
type input "175"
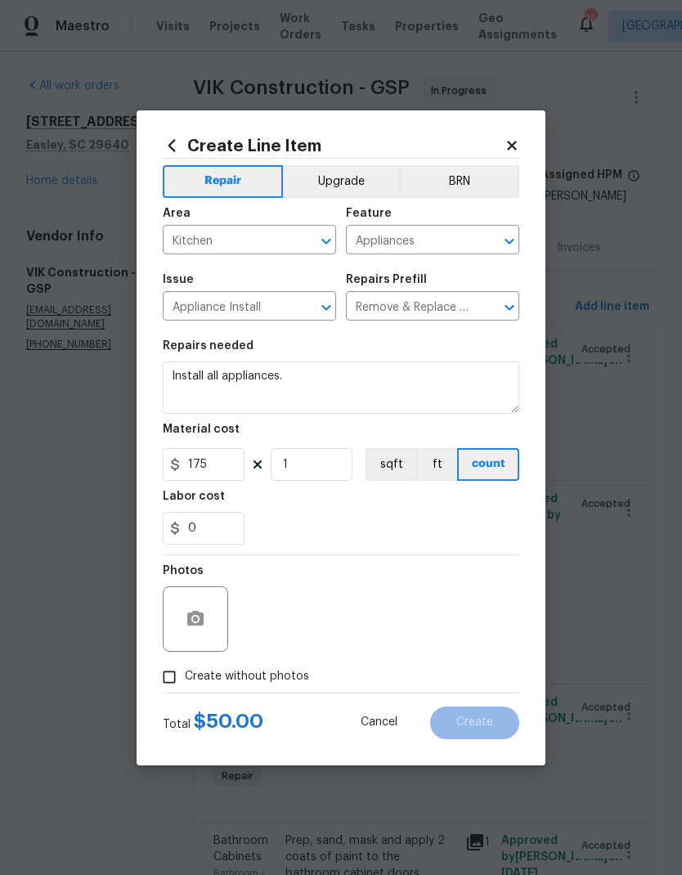
click at [380, 520] on div "0" at bounding box center [341, 528] width 357 height 33
click at [178, 675] on input "Create without photos" at bounding box center [169, 677] width 31 height 31
checkbox input "true"
click at [407, 612] on textarea at bounding box center [380, 619] width 278 height 65
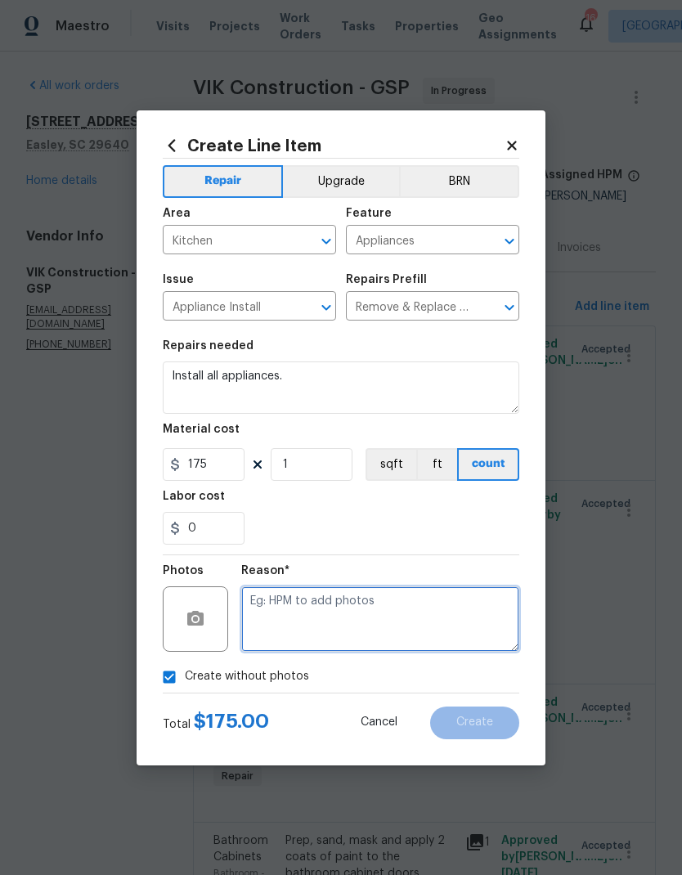
scroll to position [25, 0]
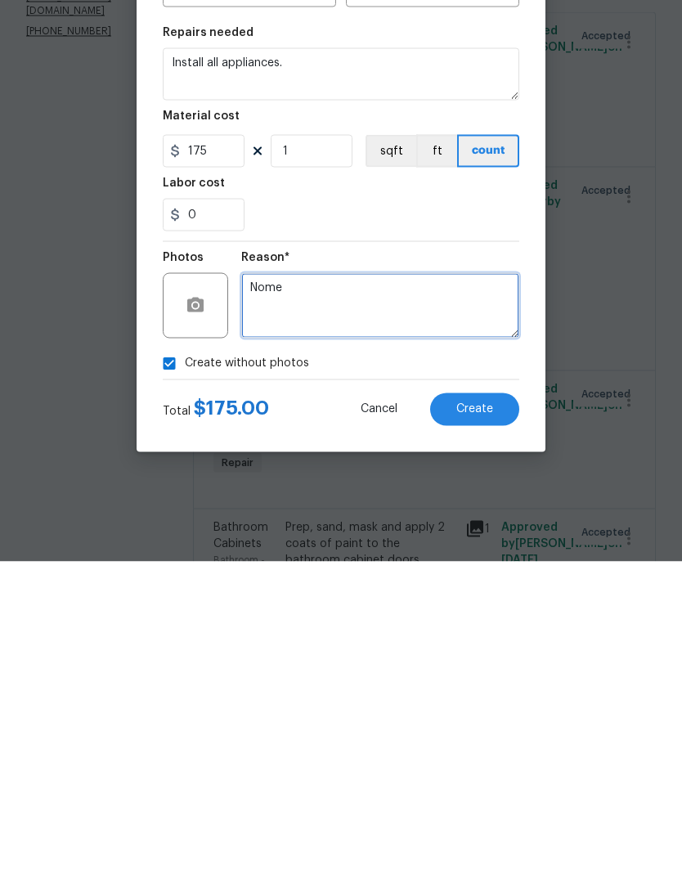
type textarea "Nome"
click at [479, 707] on button "Create" at bounding box center [474, 723] width 89 height 33
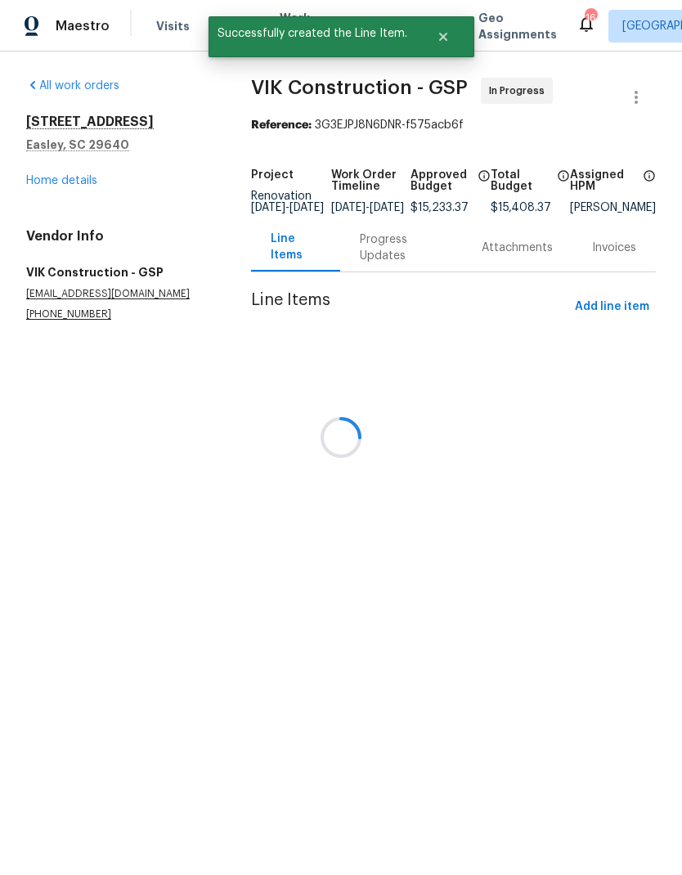
scroll to position [0, 0]
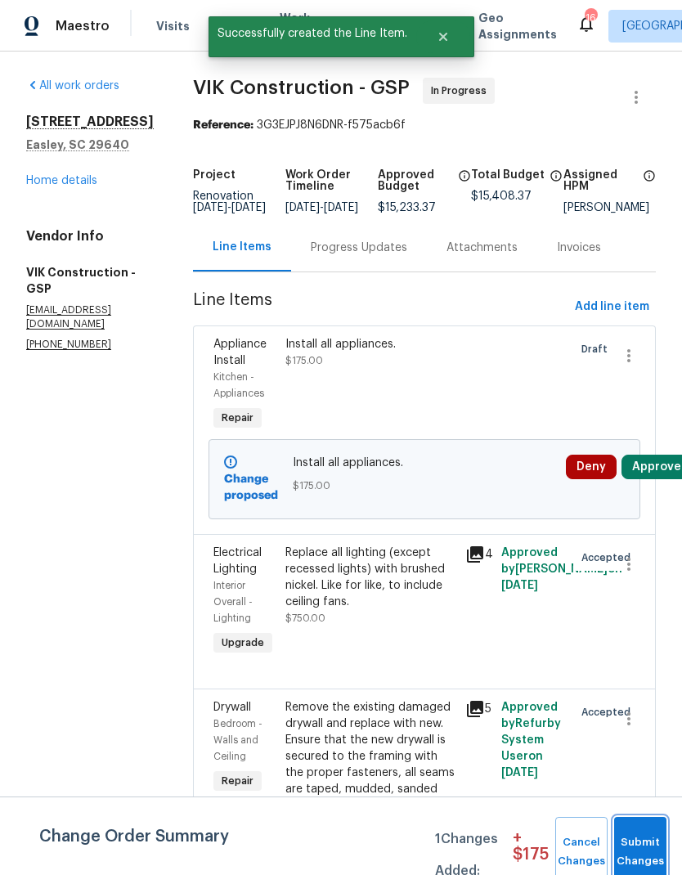
click at [642, 850] on span "Submit Changes" at bounding box center [641, 853] width 36 height 38
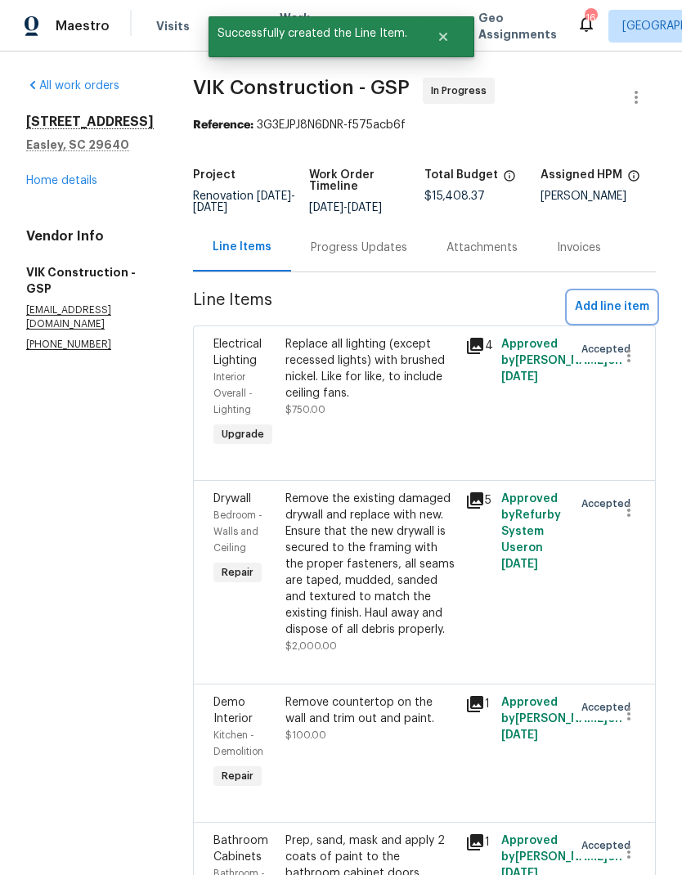
click at [619, 310] on span "Add line item" at bounding box center [612, 307] width 74 height 20
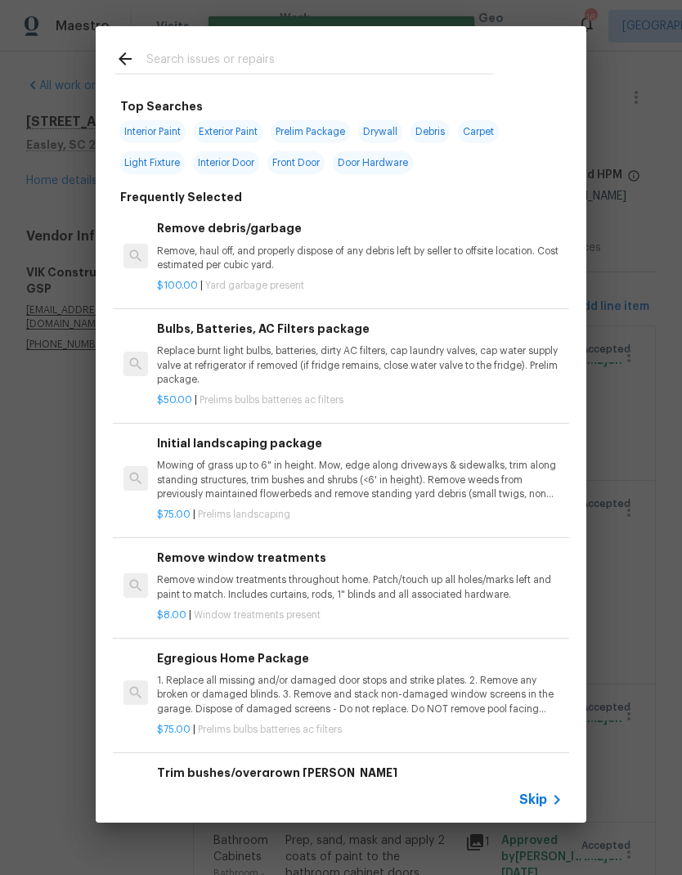
click at [263, 29] on div at bounding box center [304, 58] width 417 height 65
click at [208, 27] on div at bounding box center [304, 58] width 417 height 65
click at [214, 67] on input "text" at bounding box center [319, 61] width 347 height 25
type input "Soffit"
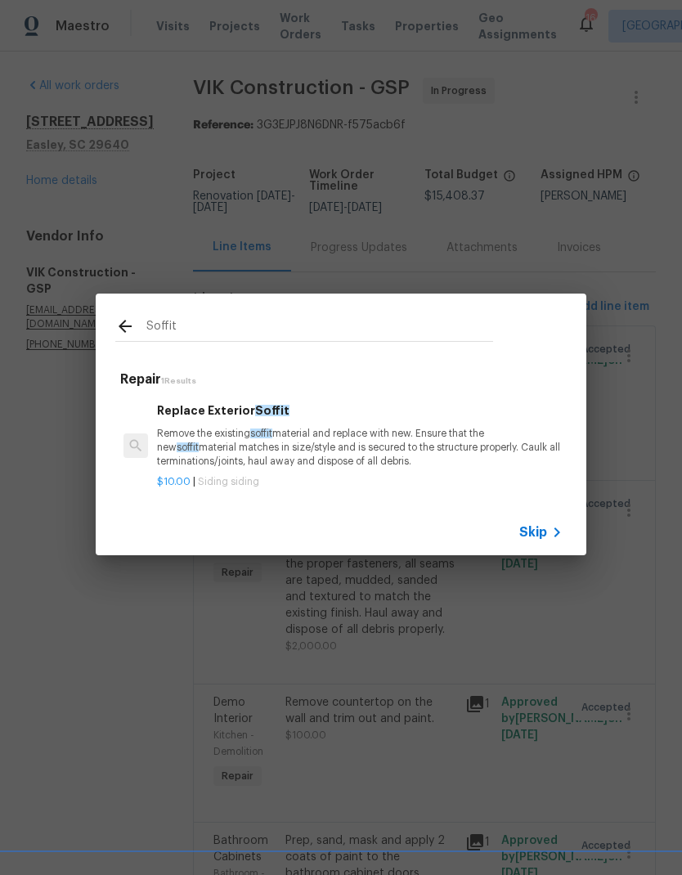
click at [284, 441] on p "Remove the existing soffit material and replace with new. Ensure that the new s…" at bounding box center [360, 448] width 406 height 42
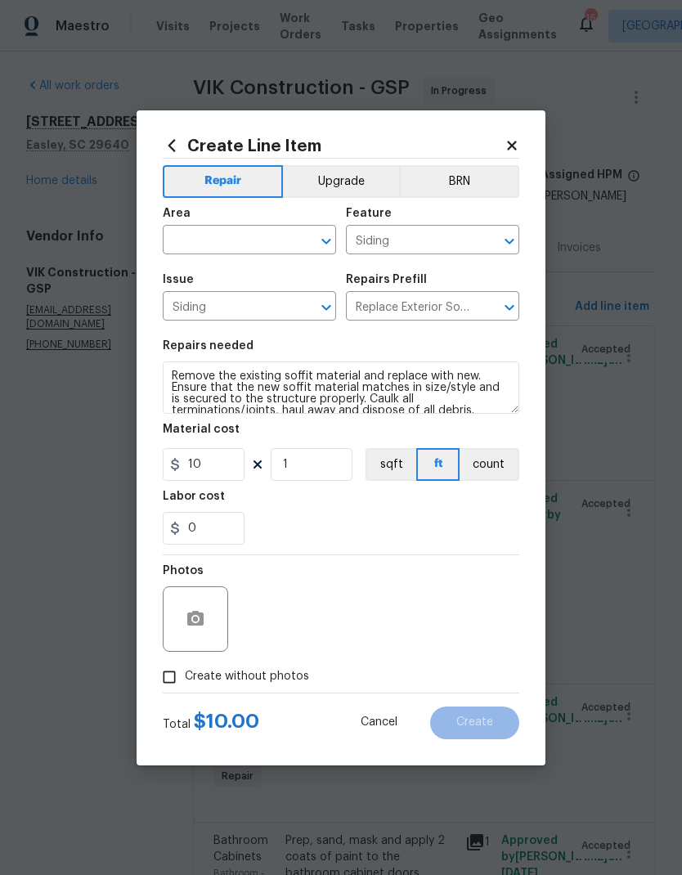
click at [268, 244] on input "text" at bounding box center [227, 241] width 128 height 25
click at [236, 313] on li "Exterior Overall" at bounding box center [249, 304] width 173 height 27
type input "Exterior Overall"
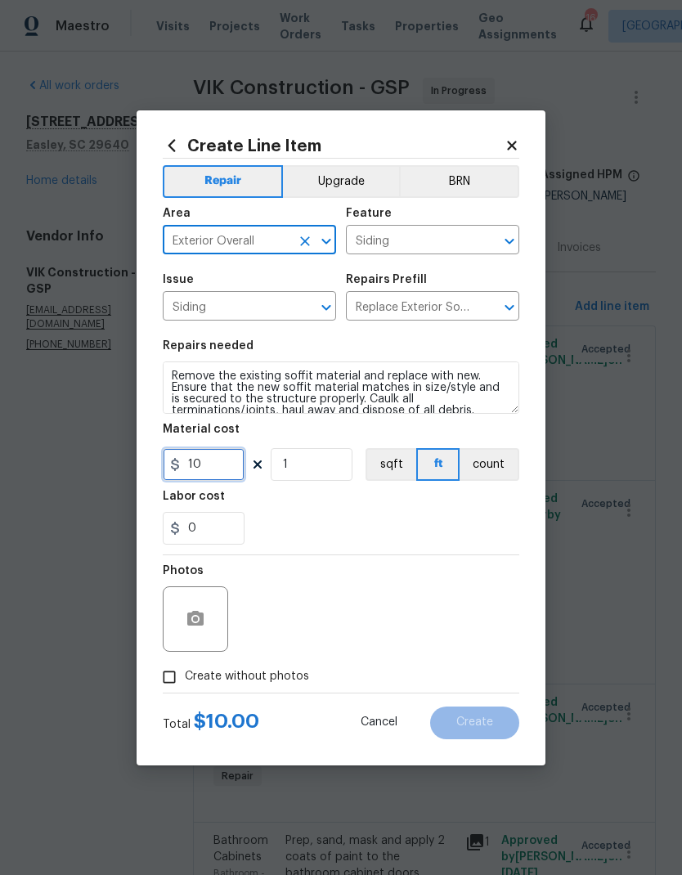
click at [211, 470] on input "10" at bounding box center [204, 464] width 82 height 33
click at [204, 457] on input "10" at bounding box center [204, 464] width 82 height 33
click at [203, 456] on input "10" at bounding box center [204, 464] width 82 height 33
type input "150"
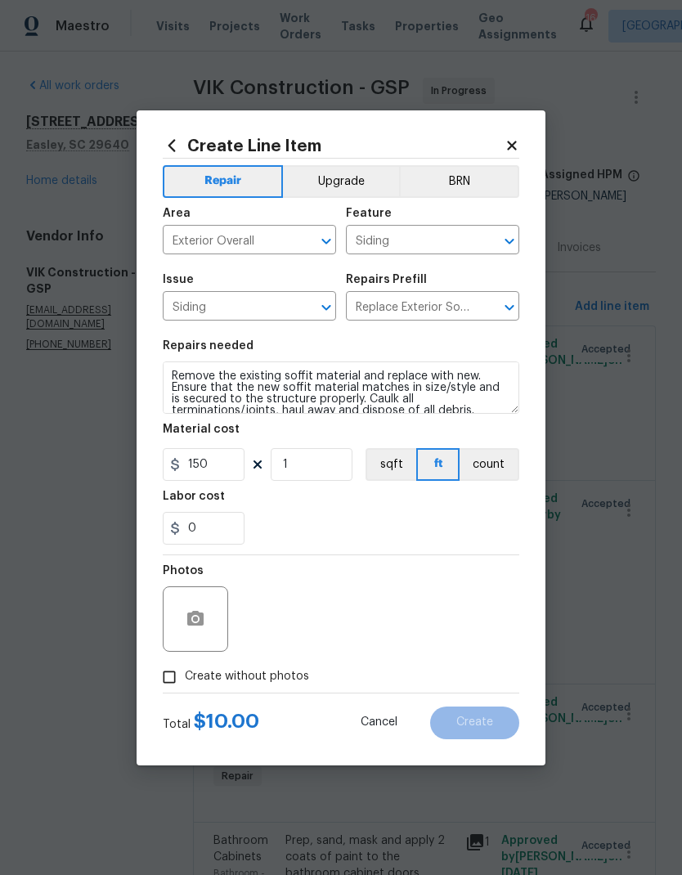
click at [434, 515] on div "0" at bounding box center [341, 528] width 357 height 33
click at [178, 674] on input "Create without photos" at bounding box center [169, 677] width 31 height 31
checkbox input "true"
click at [433, 626] on textarea at bounding box center [380, 619] width 278 height 65
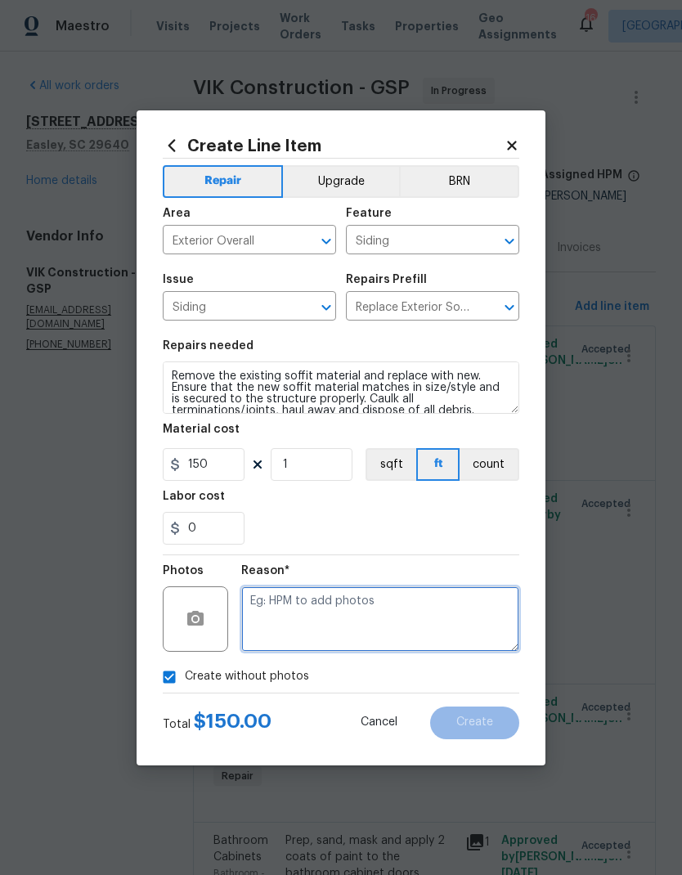
scroll to position [25, 0]
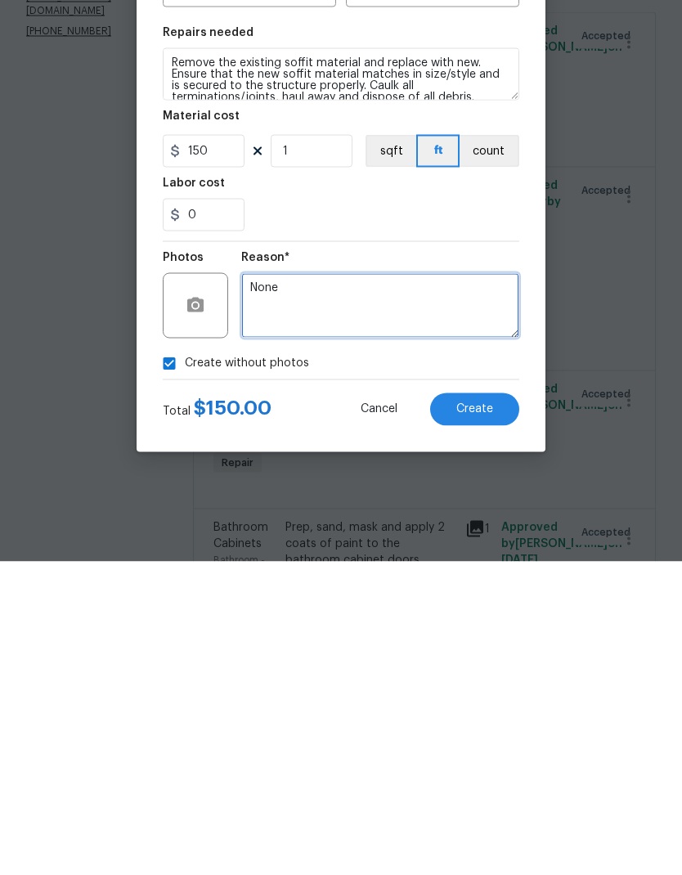
type textarea "None"
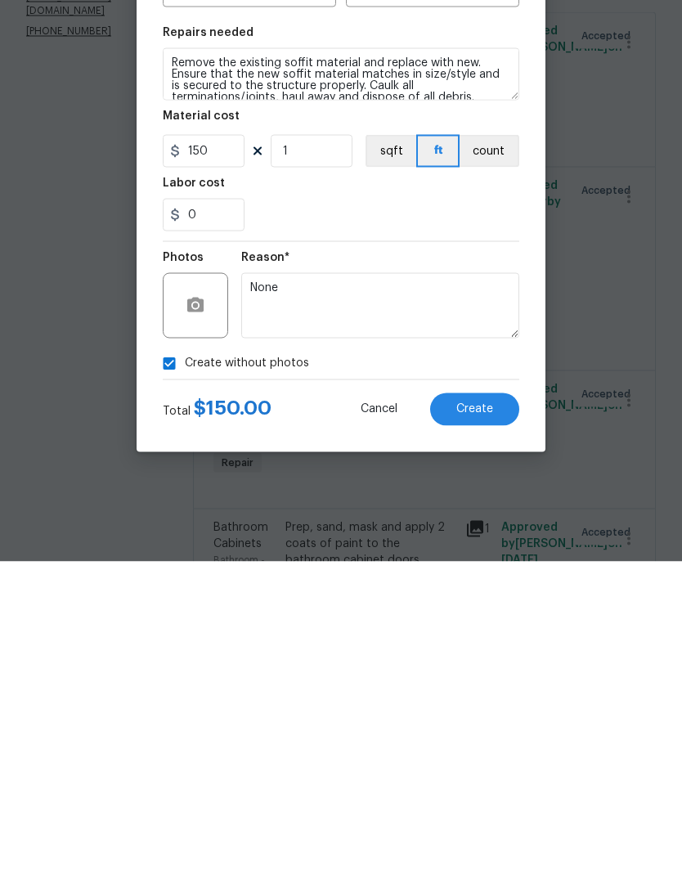
click at [488, 707] on button "Create" at bounding box center [474, 723] width 89 height 33
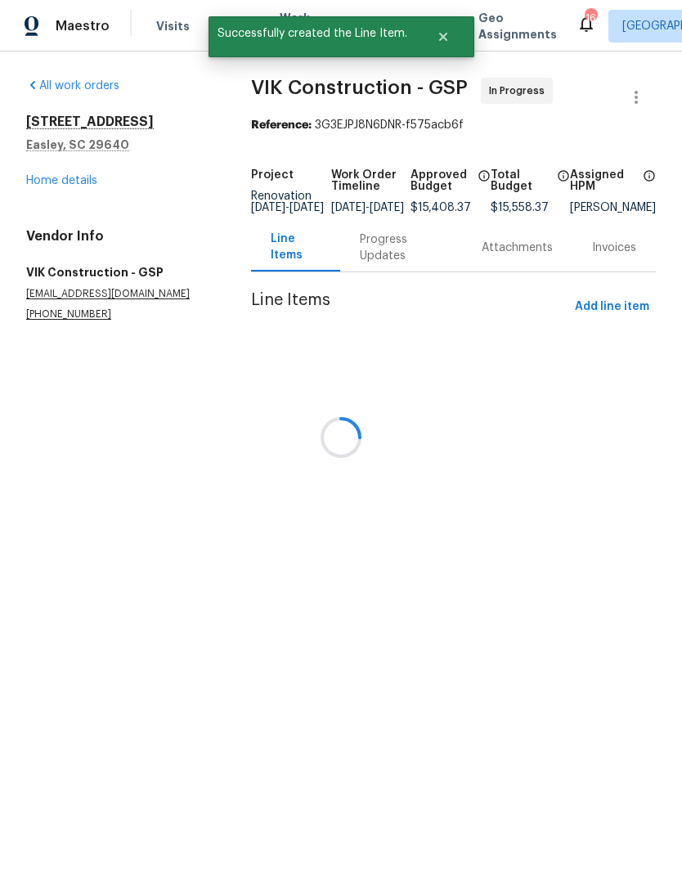
scroll to position [0, 0]
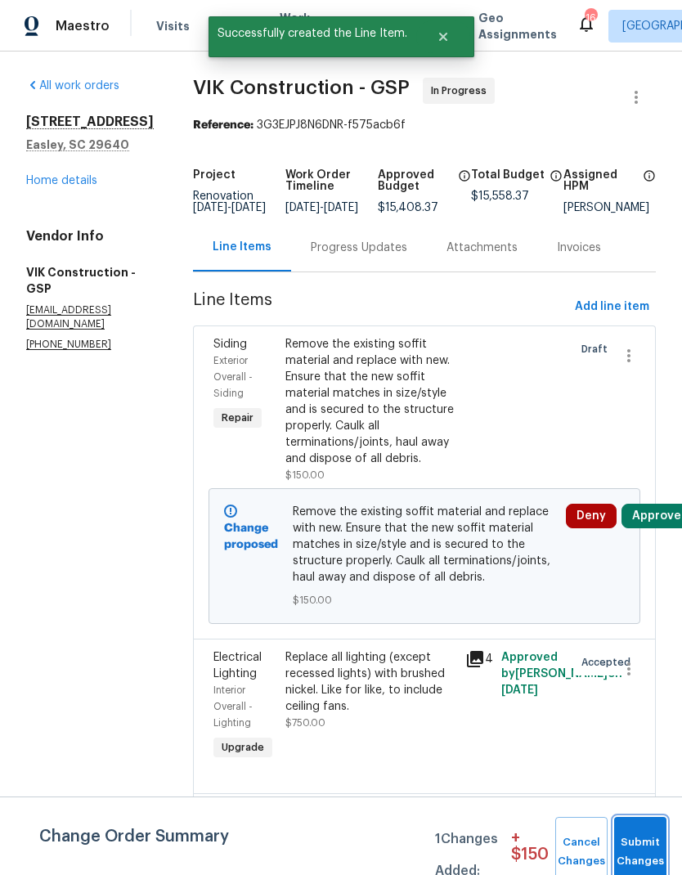
click at [636, 846] on button "Submit Changes" at bounding box center [640, 852] width 52 height 70
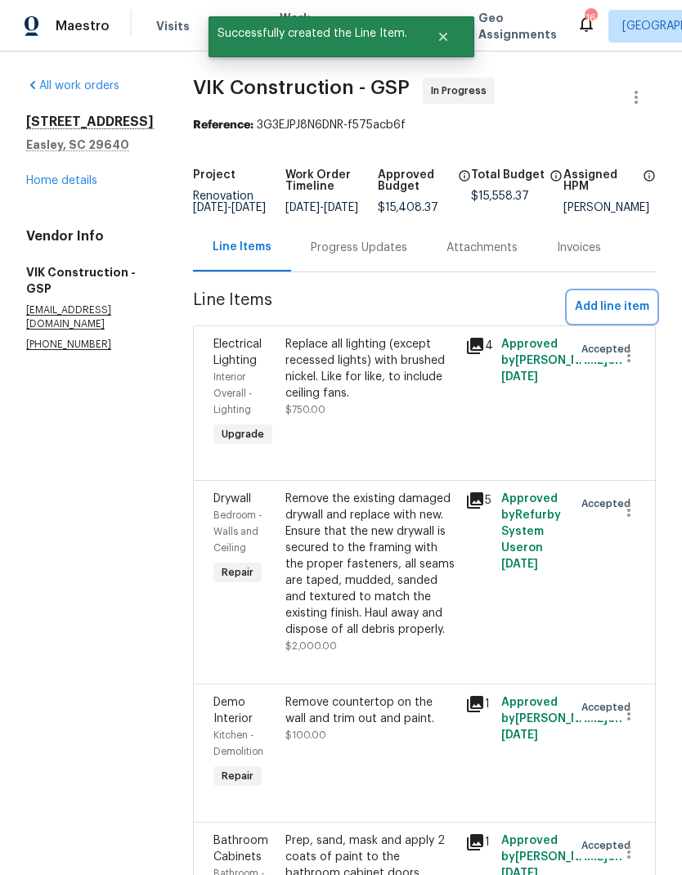
click at [614, 315] on span "Add line item" at bounding box center [612, 307] width 74 height 20
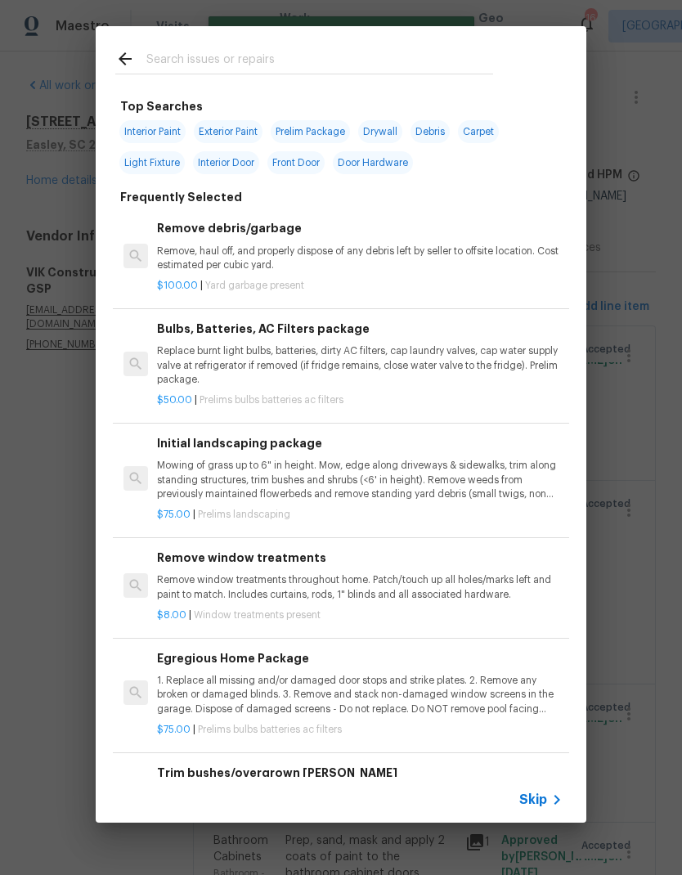
click at [278, 32] on div at bounding box center [304, 58] width 417 height 65
click at [224, 42] on div at bounding box center [304, 58] width 417 height 65
click at [222, 56] on input "text" at bounding box center [319, 61] width 347 height 25
type input "Laundry box"
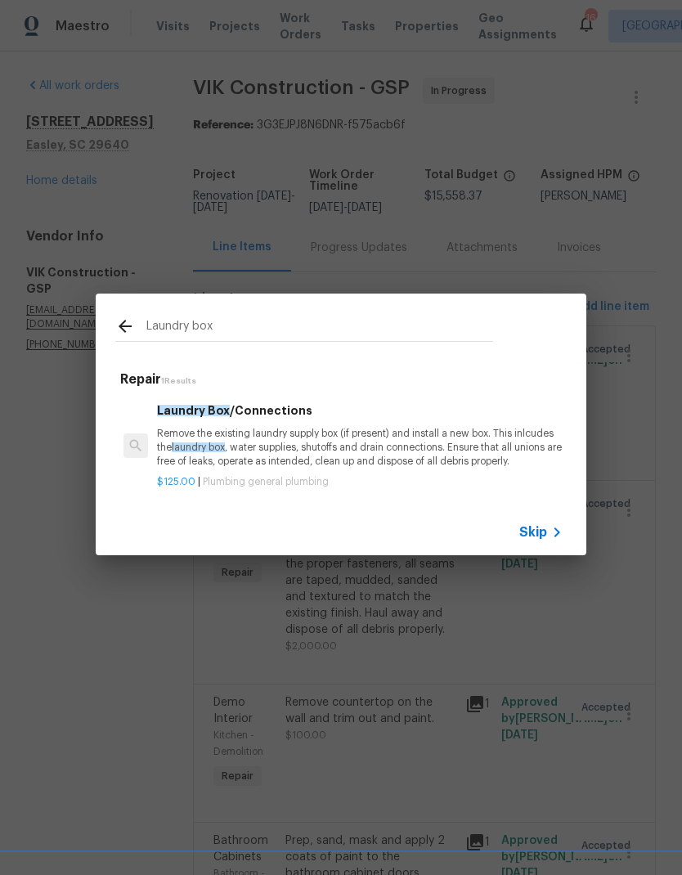
click at [321, 439] on p "Remove the existing laundry supply box (if present) and install a new box. This…" at bounding box center [360, 448] width 406 height 42
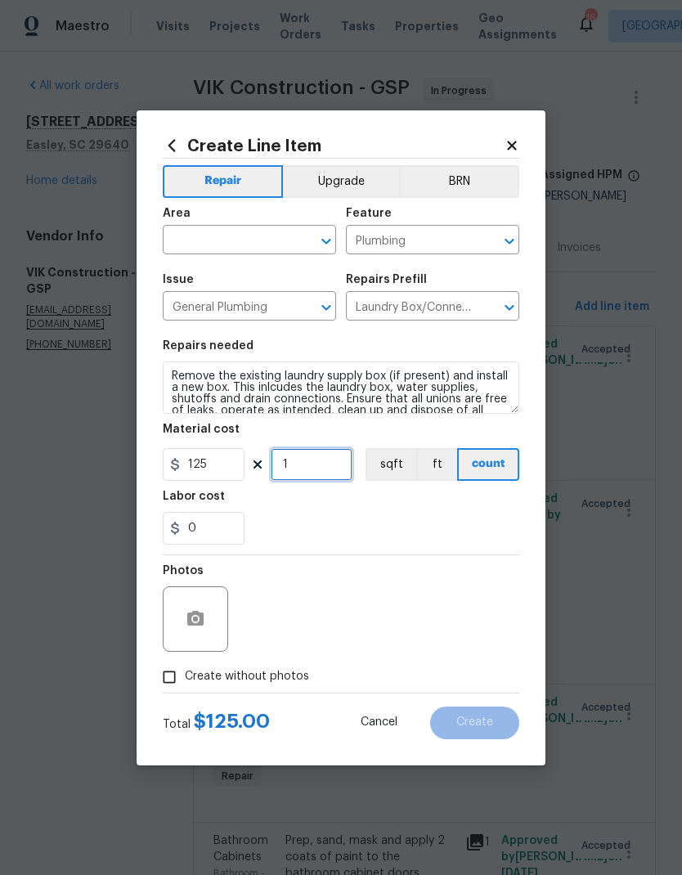
click at [306, 452] on input "1" at bounding box center [312, 464] width 82 height 33
click at [260, 235] on input "text" at bounding box center [227, 241] width 128 height 25
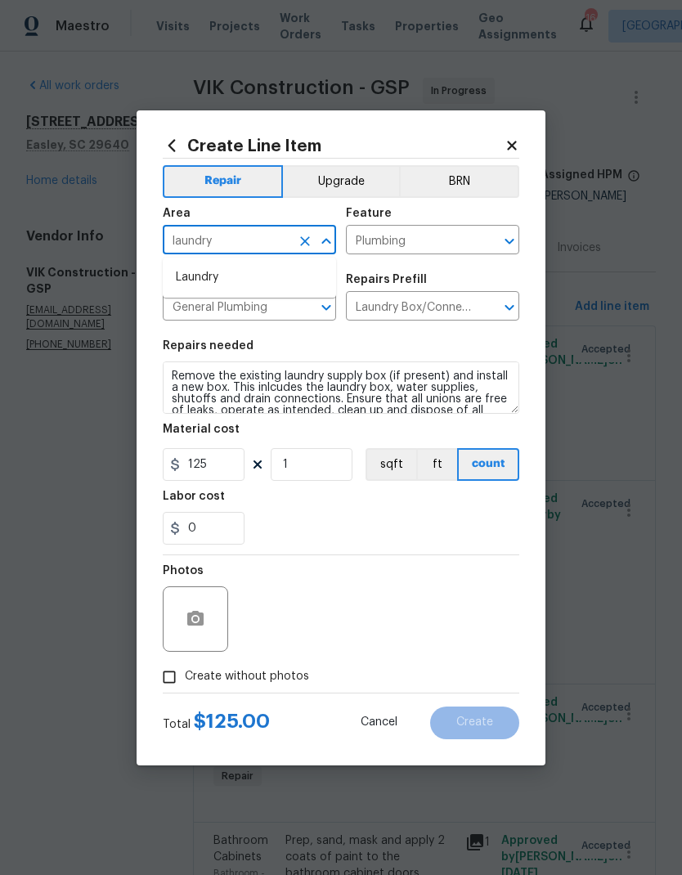
click at [242, 275] on li "Laundry" at bounding box center [249, 277] width 173 height 27
type input "Laundry"
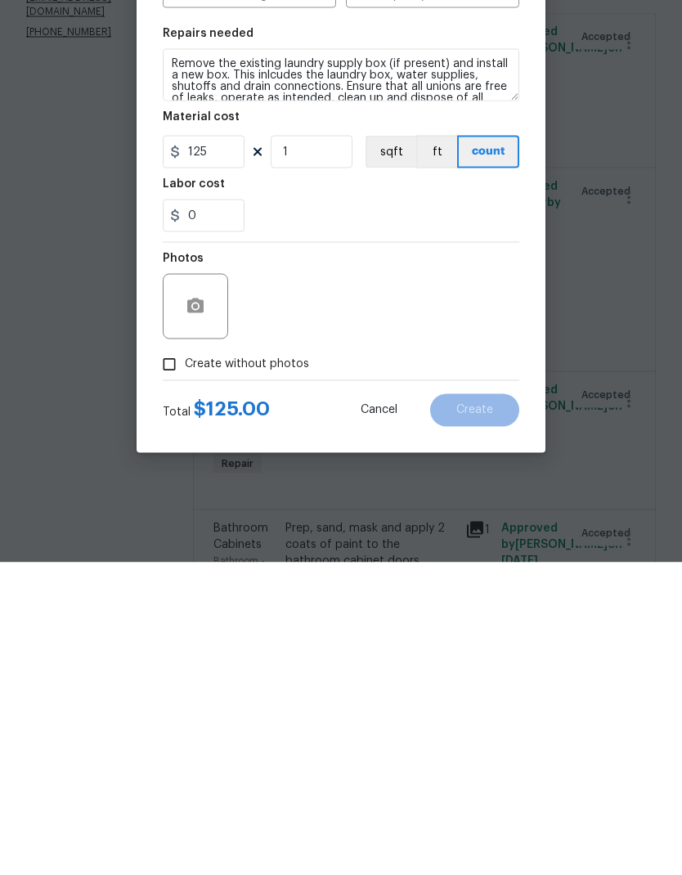
click at [182, 662] on input "Create without photos" at bounding box center [169, 677] width 31 height 31
checkbox input "true"
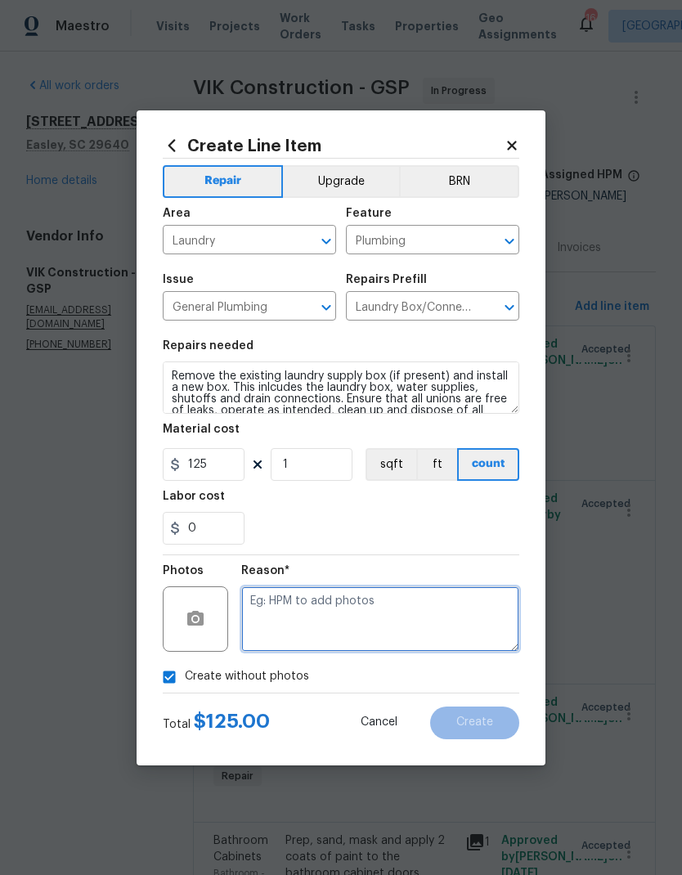
click at [374, 610] on textarea at bounding box center [380, 619] width 278 height 65
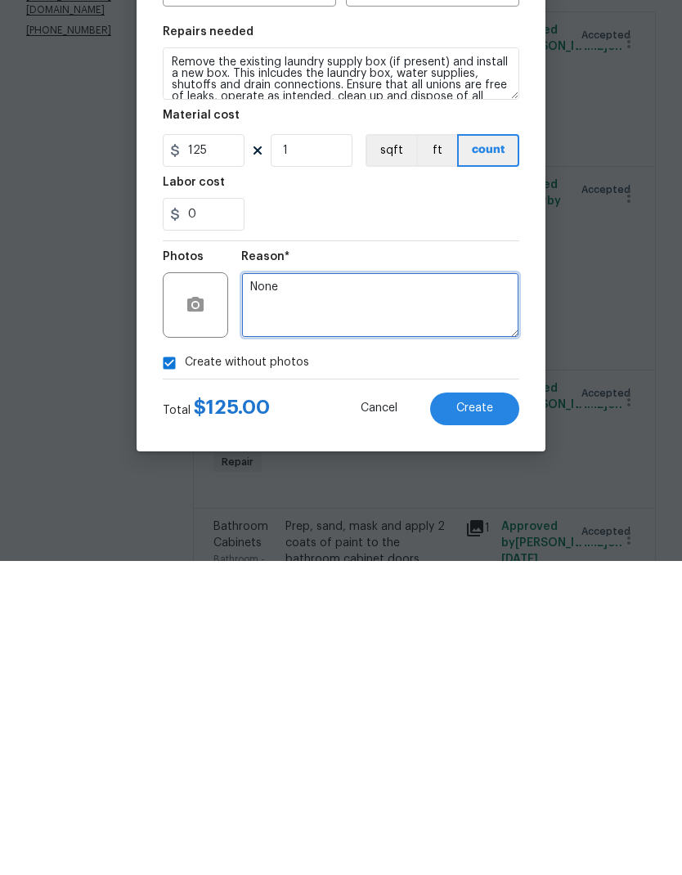
type textarea "None"
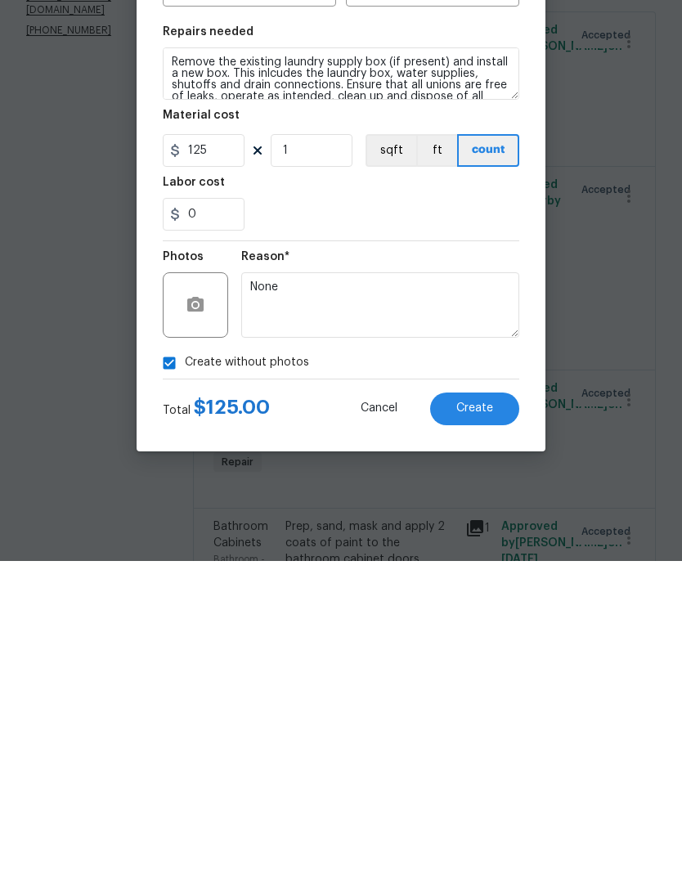
click at [488, 717] on span "Create" at bounding box center [475, 723] width 37 height 12
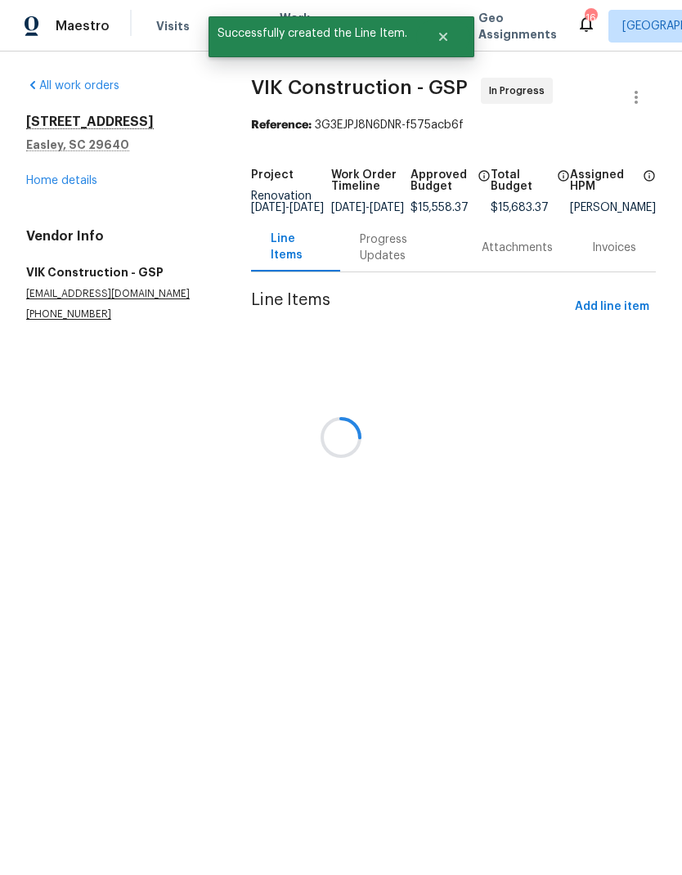
scroll to position [0, 0]
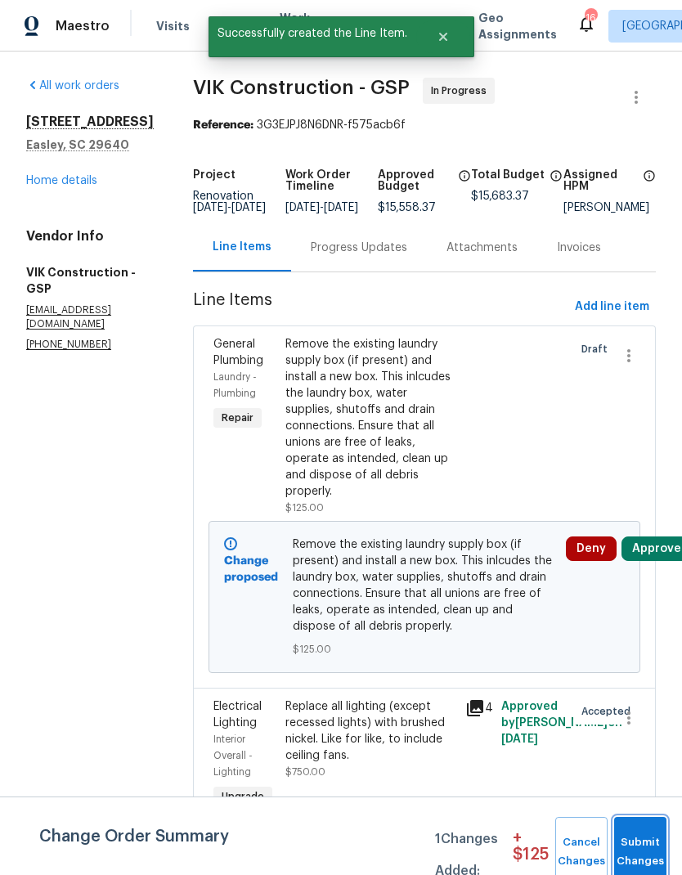
click at [641, 845] on span "Submit Changes" at bounding box center [641, 853] width 36 height 38
